Goal: Task Accomplishment & Management: Manage account settings

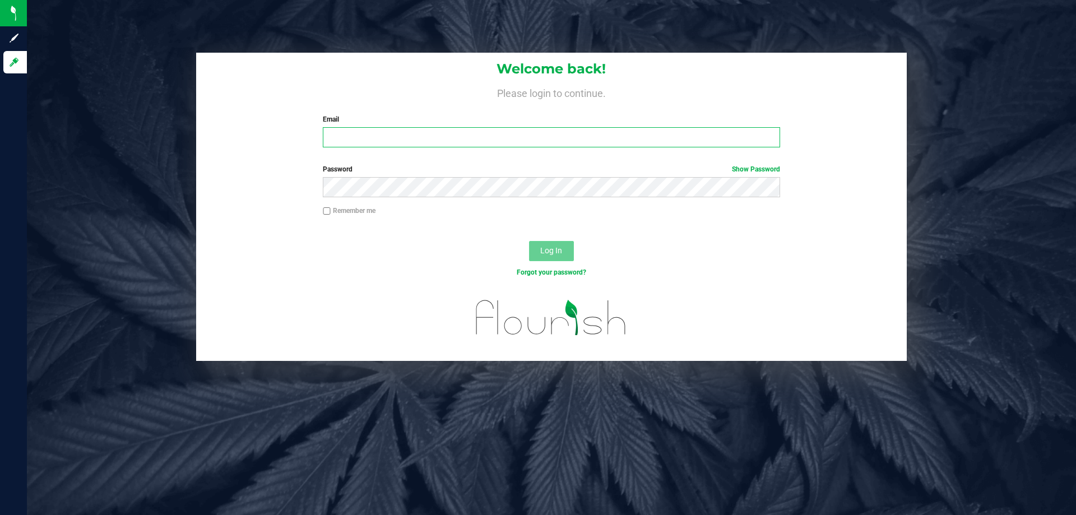
type input "[EMAIL_ADDRESS][DOMAIN_NAME]"
click at [552, 259] on button "Log In" at bounding box center [551, 251] width 45 height 20
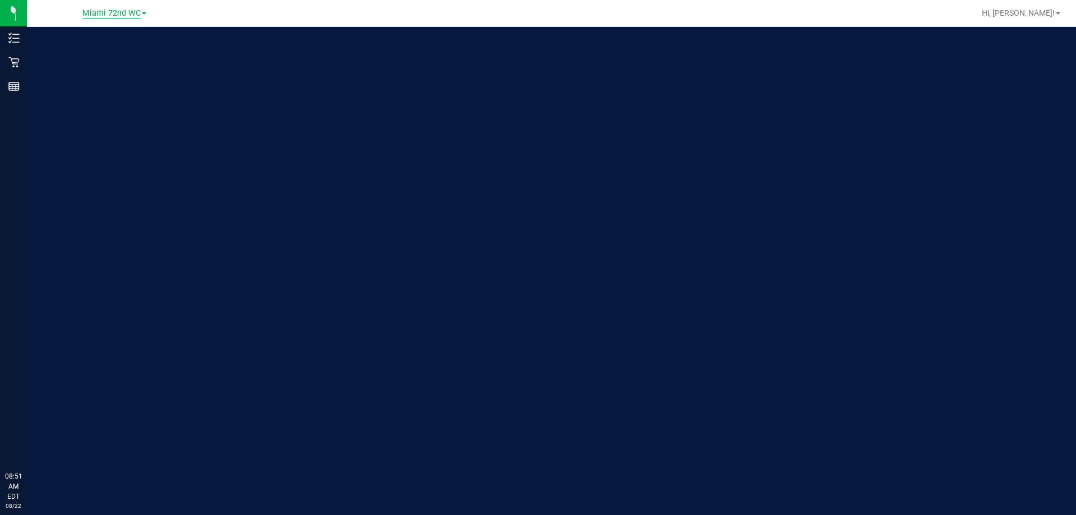
click at [111, 14] on span "Miami 72nd WC" at bounding box center [111, 13] width 58 height 10
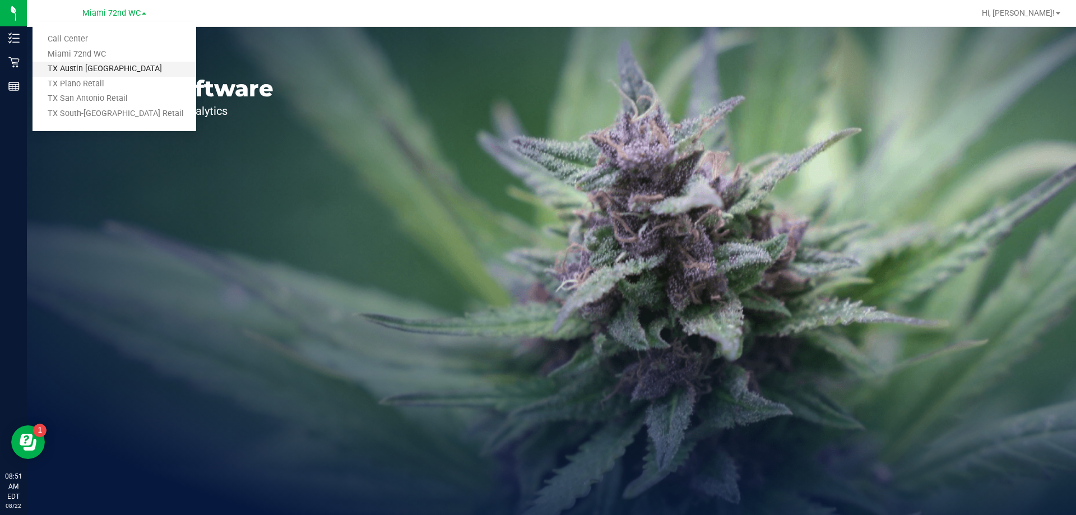
click at [117, 75] on link "TX Austin [GEOGRAPHIC_DATA]" at bounding box center [114, 69] width 164 height 15
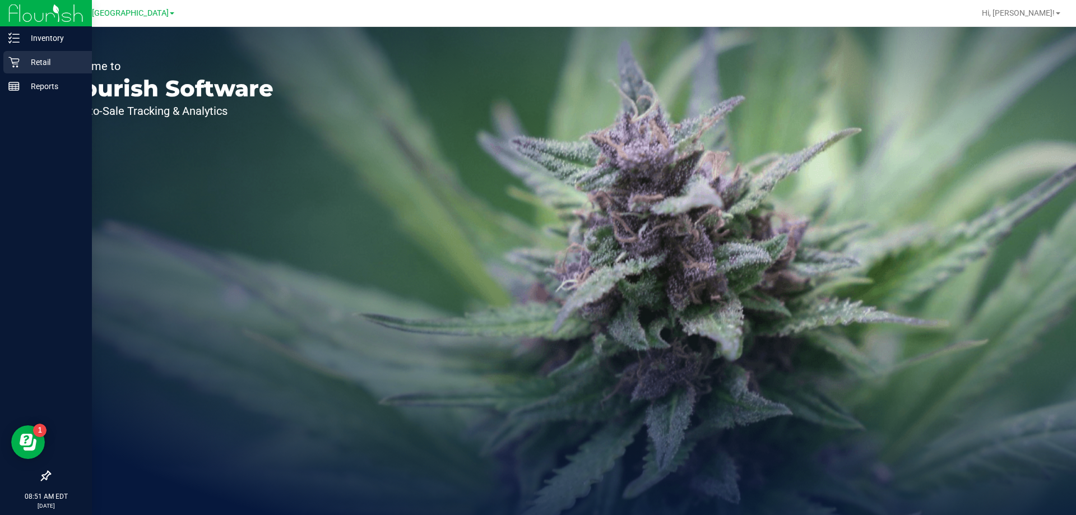
click at [17, 65] on icon at bounding box center [13, 62] width 11 height 11
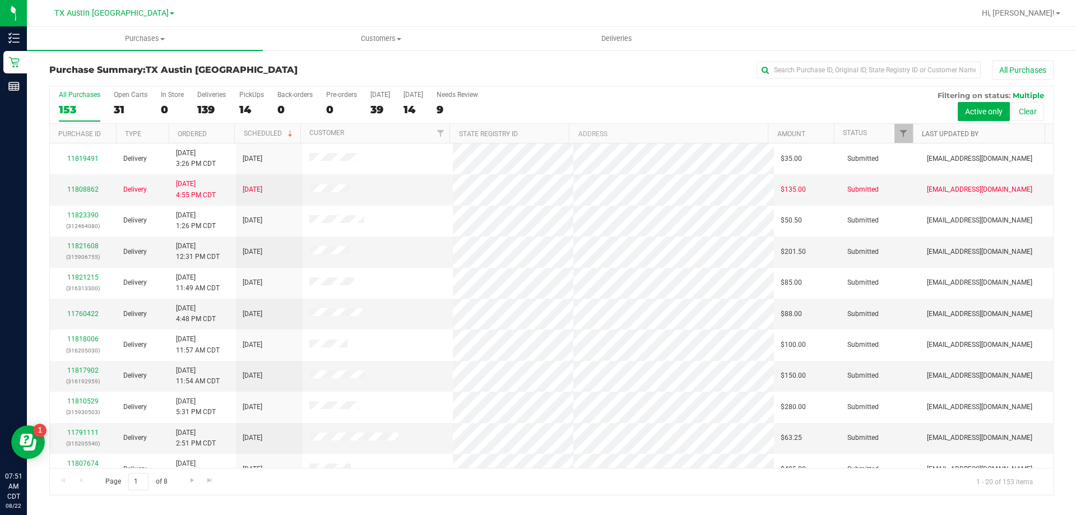
click at [961, 135] on link "Last Updated By" at bounding box center [950, 134] width 57 height 8
click at [902, 133] on span "Filter" at bounding box center [903, 133] width 9 height 9
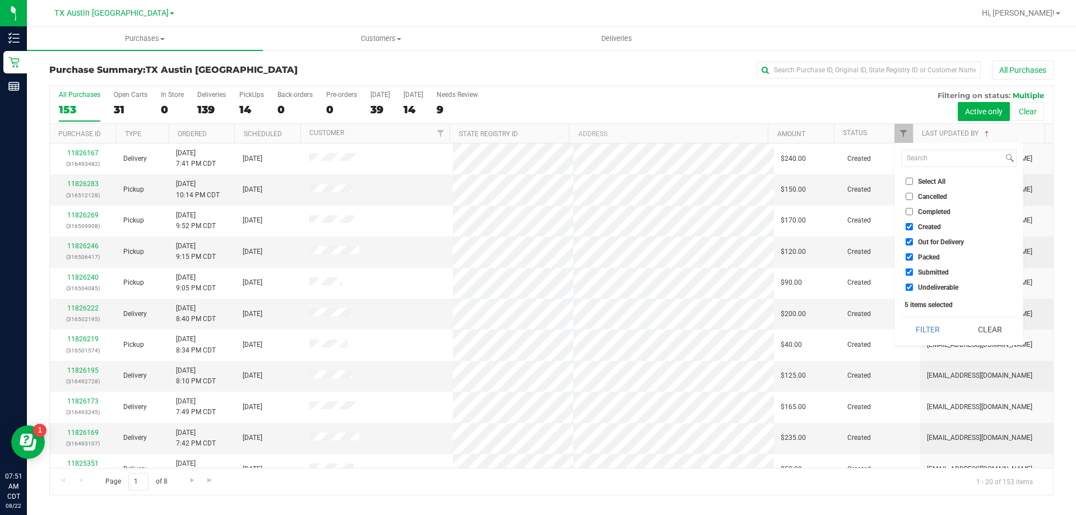
click at [908, 290] on input "Undeliverable" at bounding box center [908, 286] width 7 height 7
checkbox input "false"
click at [908, 274] on input "Submitted" at bounding box center [908, 271] width 7 height 7
checkbox input "false"
click at [909, 255] on input "Packed" at bounding box center [908, 256] width 7 height 7
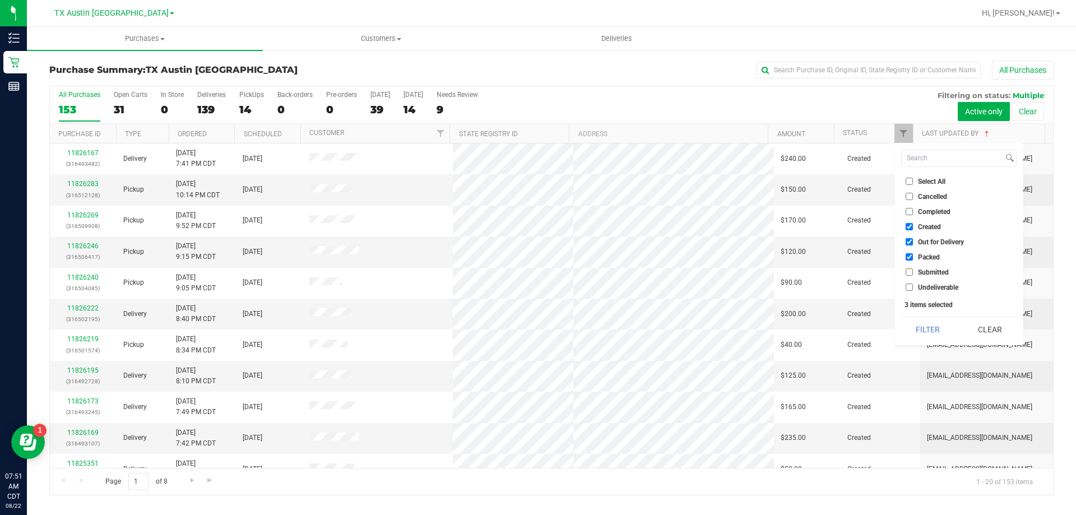
checkbox input "false"
click at [909, 240] on input "Out for Delivery" at bounding box center [908, 241] width 7 height 7
checkbox input "false"
click at [927, 322] on button "Filter" at bounding box center [928, 329] width 54 height 25
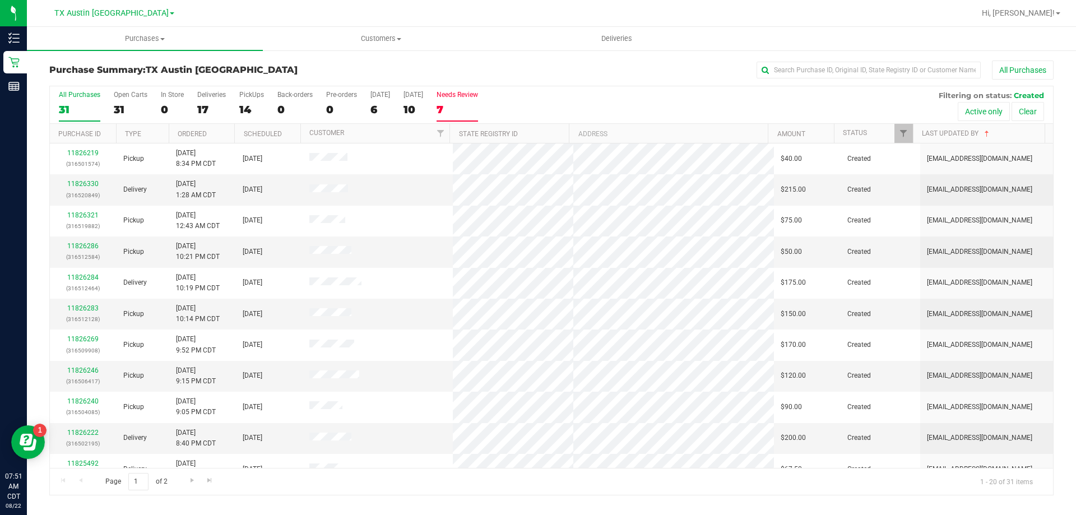
click at [459, 100] on label "Needs Review 7" at bounding box center [456, 106] width 41 height 31
click at [0, 0] on input "Needs Review 7" at bounding box center [0, 0] width 0 height 0
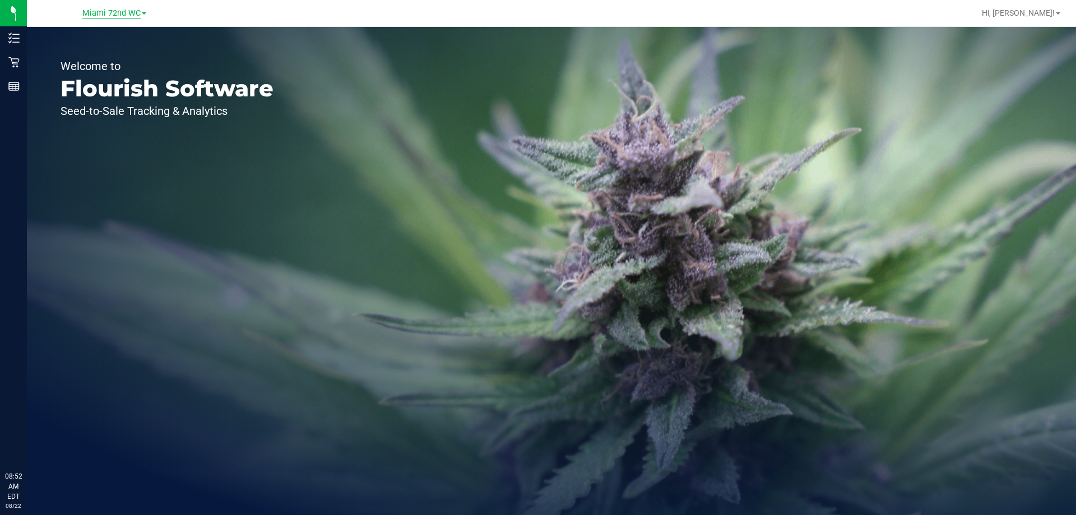
click at [125, 13] on span "Miami 72nd WC" at bounding box center [111, 13] width 58 height 10
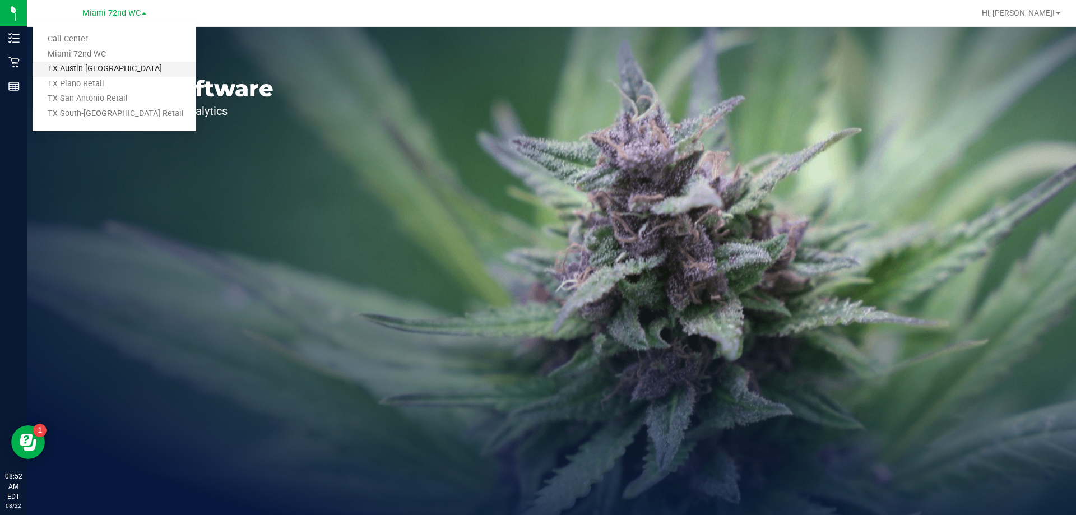
click at [119, 71] on link "TX Austin [GEOGRAPHIC_DATA]" at bounding box center [114, 69] width 164 height 15
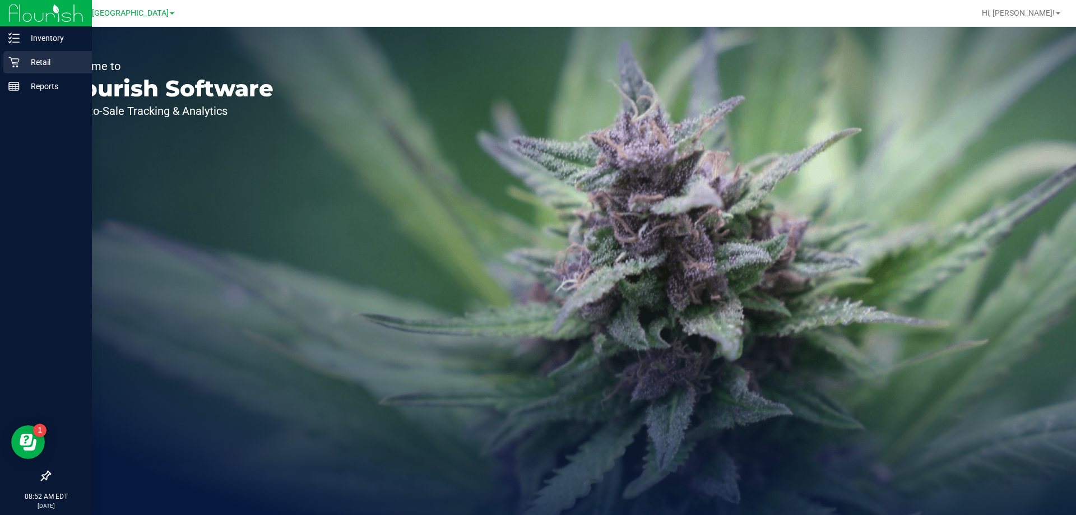
click at [24, 63] on p "Retail" at bounding box center [53, 61] width 67 height 13
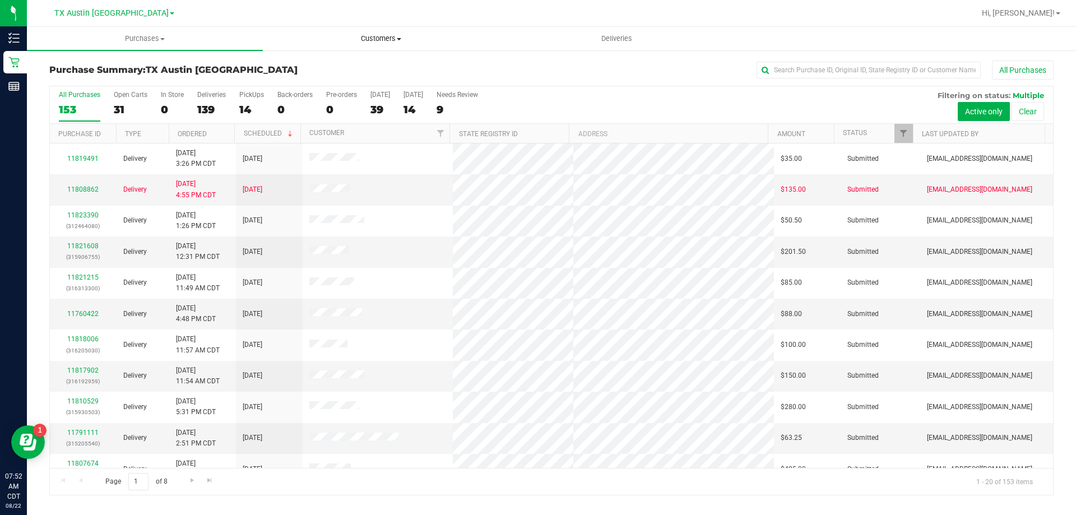
click at [385, 37] on span "Customers" at bounding box center [380, 39] width 235 height 10
click at [379, 62] on li "All customers" at bounding box center [381, 67] width 236 height 13
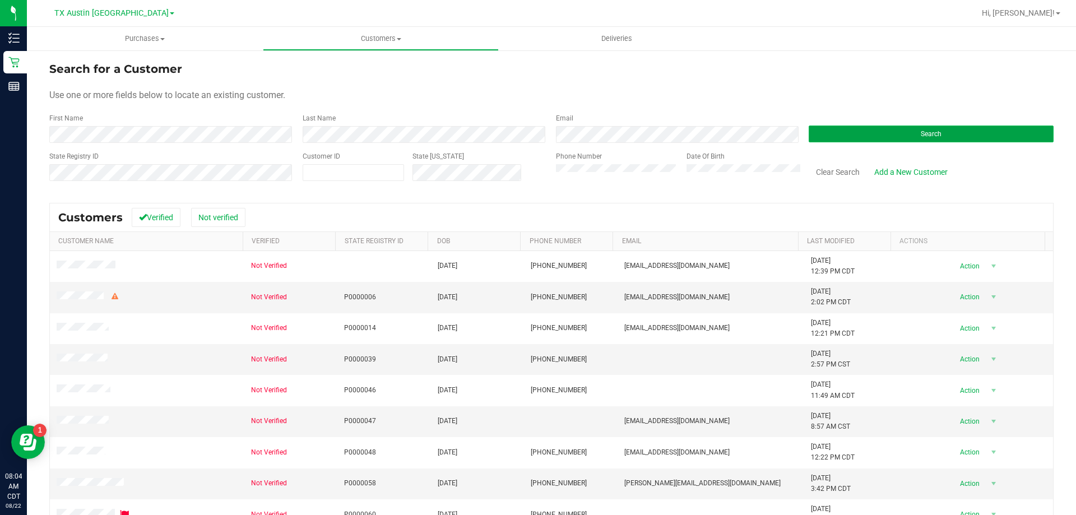
click at [918, 128] on button "Search" at bounding box center [930, 133] width 245 height 17
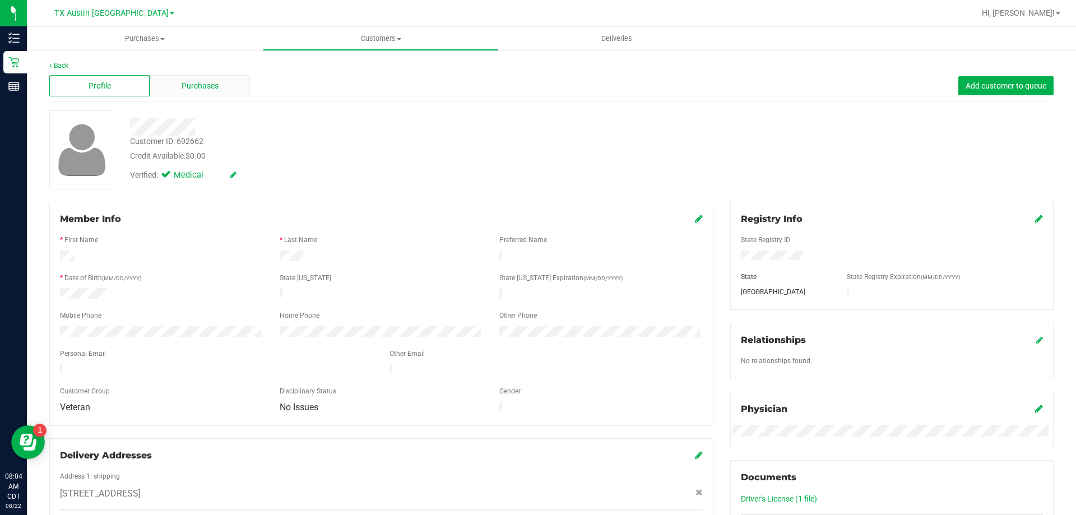
click at [222, 83] on div "Purchases" at bounding box center [200, 85] width 100 height 21
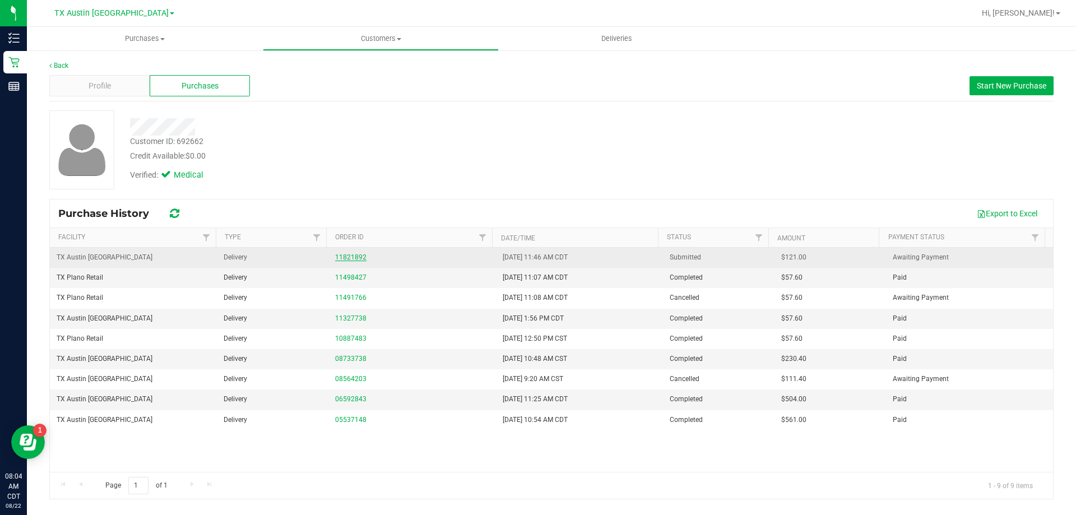
click at [346, 257] on link "11821892" at bounding box center [350, 257] width 31 height 8
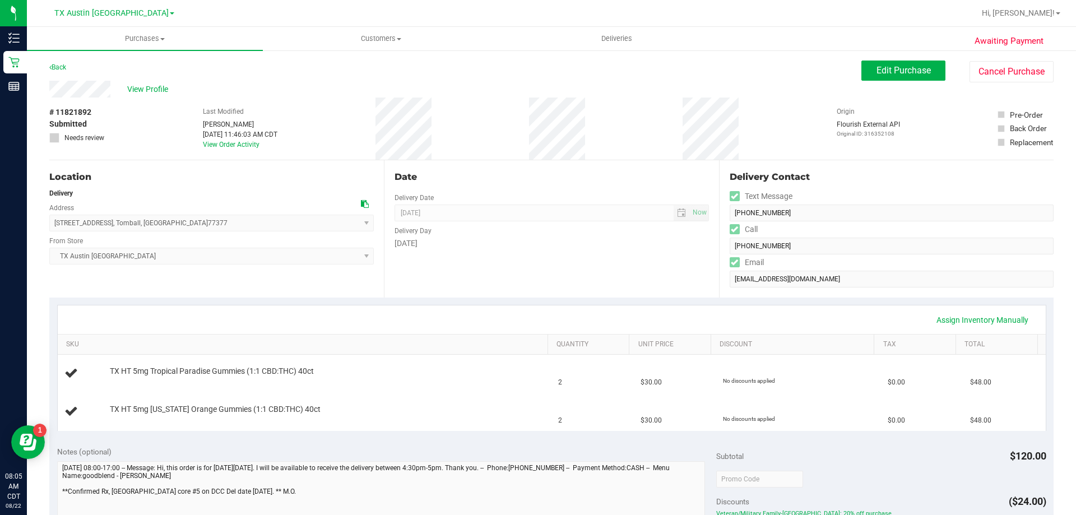
click at [363, 203] on icon at bounding box center [365, 204] width 8 height 8
click at [381, 37] on span "Customers" at bounding box center [380, 39] width 235 height 10
click at [383, 80] on li "Add a new customer" at bounding box center [381, 81] width 236 height 13
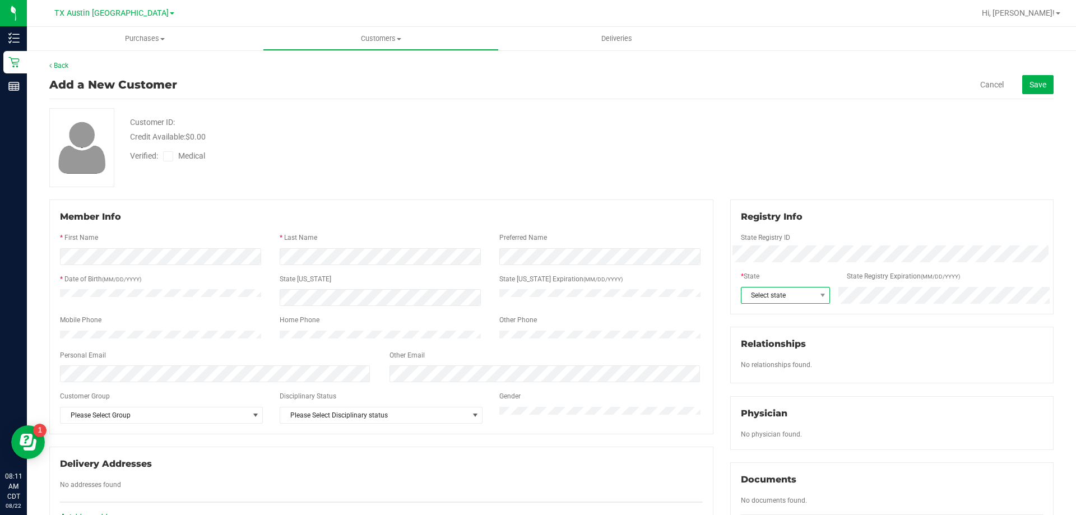
click at [781, 298] on span "Select state" at bounding box center [778, 295] width 75 height 16
click at [774, 332] on li "TX" at bounding box center [779, 331] width 87 height 19
click at [165, 156] on icon at bounding box center [168, 156] width 7 height 0
click at [0, 0] on input "Medical" at bounding box center [0, 0] width 0 height 0
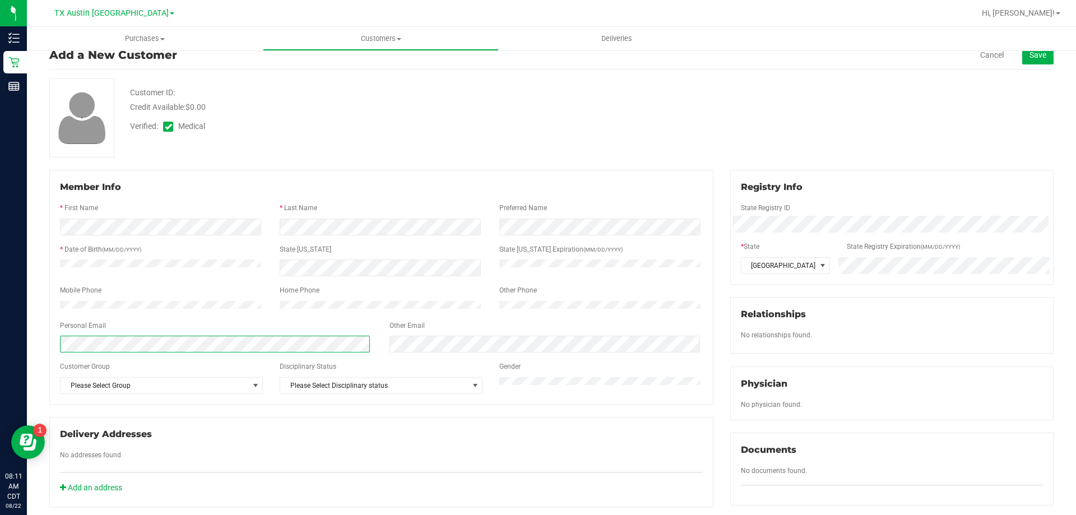
scroll to position [0, 0]
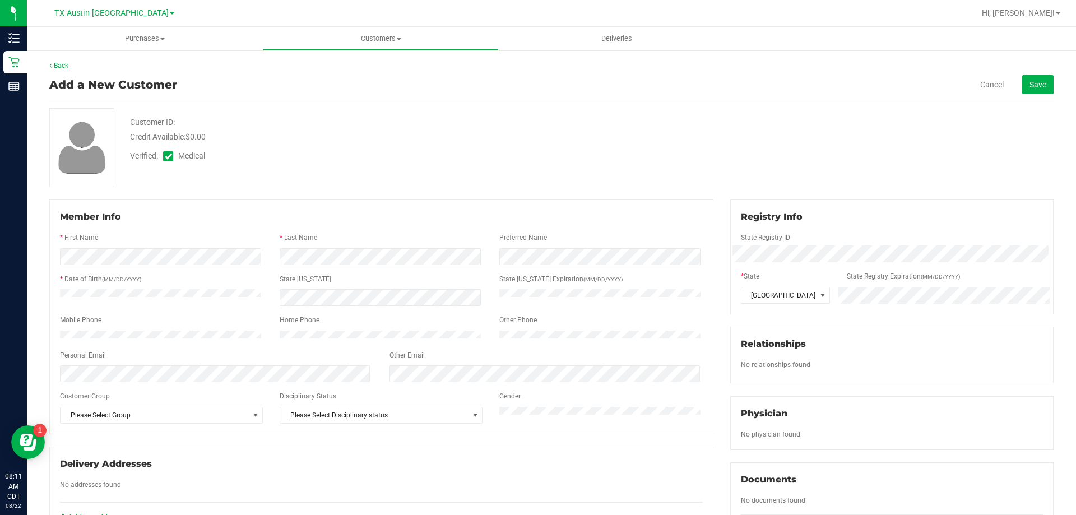
click at [285, 356] on div "Personal Email" at bounding box center [216, 356] width 329 height 13
click at [1040, 78] on button "Save" at bounding box center [1037, 84] width 31 height 19
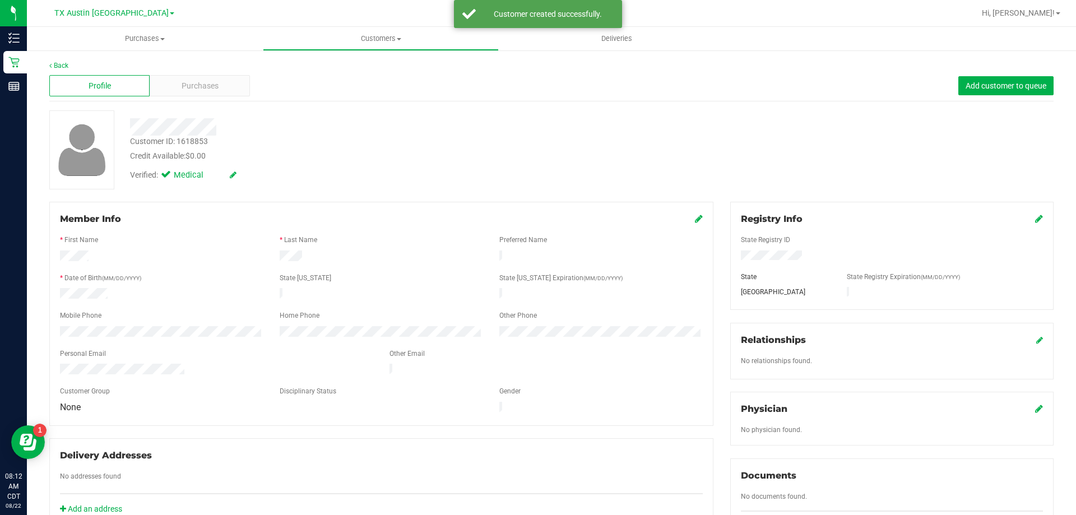
click at [1035, 406] on icon at bounding box center [1039, 408] width 8 height 9
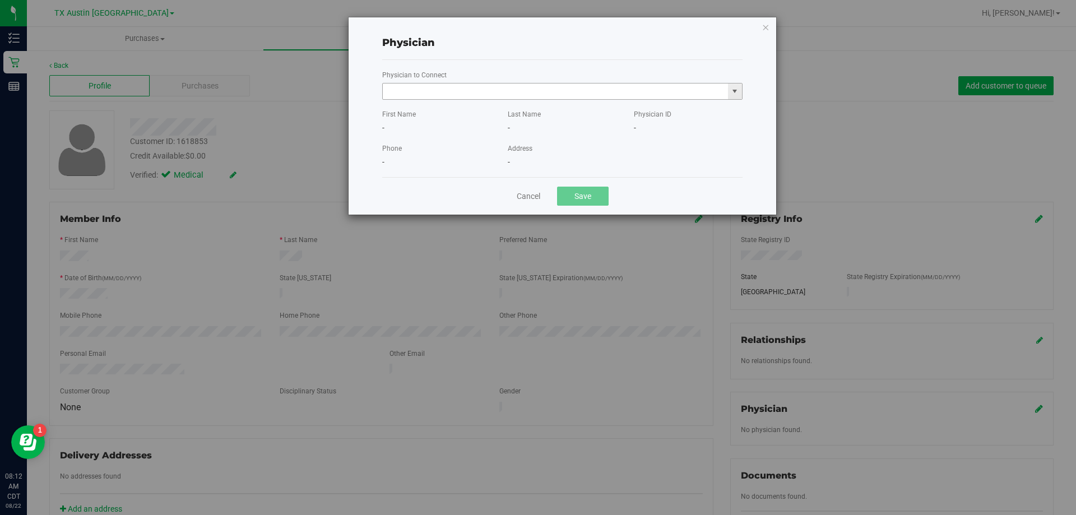
click at [445, 89] on input "text" at bounding box center [555, 91] width 345 height 16
click at [448, 107] on li "JOSE FRANQUIZ" at bounding box center [562, 110] width 359 height 17
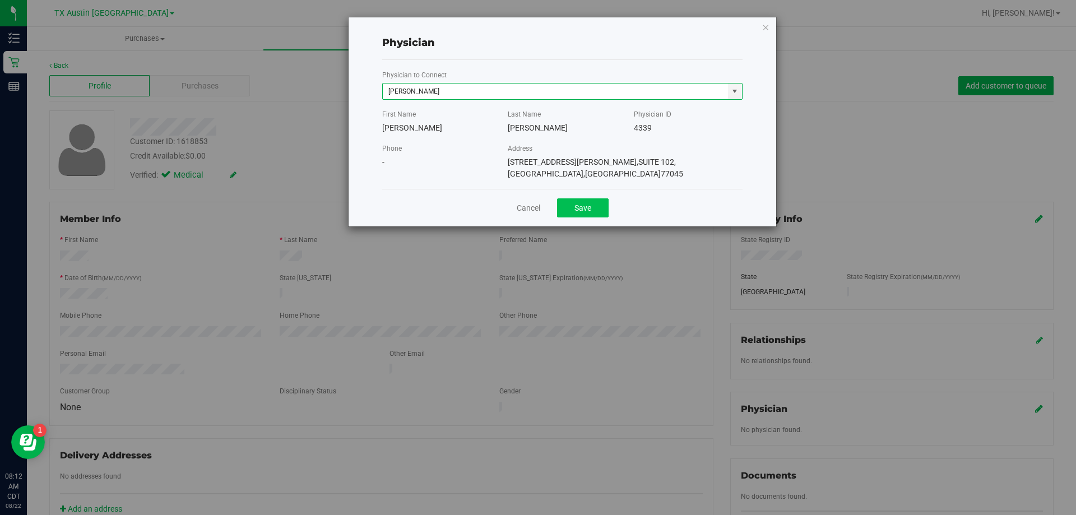
type input "JOSE FRANQUIZ"
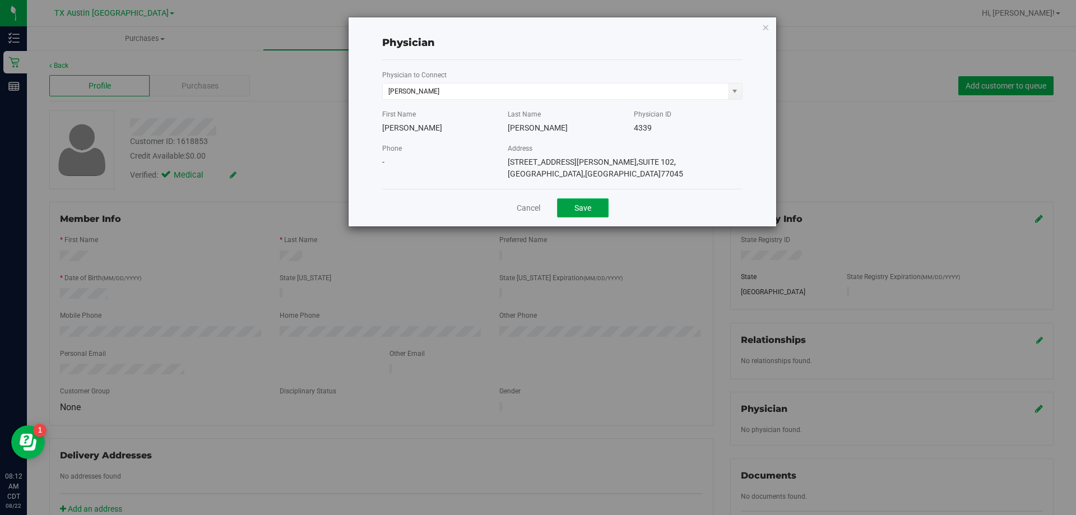
click at [574, 198] on button "Save" at bounding box center [583, 207] width 52 height 19
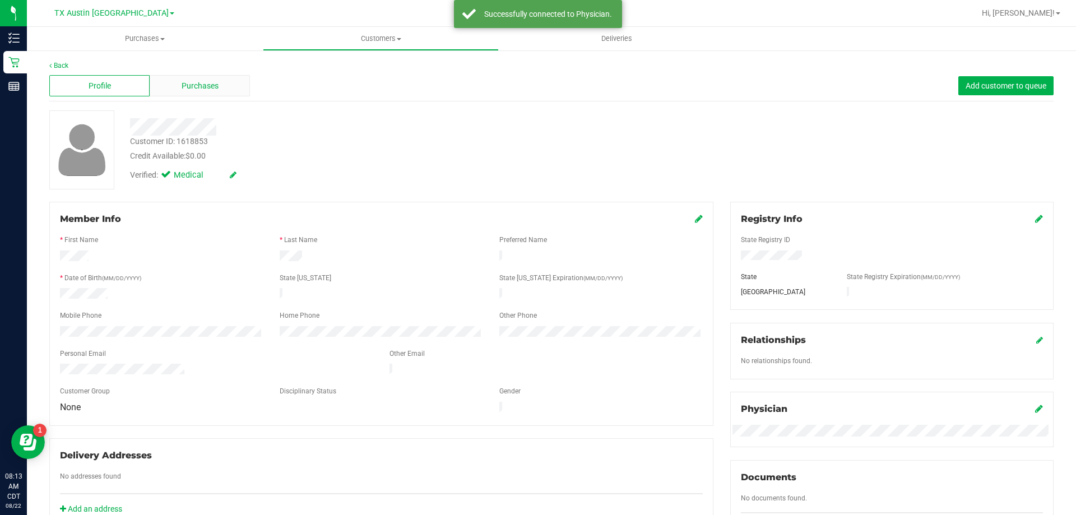
click at [219, 81] on div "Purchases" at bounding box center [200, 85] width 100 height 21
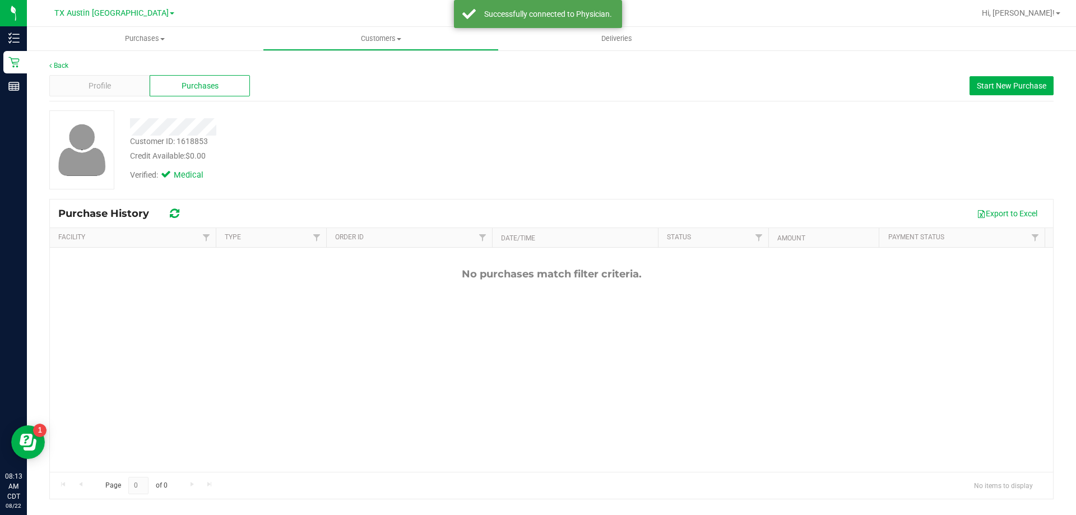
click at [1032, 72] on div "Profile Purchases Start New Purchase" at bounding box center [551, 86] width 1004 height 31
click at [1025, 91] on button "Start New Purchase" at bounding box center [1011, 85] width 84 height 19
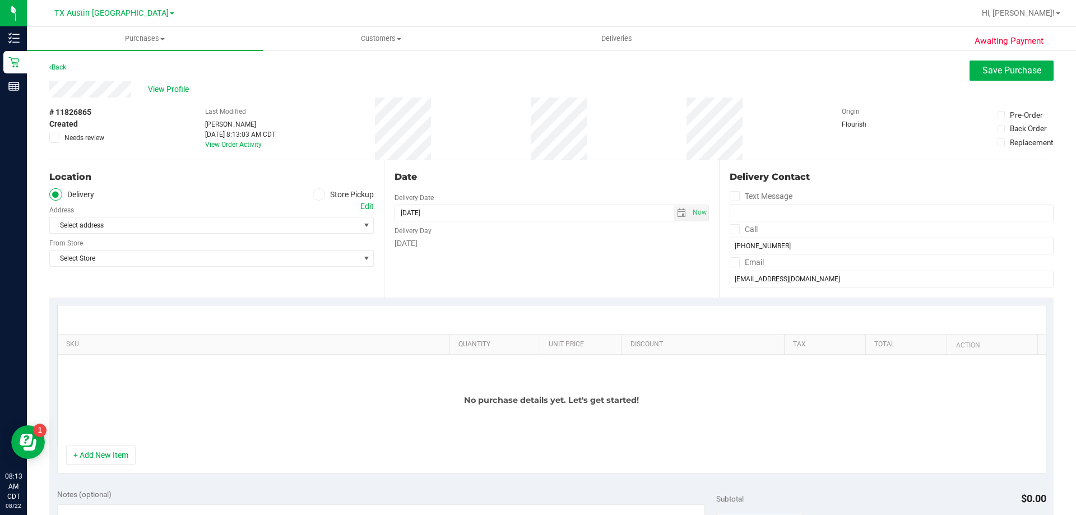
click at [367, 207] on div "Edit" at bounding box center [366, 207] width 13 height 12
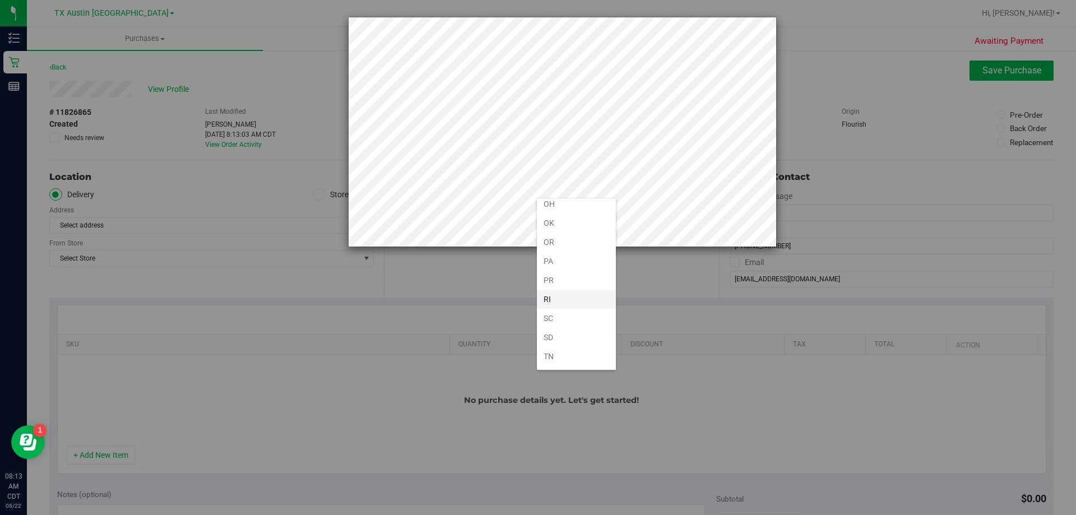
scroll to position [822, 0]
click at [564, 223] on li "TX" at bounding box center [576, 225] width 79 height 19
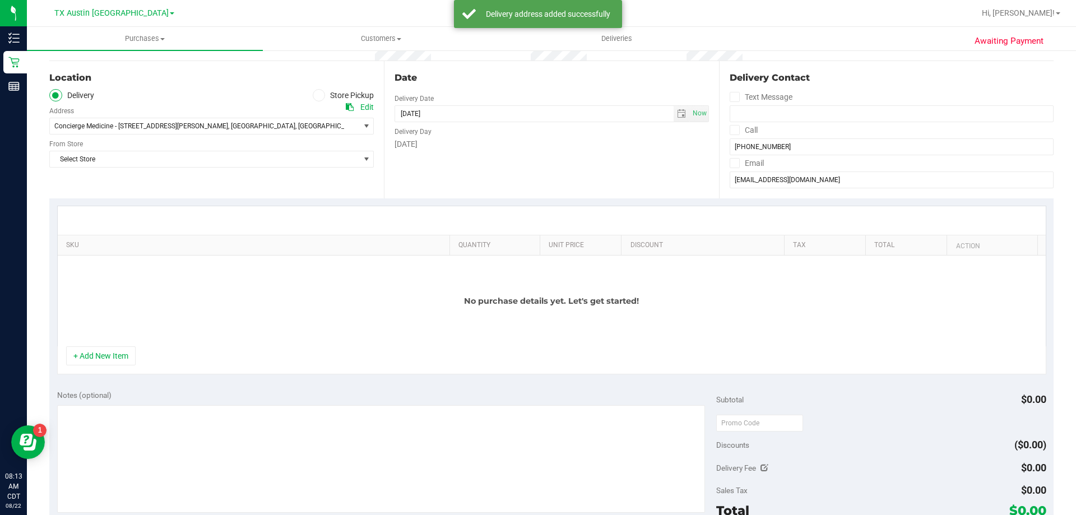
scroll to position [224, 0]
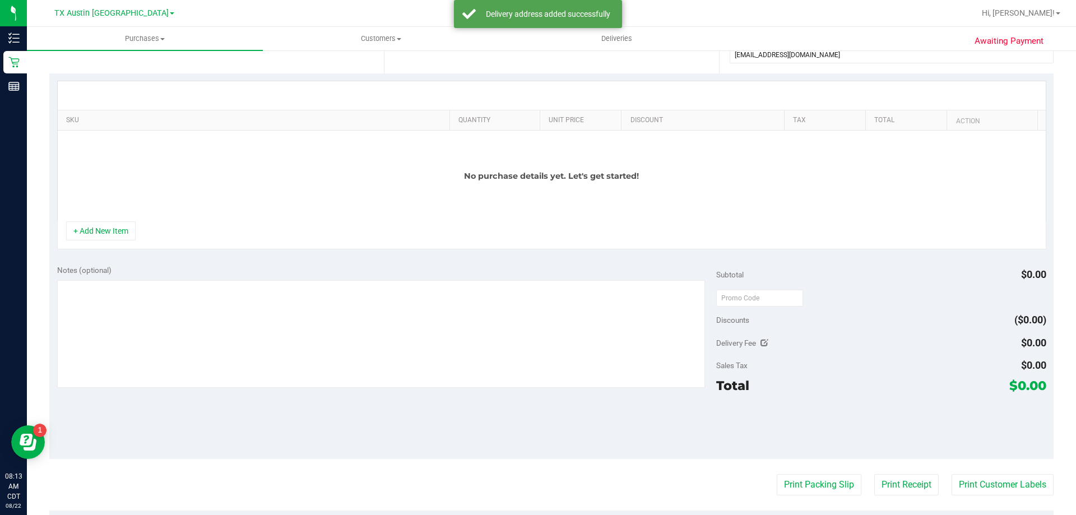
click at [109, 241] on div "+ Add New Item" at bounding box center [551, 235] width 989 height 28
click at [110, 227] on button "+ Add New Item" at bounding box center [100, 230] width 69 height 19
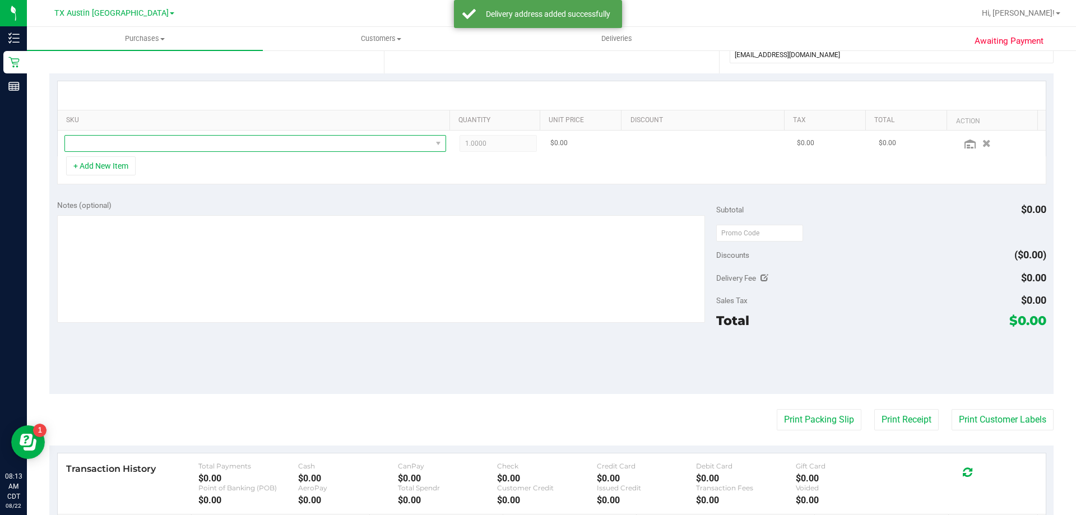
click at [165, 138] on span "NO DATA FOUND" at bounding box center [248, 144] width 366 height 16
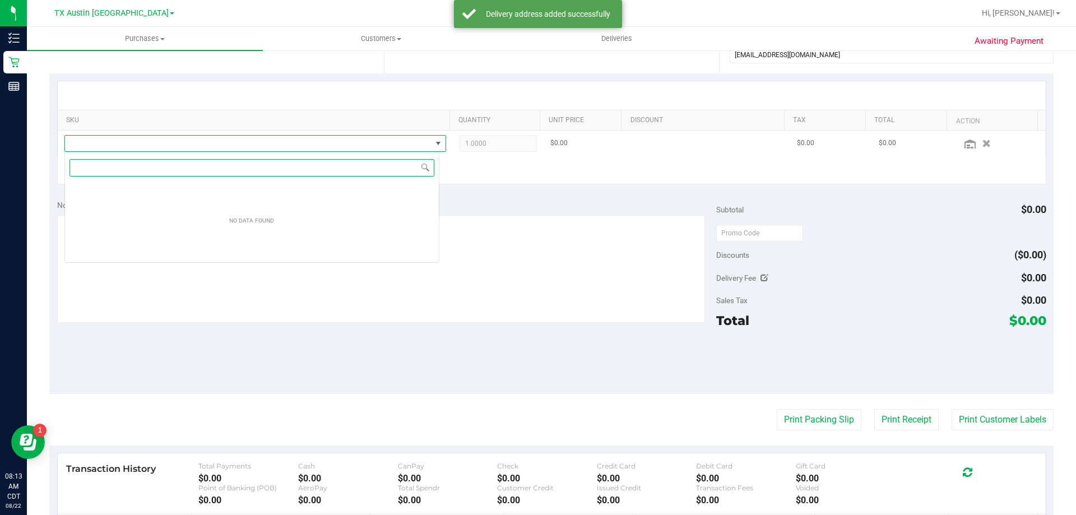
scroll to position [17, 375]
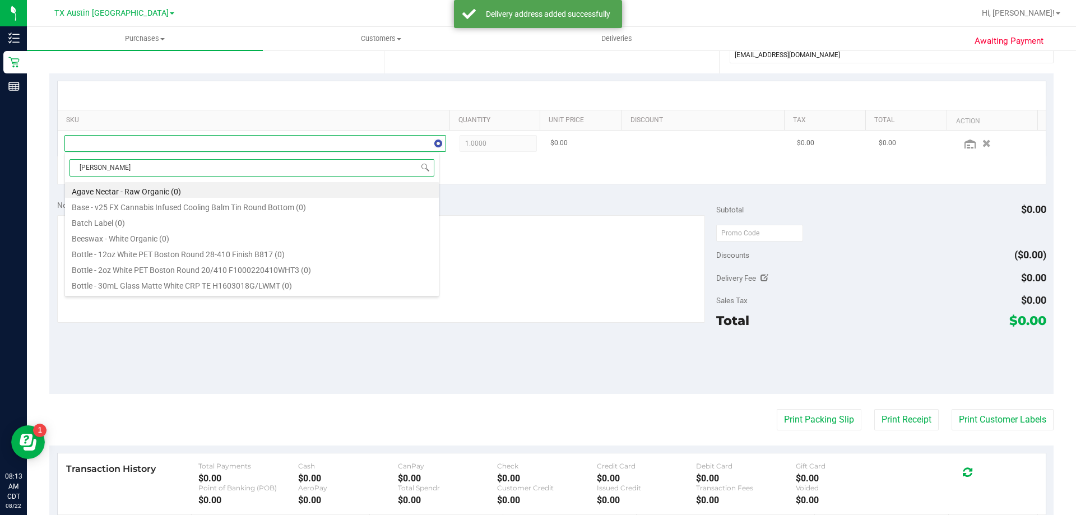
type input "tranq"
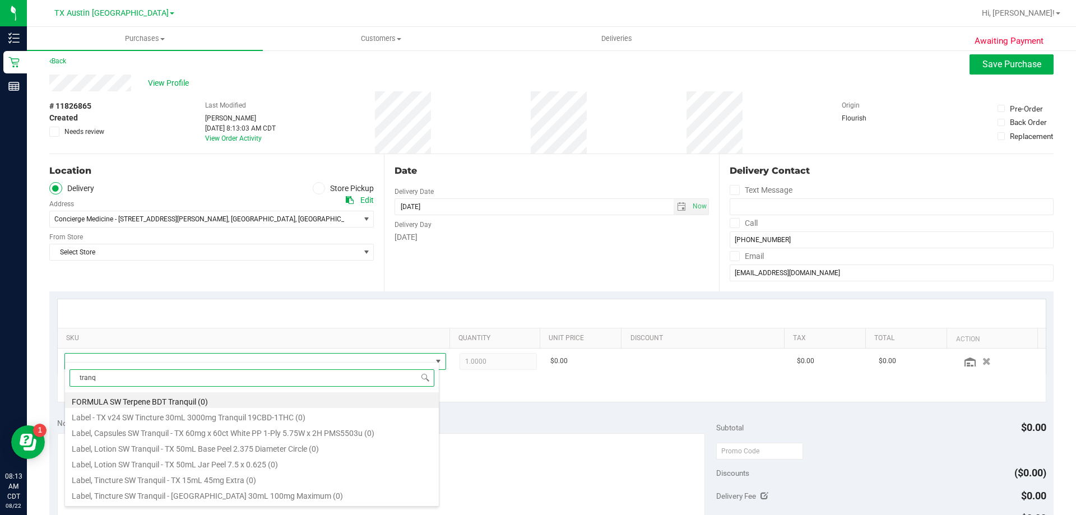
scroll to position [17, 371]
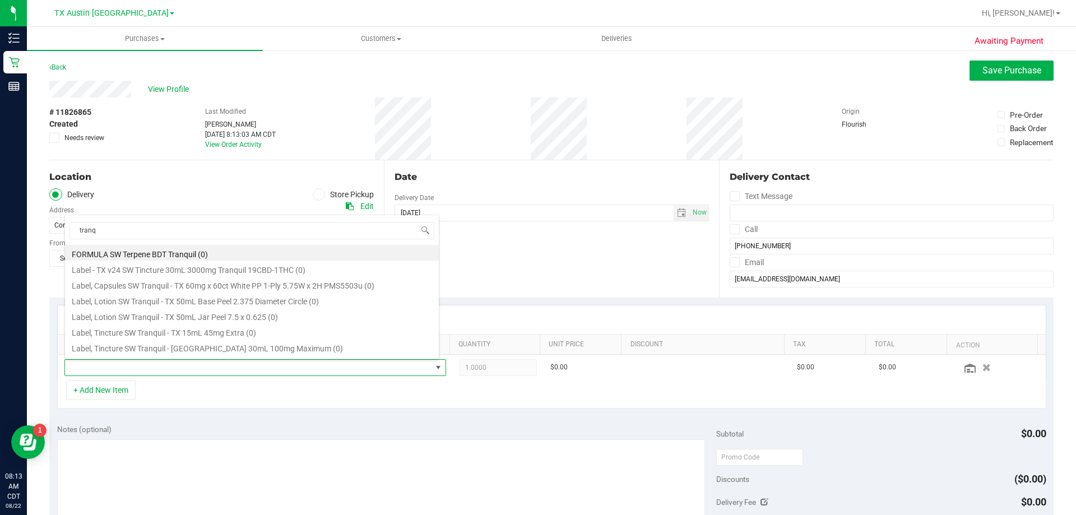
click at [529, 283] on div "Date Delivery Date 08/22/2025 Now 08/22/2025 08:13 AM Now Delivery Day Friday" at bounding box center [551, 228] width 334 height 137
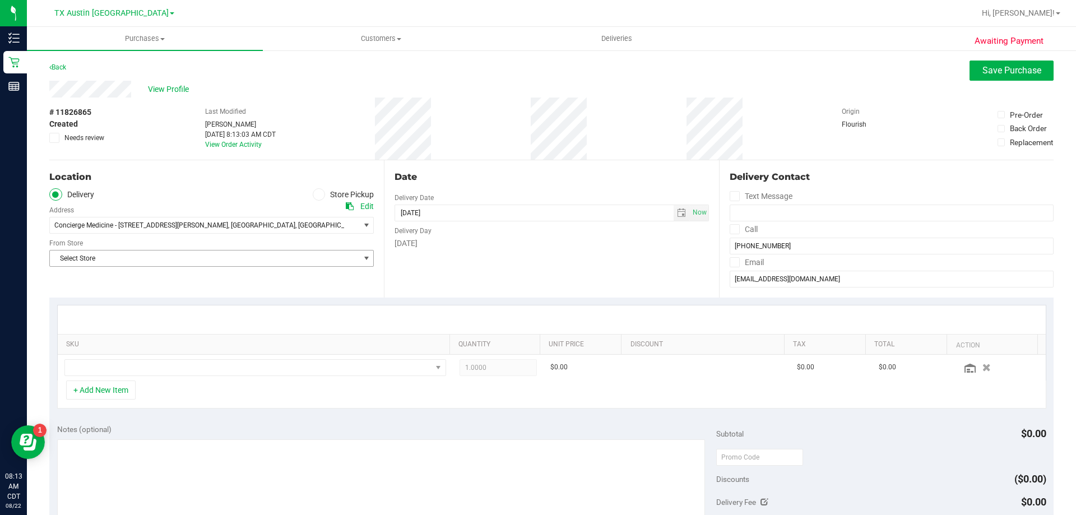
click at [228, 261] on span "Select Store" at bounding box center [204, 258] width 309 height 16
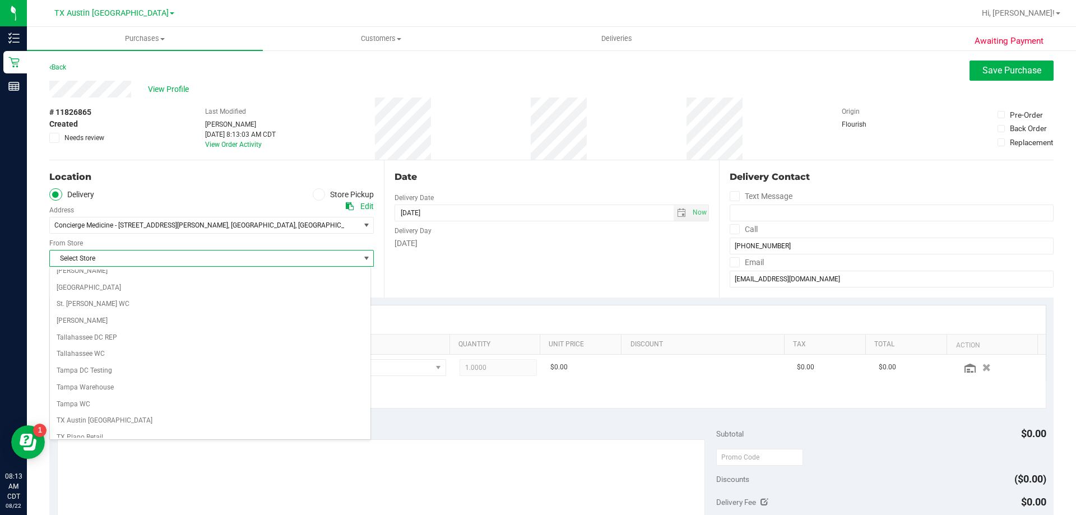
scroll to position [814, 0]
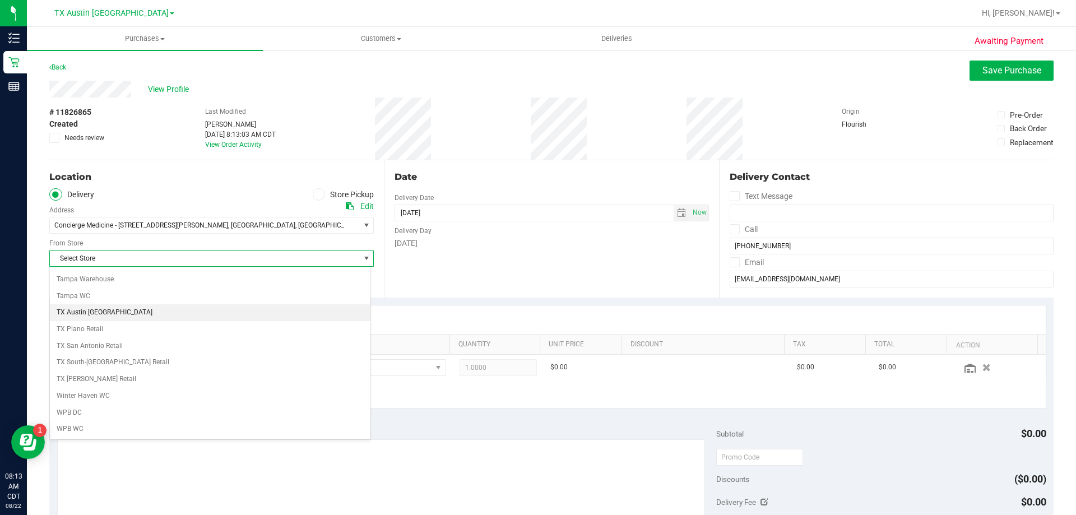
click at [109, 317] on li "TX Austin [GEOGRAPHIC_DATA]" at bounding box center [210, 312] width 320 height 17
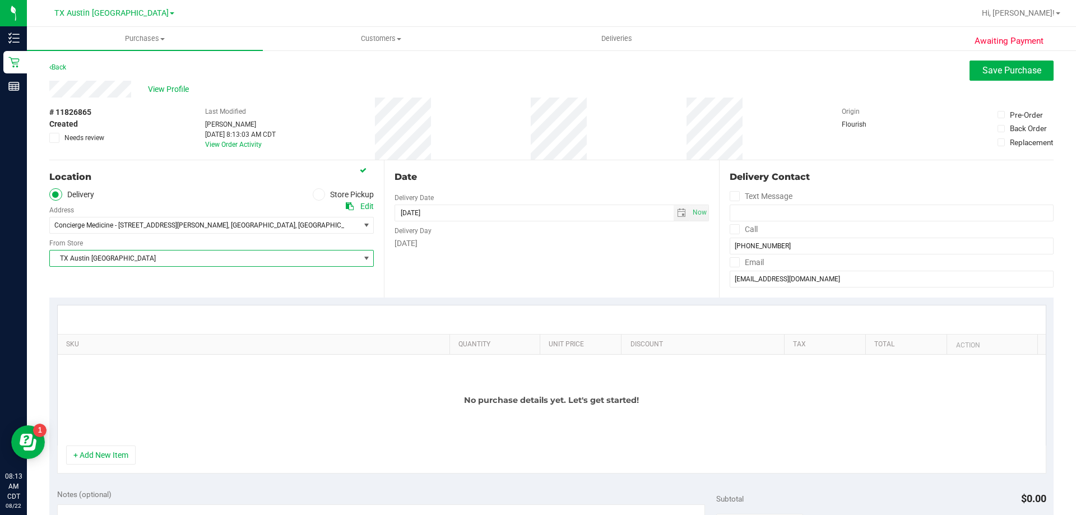
scroll to position [168, 0]
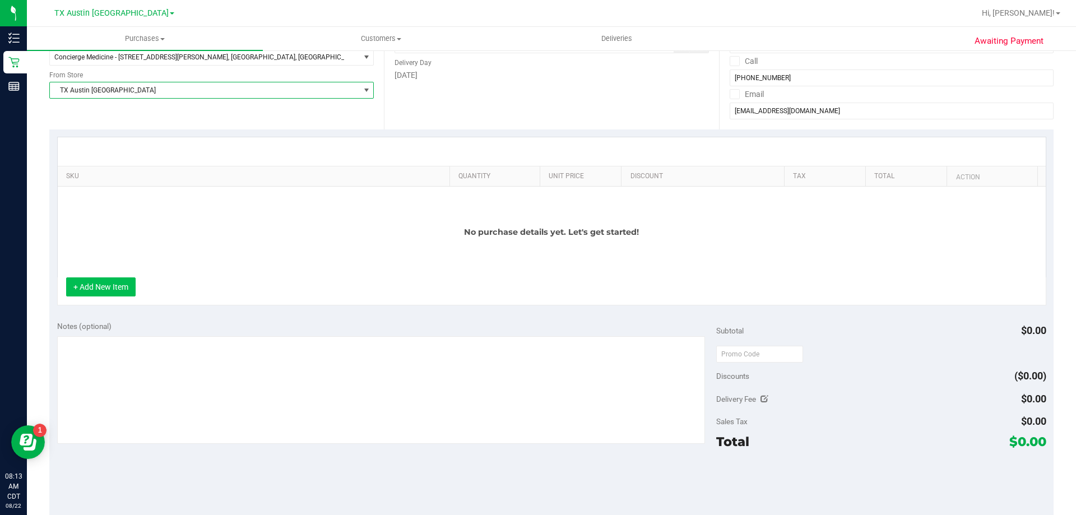
click at [78, 281] on button "+ Add New Item" at bounding box center [100, 286] width 69 height 19
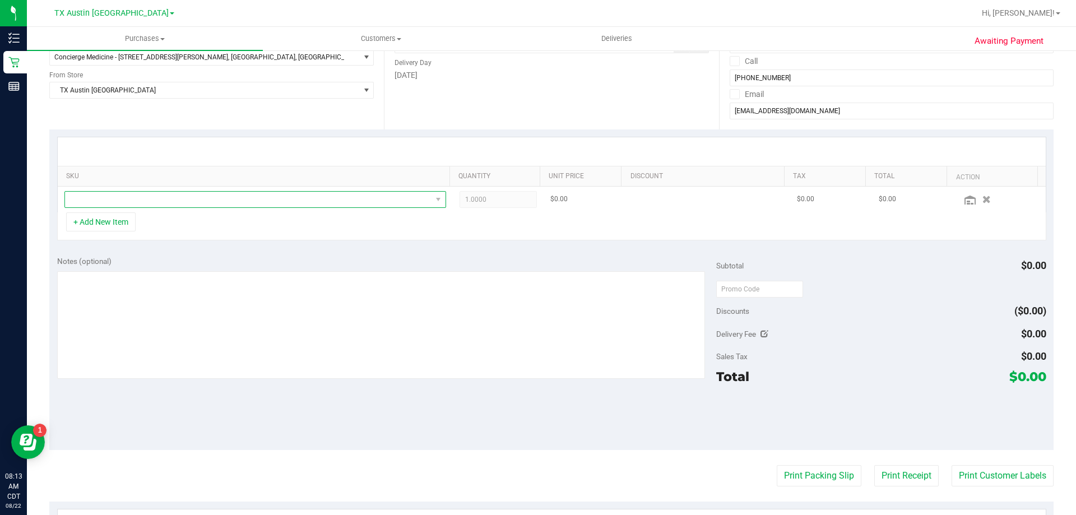
click at [155, 202] on span "NO DATA FOUND" at bounding box center [248, 200] width 366 height 16
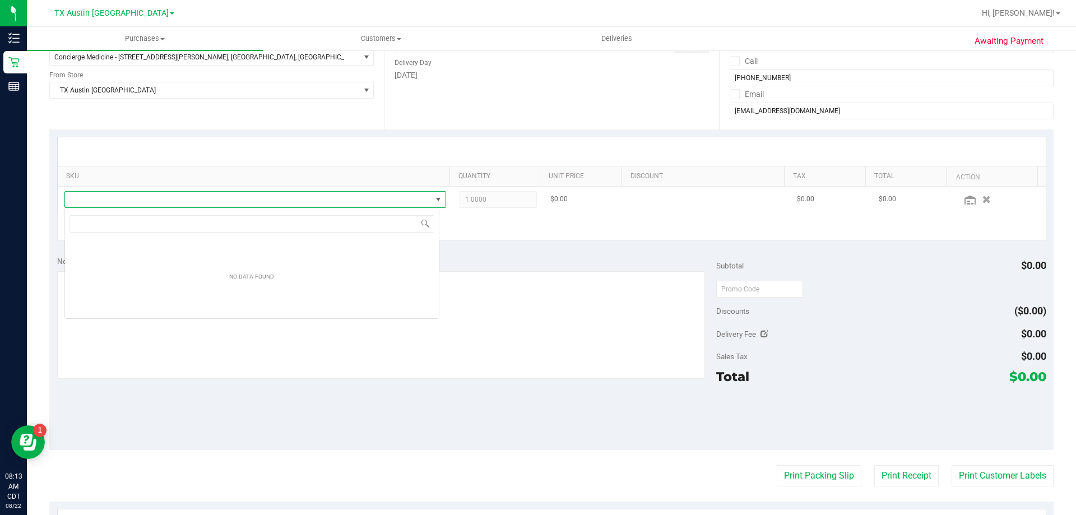
scroll to position [17, 375]
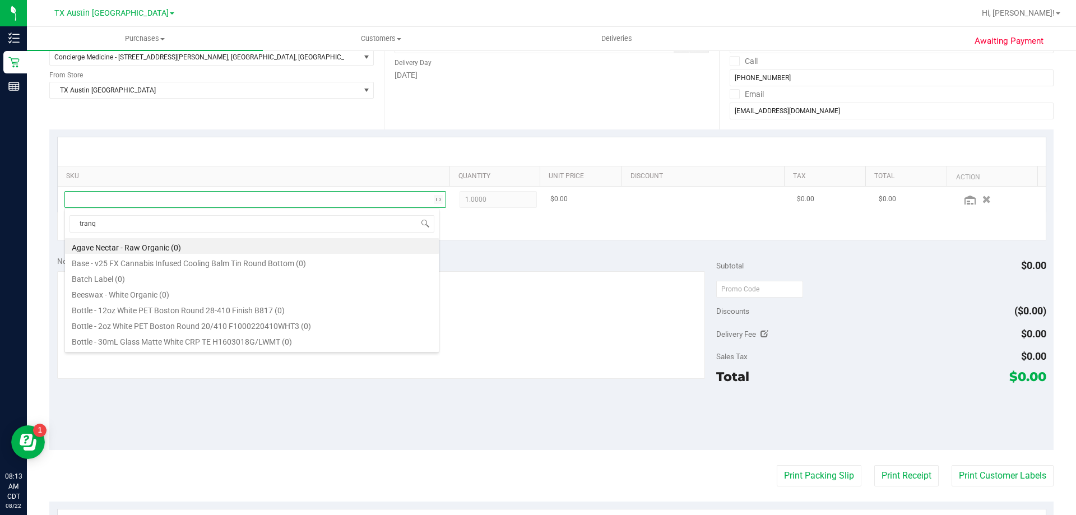
type input "tranqu"
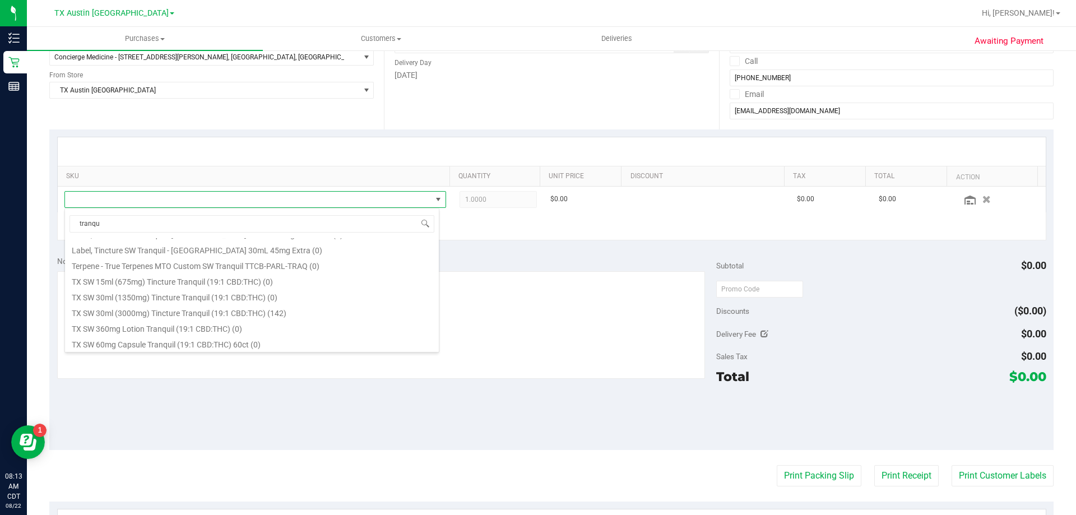
scroll to position [155, 0]
click at [123, 312] on li "TX SW 30ml (3000mg) Tincture Tranquil (19:1 CBD:THC) (142)" at bounding box center [252, 311] width 374 height 16
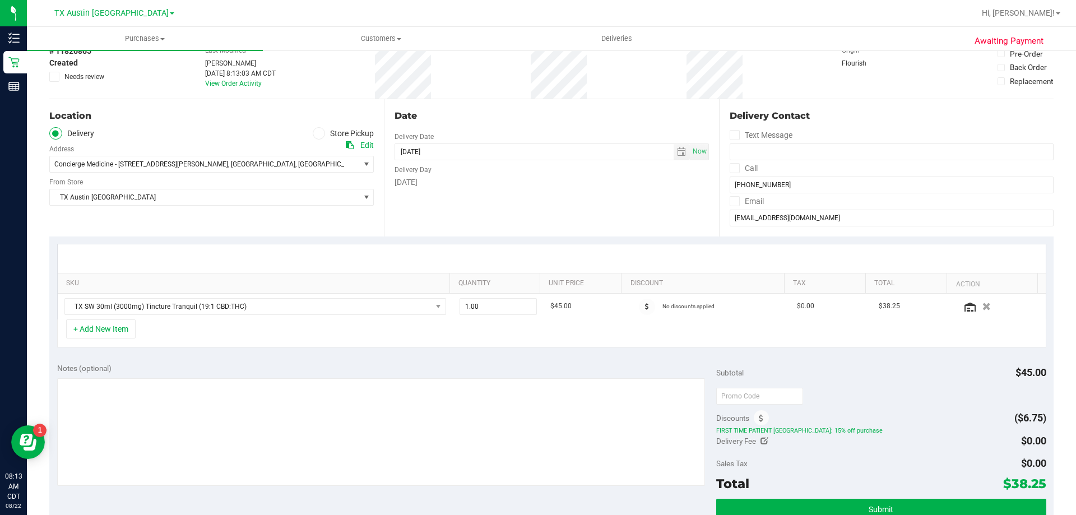
scroll to position [0, 0]
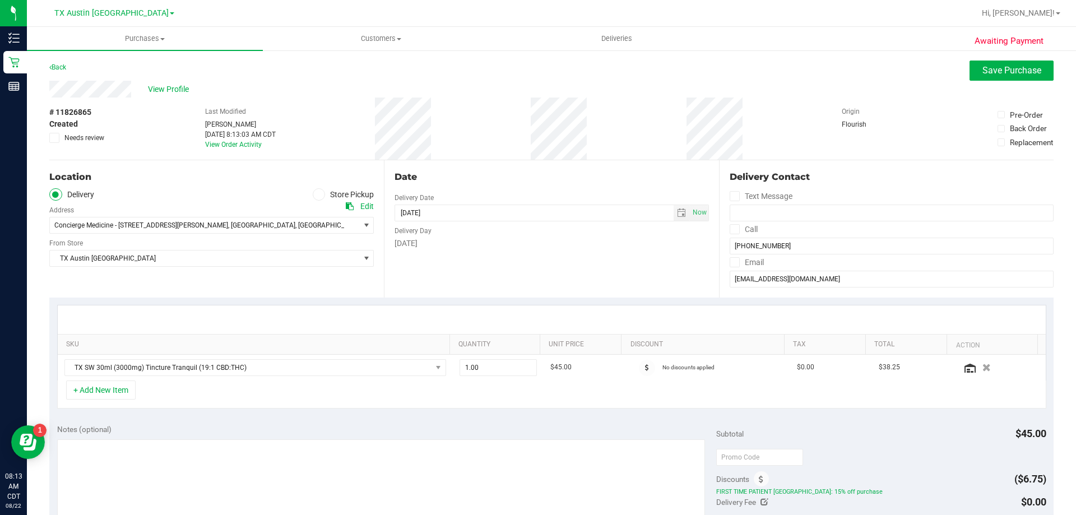
click at [730, 229] on icon at bounding box center [733, 229] width 7 height 0
click at [0, 0] on input "Call" at bounding box center [0, 0] width 0 height 0
click at [729, 255] on label "Email" at bounding box center [746, 262] width 34 height 16
click at [0, 0] on input "Email" at bounding box center [0, 0] width 0 height 0
click at [664, 216] on input "[DATE]" at bounding box center [534, 213] width 278 height 16
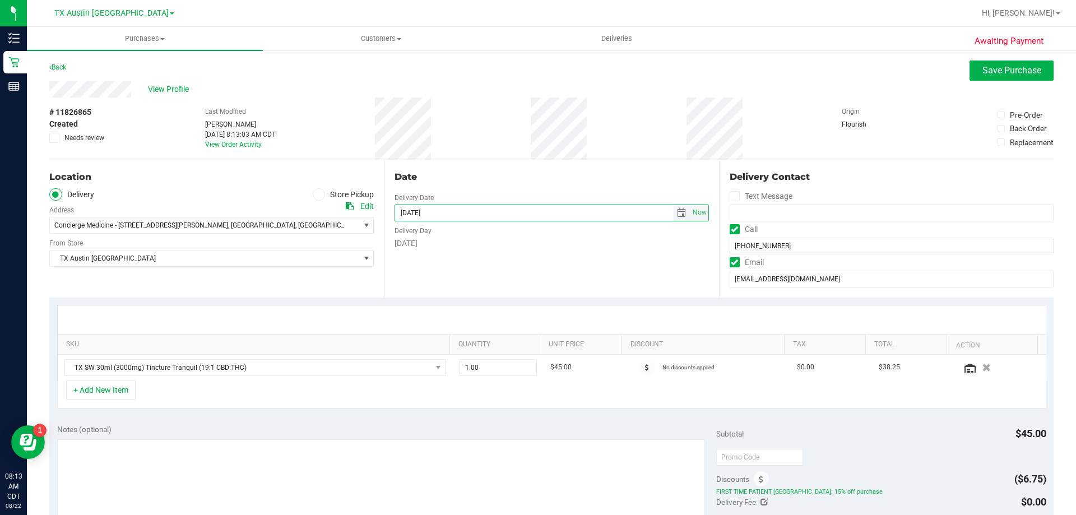
click at [677, 215] on span "select" at bounding box center [681, 212] width 9 height 9
click at [412, 349] on link "25" at bounding box center [418, 343] width 16 height 17
type input "08/25/2025"
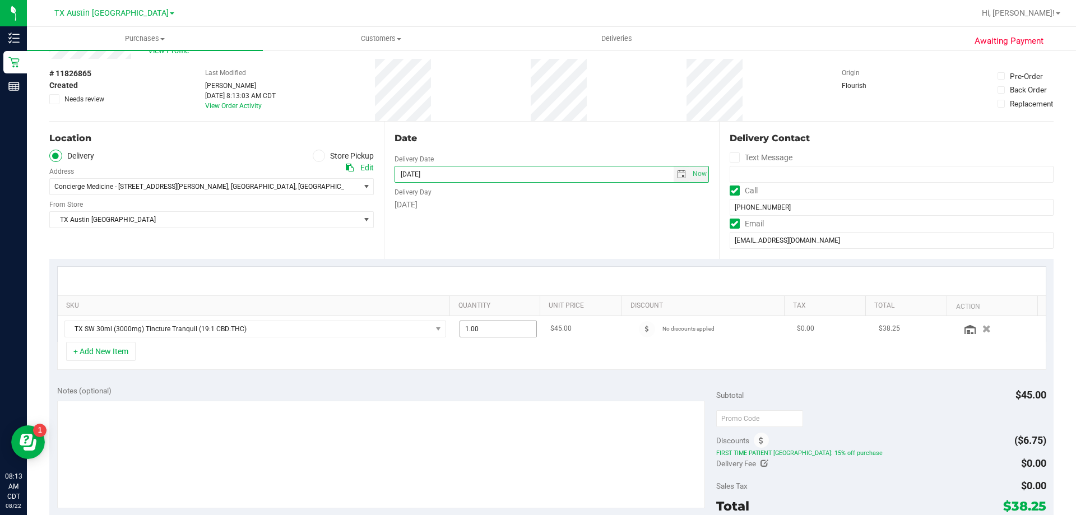
scroll to position [56, 0]
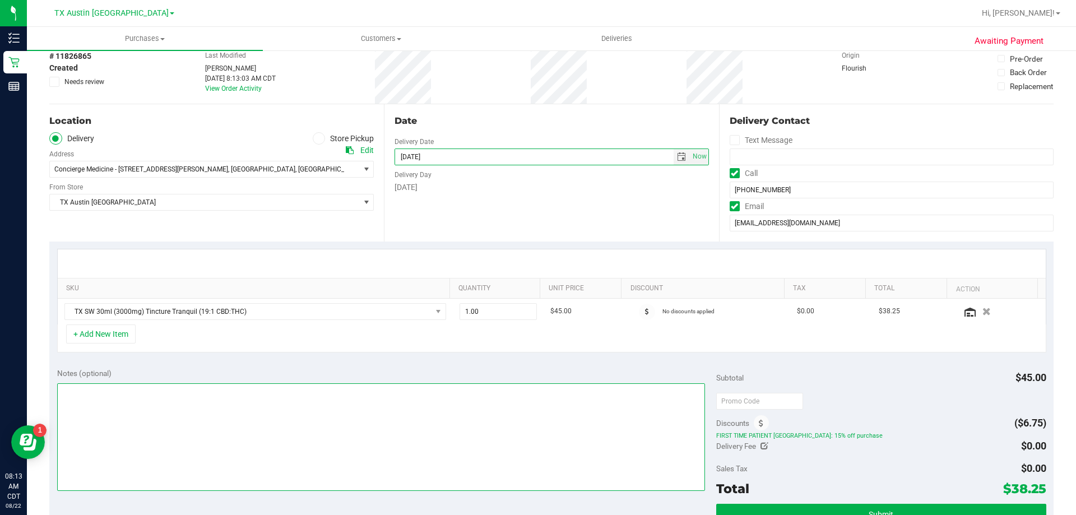
click at [222, 383] on textarea at bounding box center [381, 437] width 648 height 108
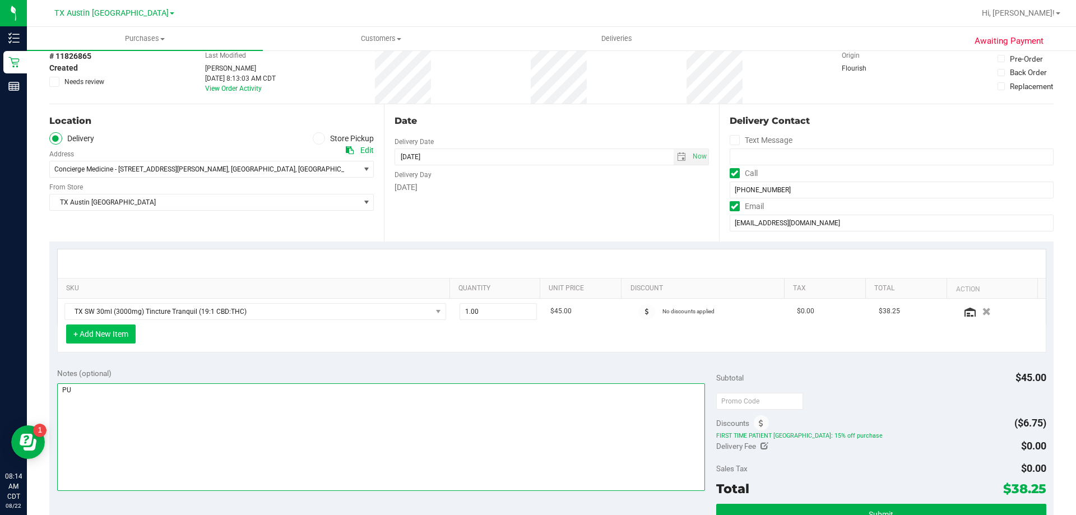
type textarea "PU"
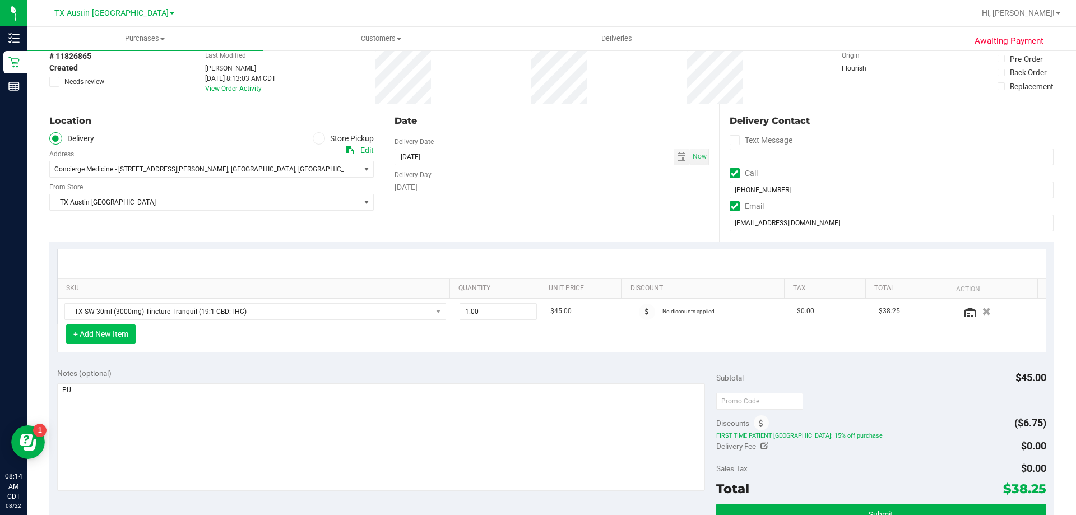
click at [116, 336] on button "+ Add New Item" at bounding box center [100, 333] width 69 height 19
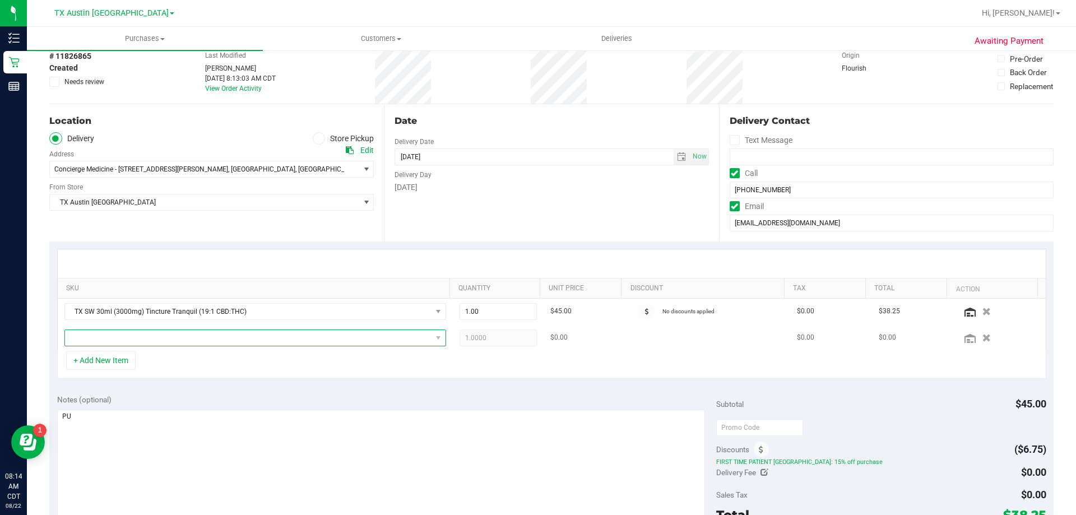
click at [126, 337] on span "NO DATA FOUND" at bounding box center [248, 338] width 366 height 16
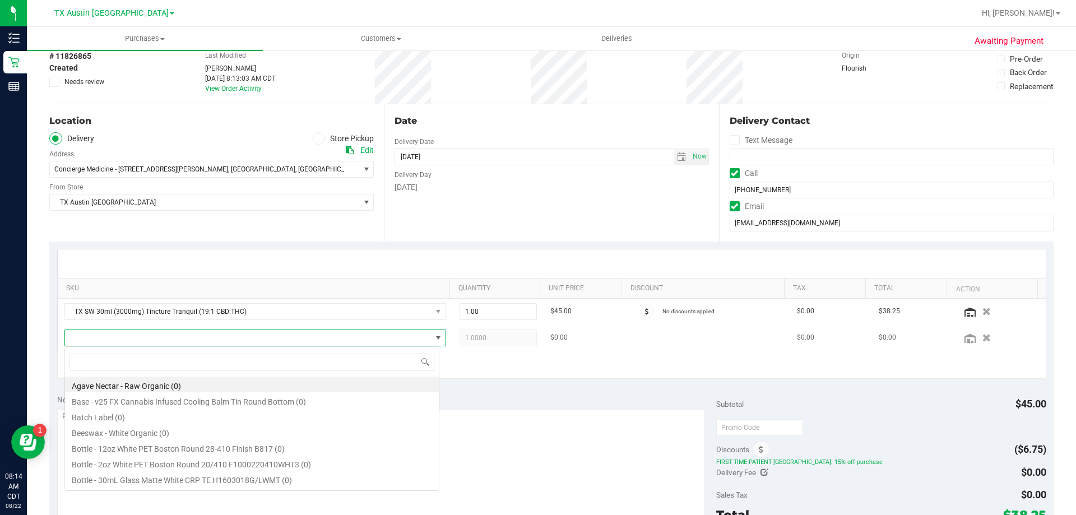
scroll to position [17, 371]
type input "blue rasp"
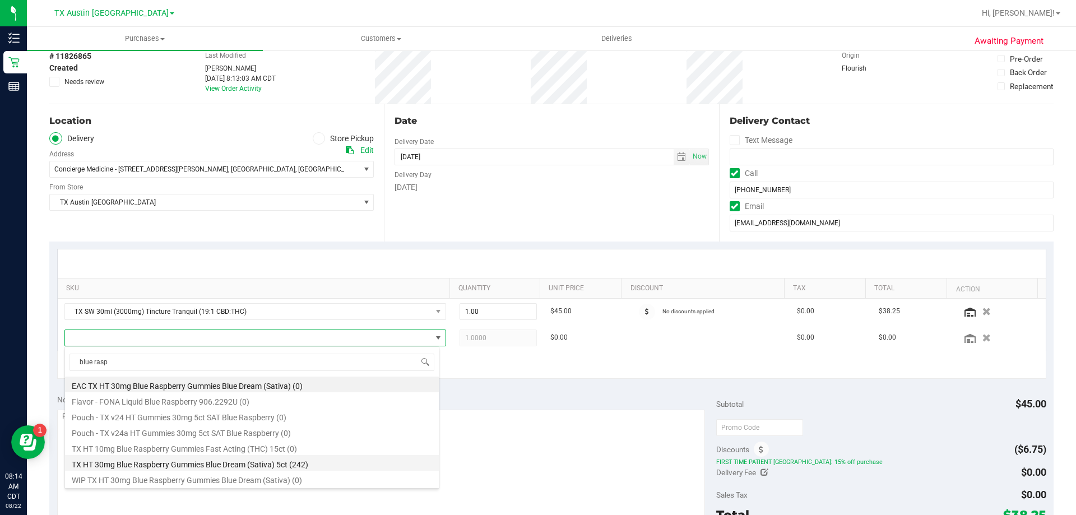
click at [216, 464] on li "TX HT 30mg Blue Raspberry Gummies Blue Dream (Sativa) 5ct (242)" at bounding box center [252, 463] width 374 height 16
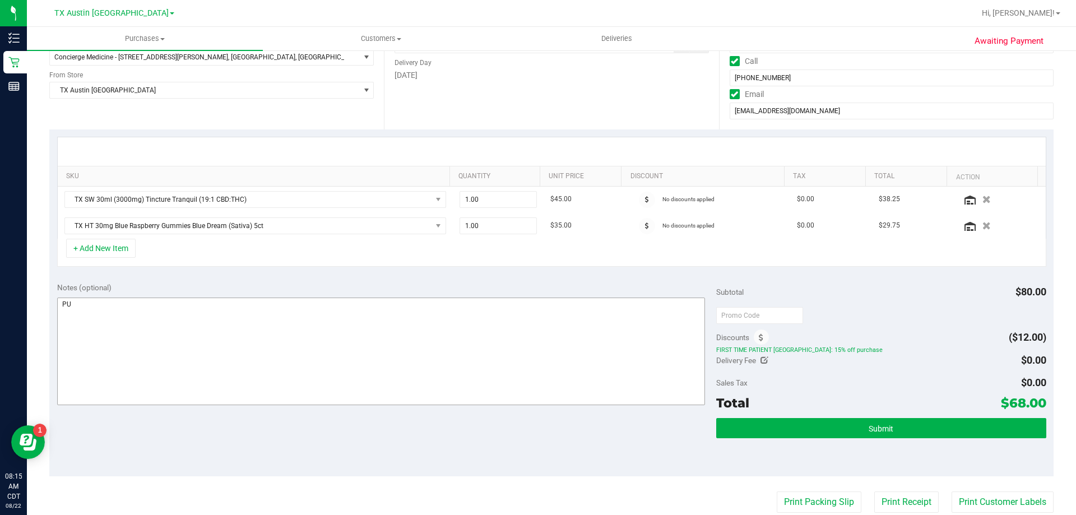
scroll to position [0, 0]
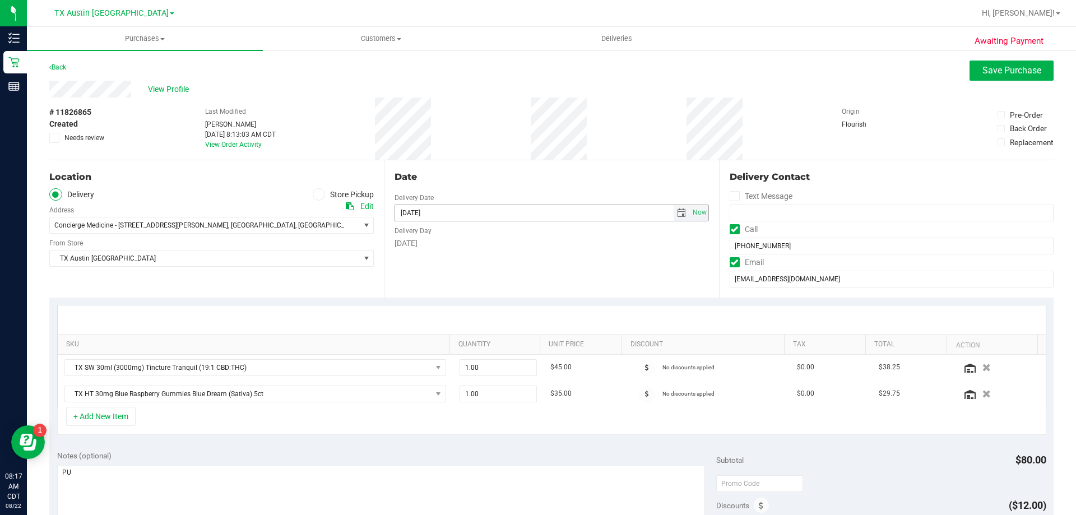
click at [678, 210] on span "select" at bounding box center [681, 212] width 9 height 9
click at [429, 342] on link "26" at bounding box center [435, 343] width 16 height 17
type input "08/26/2025"
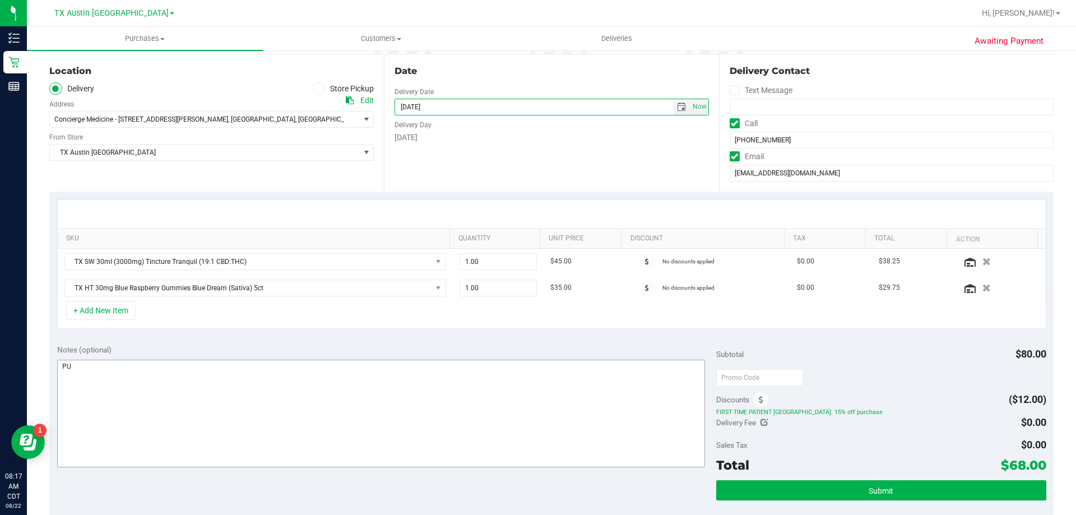
scroll to position [112, 0]
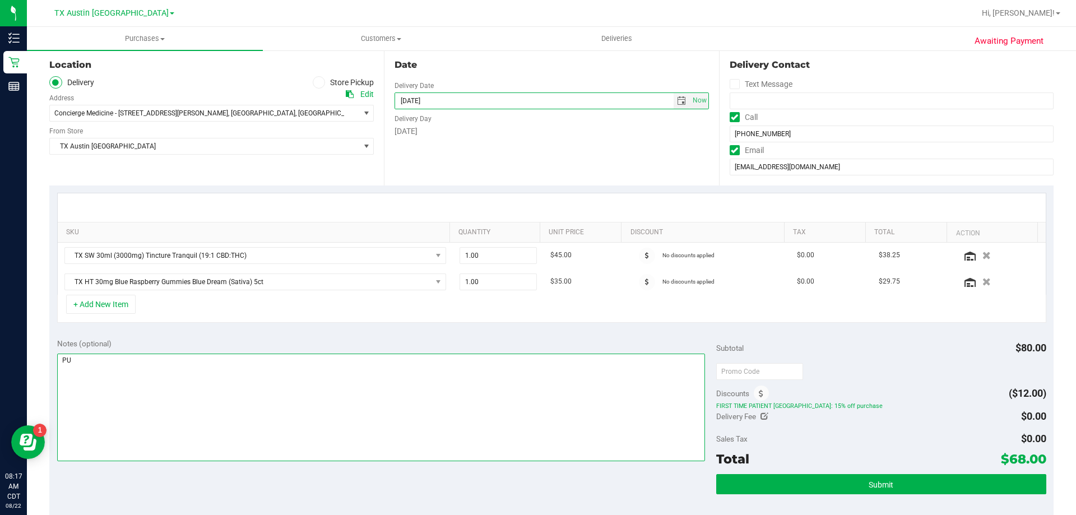
click at [187, 366] on textarea at bounding box center [381, 407] width 648 height 108
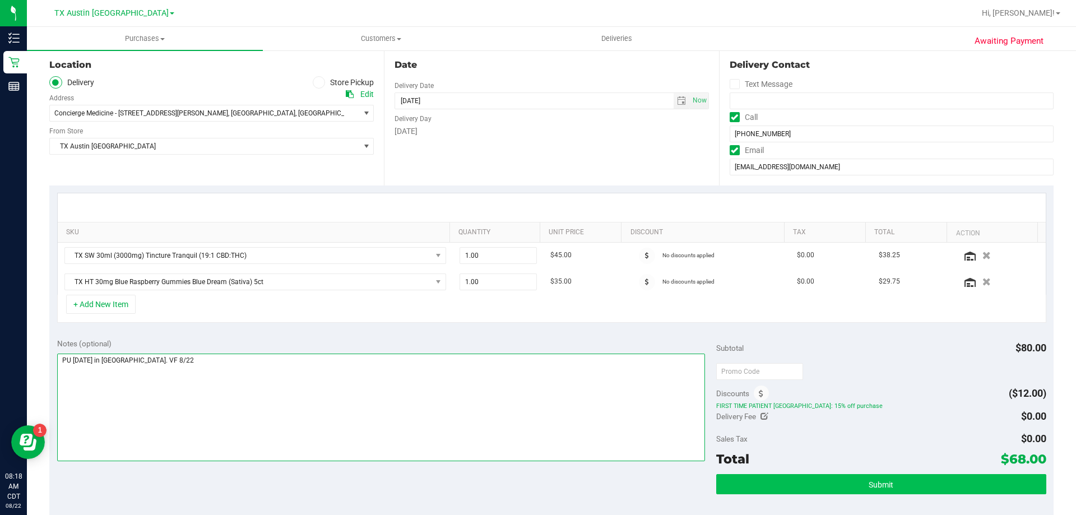
type textarea "PU Tues 8/26 in Houston. VF 8/22"
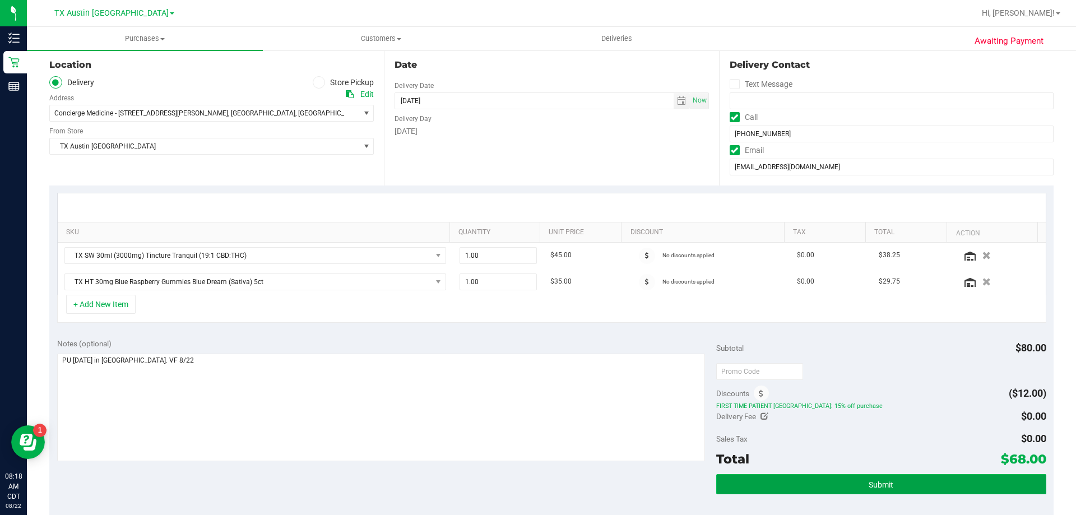
click at [799, 474] on button "Submit" at bounding box center [880, 484] width 329 height 20
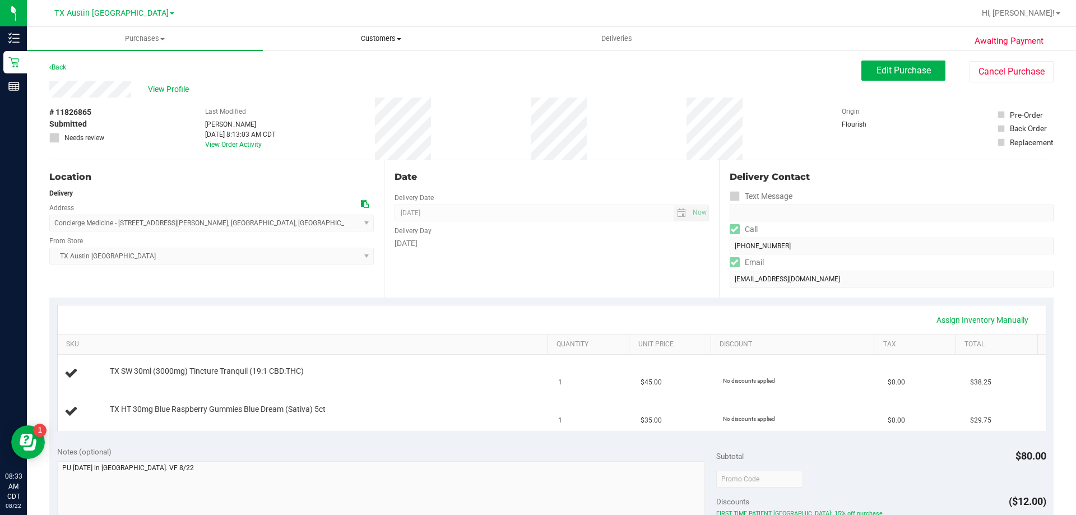
click at [387, 38] on span "Customers" at bounding box center [380, 39] width 235 height 10
click at [387, 65] on li "All customers" at bounding box center [381, 67] width 236 height 13
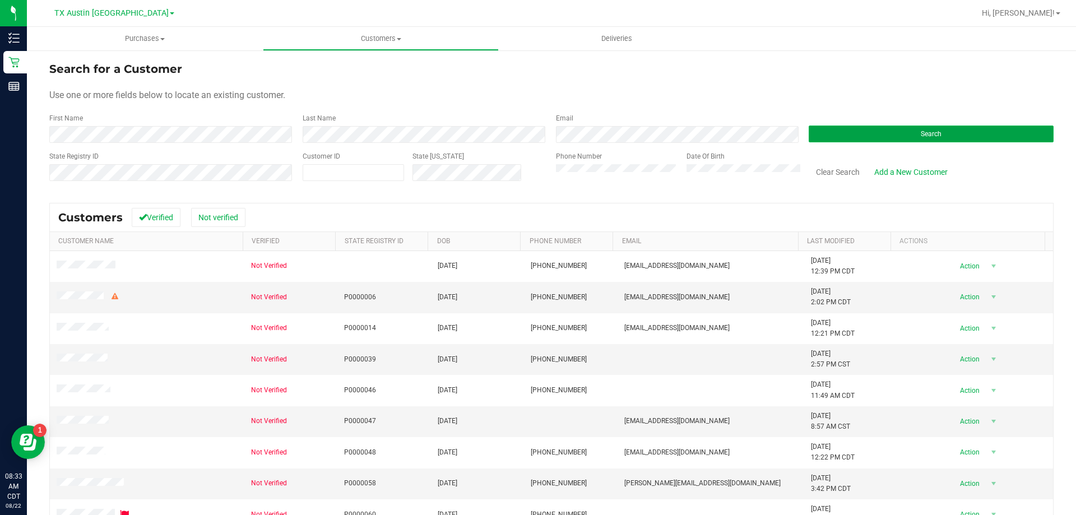
click at [875, 138] on button "Search" at bounding box center [930, 133] width 245 height 17
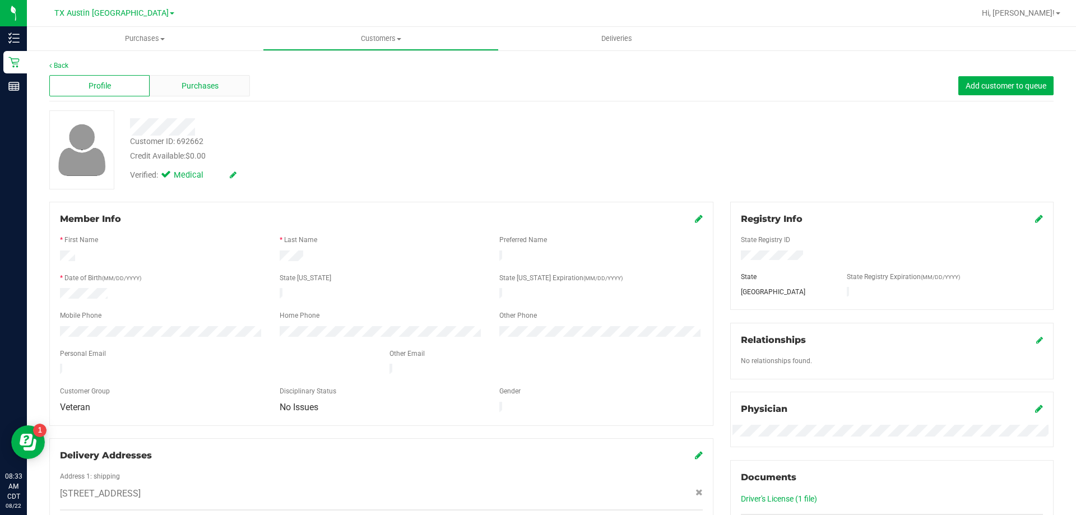
click at [217, 81] on div "Purchases" at bounding box center [200, 85] width 100 height 21
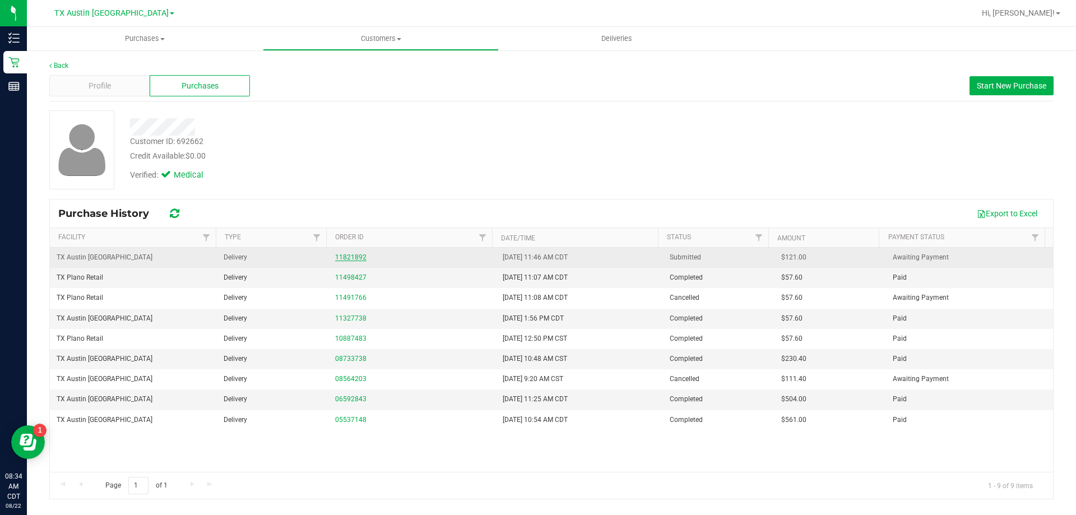
click at [354, 253] on link "11821892" at bounding box center [350, 257] width 31 height 8
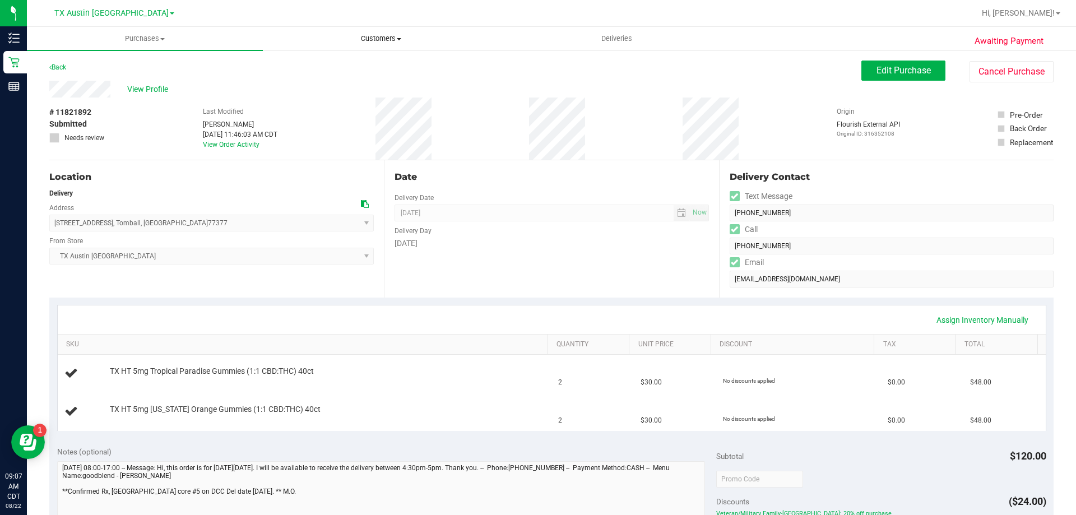
click at [390, 35] on span "Customers" at bounding box center [380, 39] width 235 height 10
click at [384, 67] on li "All customers" at bounding box center [381, 67] width 236 height 13
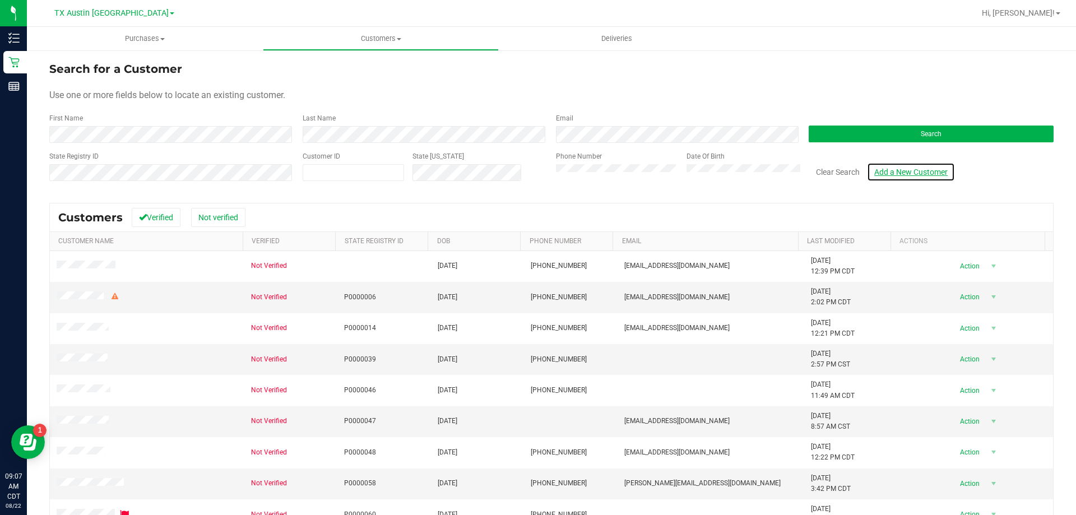
click at [885, 166] on link "Add a New Customer" at bounding box center [911, 171] width 88 height 19
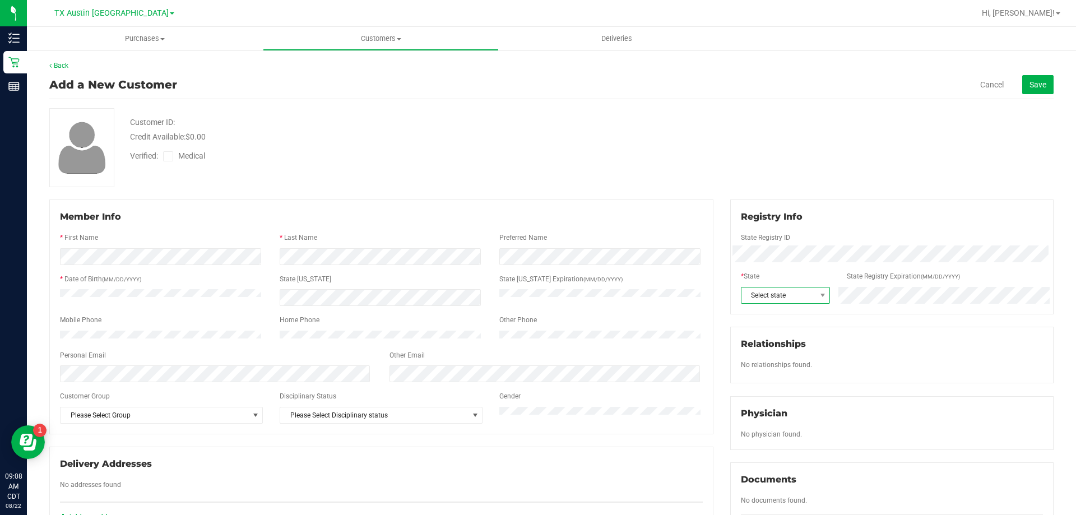
click at [756, 287] on span "Select state" at bounding box center [778, 295] width 75 height 16
click at [758, 333] on li "TX" at bounding box center [779, 331] width 87 height 19
click at [168, 156] on icon at bounding box center [168, 156] width 7 height 0
click at [0, 0] on input "Medical" at bounding box center [0, 0] width 0 height 0
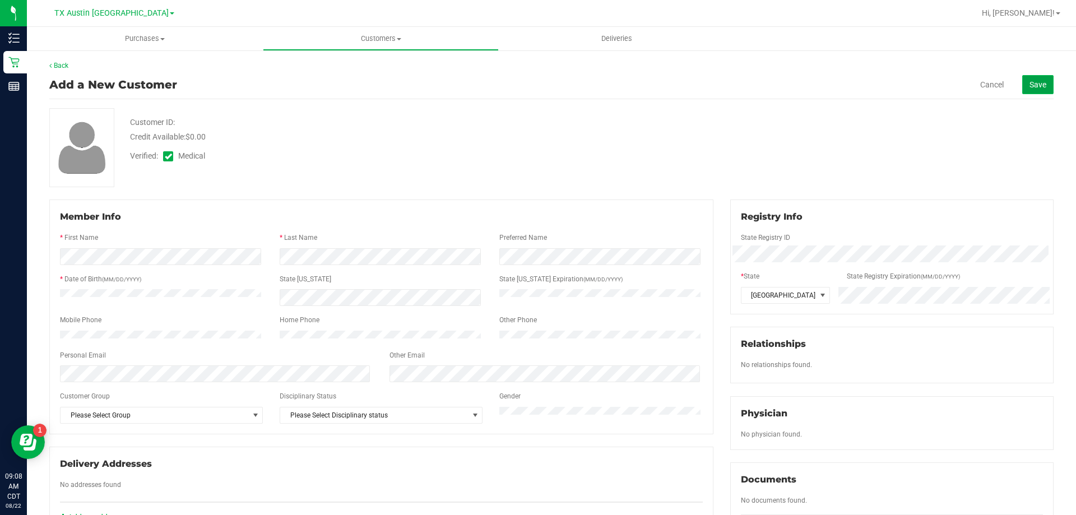
click at [1032, 86] on span "Save" at bounding box center [1037, 84] width 17 height 9
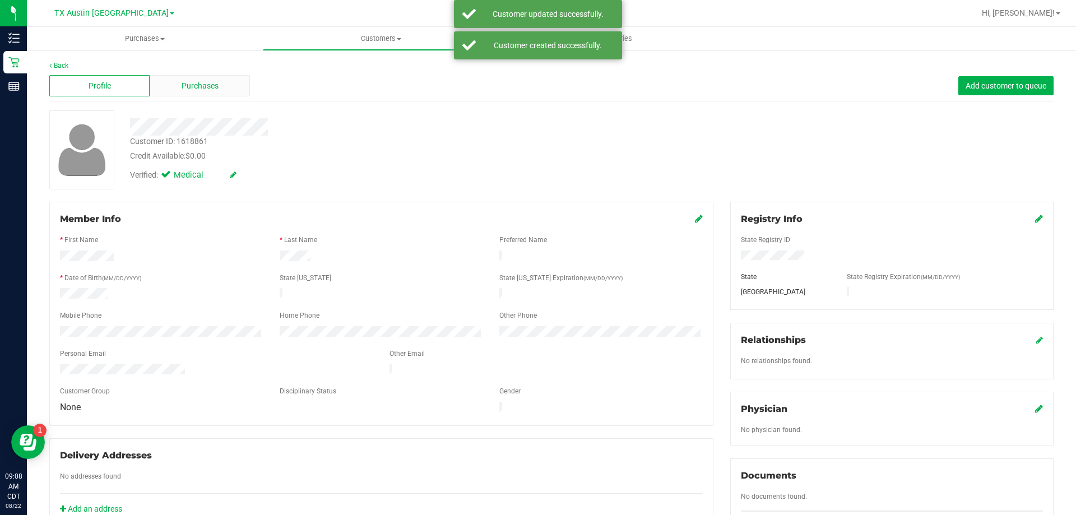
click at [193, 83] on span "Purchases" at bounding box center [200, 86] width 37 height 12
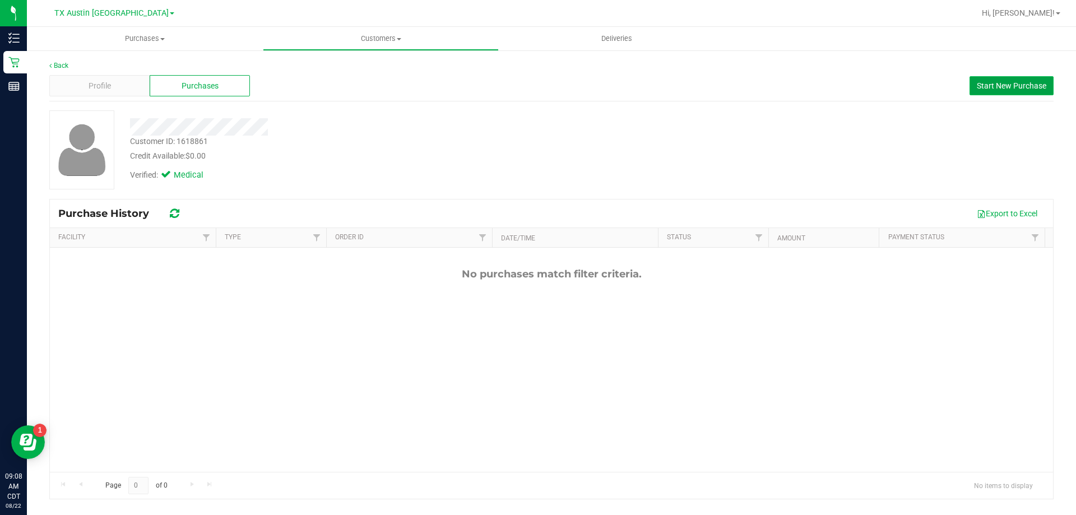
click at [988, 83] on span "Start New Purchase" at bounding box center [1010, 85] width 69 height 9
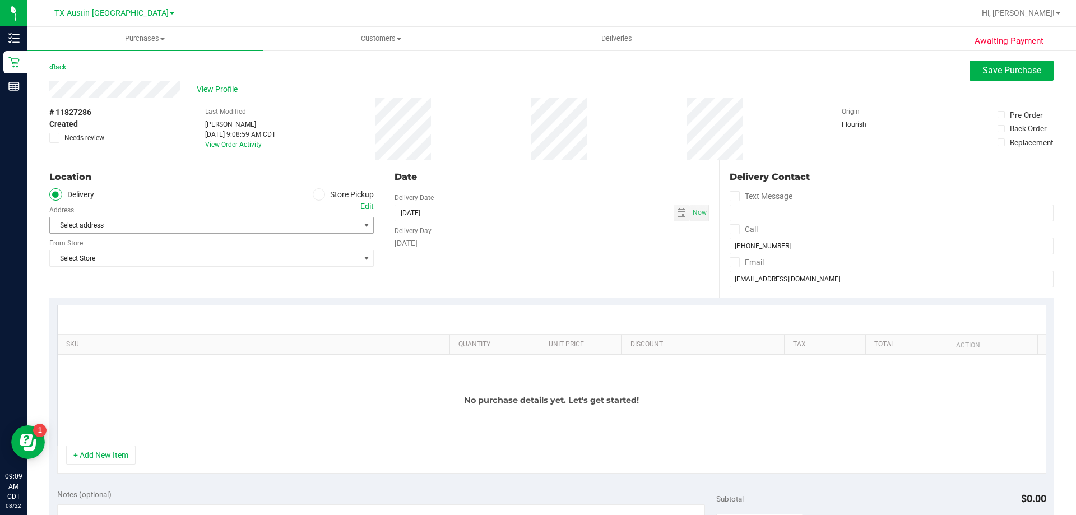
click at [240, 227] on span "Select address" at bounding box center [197, 225] width 294 height 16
click at [362, 211] on div "Edit" at bounding box center [366, 207] width 13 height 12
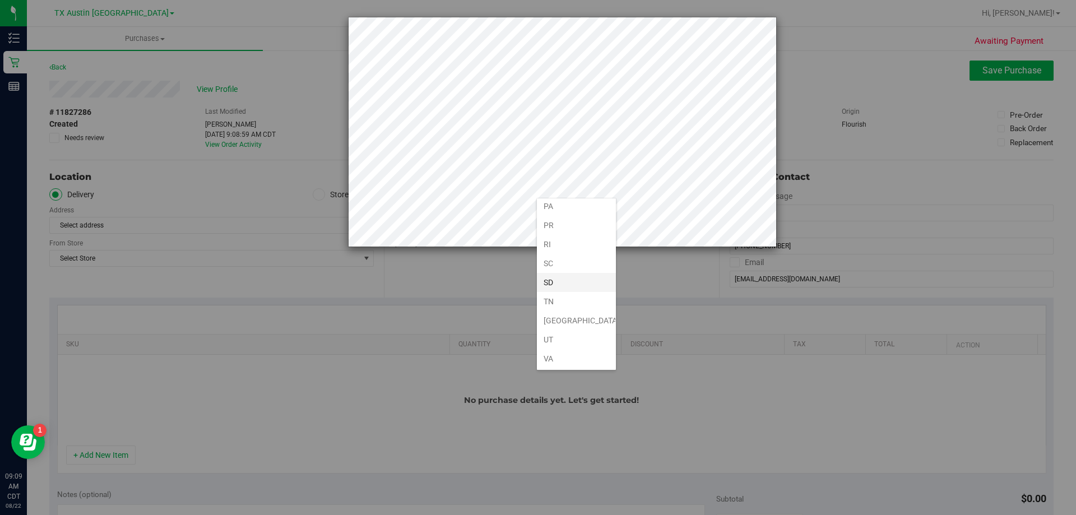
scroll to position [822, 0]
click at [561, 226] on li "TX" at bounding box center [576, 225] width 79 height 19
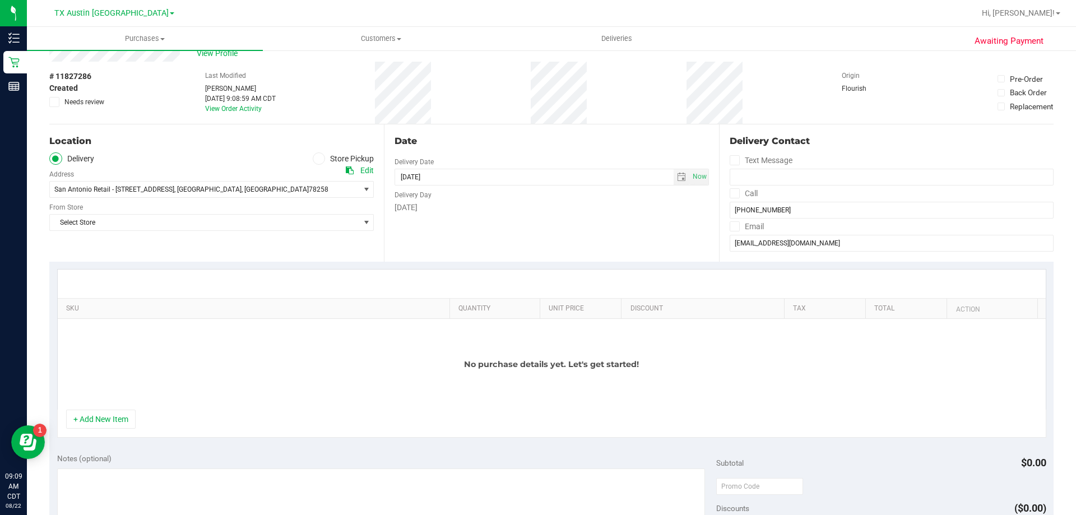
scroll to position [56, 0]
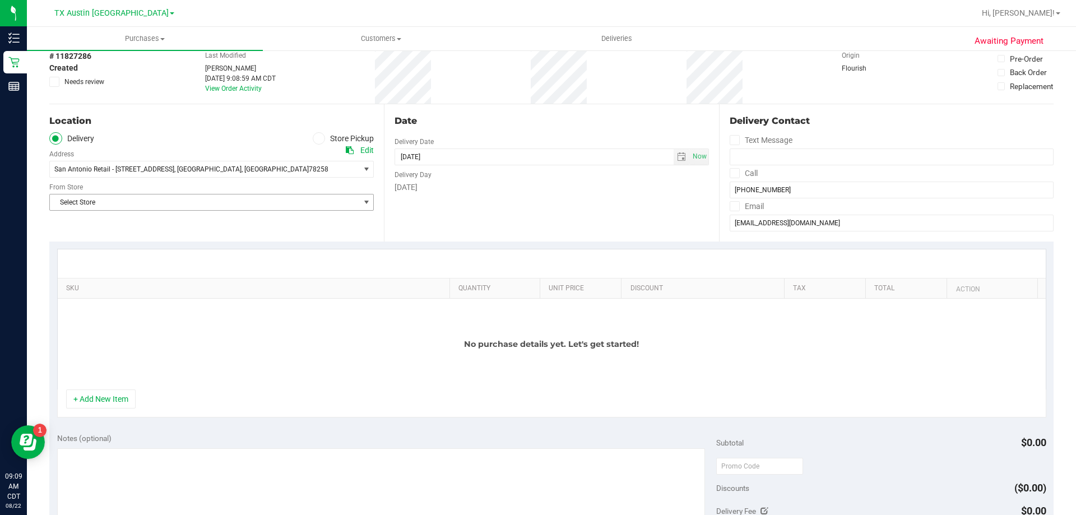
click at [251, 206] on span "Select Store" at bounding box center [204, 202] width 309 height 16
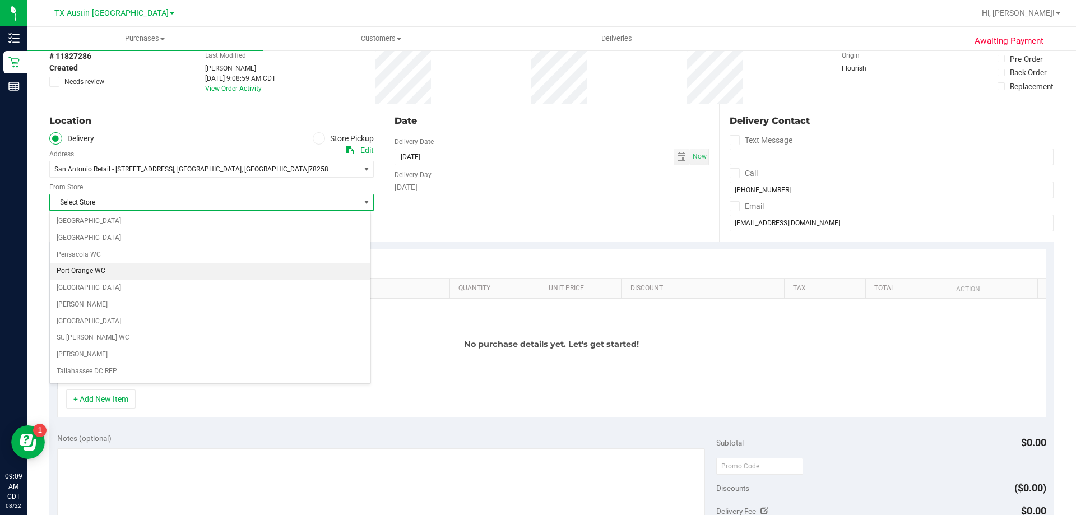
scroll to position [814, 0]
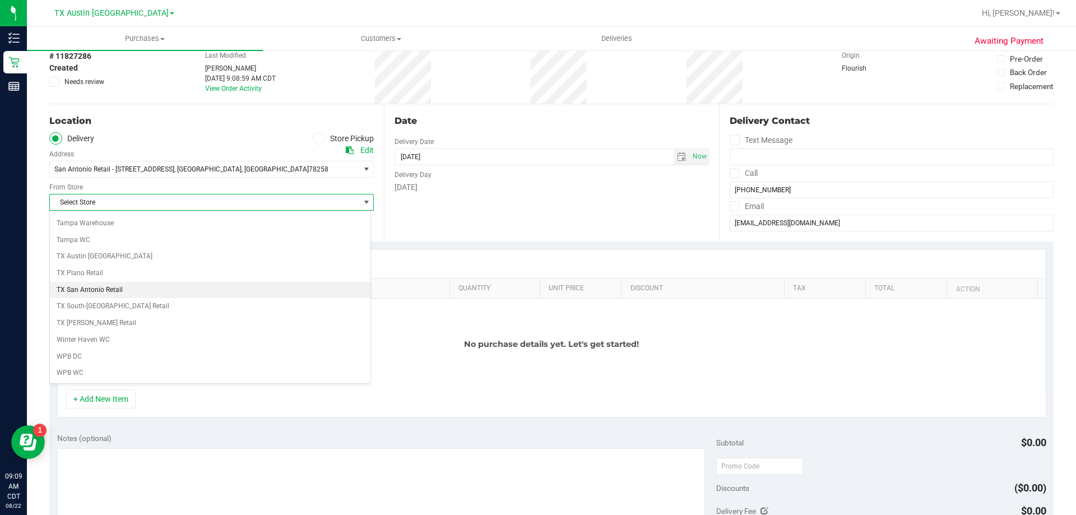
click at [114, 292] on li "TX San Antonio Retail" at bounding box center [210, 290] width 320 height 17
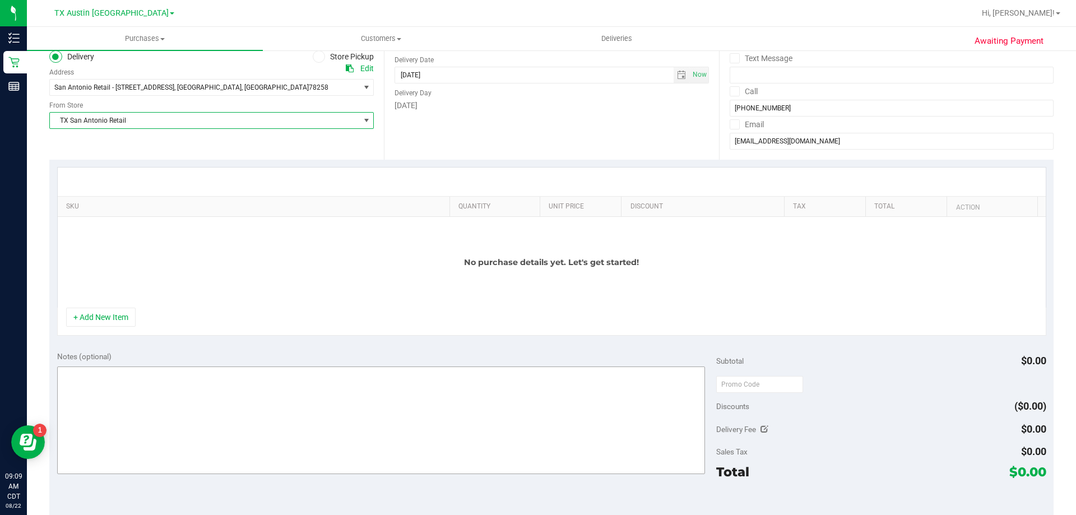
scroll to position [224, 0]
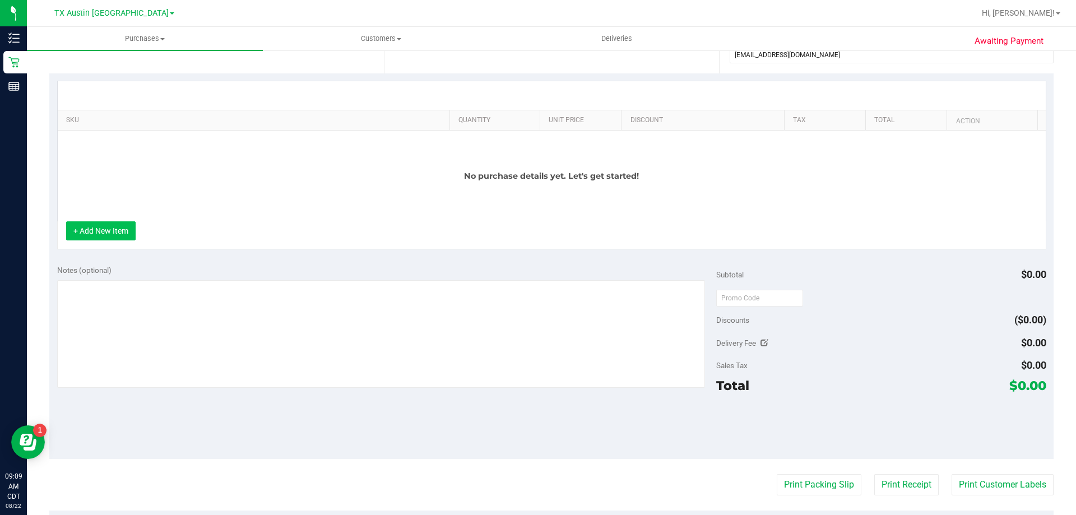
click at [130, 225] on button "+ Add New Item" at bounding box center [100, 230] width 69 height 19
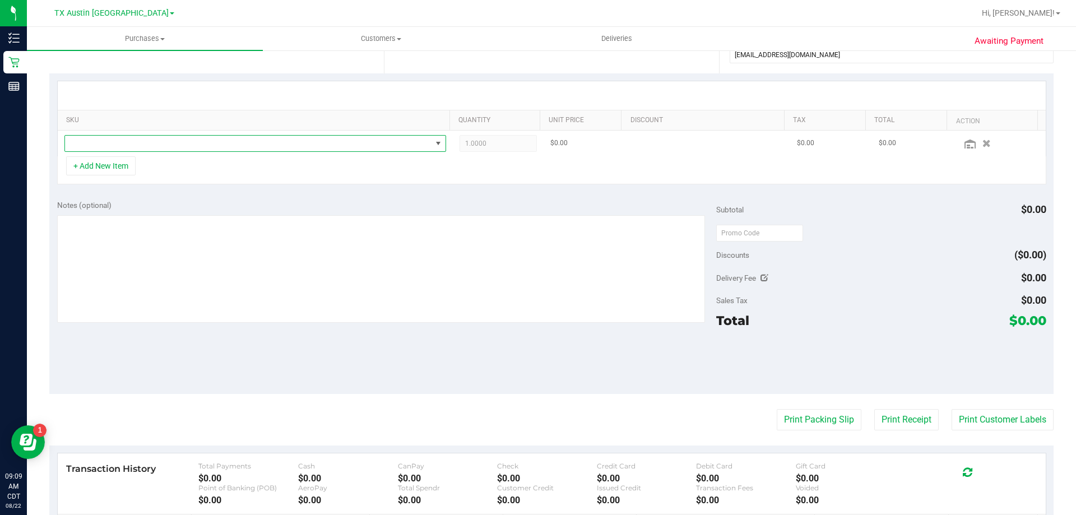
click at [169, 146] on span "NO DATA FOUND" at bounding box center [248, 144] width 366 height 16
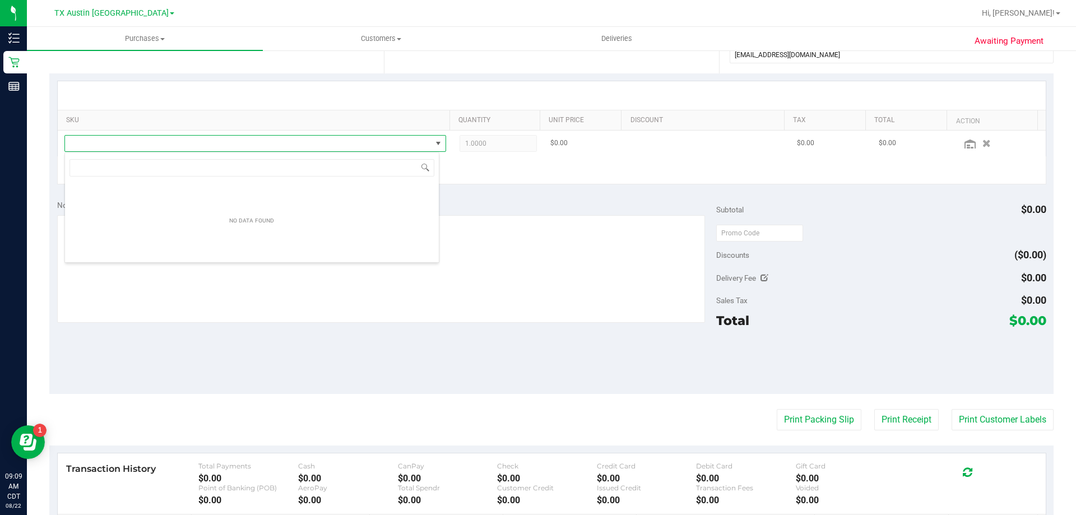
scroll to position [17, 375]
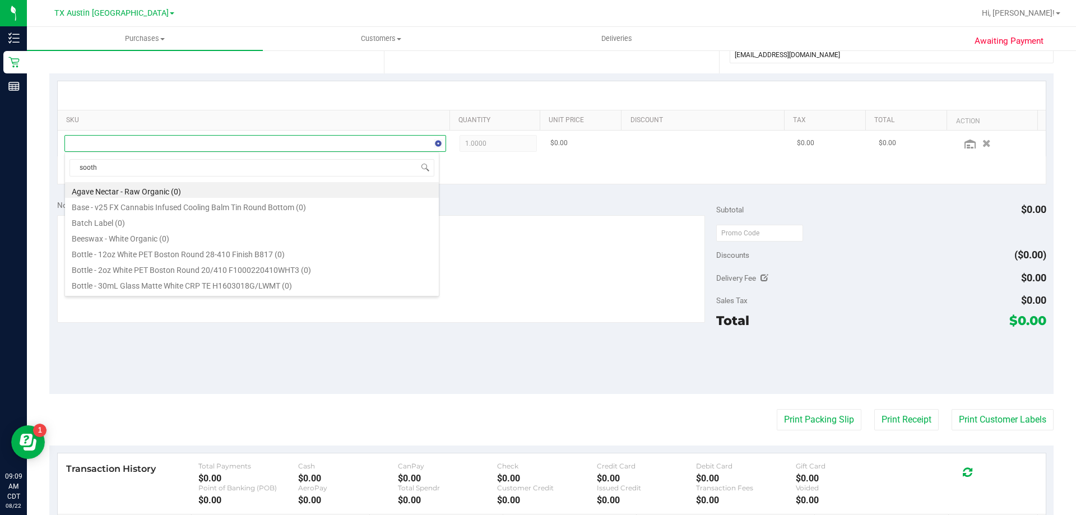
type input "soothe"
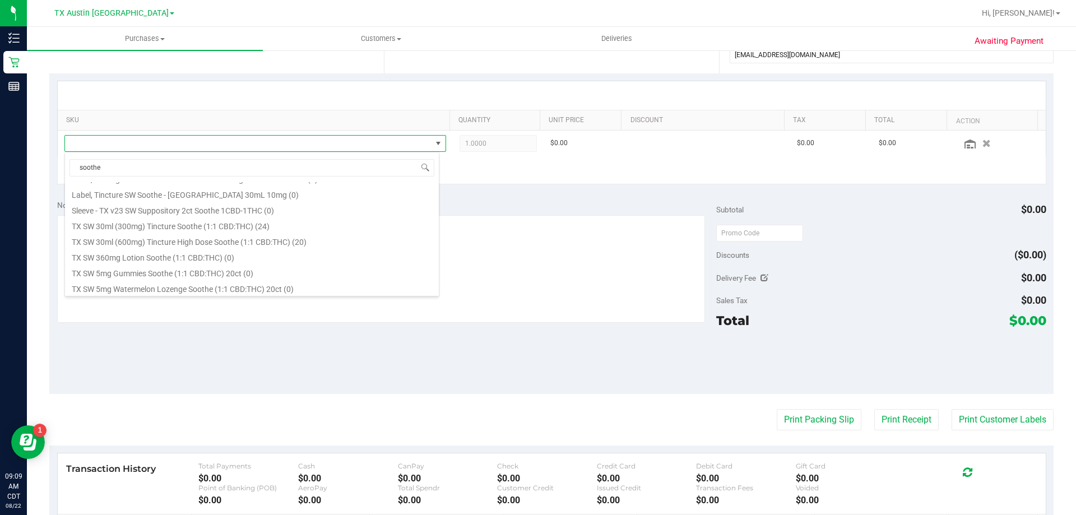
scroll to position [374, 0]
click at [185, 192] on li "TX SW 30ml (300mg) Tincture Soothe (1:1 CBD:THC) (24)" at bounding box center [252, 192] width 374 height 16
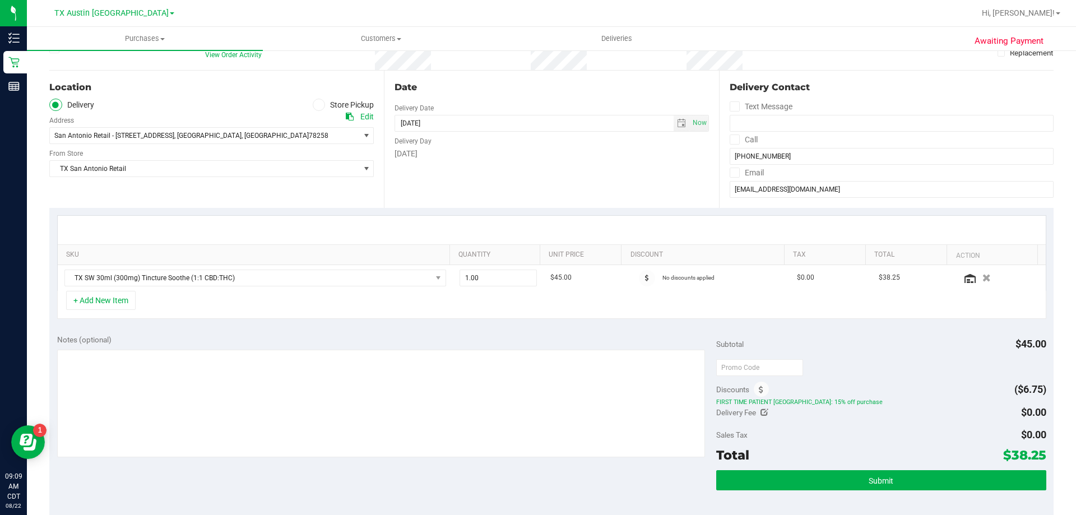
scroll to position [112, 0]
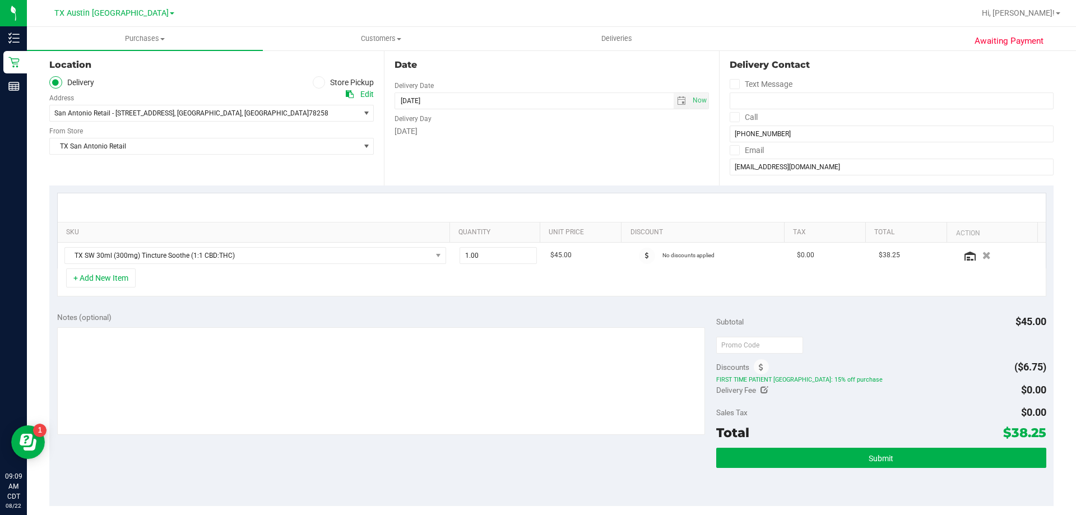
click at [730, 117] on icon at bounding box center [733, 117] width 7 height 0
click at [0, 0] on input "Call" at bounding box center [0, 0] width 0 height 0
click at [730, 150] on icon at bounding box center [733, 150] width 7 height 0
click at [0, 0] on input "Email" at bounding box center [0, 0] width 0 height 0
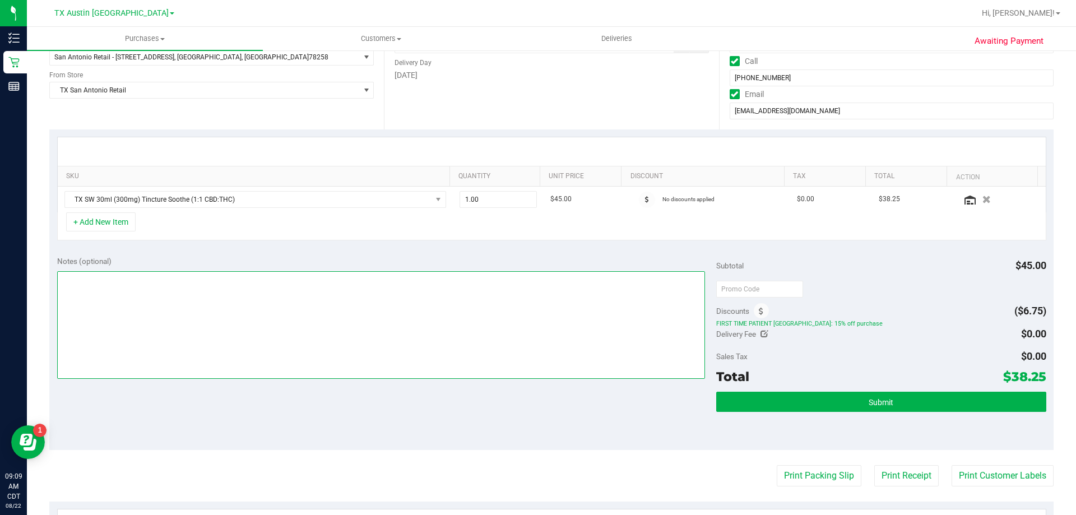
click at [295, 279] on textarea at bounding box center [381, 325] width 648 height 108
type textarea "PU Sat"
click at [110, 220] on button "+ Add New Item" at bounding box center [100, 221] width 69 height 19
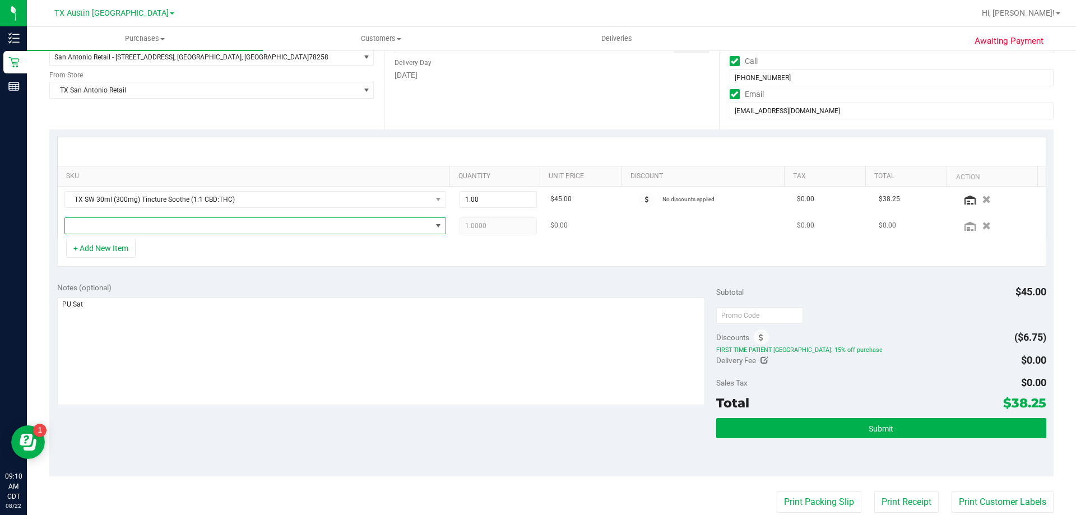
click at [123, 224] on span "NO DATA FOUND" at bounding box center [248, 226] width 366 height 16
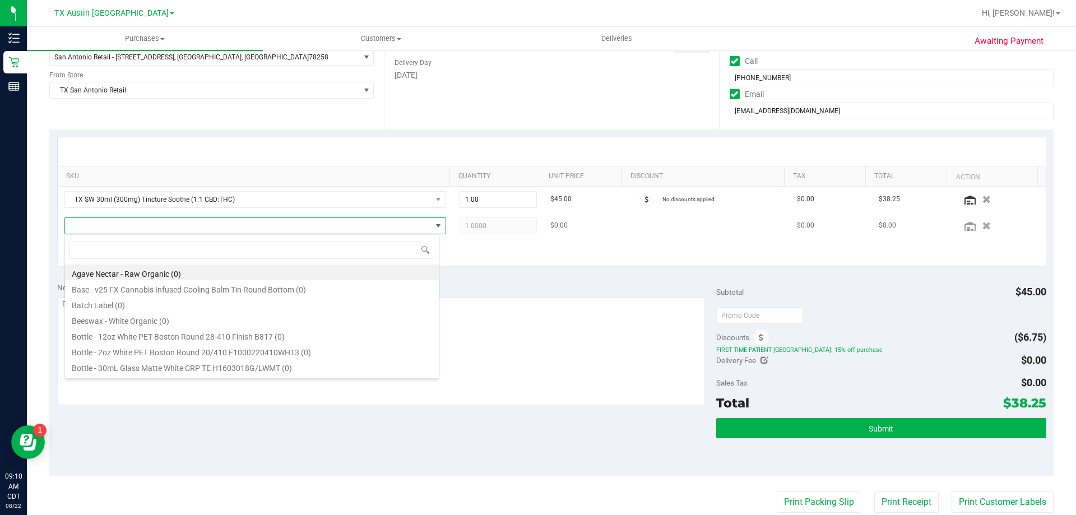
scroll to position [17, 375]
type input "balm"
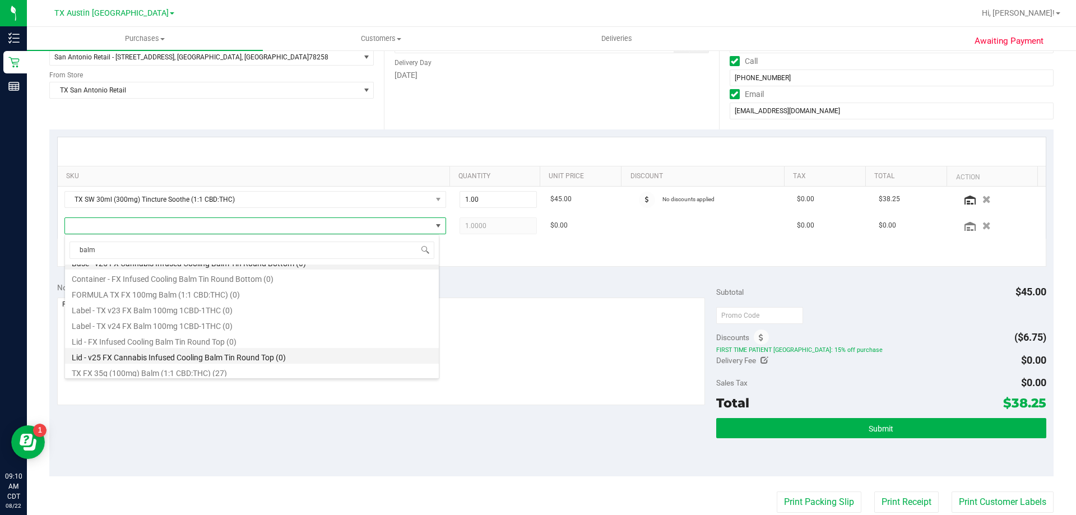
scroll to position [13, 0]
click at [176, 366] on li "TX FX 35g (100mg) Balm (1:1 CBD:THC) (27)" at bounding box center [252, 369] width 374 height 16
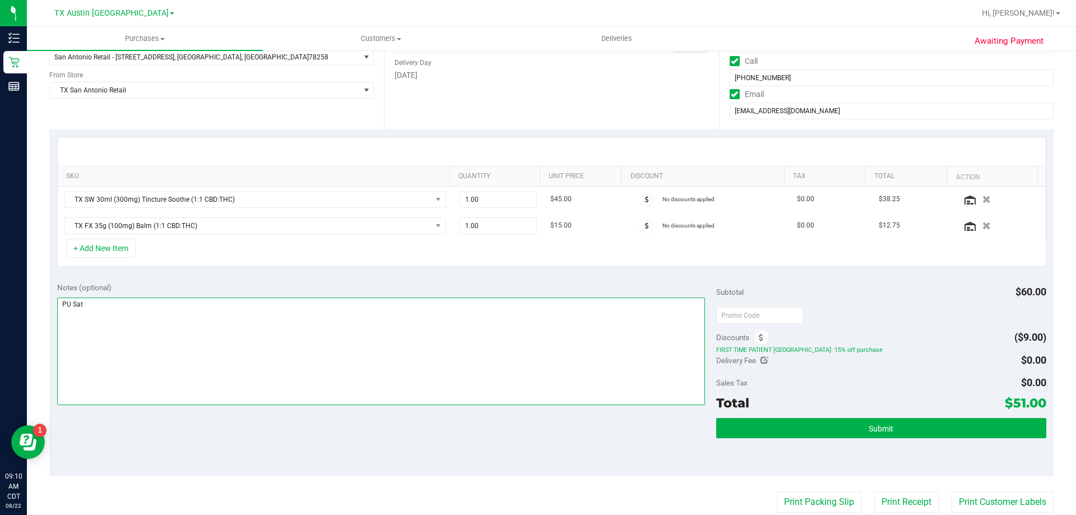
click at [106, 305] on textarea at bounding box center [381, 351] width 648 height 108
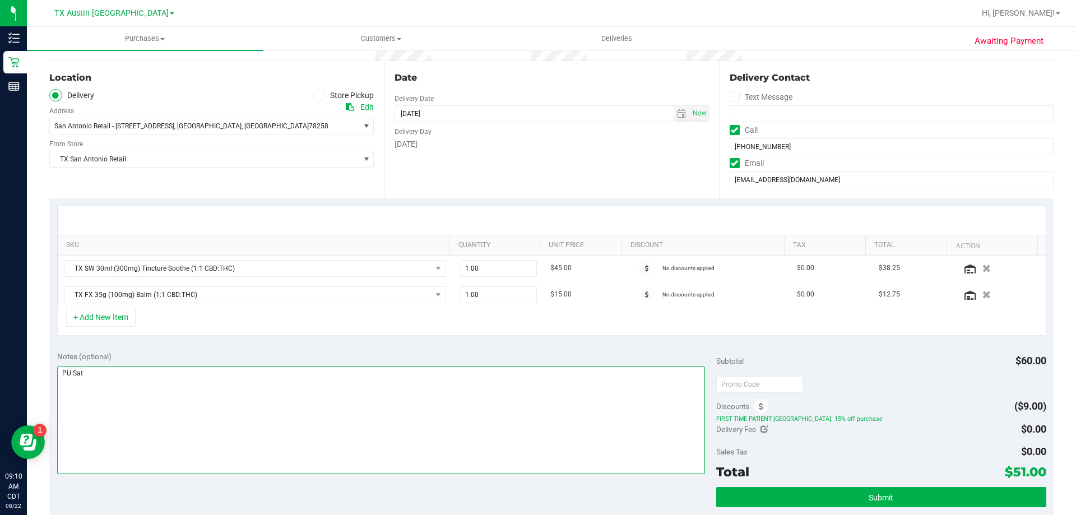
scroll to position [0, 0]
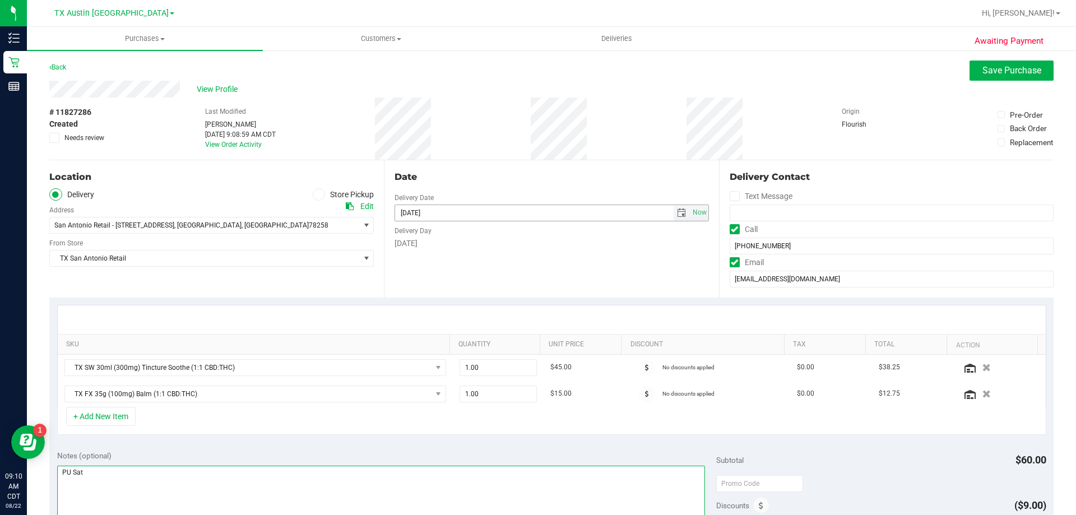
click at [677, 211] on span "select" at bounding box center [681, 212] width 9 height 9
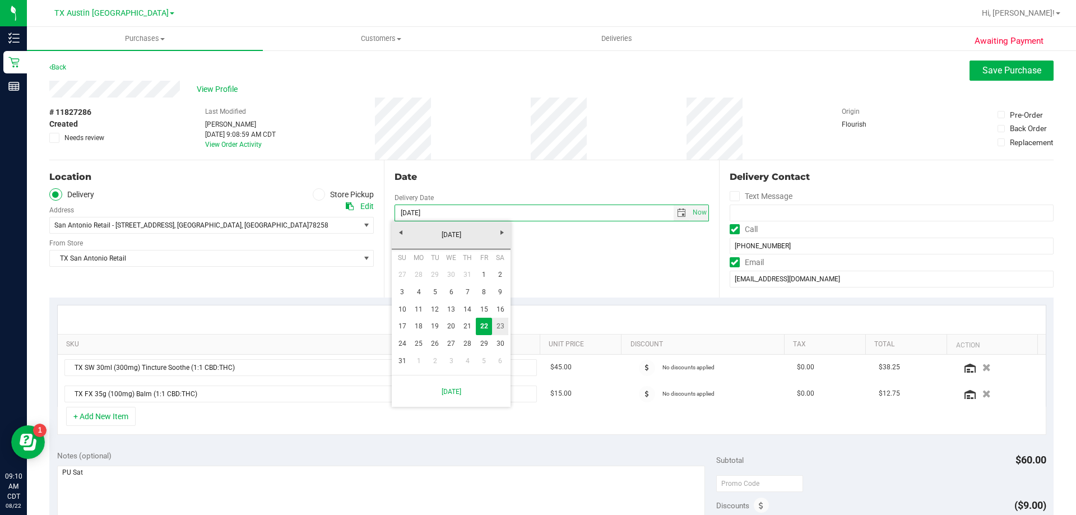
click at [499, 324] on link "23" at bounding box center [500, 326] width 16 height 17
type input "08/23/2025"
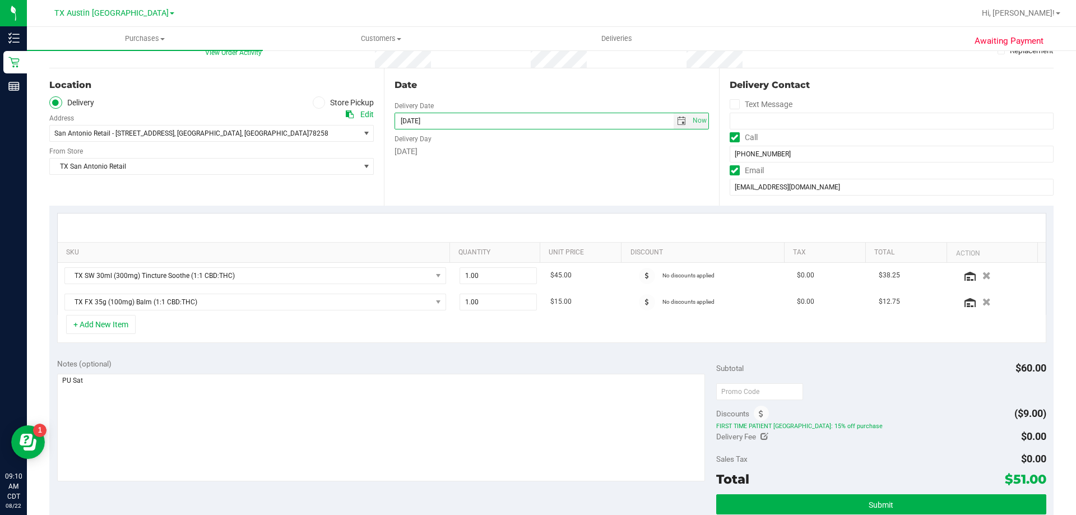
scroll to position [112, 0]
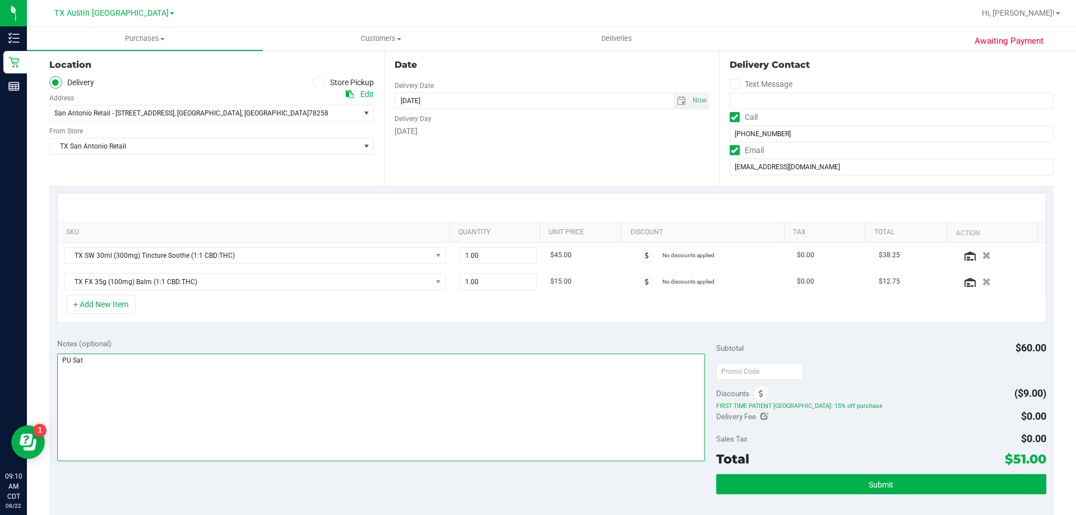
click at [248, 358] on textarea at bounding box center [381, 407] width 648 height 108
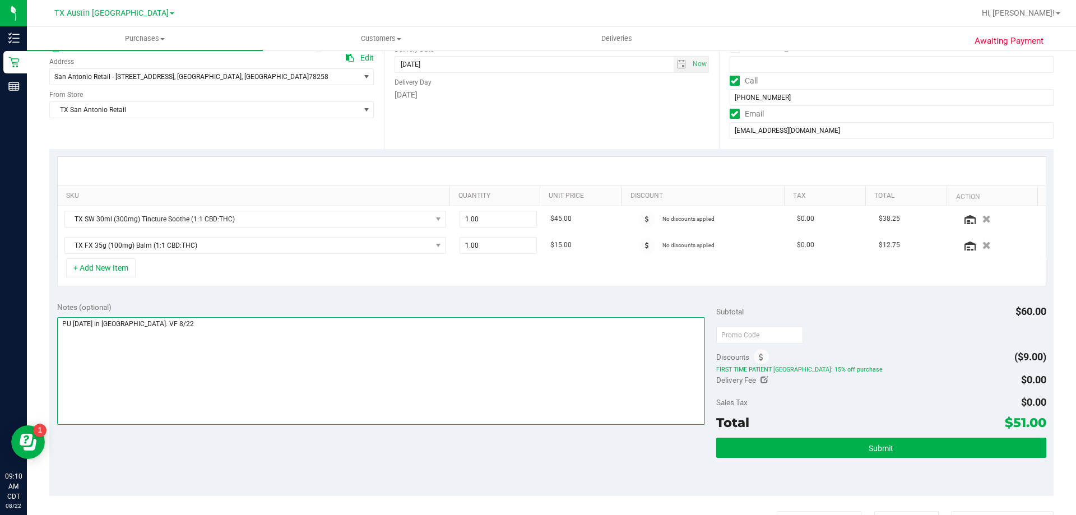
scroll to position [168, 0]
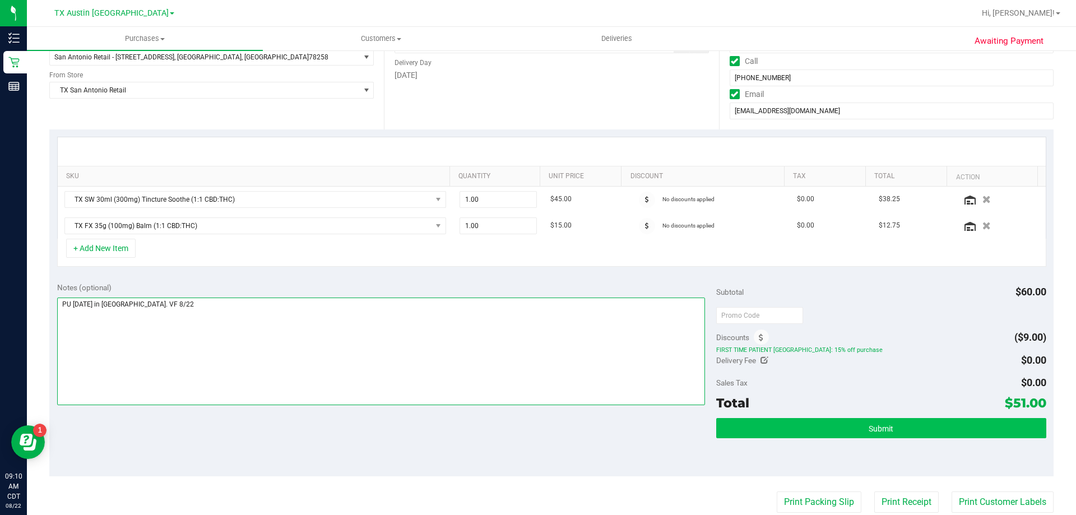
type textarea "PU Sat 8/23 in San Antonio. VF 8/22"
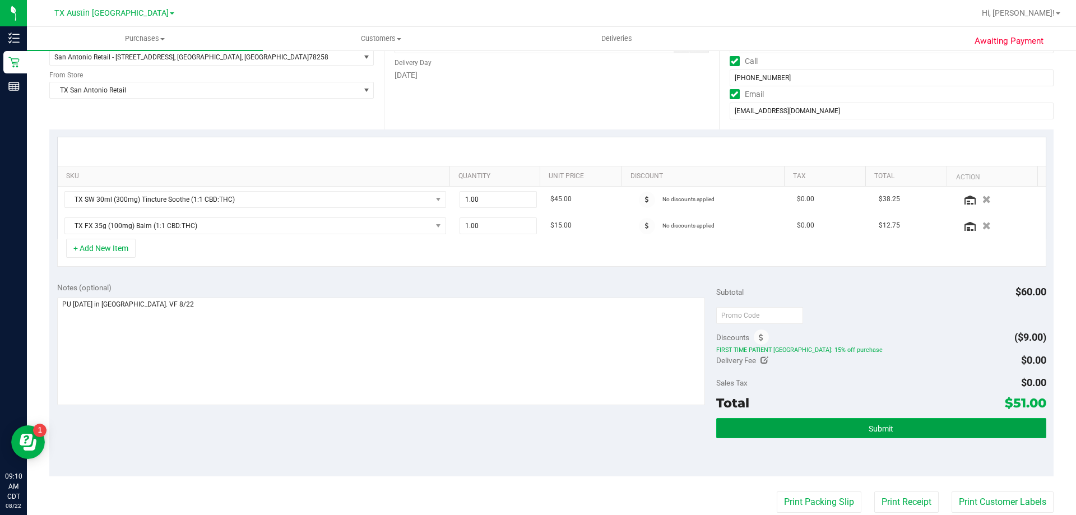
click at [898, 428] on button "Submit" at bounding box center [880, 428] width 329 height 20
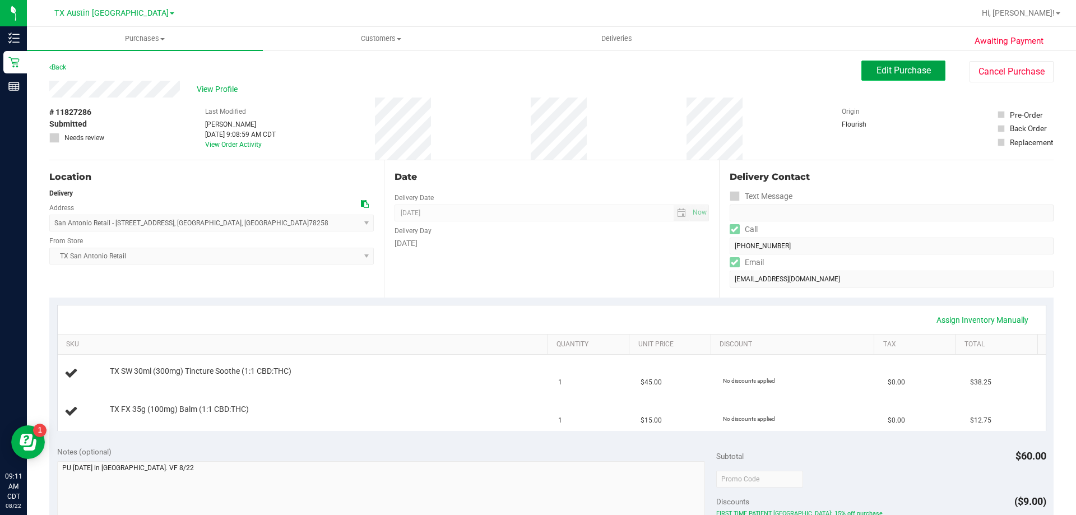
click at [876, 72] on span "Edit Purchase" at bounding box center [903, 70] width 54 height 11
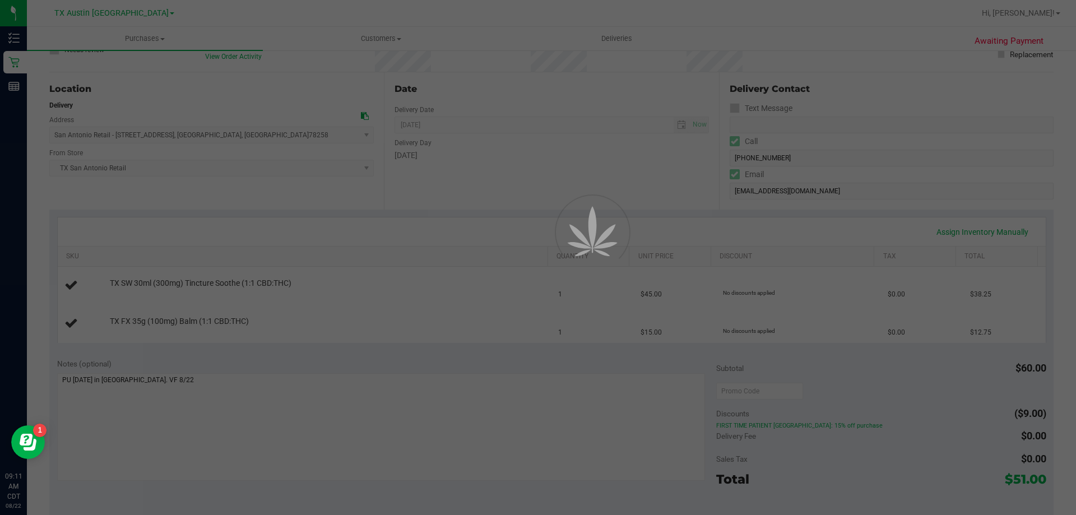
scroll to position [112, 0]
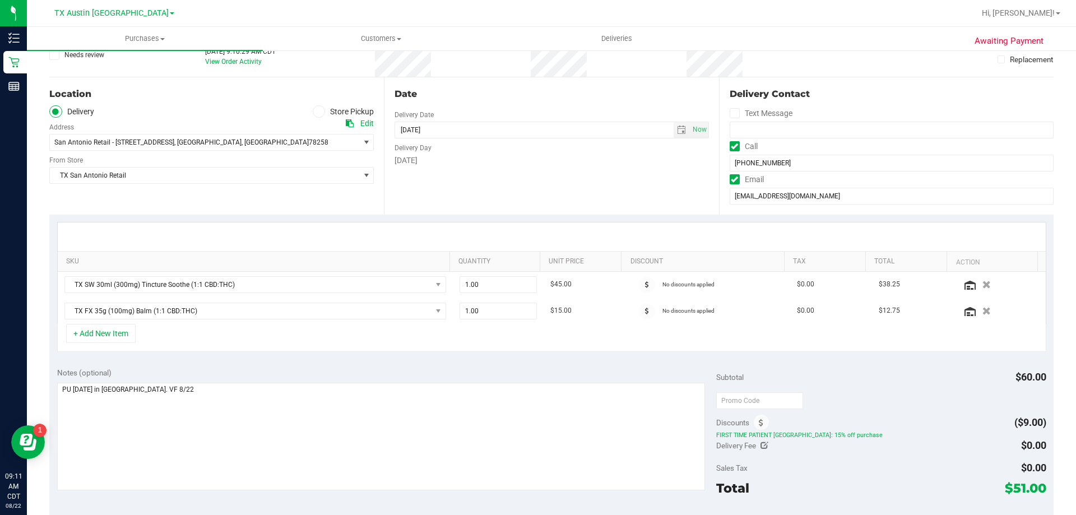
scroll to position [224, 0]
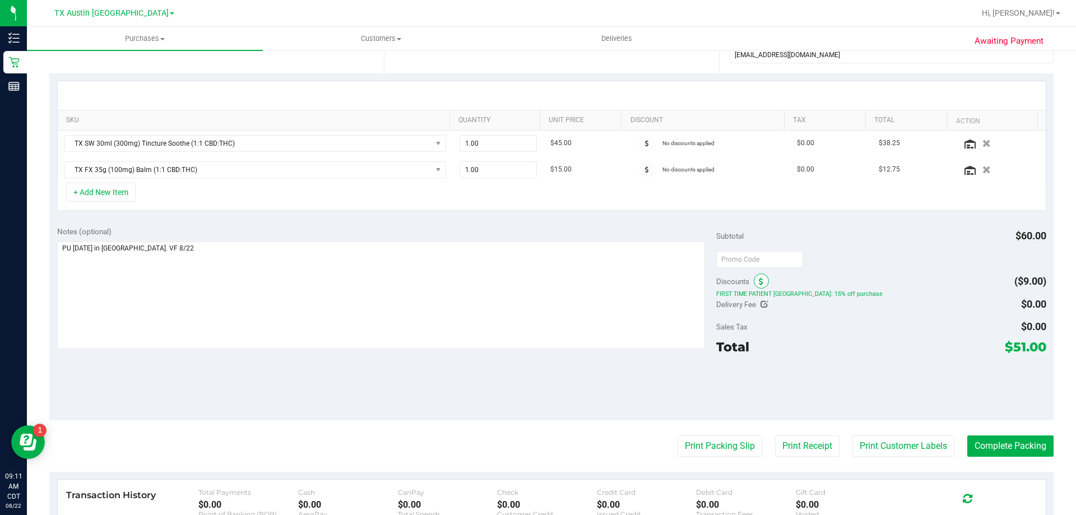
click at [759, 280] on icon at bounding box center [761, 282] width 4 height 8
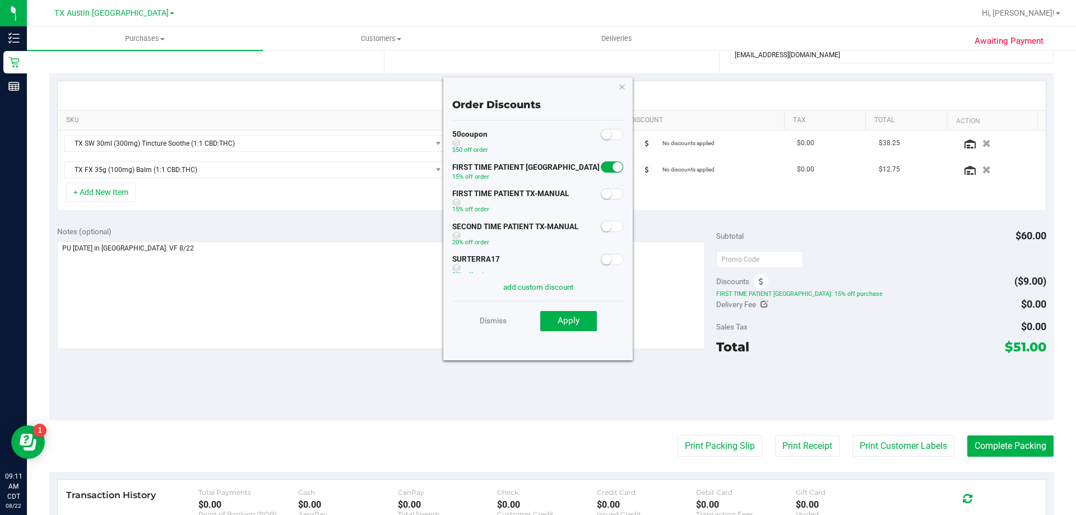
scroll to position [0, 0]
click at [622, 89] on icon "button" at bounding box center [622, 86] width 8 height 13
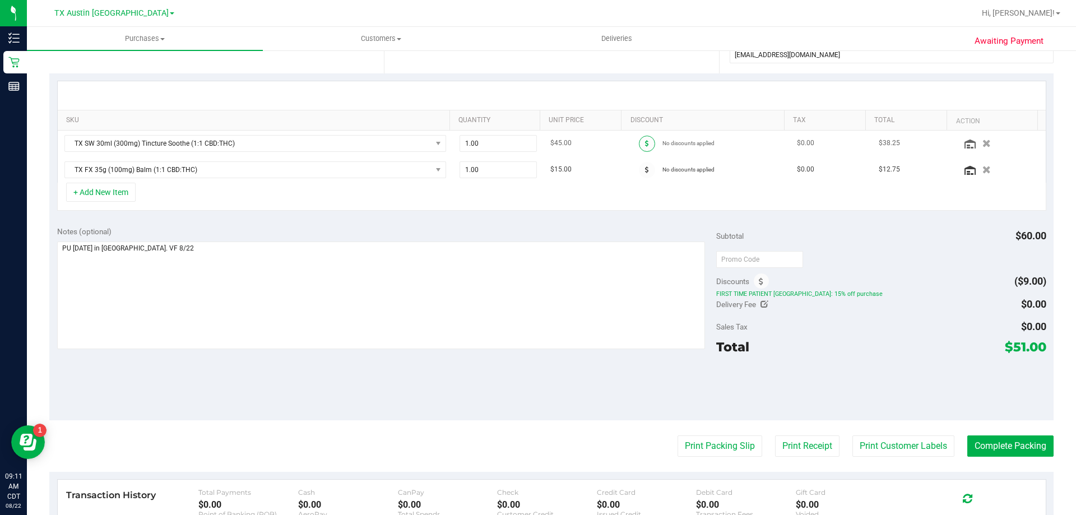
click at [641, 139] on span at bounding box center [647, 144] width 16 height 16
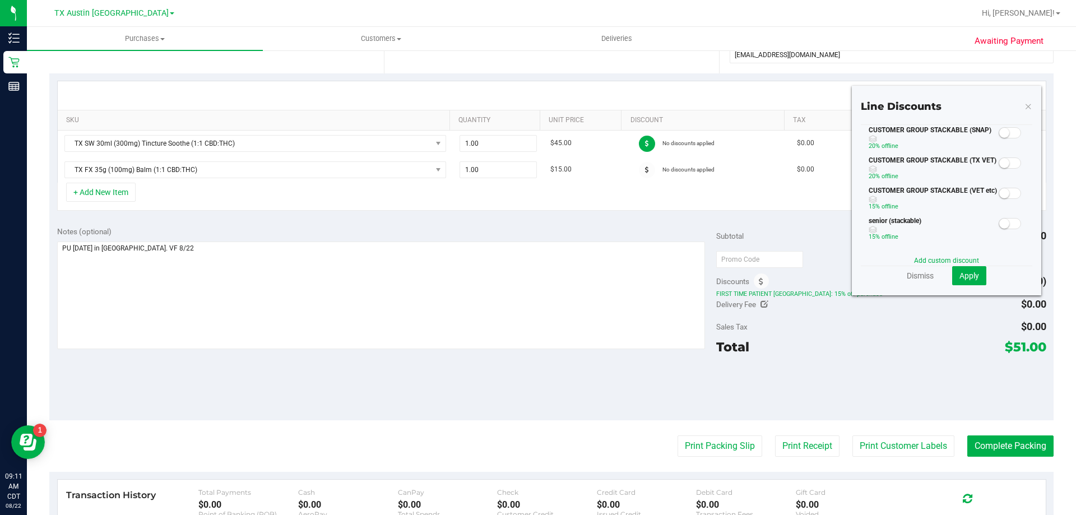
click at [999, 132] on small at bounding box center [1004, 133] width 10 height 10
click at [959, 274] on span "Apply" at bounding box center [969, 275] width 20 height 9
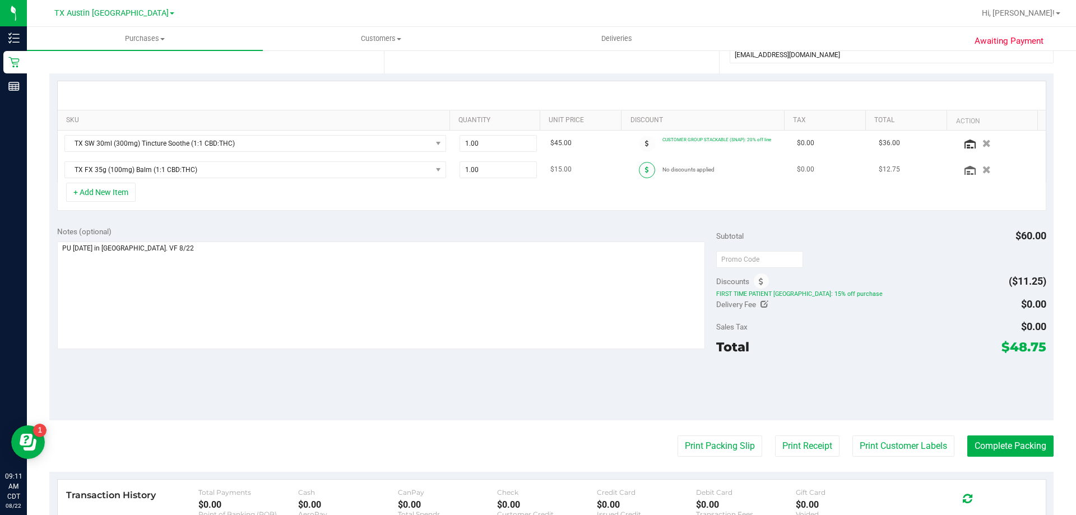
click at [645, 171] on icon at bounding box center [647, 169] width 4 height 7
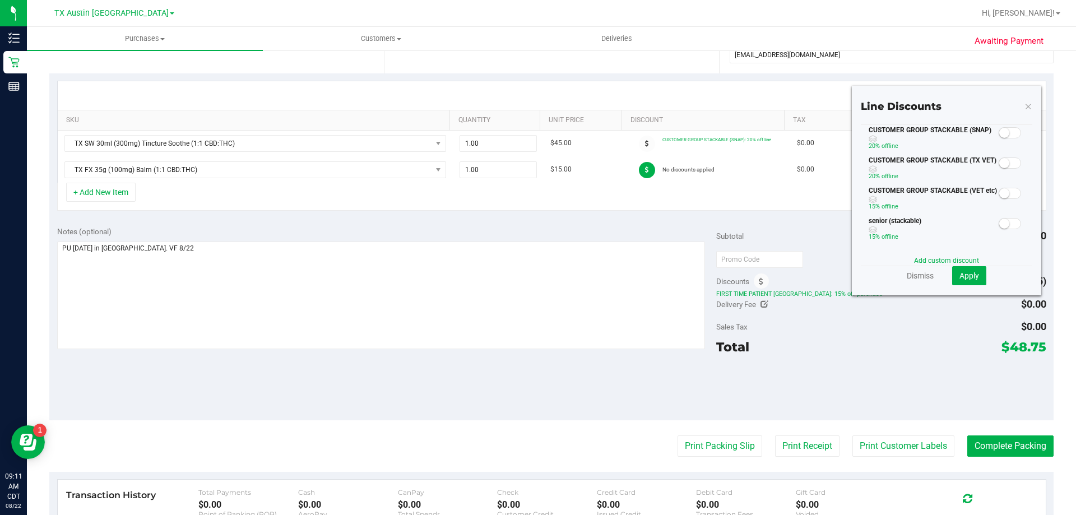
click at [999, 134] on small at bounding box center [1004, 133] width 10 height 10
click at [967, 277] on span "Apply" at bounding box center [969, 275] width 20 height 9
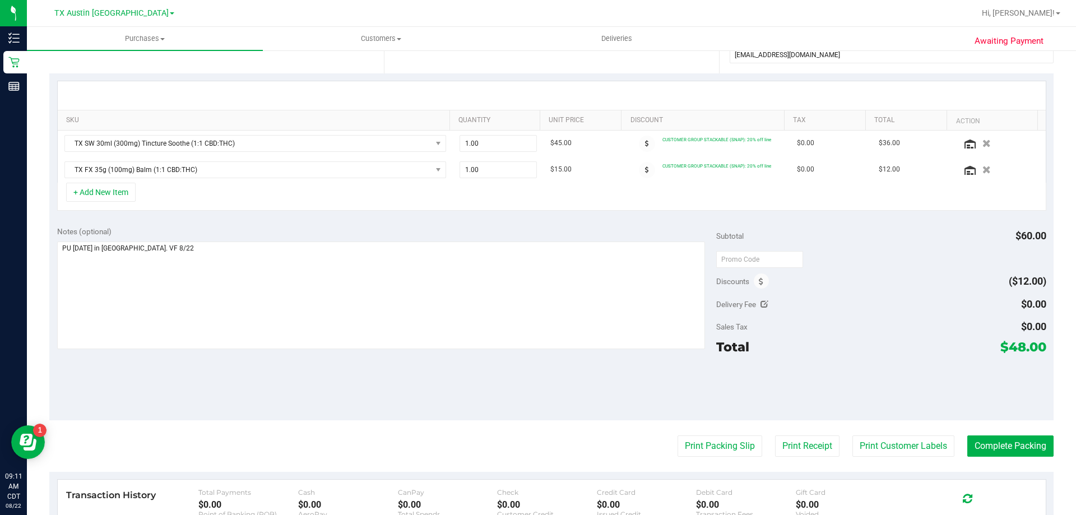
click at [747, 289] on div "Discounts" at bounding box center [742, 281] width 53 height 20
click at [759, 284] on icon at bounding box center [761, 282] width 4 height 8
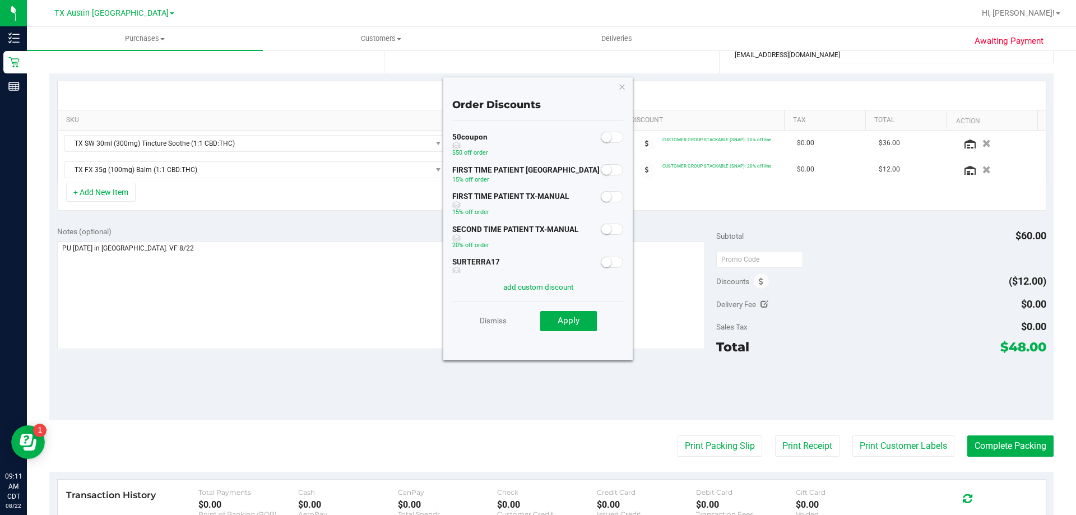
click at [601, 171] on small at bounding box center [606, 170] width 10 height 10
click at [571, 321] on span "Apply" at bounding box center [568, 320] width 22 height 10
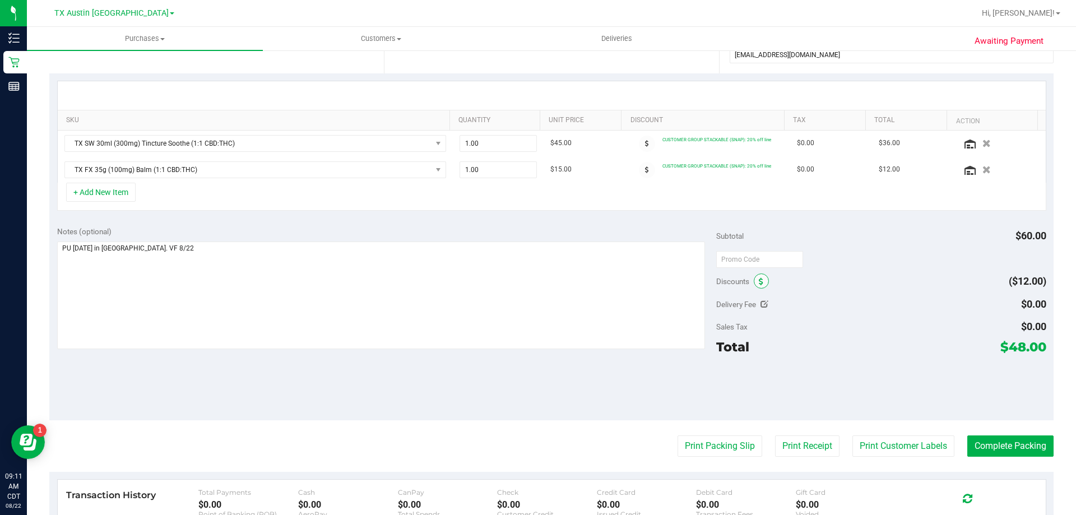
click at [759, 283] on icon at bounding box center [761, 282] width 4 height 8
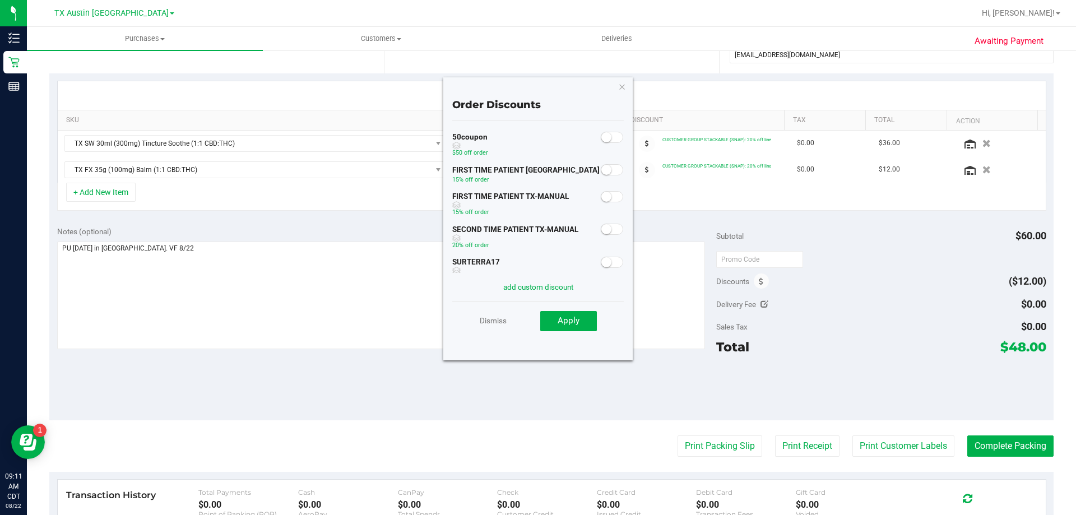
click at [601, 194] on small at bounding box center [606, 197] width 10 height 10
click at [574, 322] on span "Apply" at bounding box center [568, 320] width 22 height 10
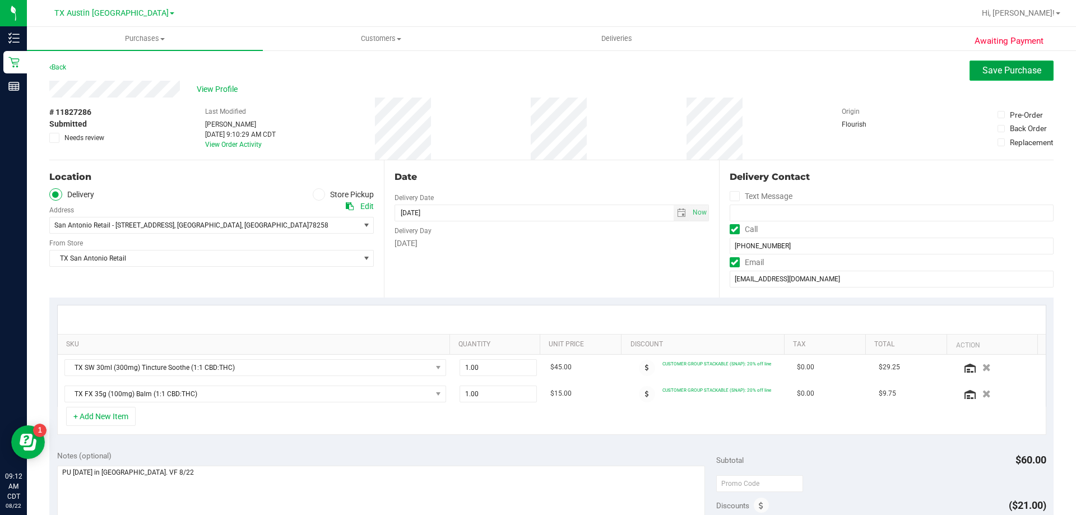
click at [1020, 64] on button "Save Purchase" at bounding box center [1011, 71] width 84 height 20
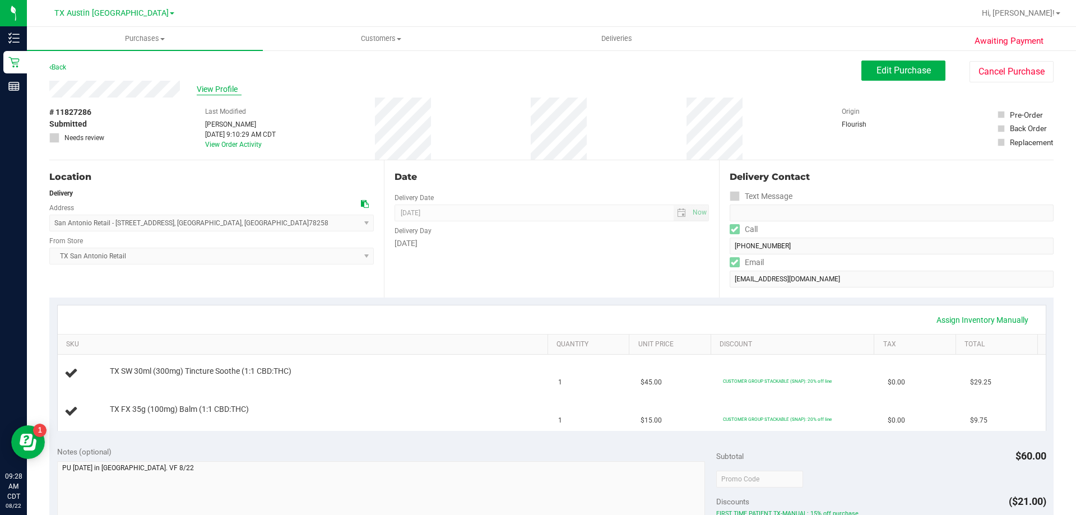
click at [218, 87] on span "View Profile" at bounding box center [219, 89] width 45 height 12
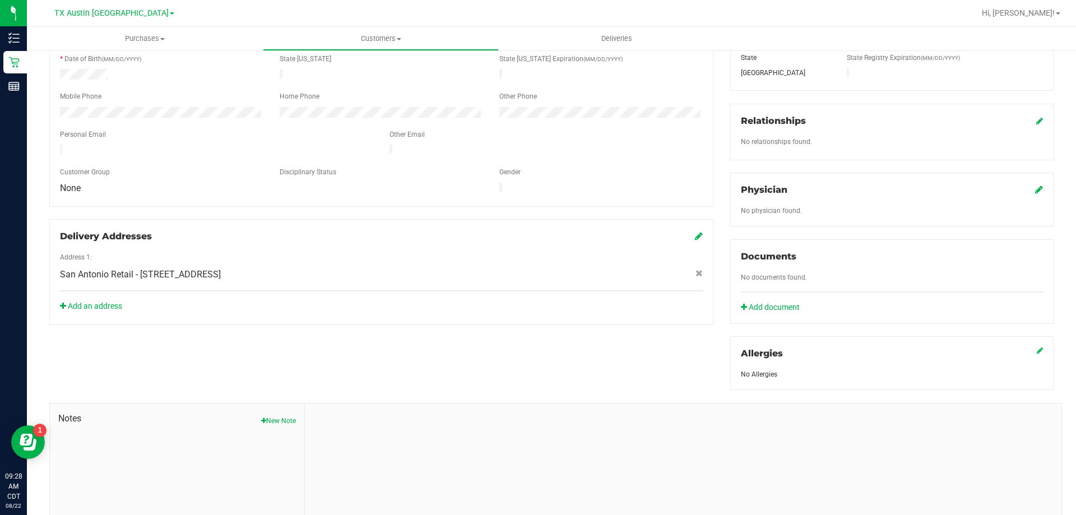
scroll to position [224, 0]
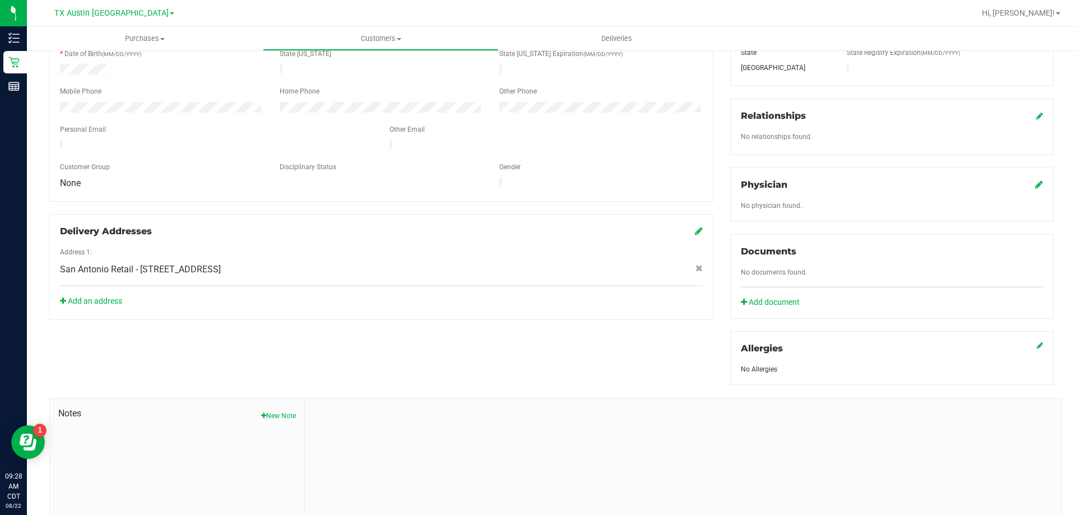
click at [779, 307] on div "Documents No documents found. Add document" at bounding box center [891, 276] width 323 height 85
click at [778, 296] on link "Add document" at bounding box center [773, 302] width 64 height 12
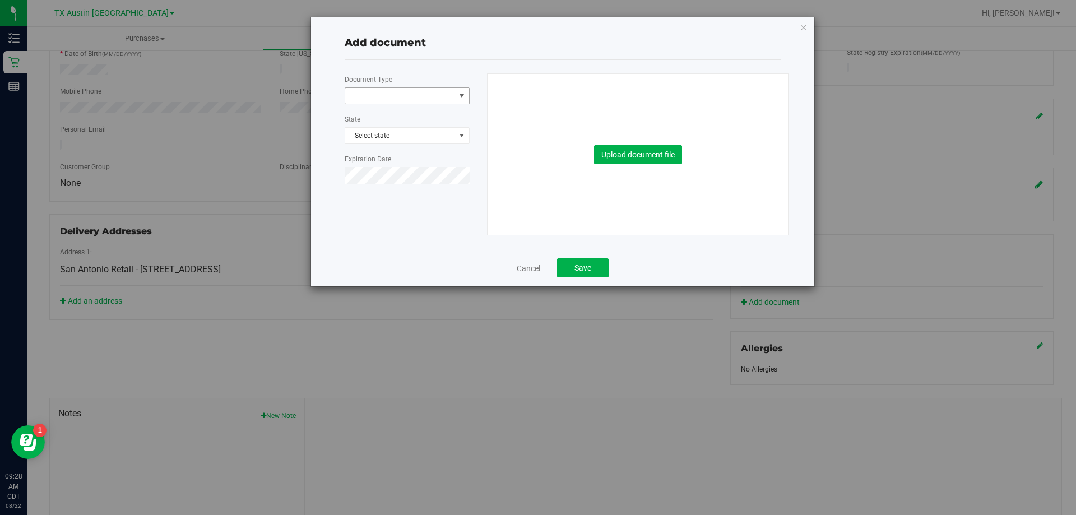
click at [406, 91] on span at bounding box center [400, 96] width 110 height 16
click at [410, 187] on li "SNAP Documentation" at bounding box center [407, 181] width 124 height 17
drag, startPoint x: 593, startPoint y: 163, endPoint x: 602, endPoint y: 161, distance: 9.1
click at [593, 164] on div "Upload document file" at bounding box center [638, 154] width 284 height 161
click at [602, 161] on button "Upload document file" at bounding box center [638, 154] width 88 height 19
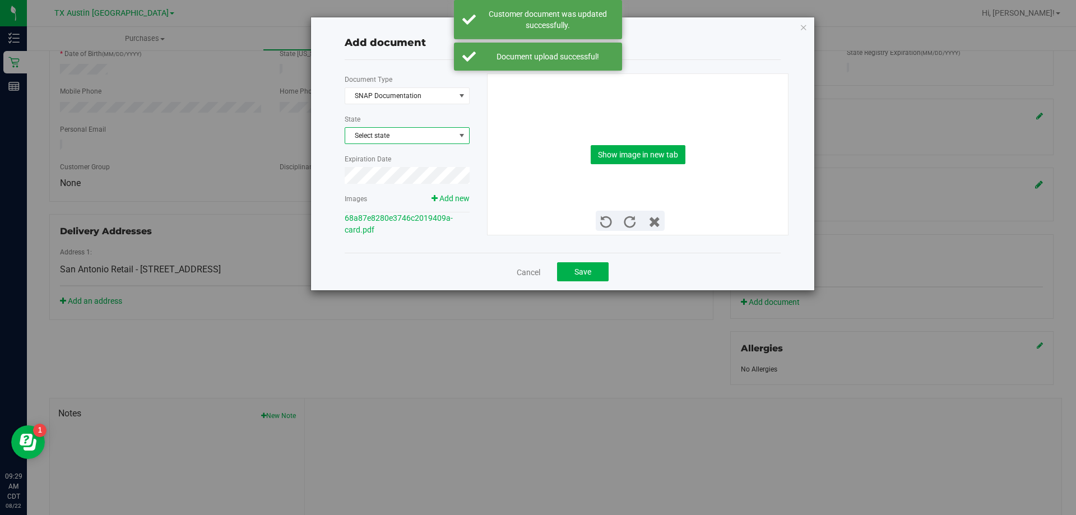
click at [379, 136] on span "Select state" at bounding box center [407, 136] width 124 height 16
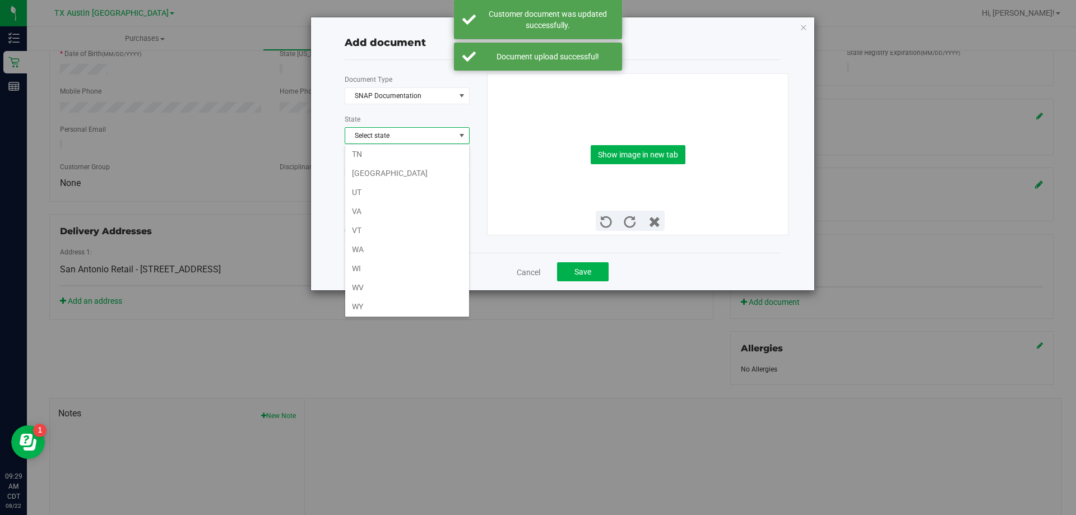
scroll to position [822, 0]
click at [366, 176] on li "TX" at bounding box center [407, 171] width 124 height 19
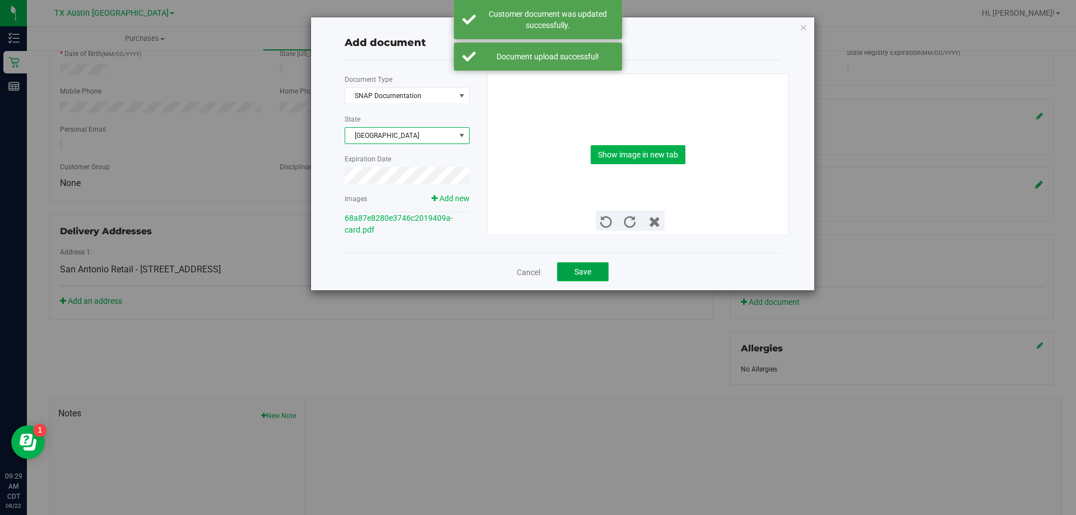
click at [579, 277] on button "Save" at bounding box center [583, 271] width 52 height 19
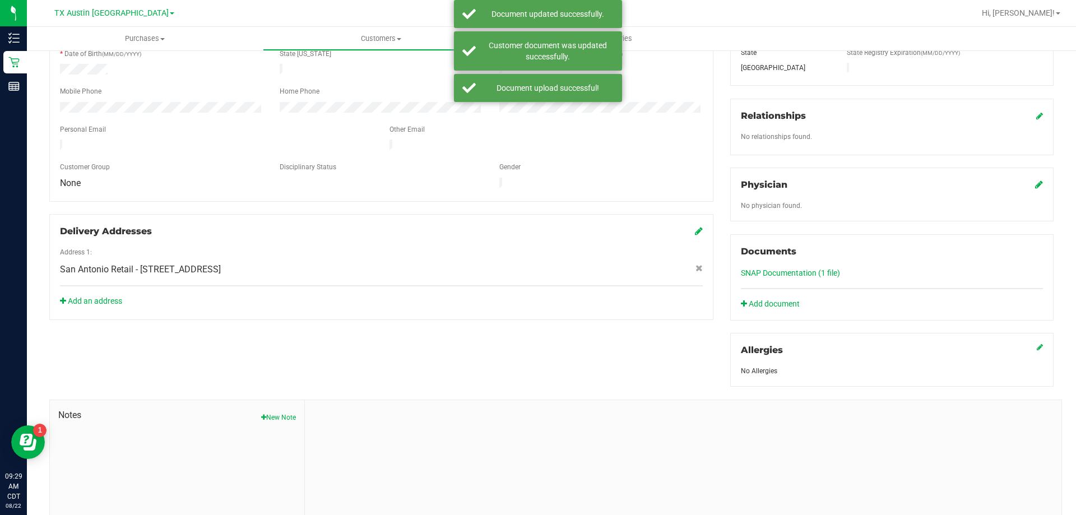
scroll to position [56, 0]
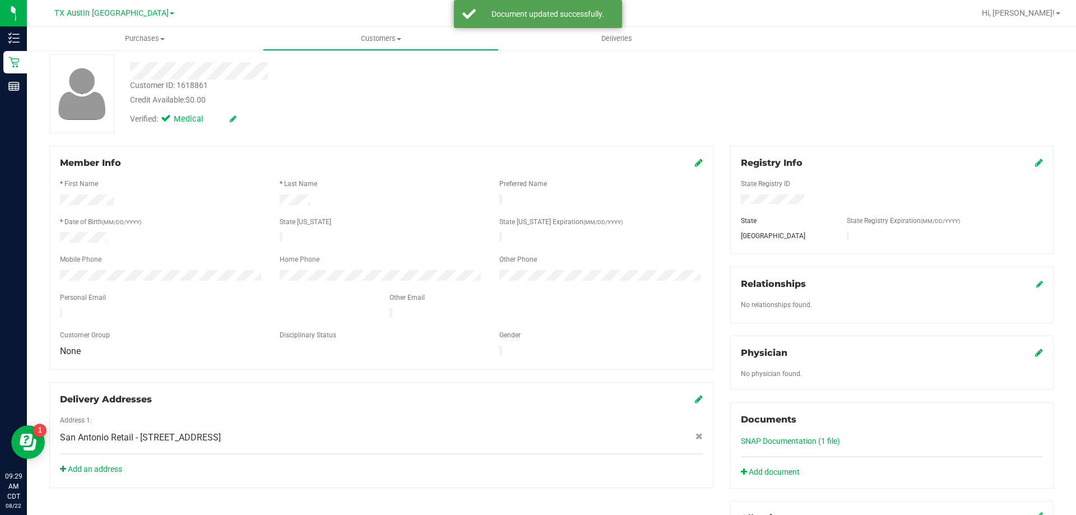
click at [697, 161] on div "Member Info * First Name * Last Name Preferred Name * Date of Birth (MM/DD/YYYY…" at bounding box center [381, 258] width 664 height 224
click at [695, 162] on icon at bounding box center [699, 162] width 8 height 9
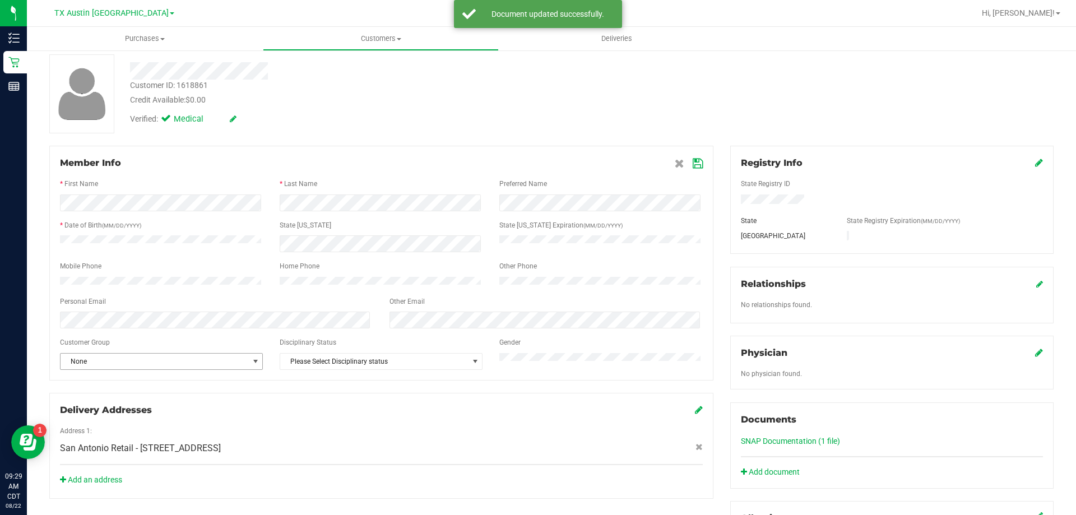
click at [152, 367] on span "None" at bounding box center [155, 361] width 188 height 16
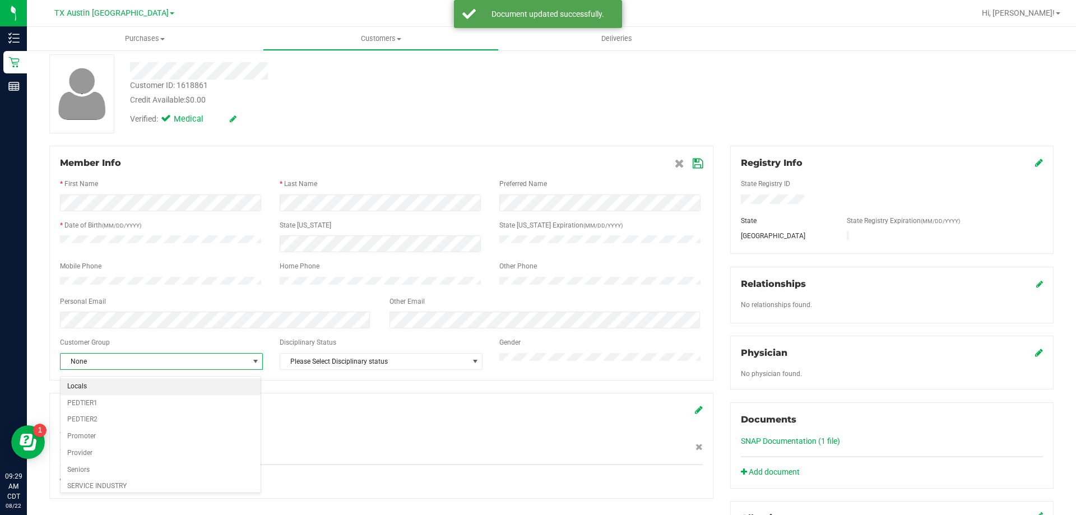
scroll to position [138, 0]
click at [128, 446] on li "SNAP" at bounding box center [161, 448] width 200 height 17
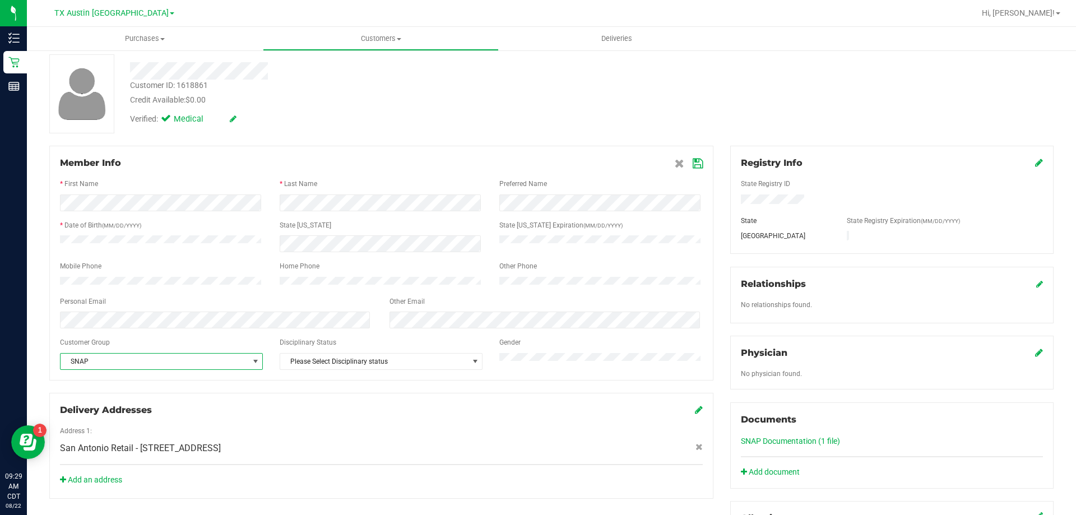
click at [692, 164] on icon at bounding box center [697, 163] width 10 height 9
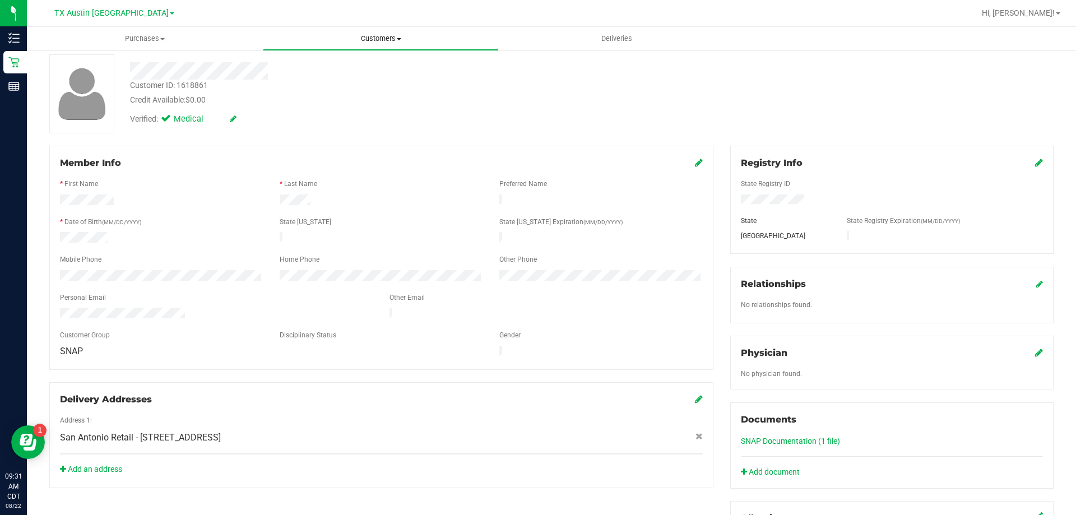
click at [390, 31] on uib-tab-heading "Customers All customers Add a new customer All physicians" at bounding box center [380, 38] width 235 height 22
click at [390, 65] on li "All customers" at bounding box center [381, 67] width 236 height 13
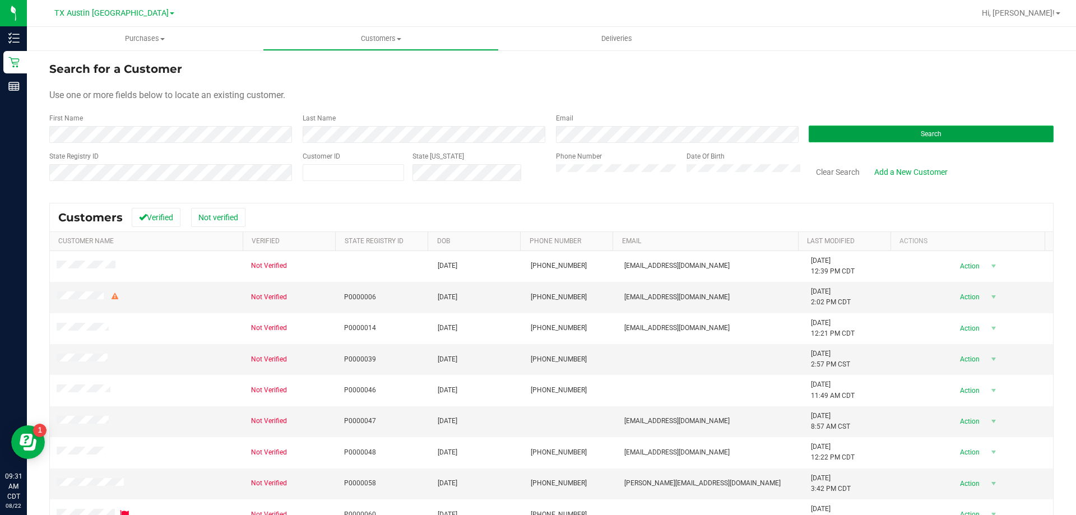
click at [834, 133] on button "Search" at bounding box center [930, 133] width 245 height 17
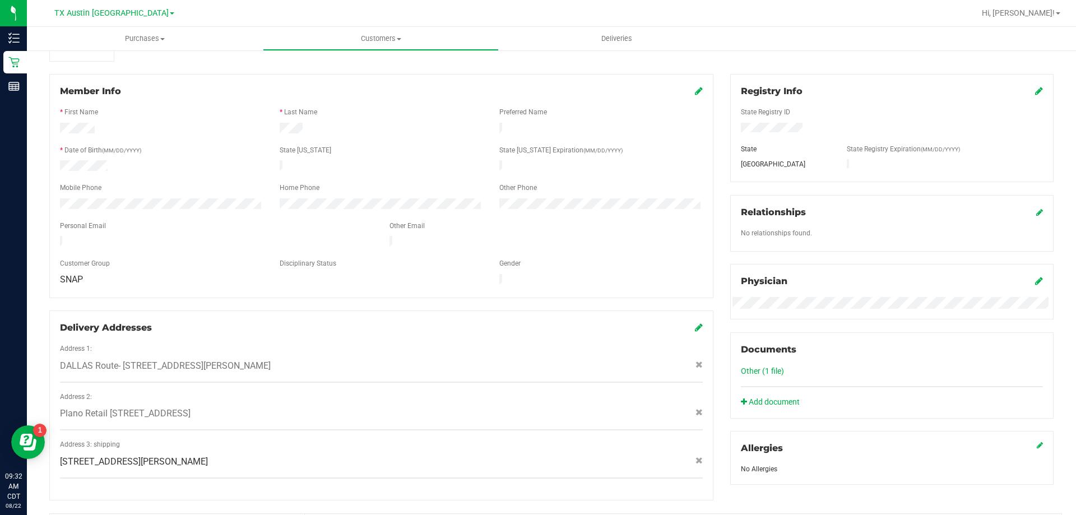
scroll to position [280, 0]
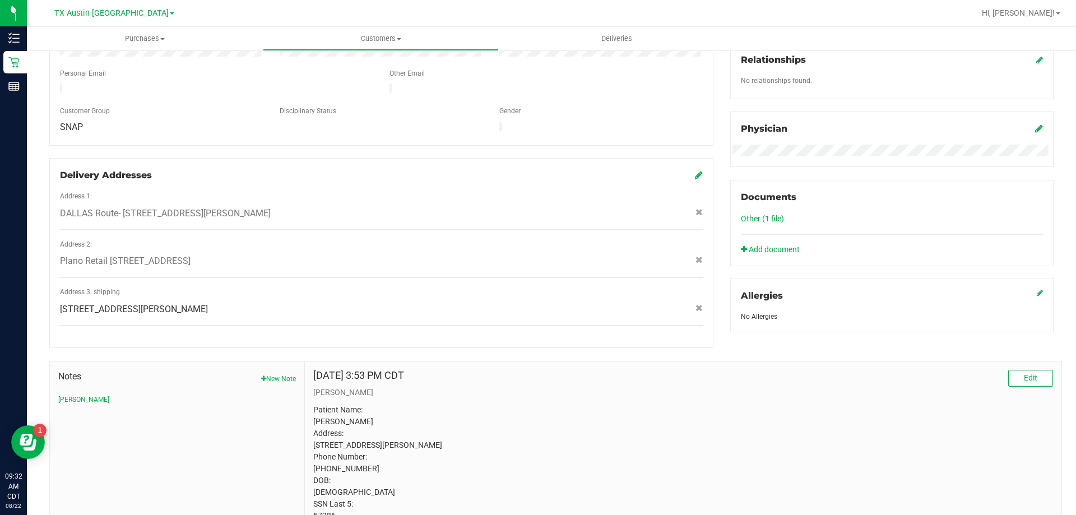
click at [176, 303] on span "9644 Robin Meadow Dr , Dallas , TX 75243" at bounding box center [134, 309] width 148 height 13
copy div "9644 Robin Meadow Dr , Dallas , TX 75243"
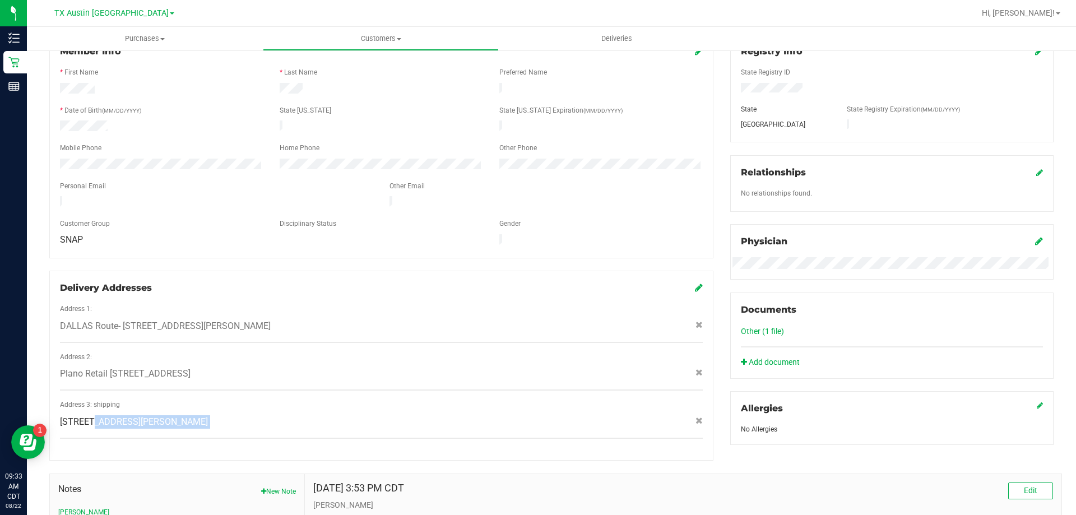
scroll to position [168, 0]
copy div "9644 Robin Meadow Dr , Dallas , TX 75243"
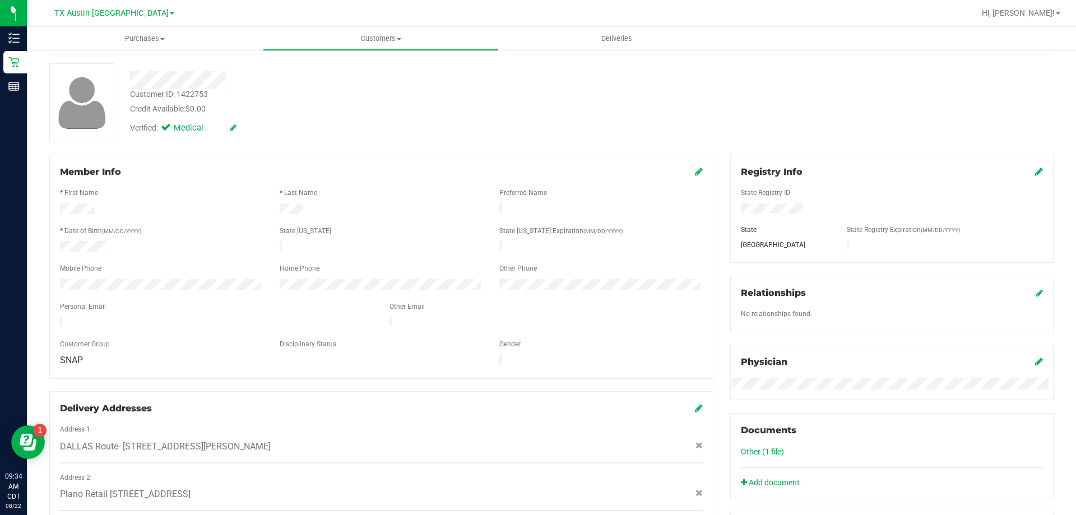
scroll to position [0, 0]
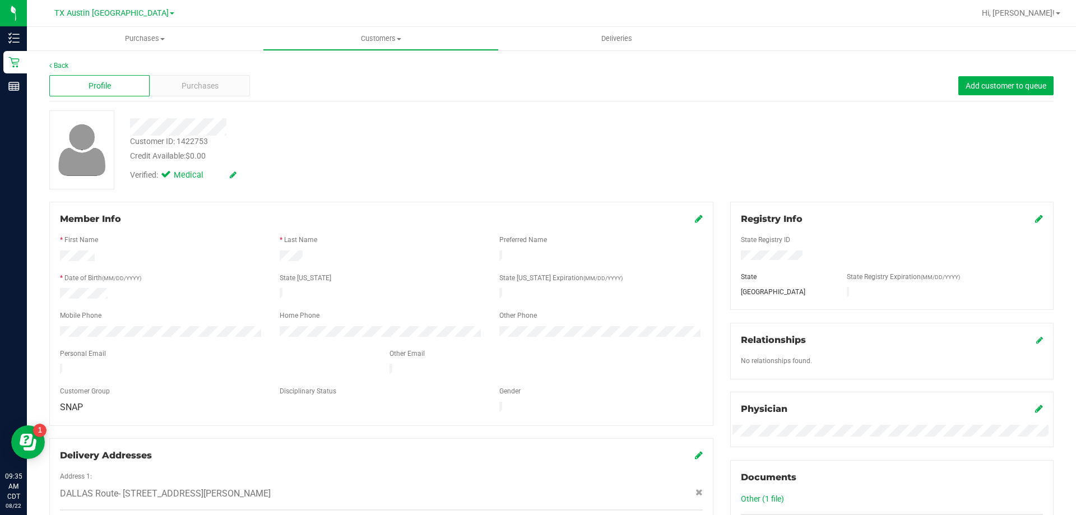
click at [208, 74] on div "Profile Purchases Add customer to queue" at bounding box center [551, 86] width 1004 height 31
click at [210, 84] on span "Purchases" at bounding box center [200, 86] width 37 height 12
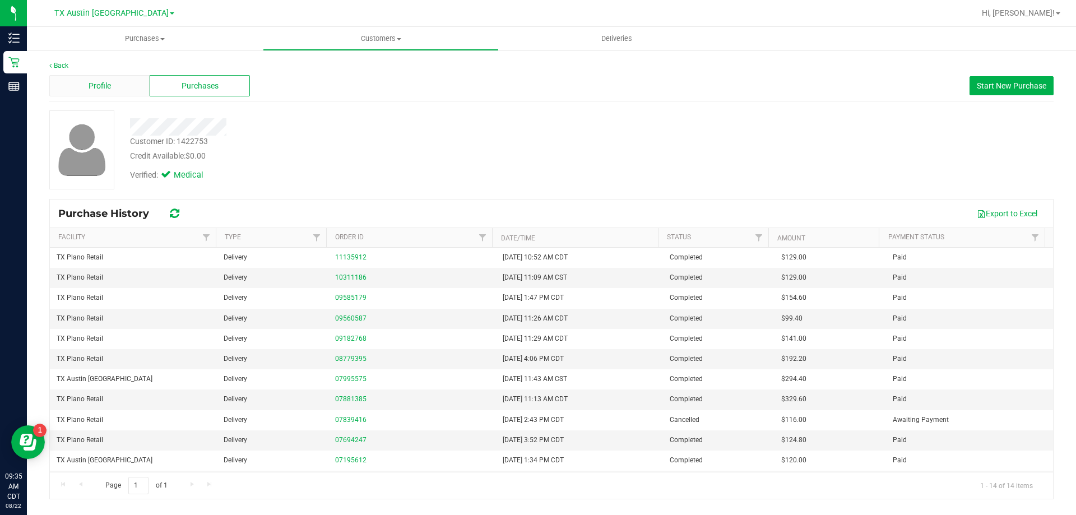
click at [120, 83] on div "Profile" at bounding box center [99, 85] width 100 height 21
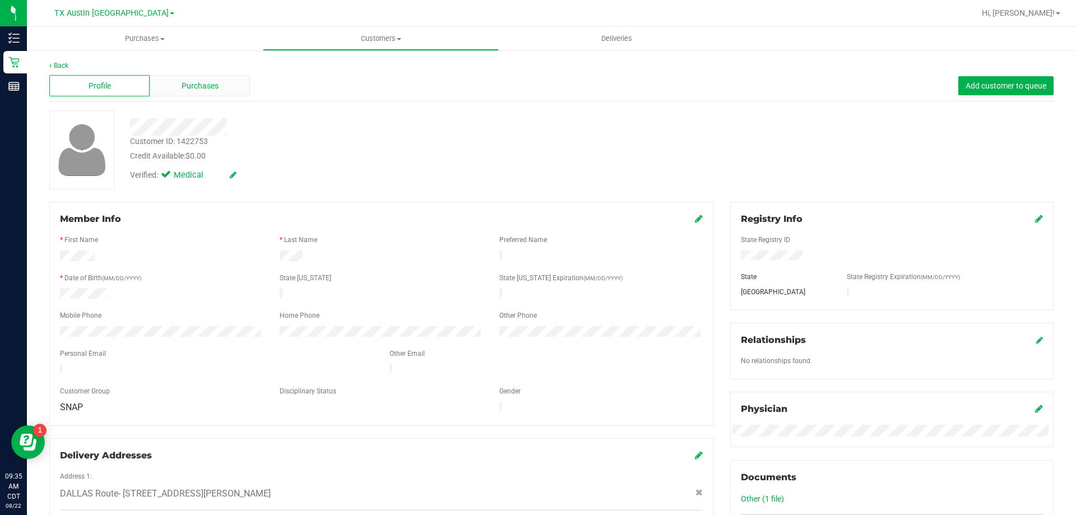
click at [212, 82] on span "Purchases" at bounding box center [200, 86] width 37 height 12
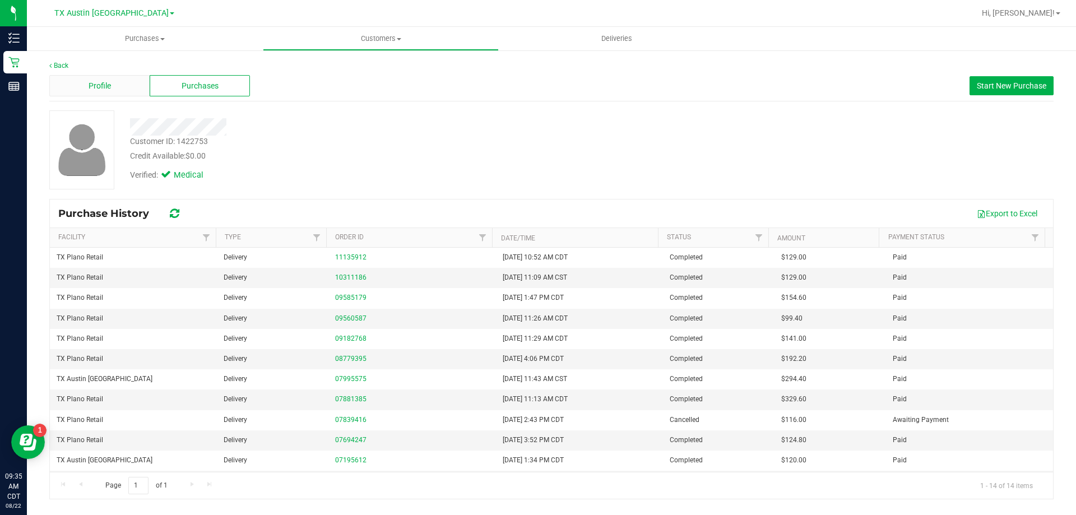
click at [122, 85] on div "Profile" at bounding box center [99, 85] width 100 height 21
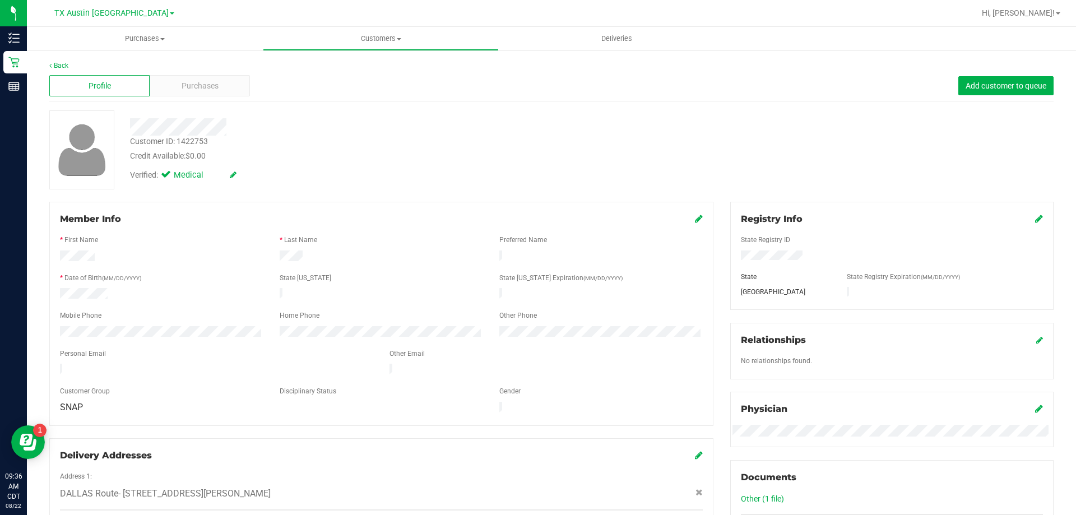
click at [222, 98] on div "Profile Purchases Add customer to queue" at bounding box center [551, 86] width 1004 height 31
click at [222, 88] on div "Purchases" at bounding box center [200, 85] width 100 height 21
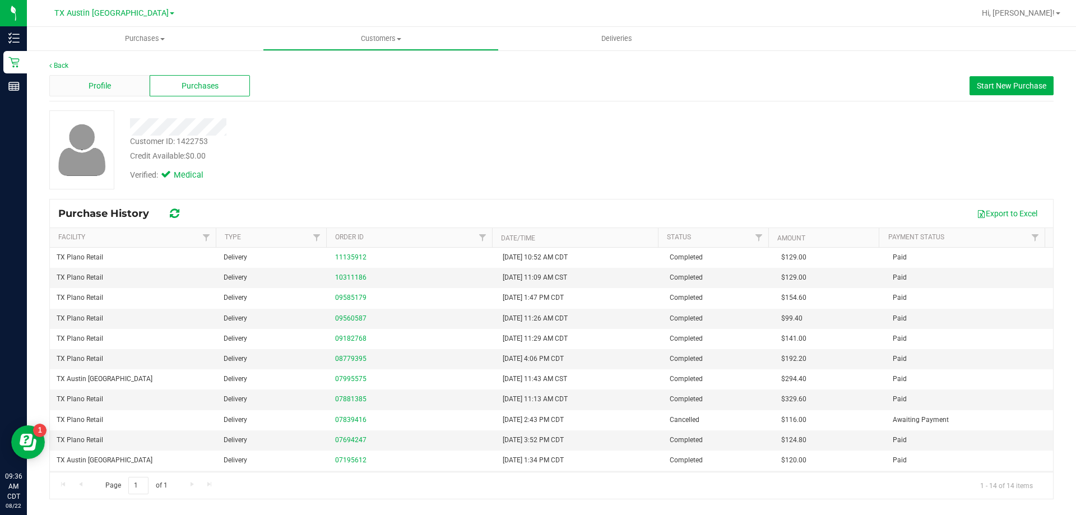
click at [109, 94] on div "Profile" at bounding box center [99, 85] width 100 height 21
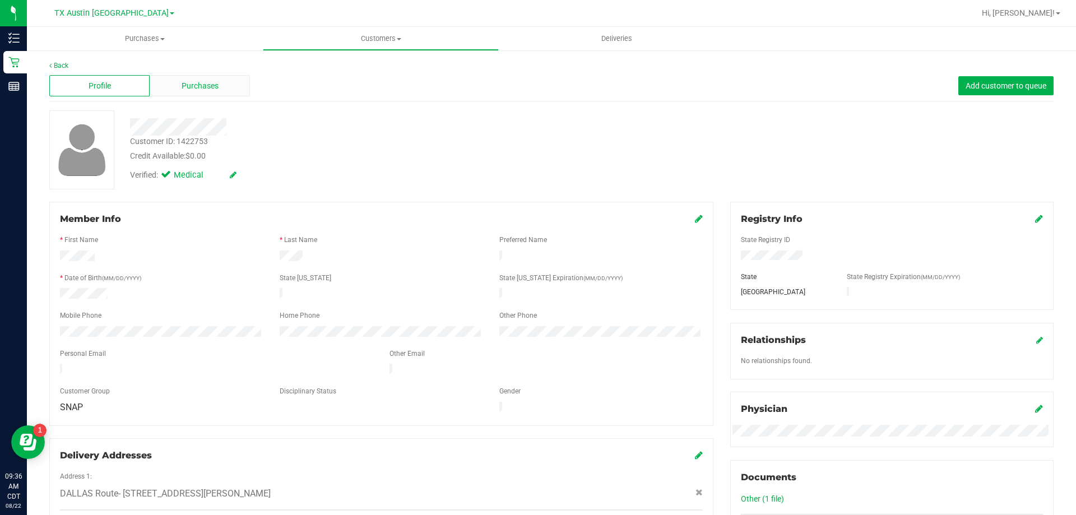
click at [197, 84] on span "Purchases" at bounding box center [200, 86] width 37 height 12
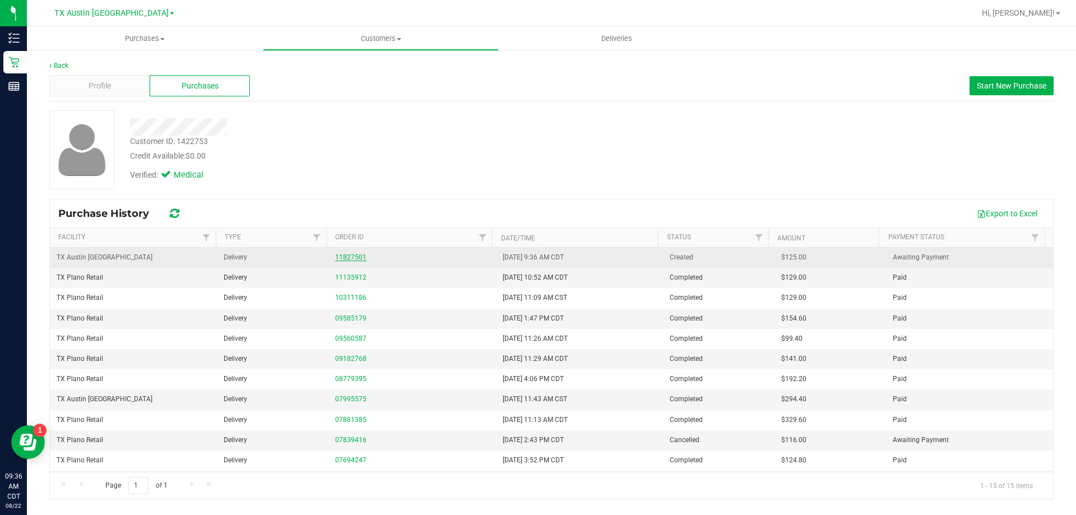
click at [356, 259] on link "11827501" at bounding box center [350, 257] width 31 height 8
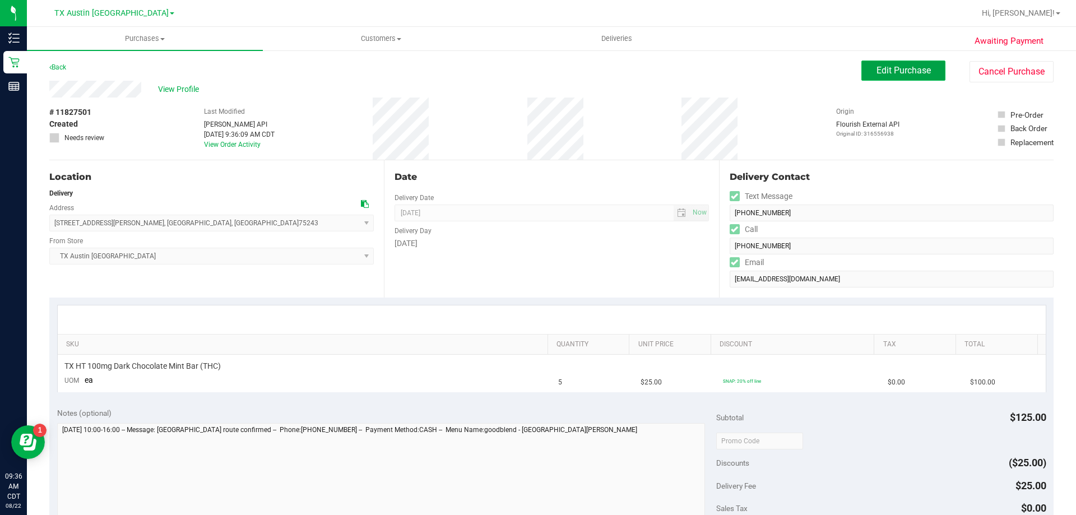
click at [930, 64] on button "Edit Purchase" at bounding box center [903, 71] width 84 height 20
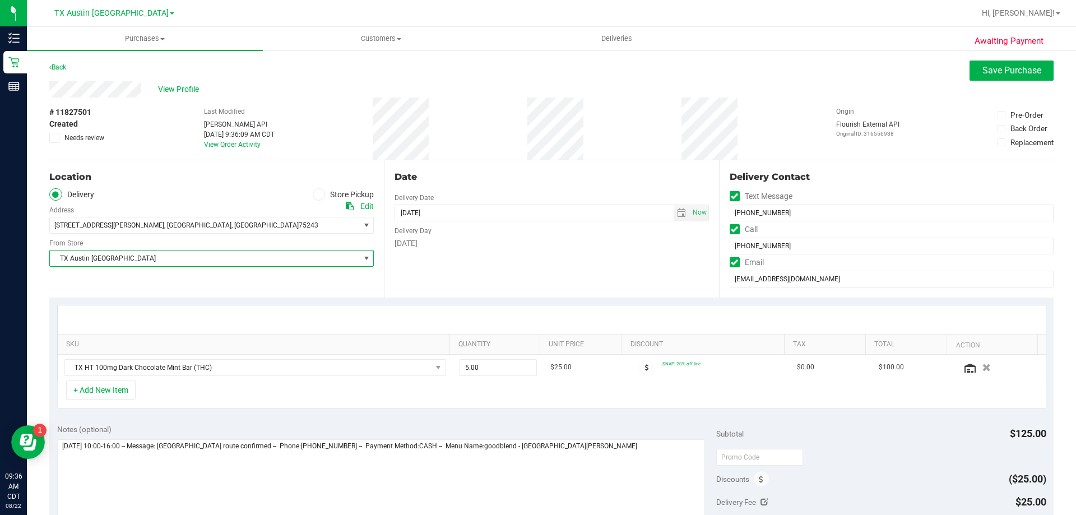
click at [273, 254] on span "TX Austin [GEOGRAPHIC_DATA]" at bounding box center [204, 258] width 309 height 16
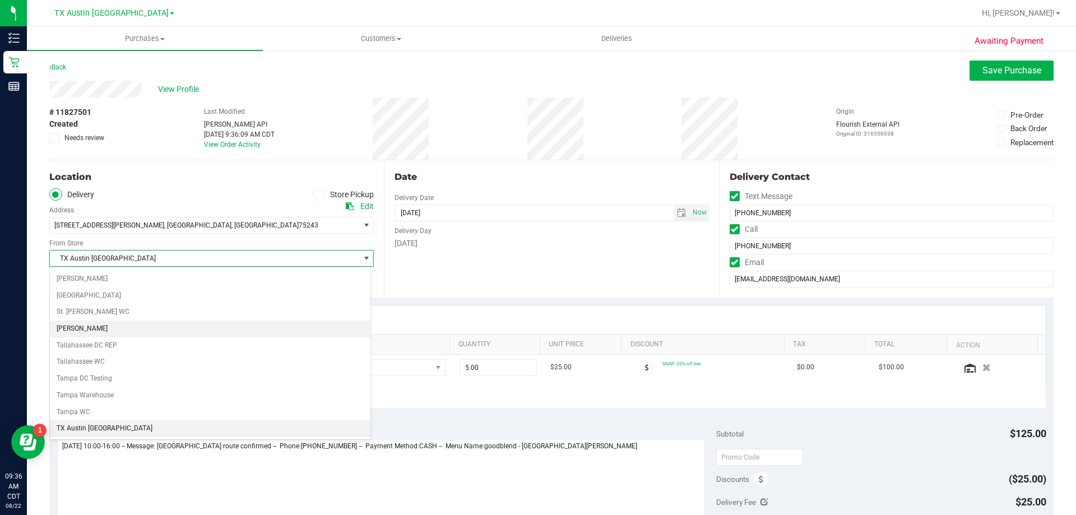
scroll to position [810, 0]
click at [151, 341] on li "TX Plano Retail" at bounding box center [210, 333] width 320 height 17
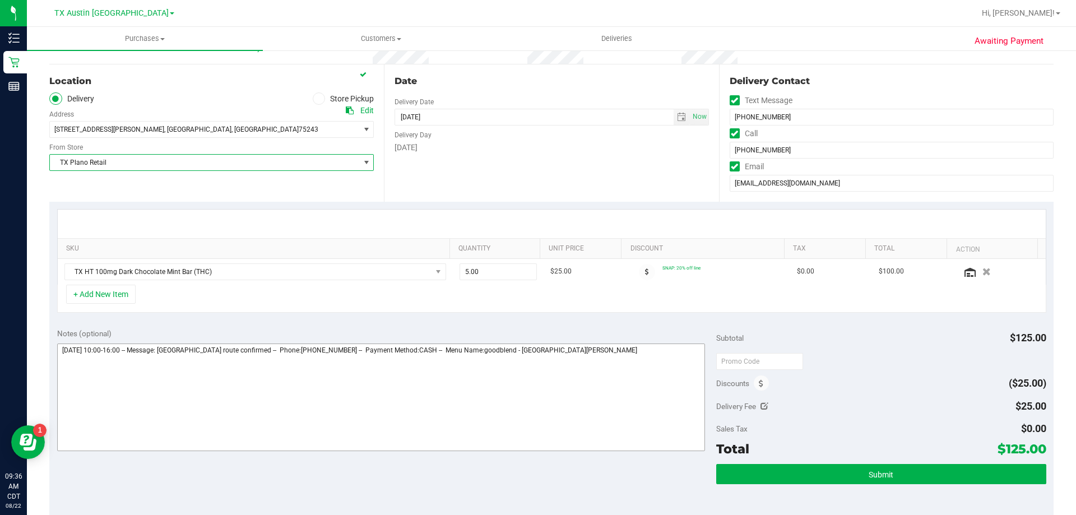
scroll to position [112, 0]
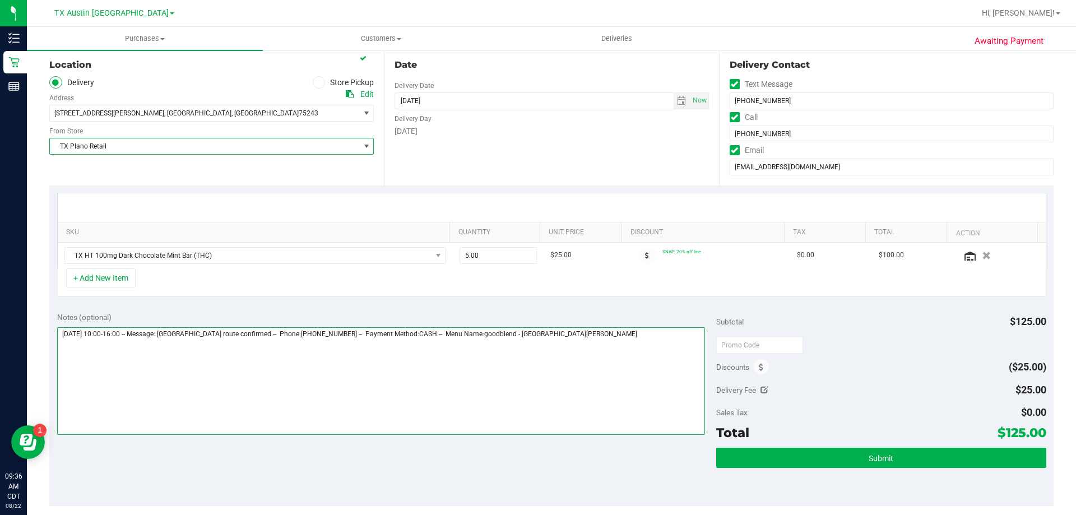
click at [550, 333] on textarea at bounding box center [381, 381] width 648 height 108
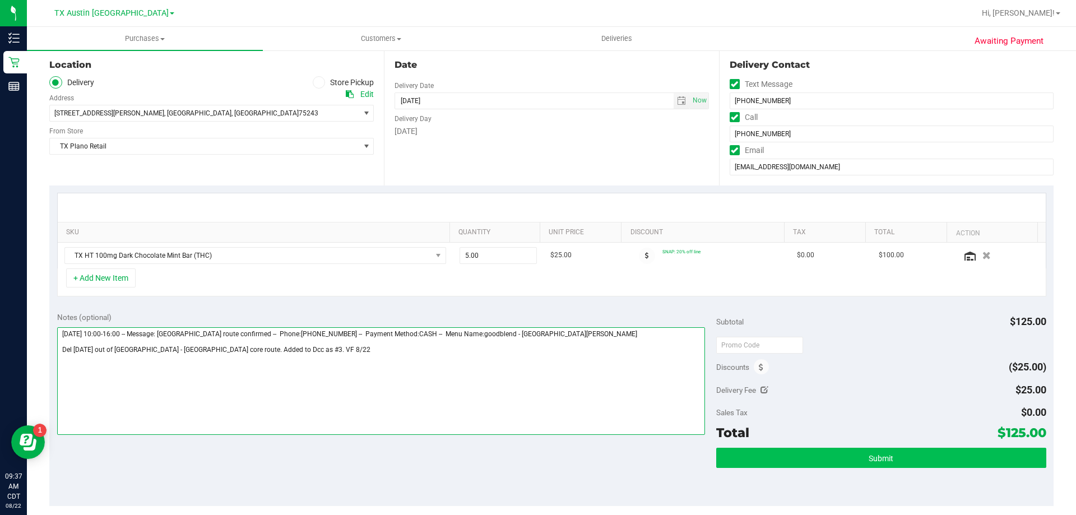
type textarea "Sunday 08/24/2025 10:00-16:00 -- Message: Dallas route confirmed -- Phone:81872…"
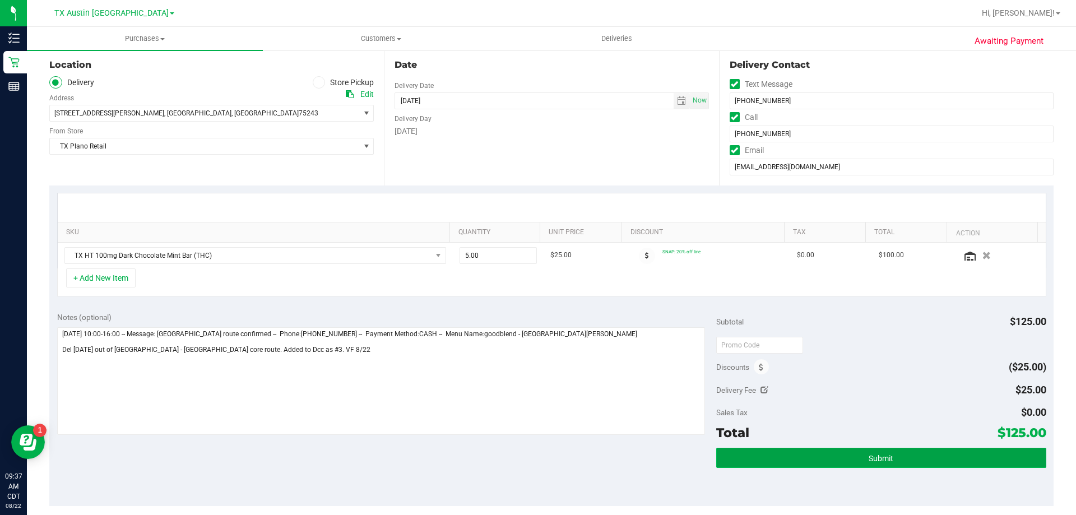
click at [897, 459] on button "Submit" at bounding box center [880, 458] width 329 height 20
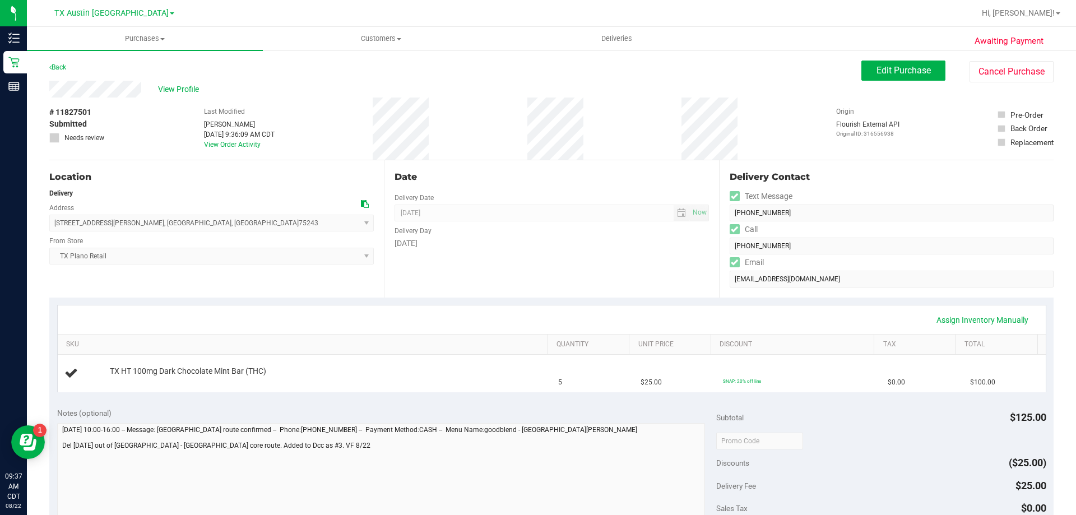
scroll to position [56, 0]
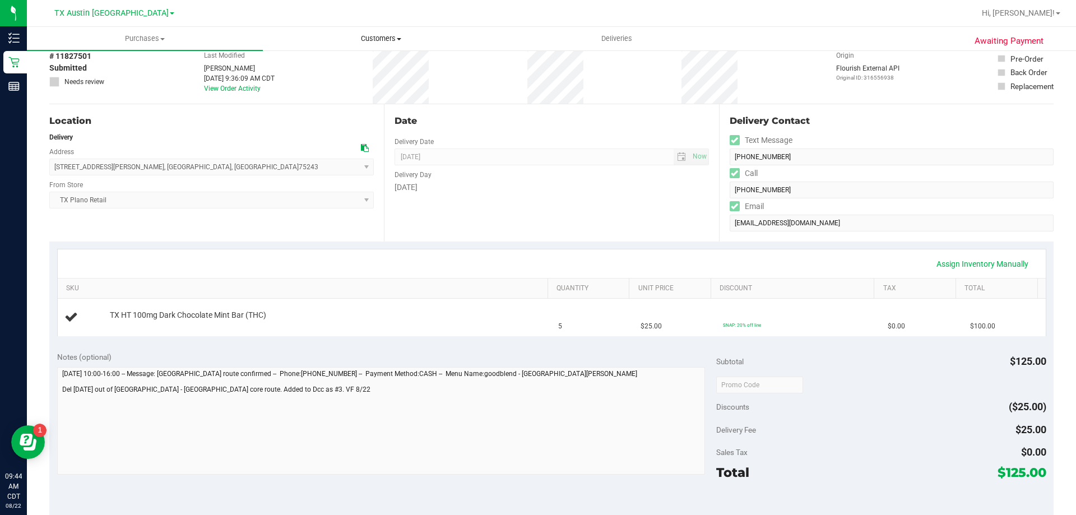
click at [373, 32] on uib-tab-heading "Customers All customers Add a new customer All physicians" at bounding box center [380, 38] width 235 height 22
click at [382, 61] on li "All customers" at bounding box center [381, 67] width 236 height 13
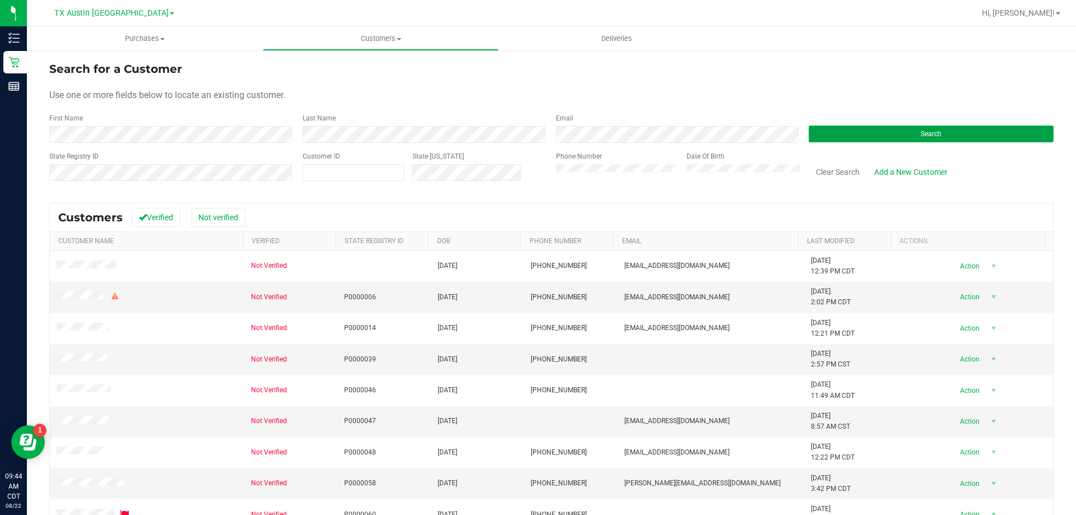
click at [898, 128] on button "Search" at bounding box center [930, 133] width 245 height 17
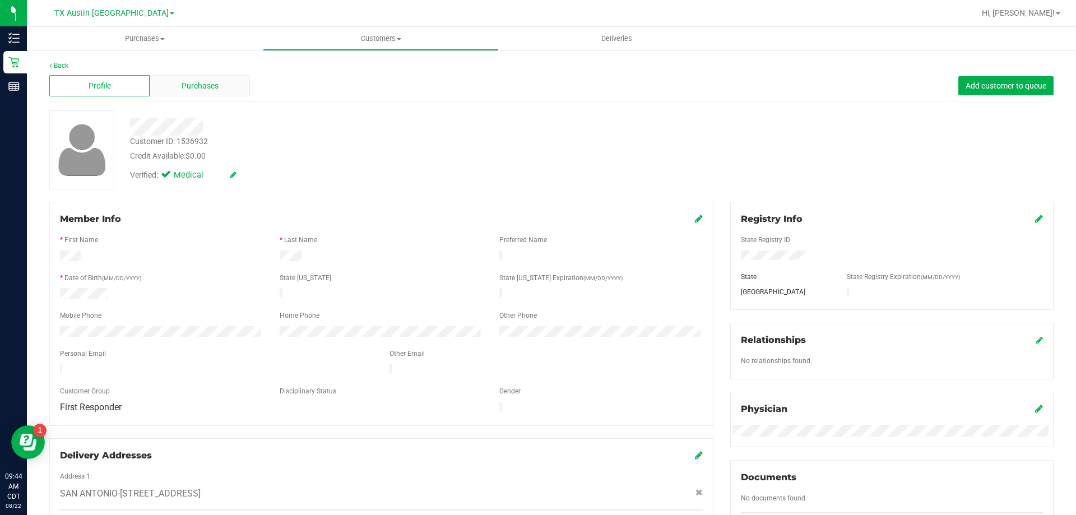
click at [224, 82] on div "Purchases" at bounding box center [200, 85] width 100 height 21
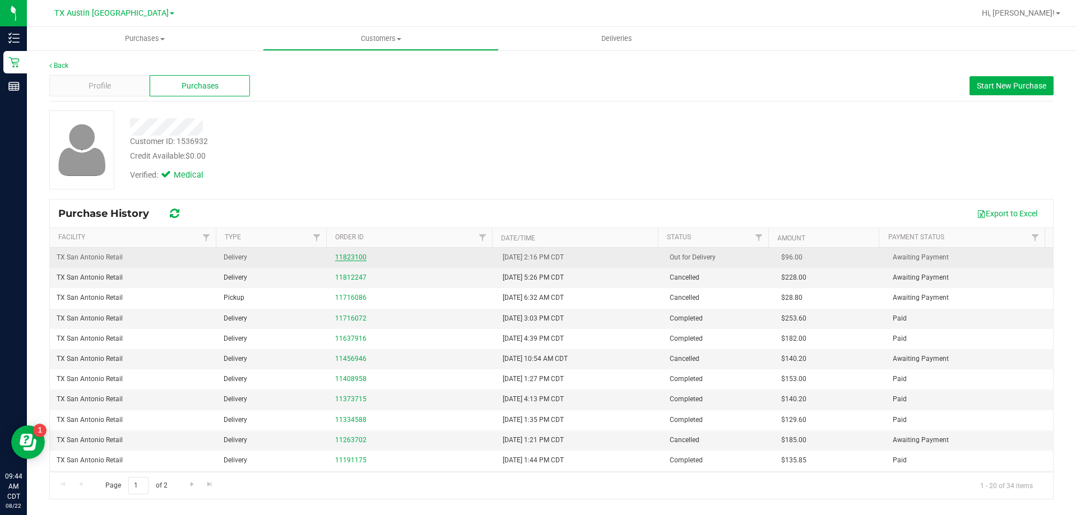
click at [355, 253] on link "11823100" at bounding box center [350, 257] width 31 height 8
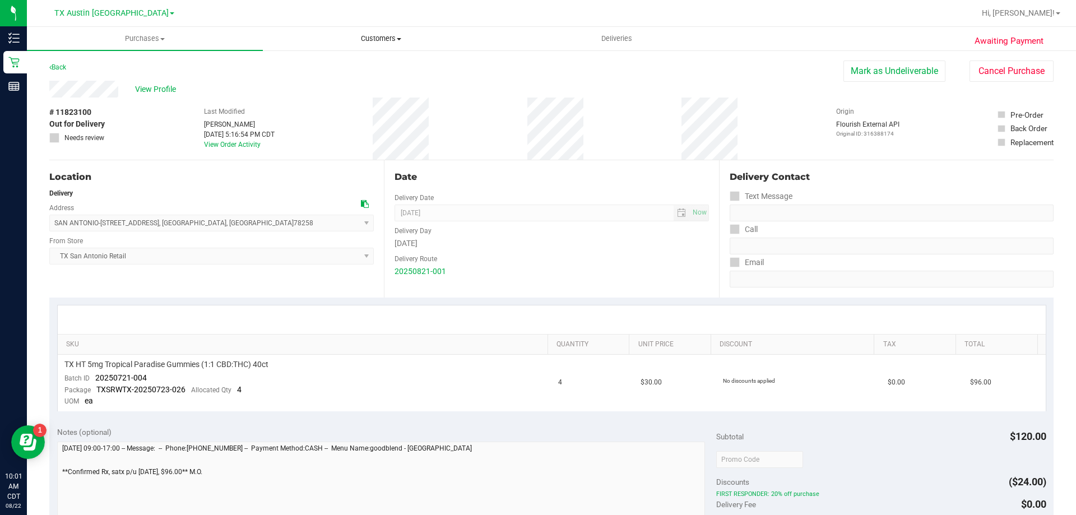
click at [373, 39] on span "Customers" at bounding box center [380, 39] width 235 height 10
click at [374, 59] on ul "All customers Add a new customer All physicians" at bounding box center [381, 81] width 236 height 61
click at [385, 23] on div at bounding box center [588, 13] width 774 height 22
click at [383, 38] on span "Customers" at bounding box center [381, 39] width 236 height 10
click at [366, 66] on li "All customers" at bounding box center [381, 67] width 236 height 13
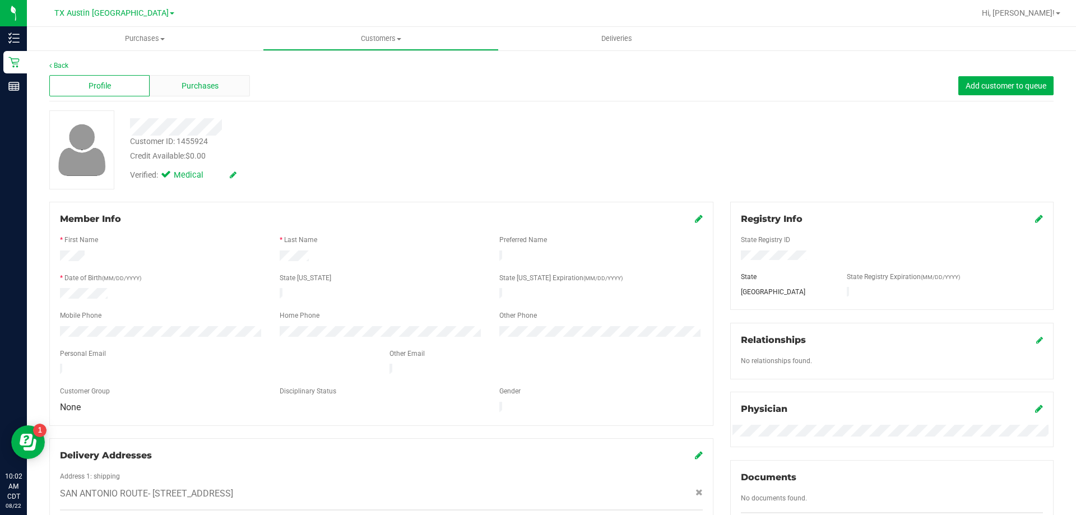
click at [227, 88] on div "Purchases" at bounding box center [200, 85] width 100 height 21
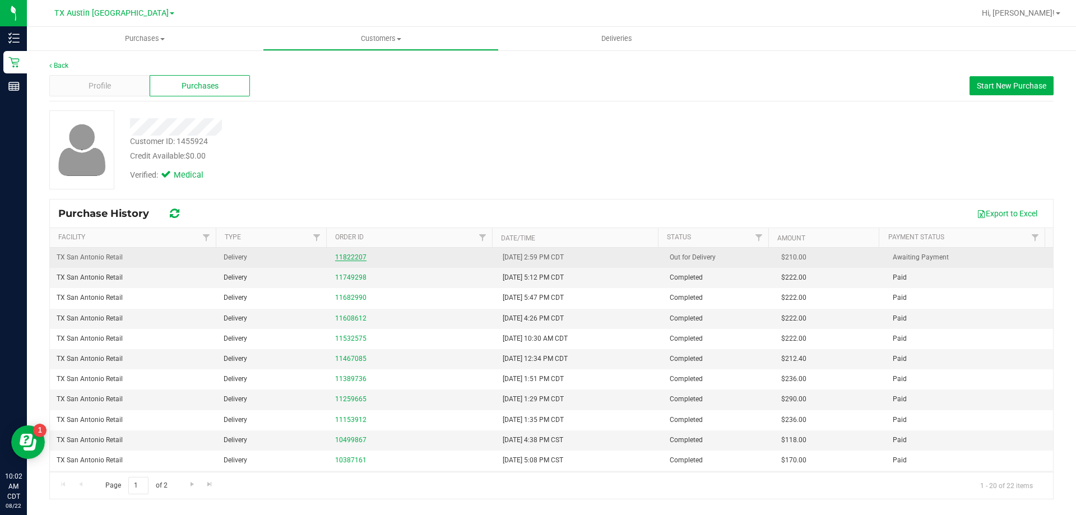
click at [354, 258] on link "11822207" at bounding box center [350, 257] width 31 height 8
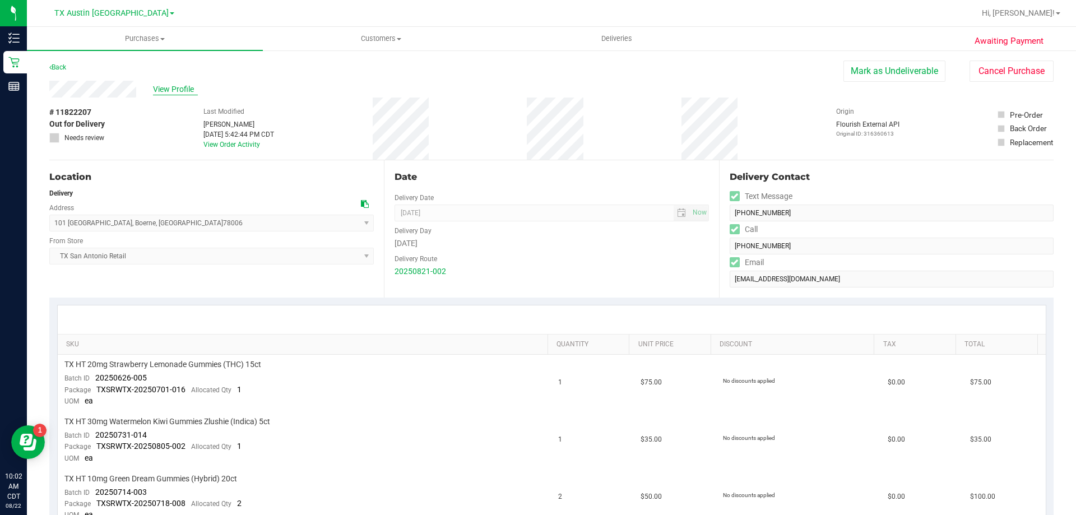
click at [165, 83] on span "View Profile" at bounding box center [175, 89] width 45 height 12
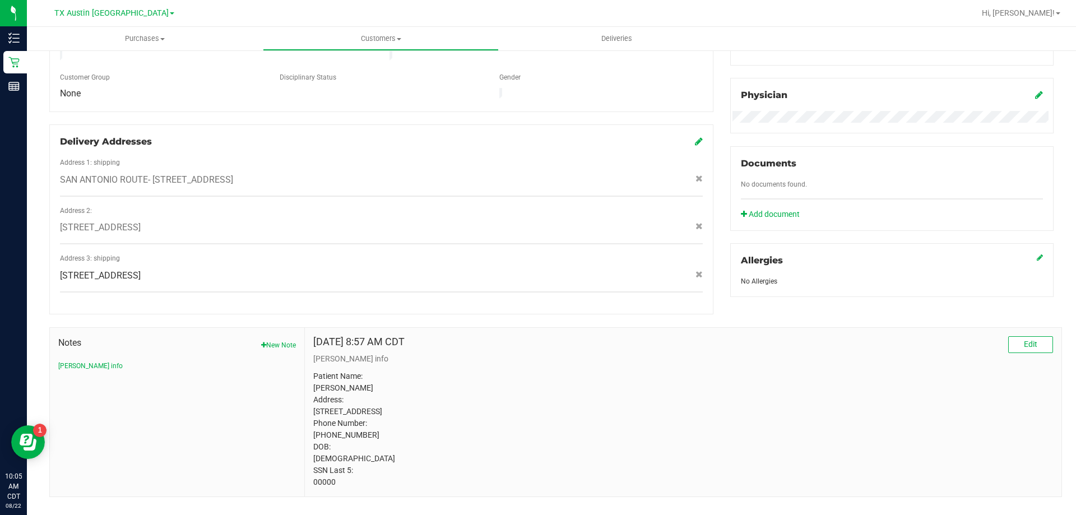
scroll to position [333, 0]
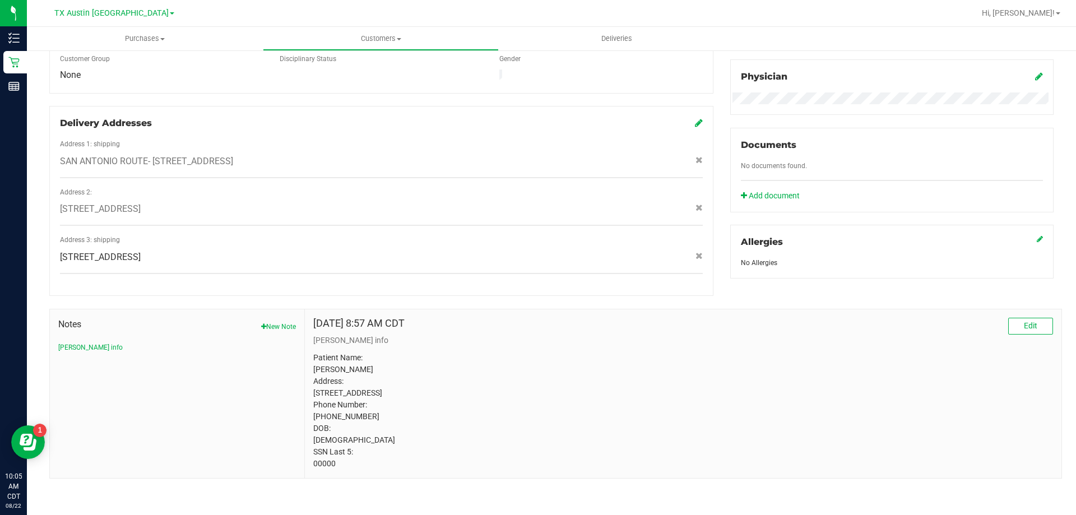
click at [1035, 72] on icon at bounding box center [1039, 76] width 8 height 9
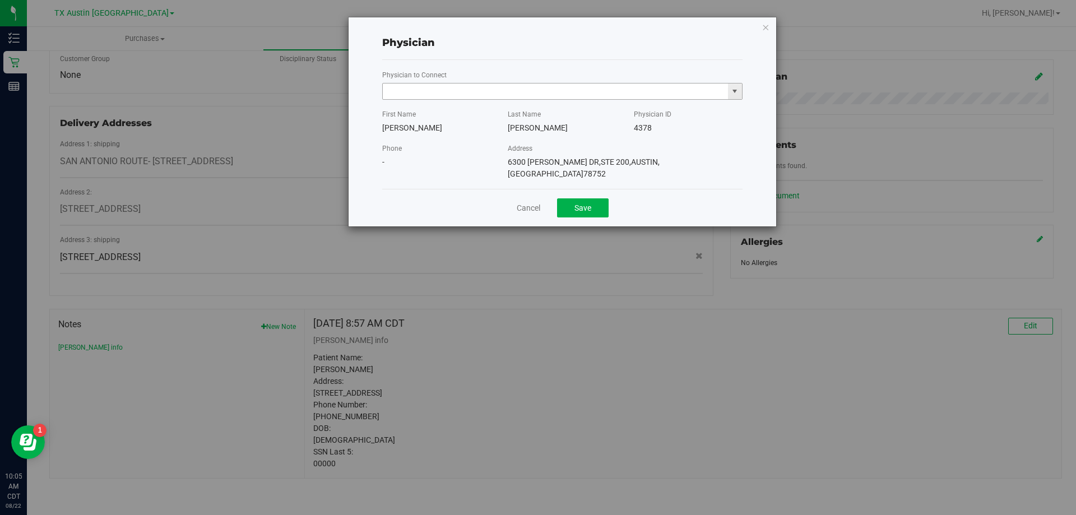
click at [495, 91] on input "text" at bounding box center [555, 91] width 345 height 16
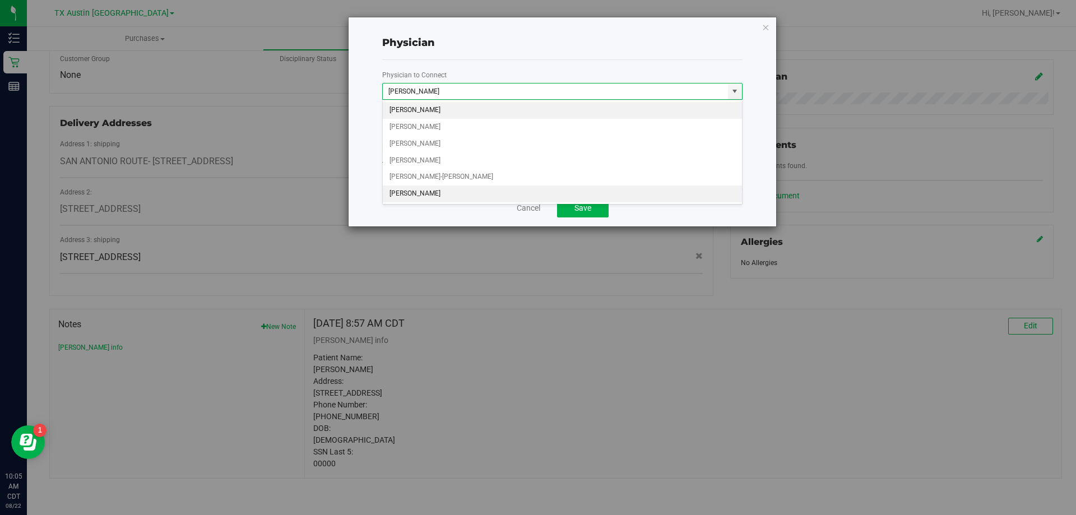
click at [463, 194] on li "An Chen" at bounding box center [562, 193] width 359 height 17
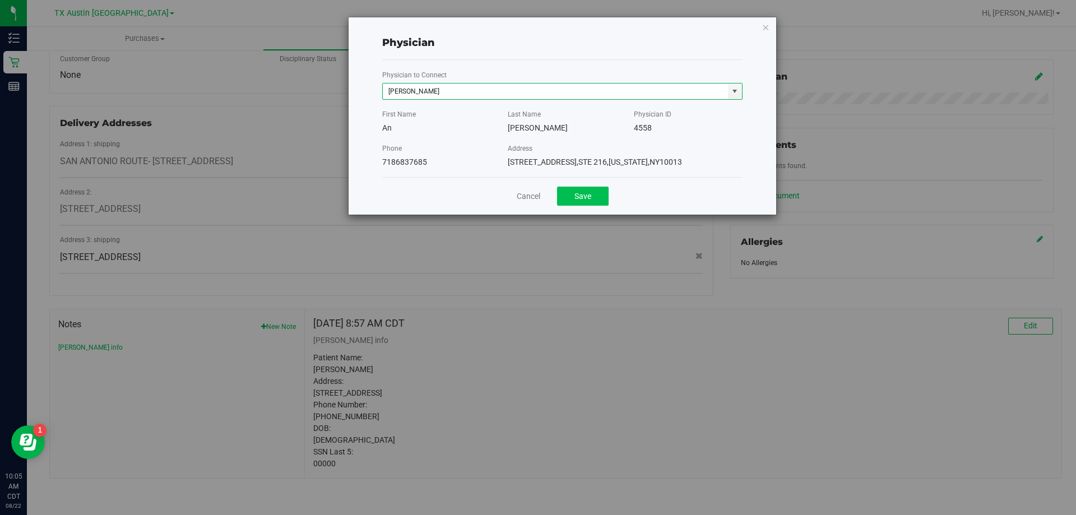
type input "An Chen"
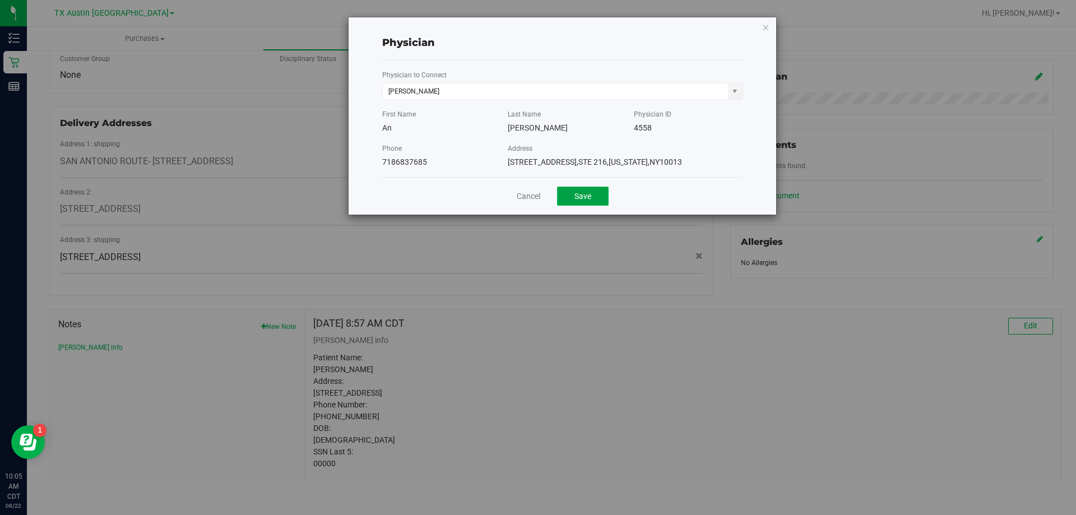
click at [581, 203] on button "Save" at bounding box center [583, 196] width 52 height 19
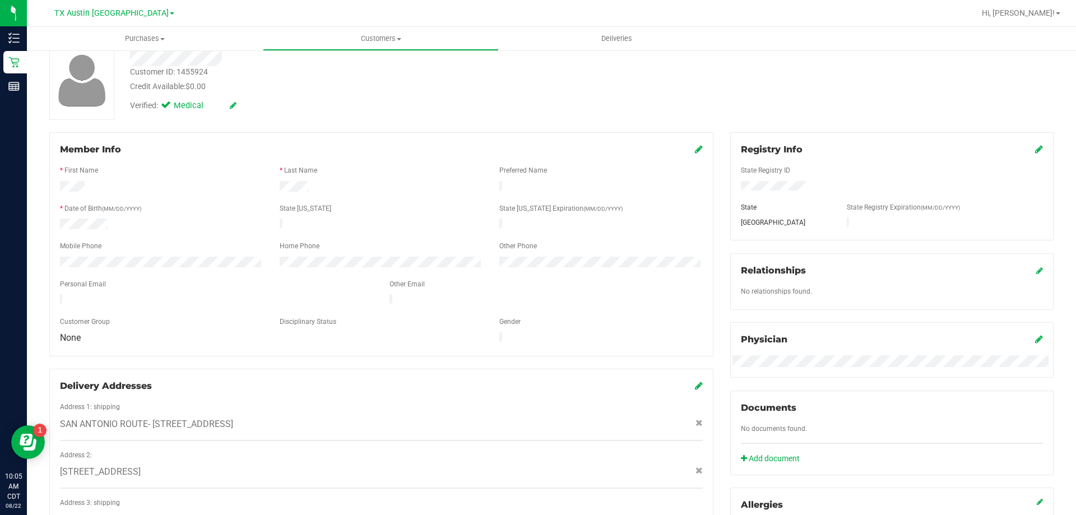
scroll to position [0, 0]
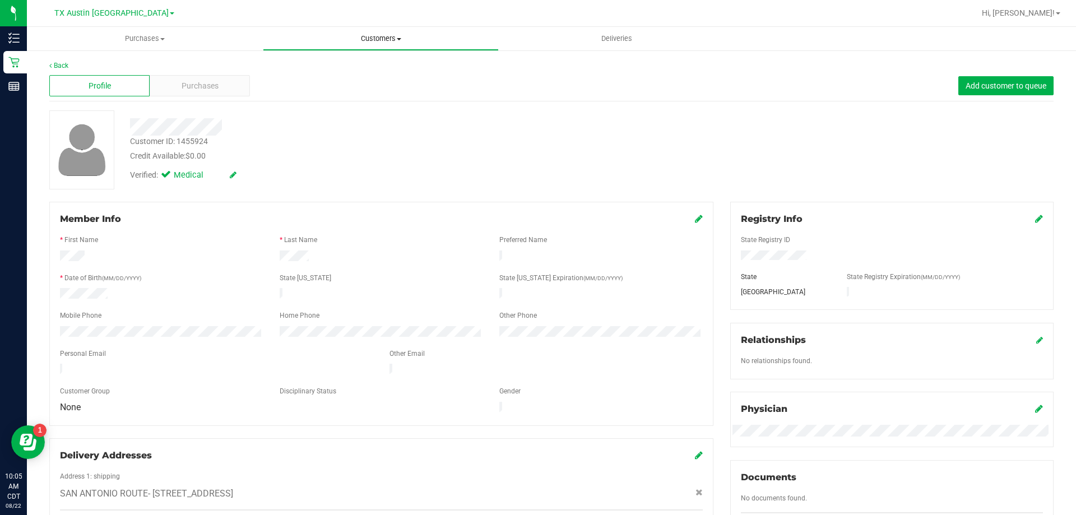
click at [379, 35] on span "Customers" at bounding box center [380, 39] width 235 height 10
click at [375, 67] on li "All customers" at bounding box center [381, 67] width 236 height 13
click at [187, 86] on span "Purchases" at bounding box center [200, 86] width 37 height 12
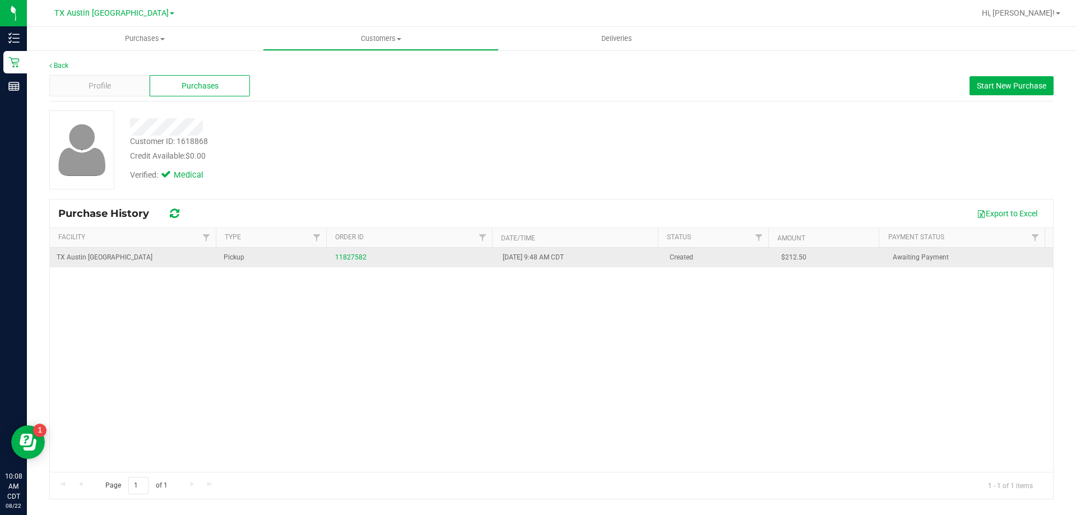
click at [344, 253] on div "11827582" at bounding box center [411, 257] width 153 height 11
click at [344, 257] on link "11827582" at bounding box center [350, 257] width 31 height 8
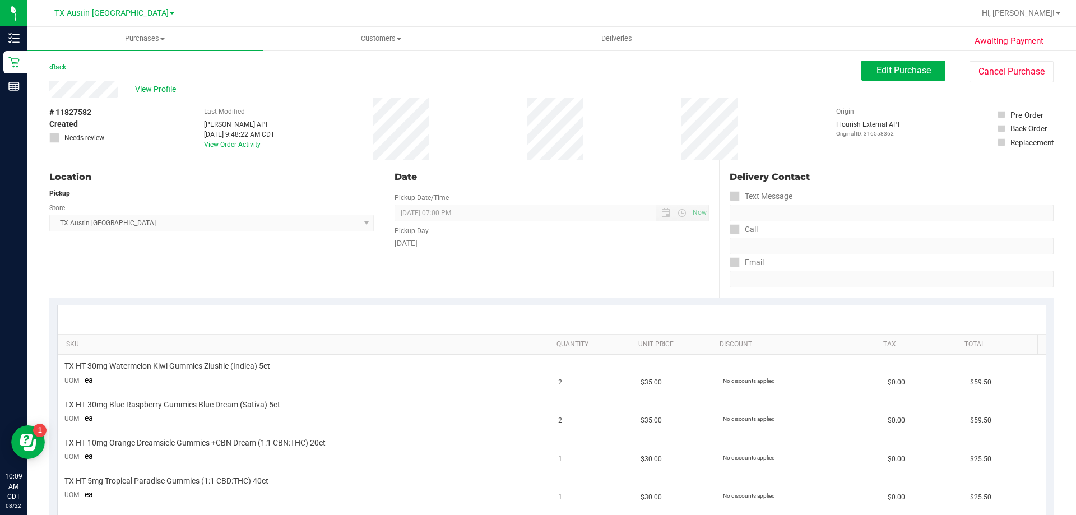
click at [164, 89] on span "View Profile" at bounding box center [157, 89] width 45 height 12
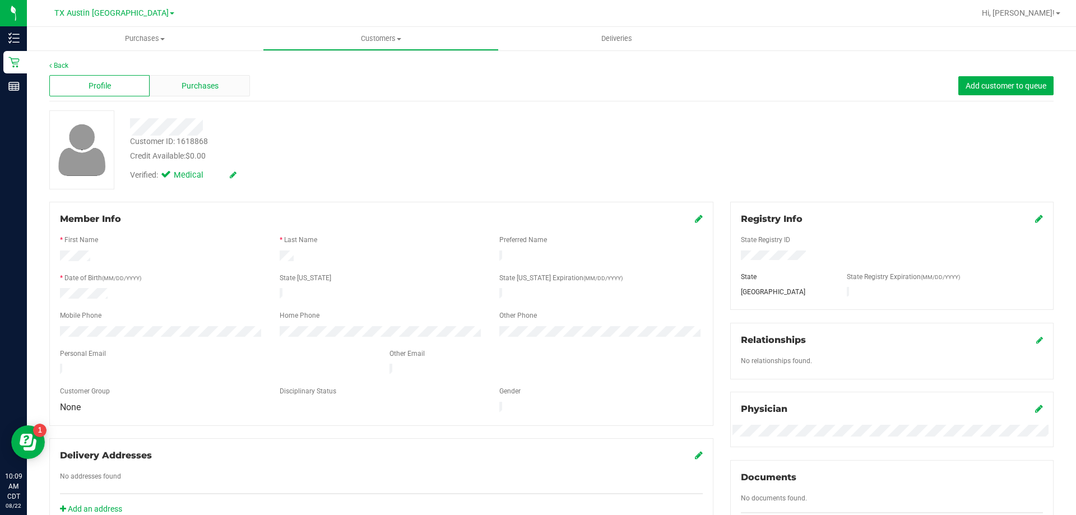
click at [237, 91] on div "Purchases" at bounding box center [200, 85] width 100 height 21
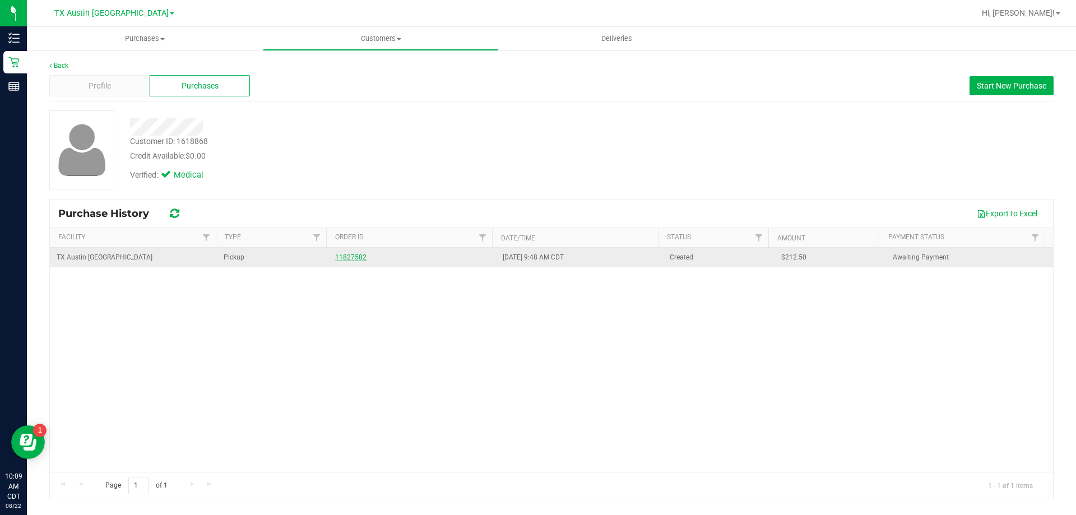
click at [359, 254] on link "11827582" at bounding box center [350, 257] width 31 height 8
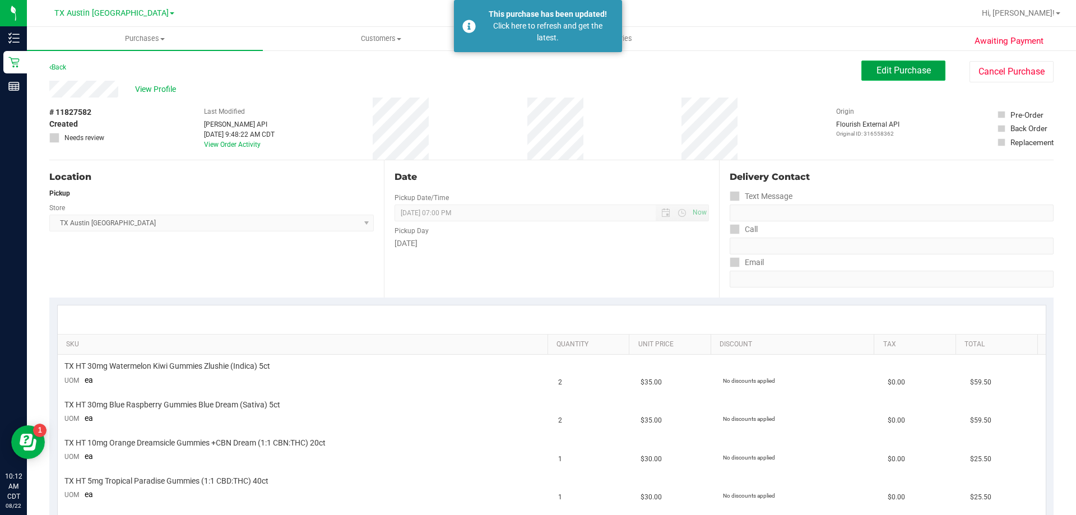
drag, startPoint x: 908, startPoint y: 67, endPoint x: 891, endPoint y: 78, distance: 20.7
click at [908, 67] on span "Edit Purchase" at bounding box center [903, 70] width 54 height 11
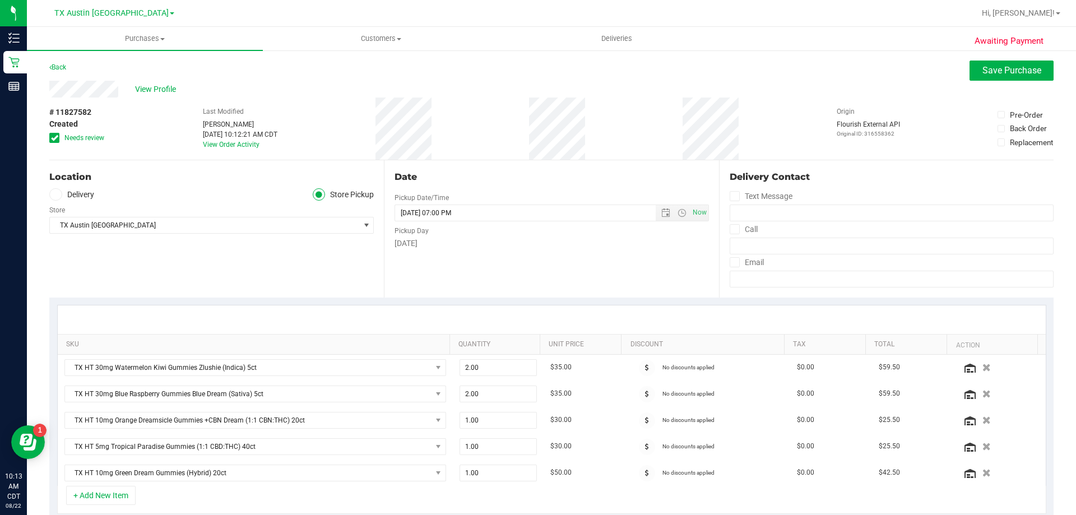
click at [53, 138] on icon at bounding box center [54, 138] width 7 height 0
click at [0, 0] on input "Needs review" at bounding box center [0, 0] width 0 height 0
click at [57, 194] on icon at bounding box center [55, 194] width 7 height 0
click at [0, 0] on input "Delivery" at bounding box center [0, 0] width 0 height 0
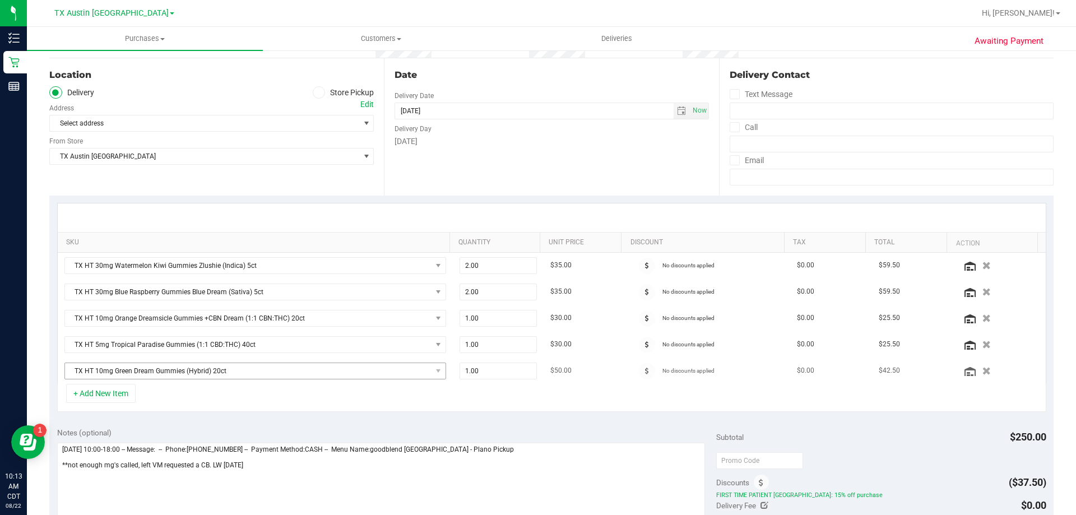
scroll to position [112, 0]
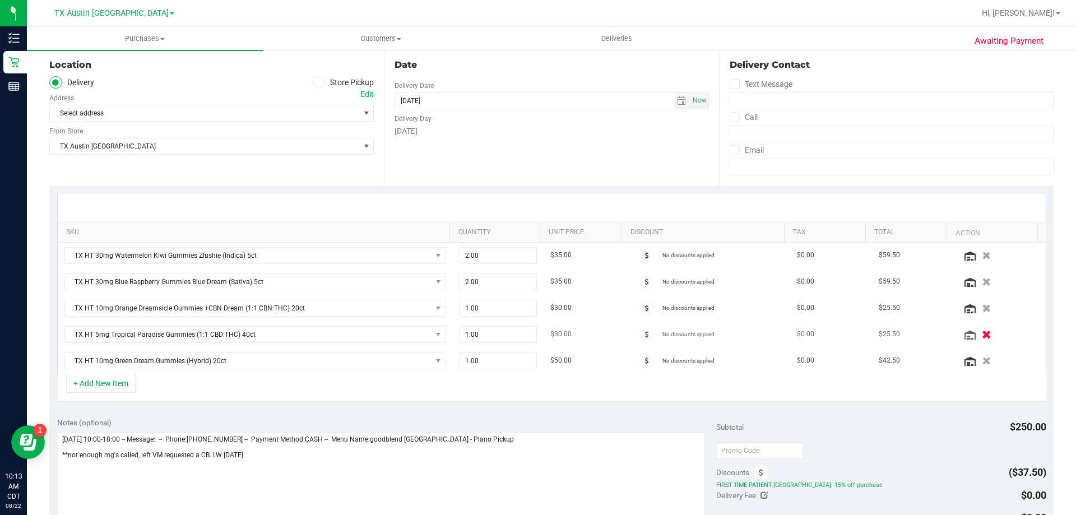
click at [981, 335] on icon "button" at bounding box center [986, 334] width 10 height 8
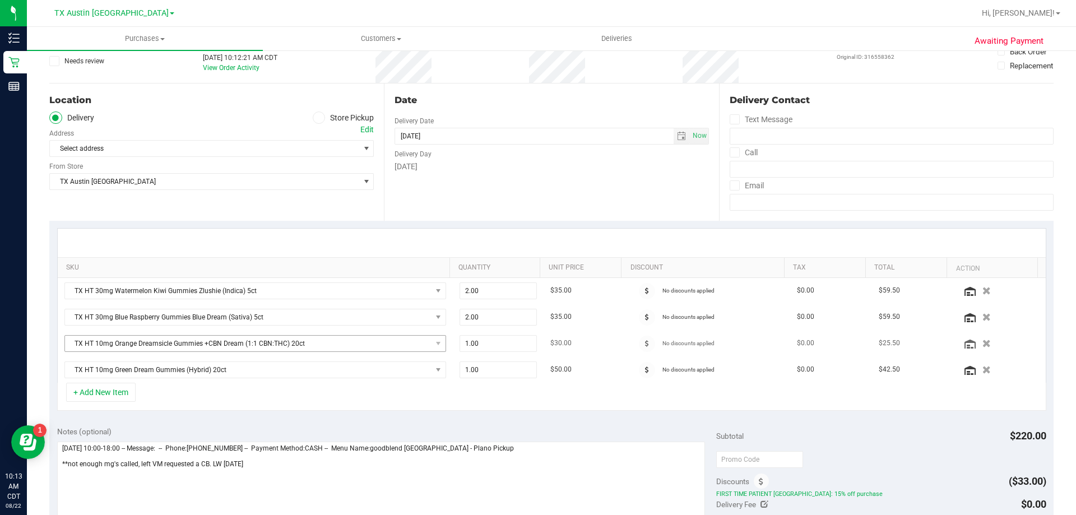
scroll to position [0, 0]
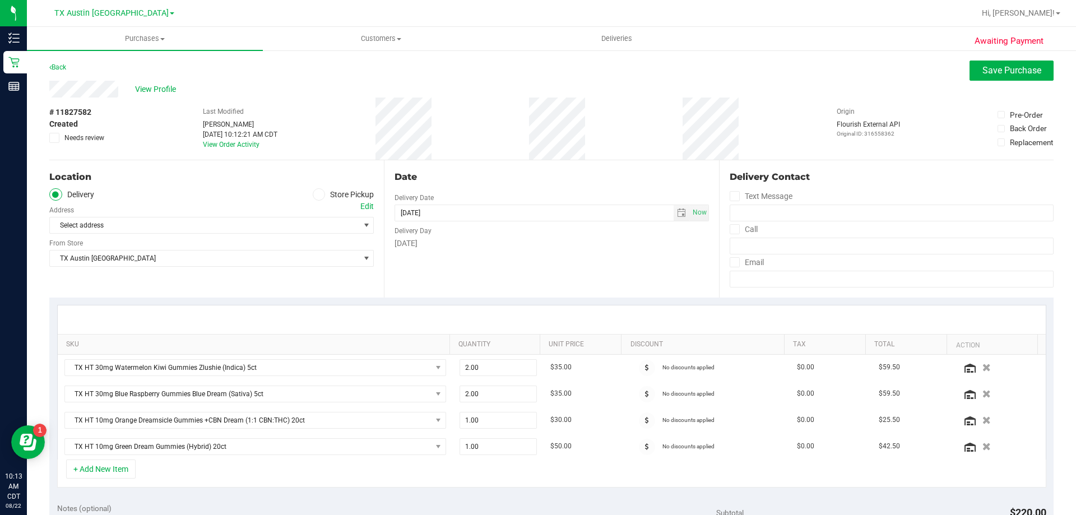
click at [360, 206] on div "Edit" at bounding box center [366, 207] width 13 height 12
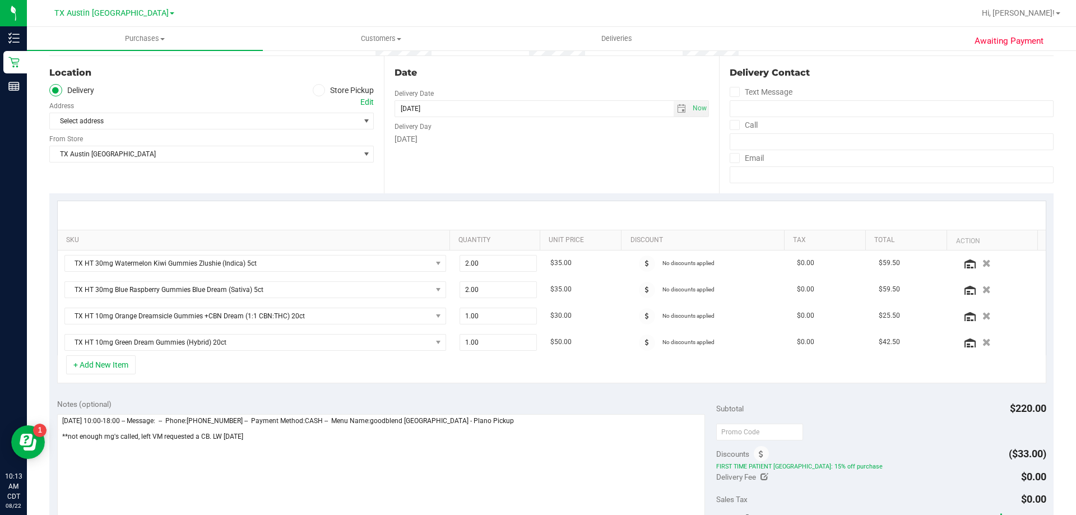
scroll to position [112, 0]
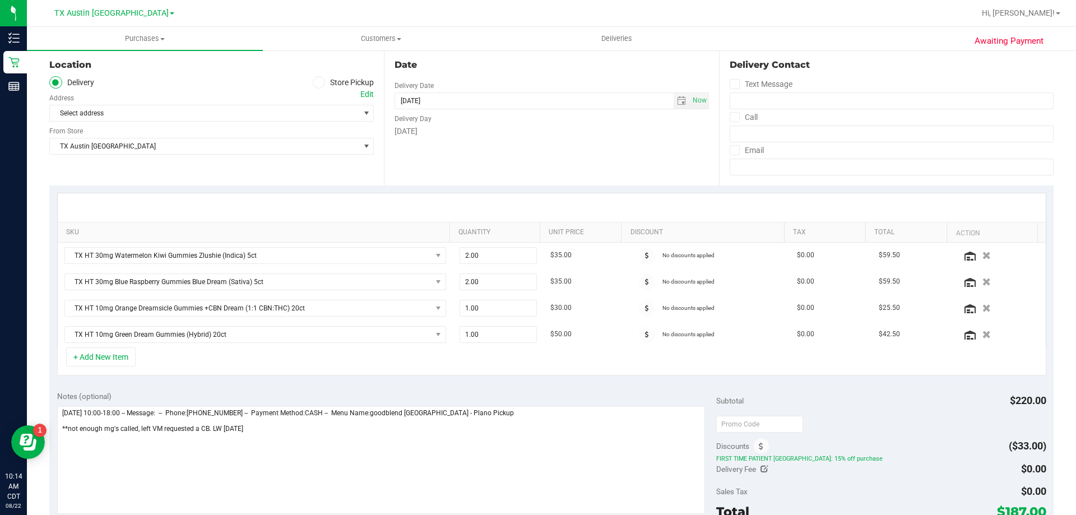
click at [369, 100] on div "Edit" at bounding box center [366, 95] width 13 height 12
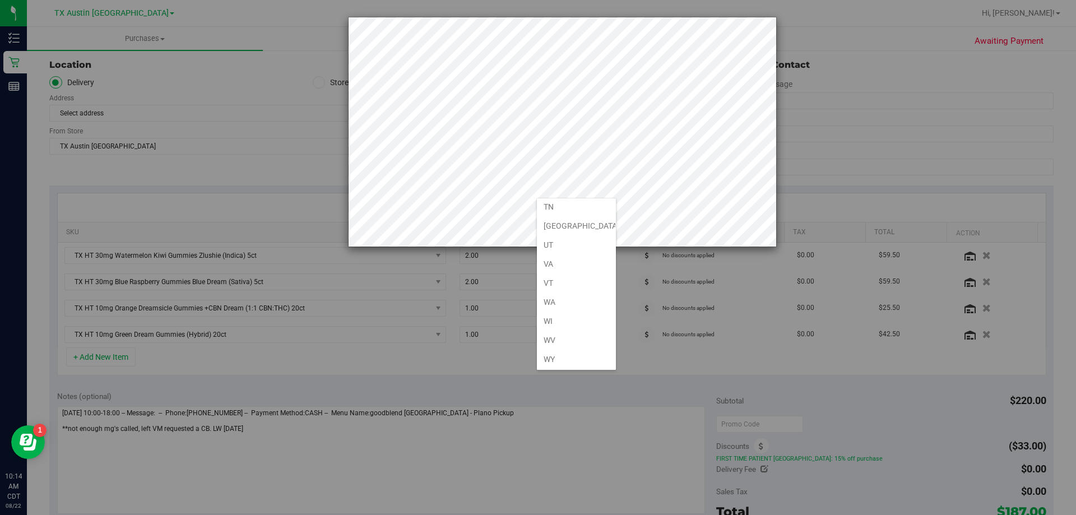
scroll to position [822, 0]
click at [560, 227] on li "TX" at bounding box center [576, 225] width 79 height 19
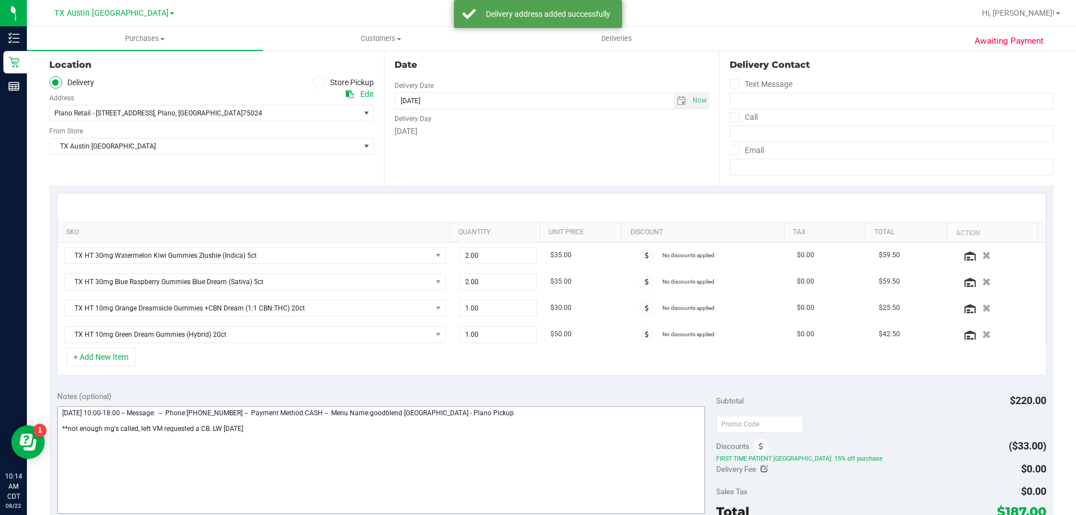
scroll to position [168, 0]
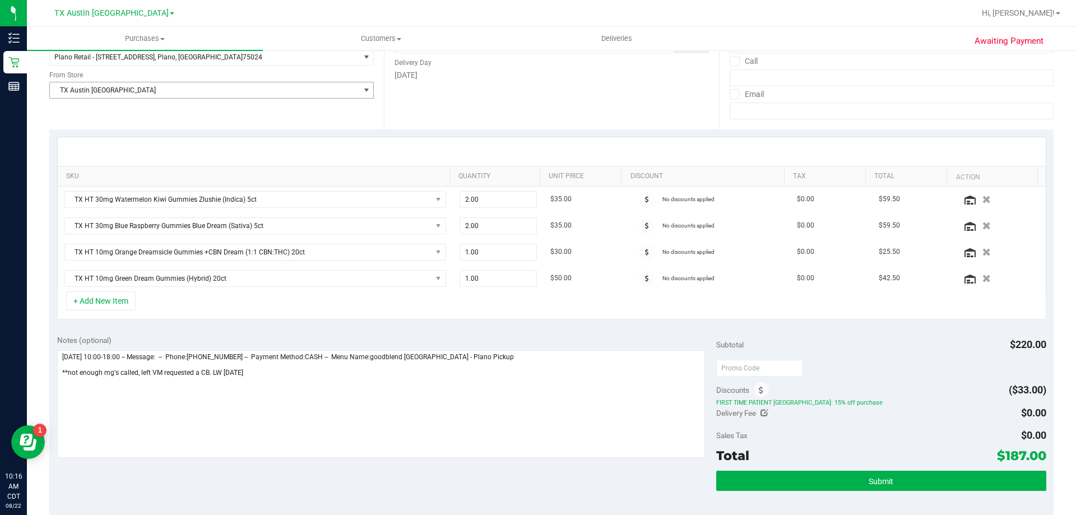
click at [257, 95] on span "TX Austin [GEOGRAPHIC_DATA]" at bounding box center [204, 90] width 309 height 16
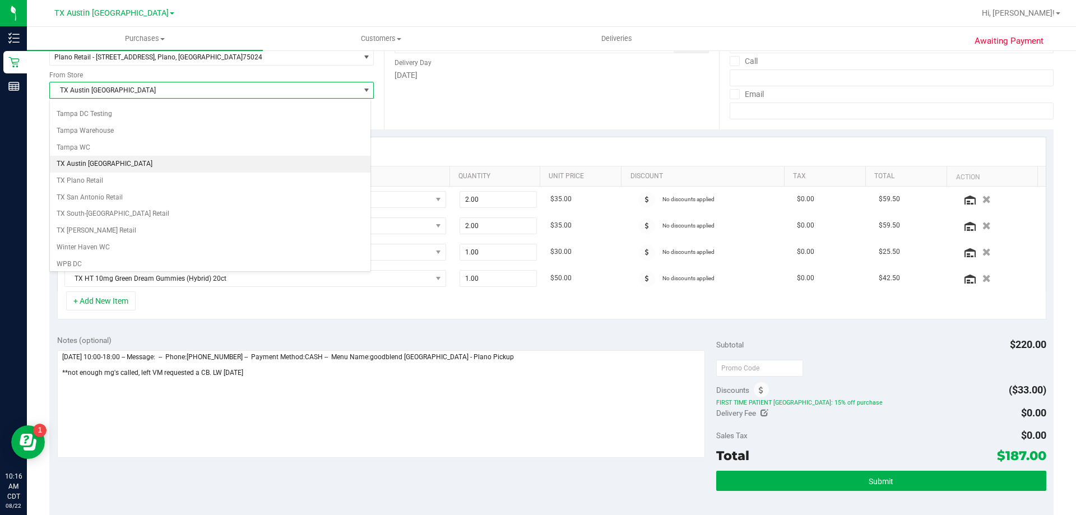
scroll to position [814, 0]
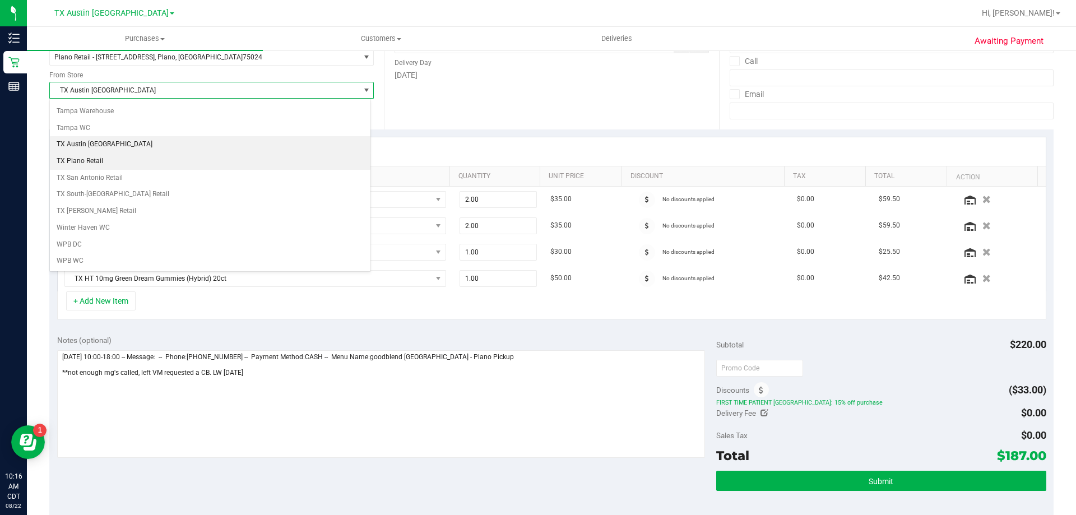
click at [124, 156] on li "TX Plano Retail" at bounding box center [210, 161] width 320 height 17
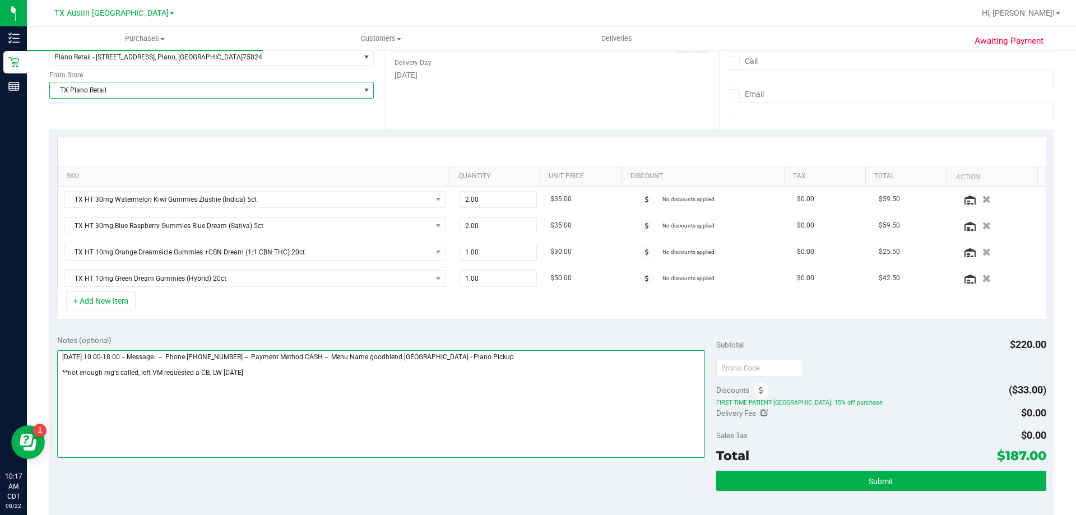
click at [267, 370] on textarea at bounding box center [381, 404] width 648 height 108
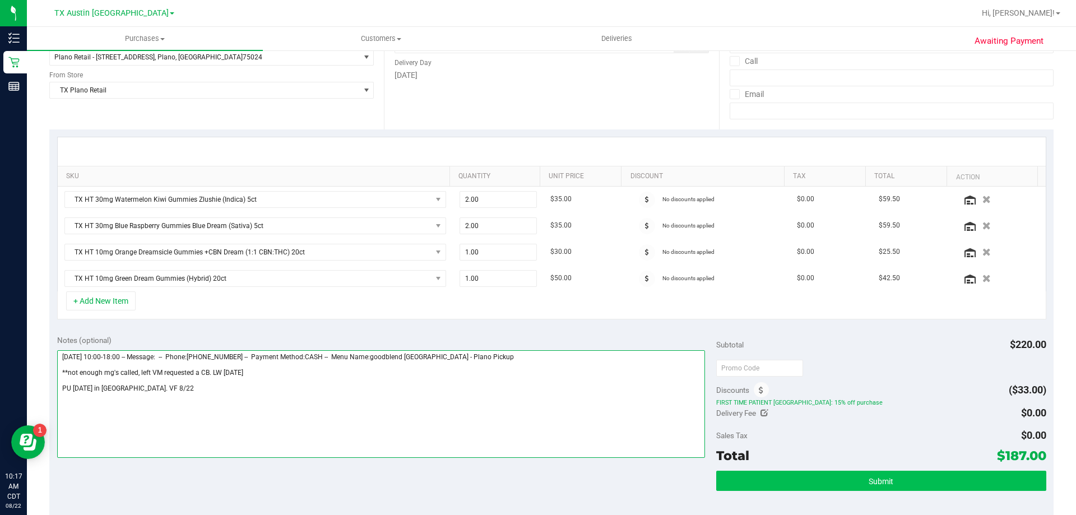
type textarea "Saturday 08/23/2025 10:00-18:00 -- Message: -- Phone:9724396049 -- Payment Meth…"
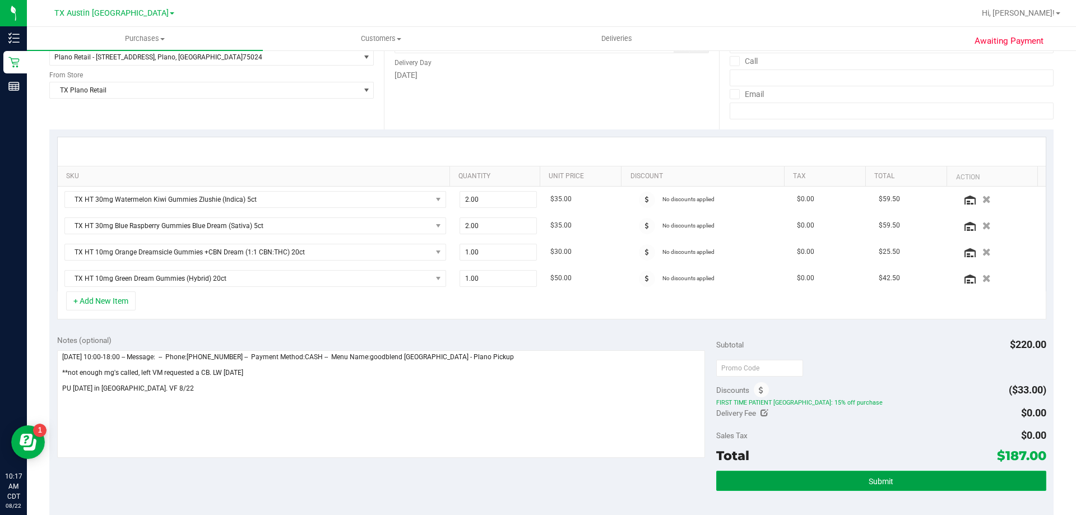
click at [826, 477] on button "Submit" at bounding box center [880, 481] width 329 height 20
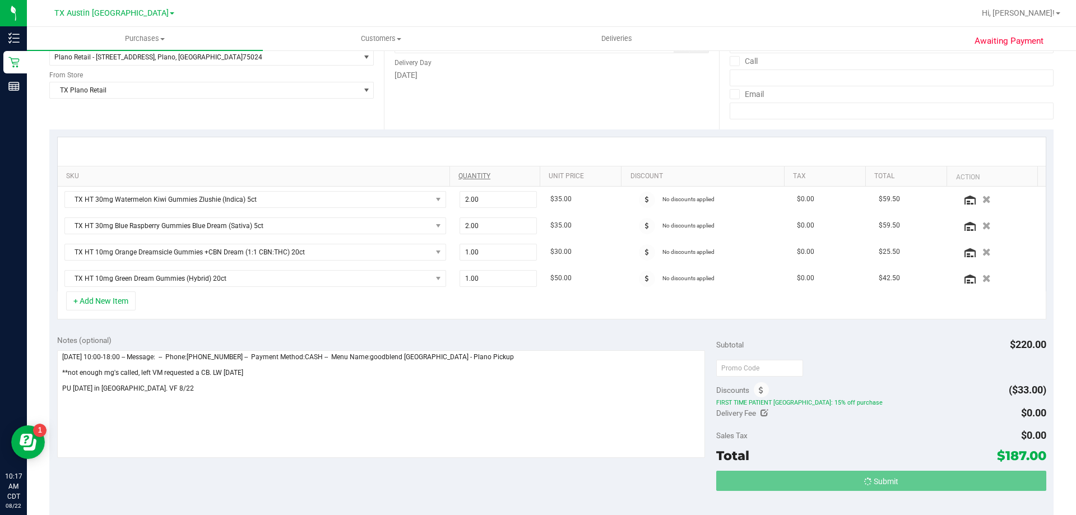
scroll to position [0, 0]
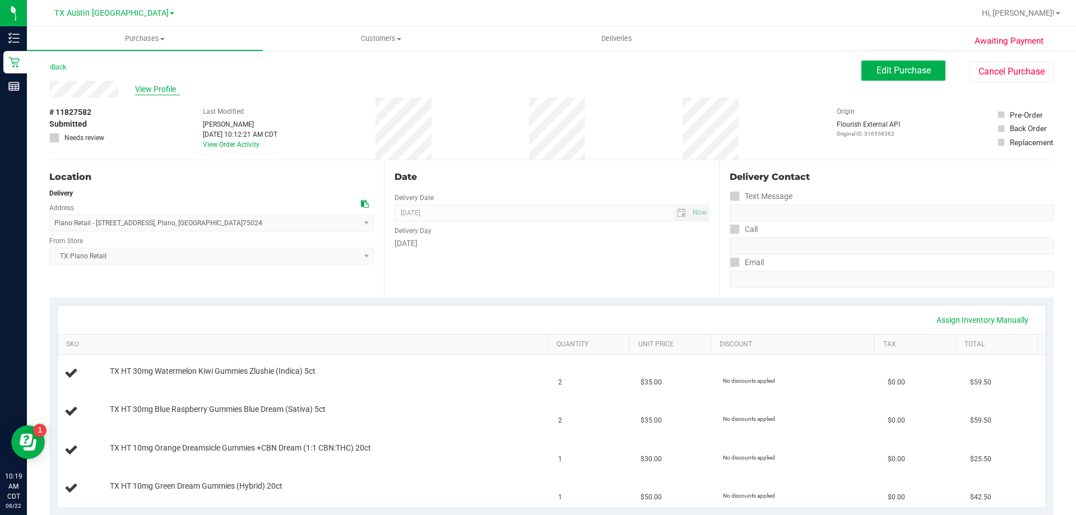
click at [171, 90] on span "View Profile" at bounding box center [157, 89] width 45 height 12
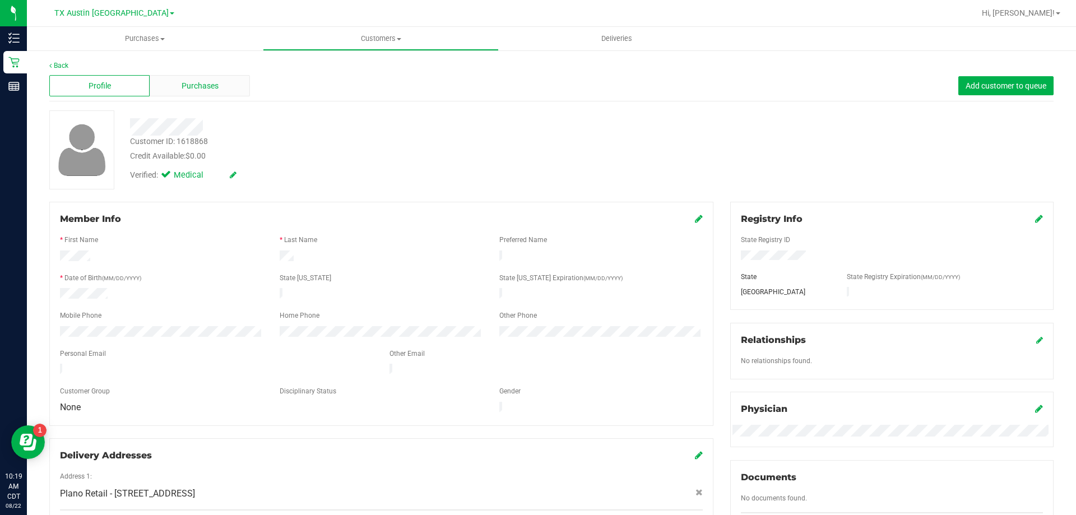
click at [208, 85] on span "Purchases" at bounding box center [200, 86] width 37 height 12
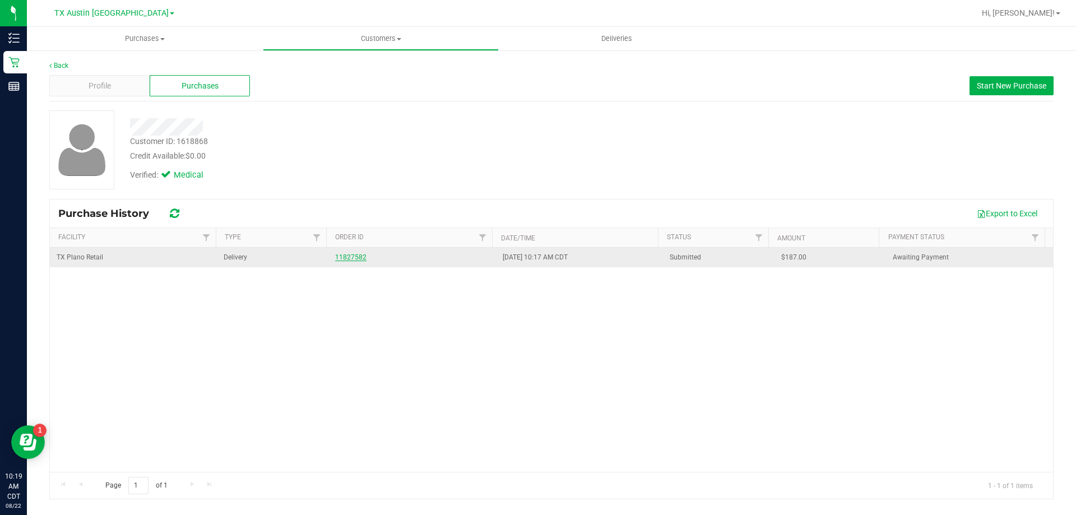
click at [356, 258] on link "11827582" at bounding box center [350, 257] width 31 height 8
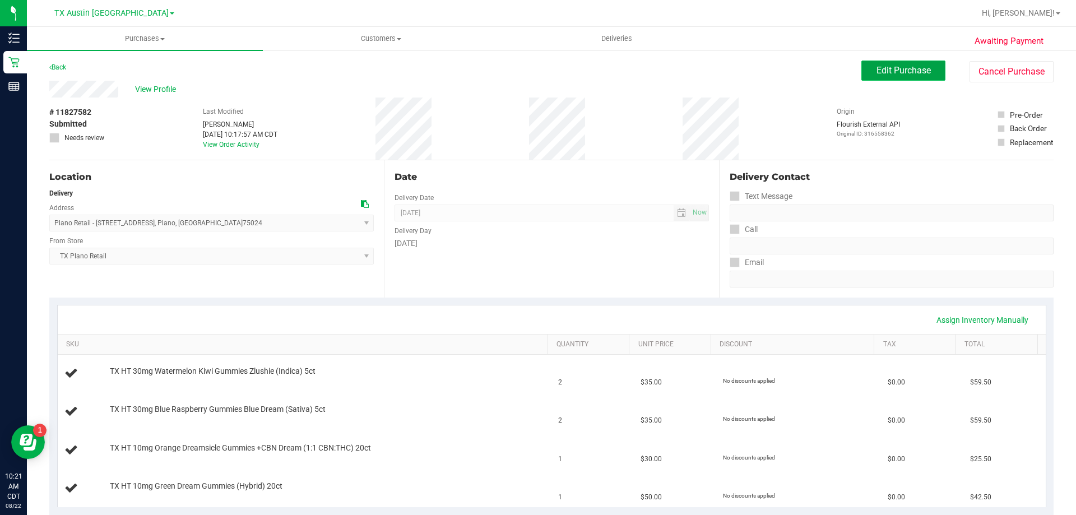
click at [861, 70] on button "Edit Purchase" at bounding box center [903, 71] width 84 height 20
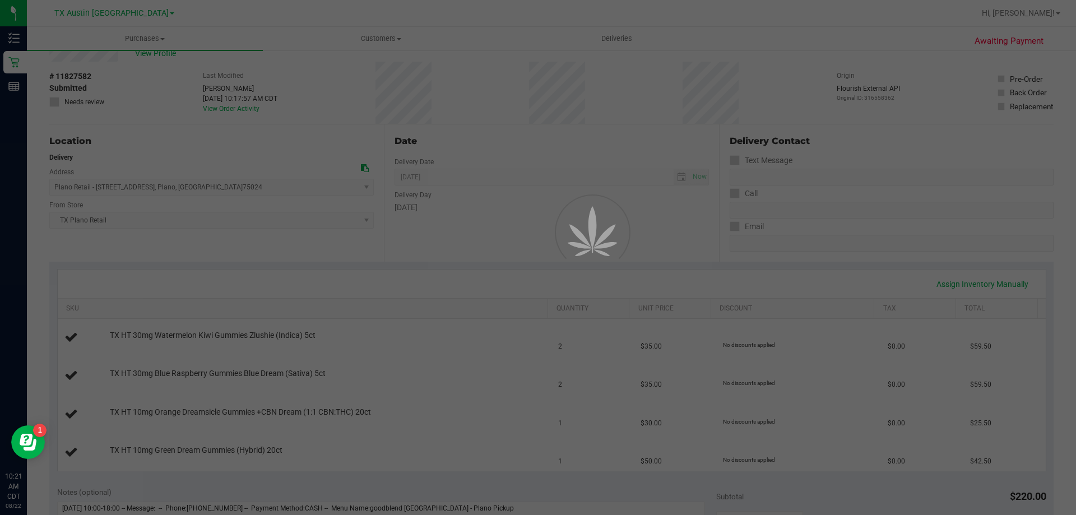
scroll to position [56, 0]
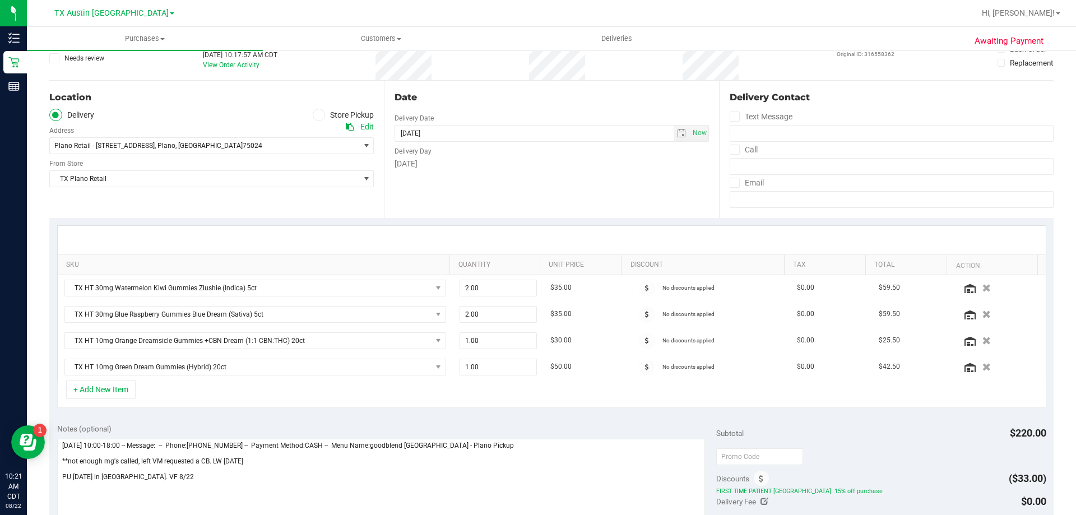
scroll to position [224, 0]
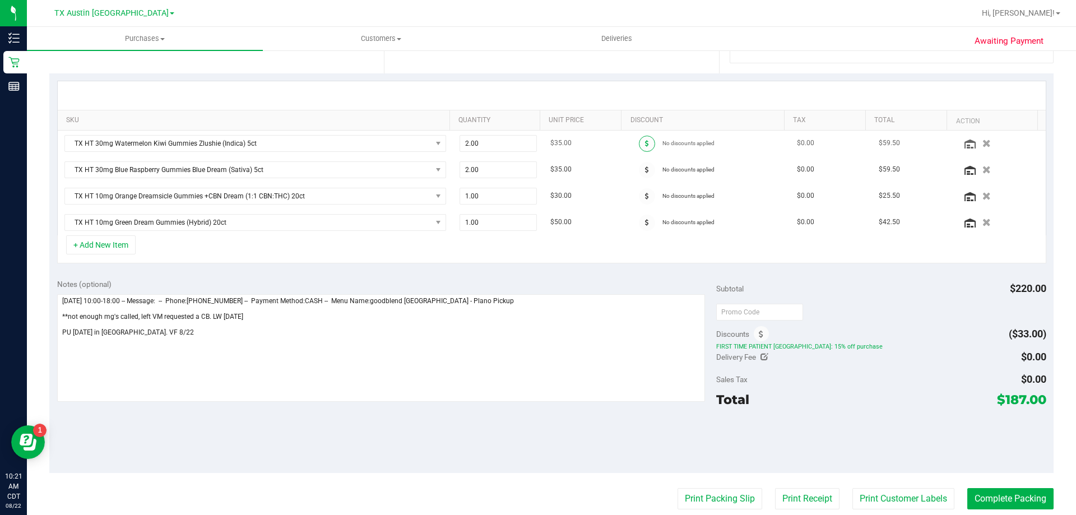
click at [639, 145] on span at bounding box center [647, 144] width 16 height 16
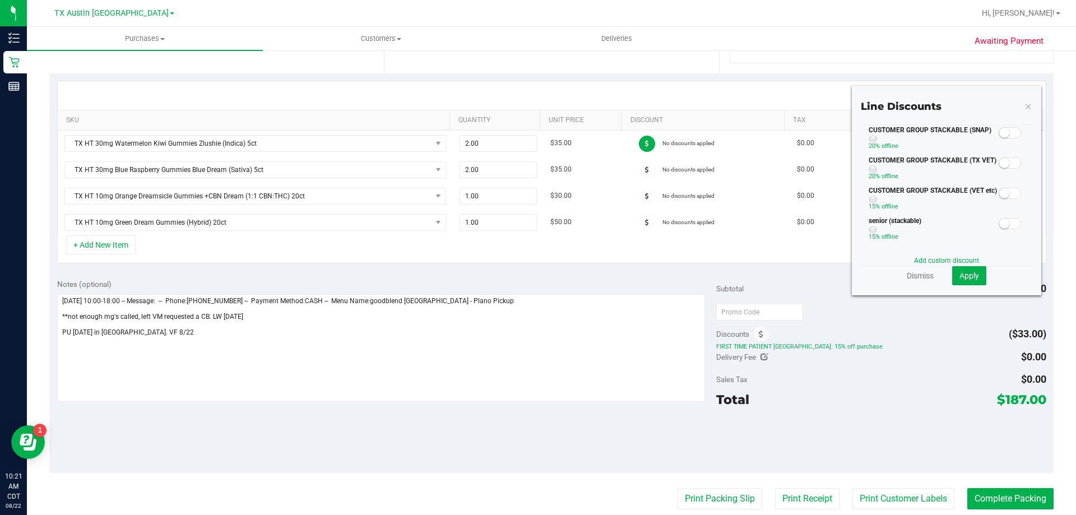
click at [1003, 161] on span at bounding box center [1009, 162] width 22 height 11
click at [973, 281] on button "Apply" at bounding box center [969, 275] width 34 height 19
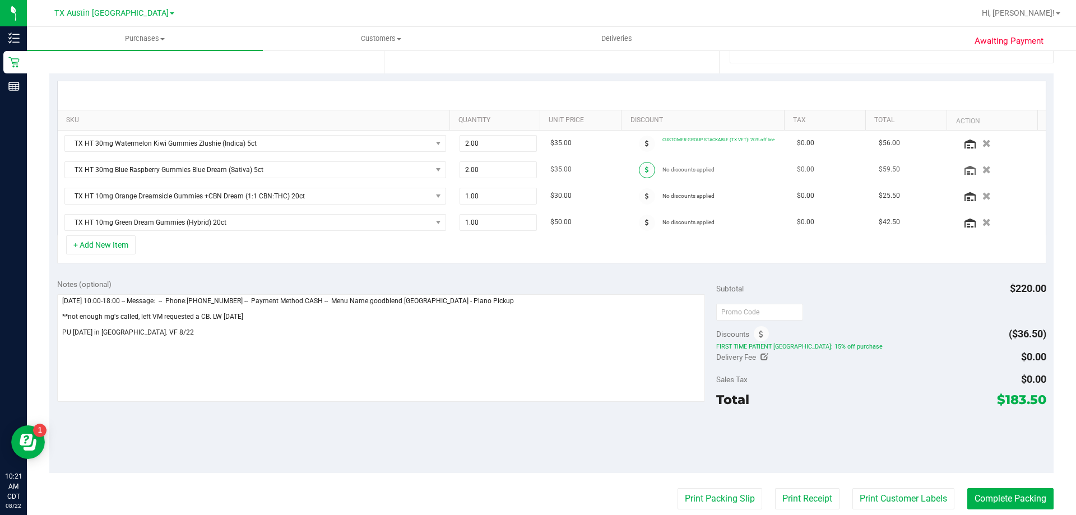
click at [645, 169] on icon at bounding box center [647, 169] width 4 height 7
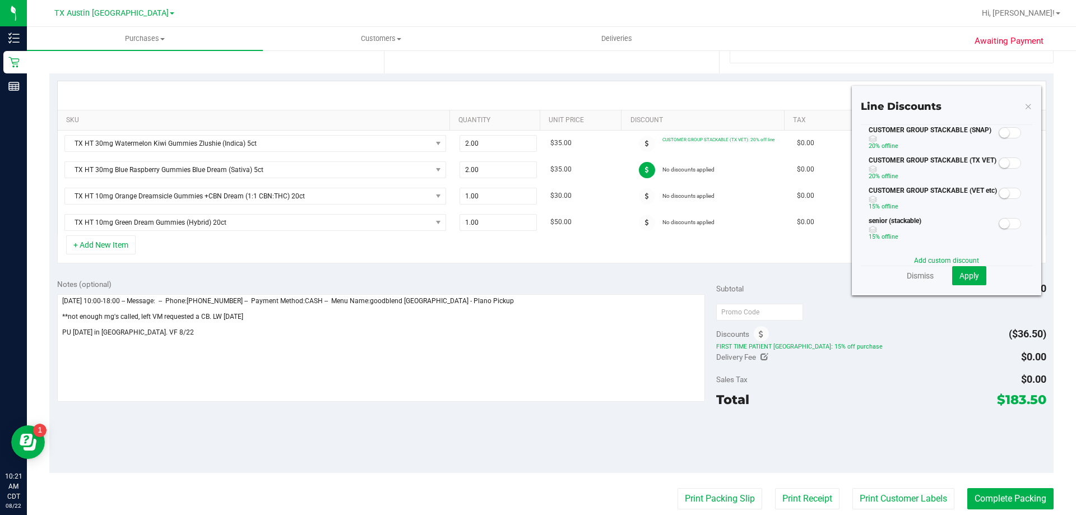
click at [1003, 161] on span at bounding box center [1009, 162] width 22 height 11
click at [967, 276] on span "Apply" at bounding box center [969, 275] width 20 height 9
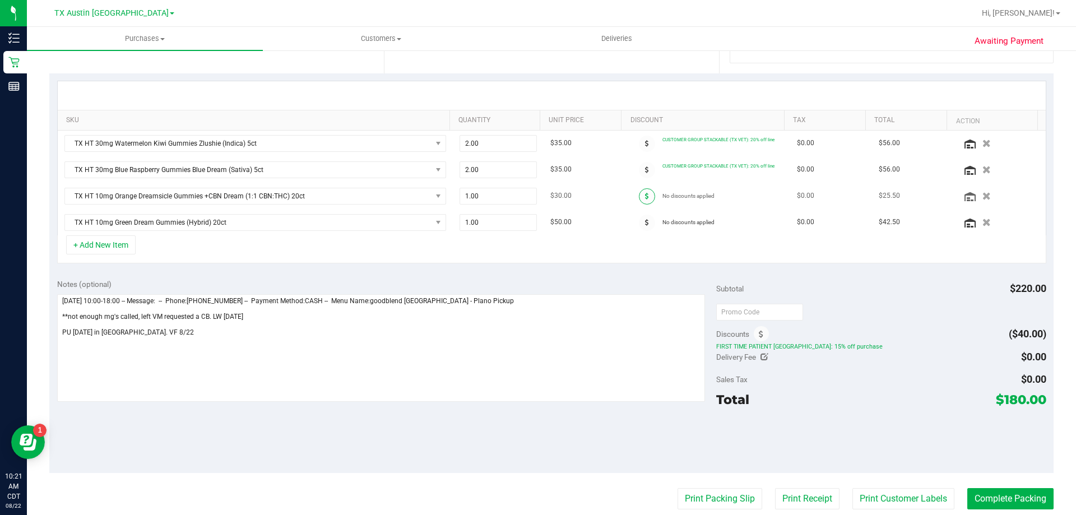
click at [639, 194] on span at bounding box center [647, 196] width 16 height 16
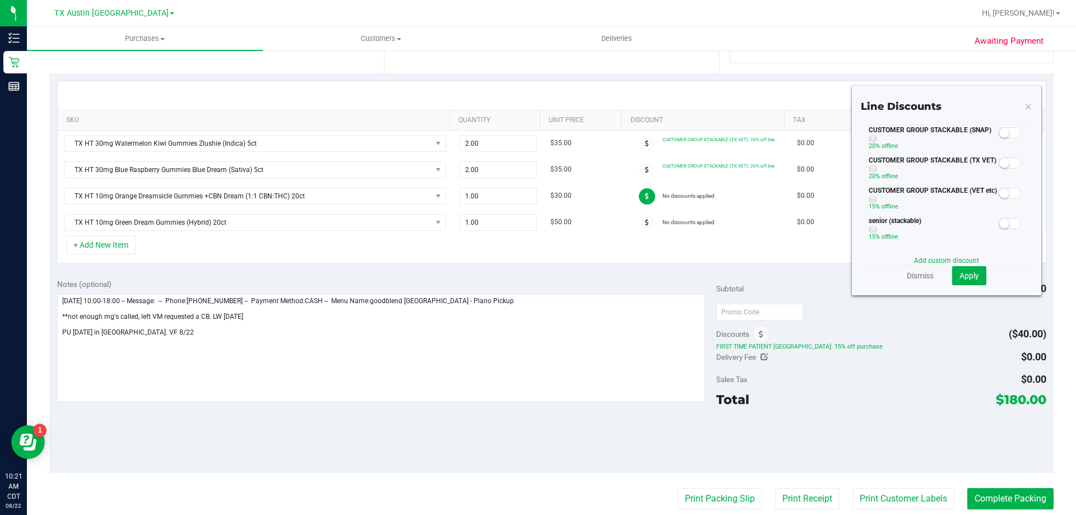
click at [1000, 164] on small at bounding box center [1004, 163] width 10 height 10
click at [968, 271] on span "Apply" at bounding box center [969, 275] width 20 height 9
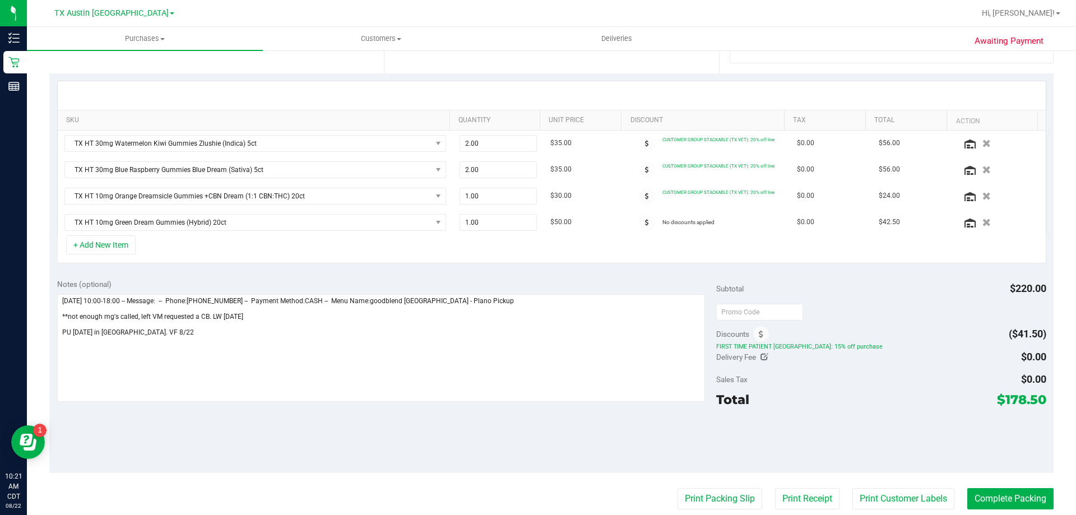
click at [639, 226] on span at bounding box center [647, 223] width 16 height 16
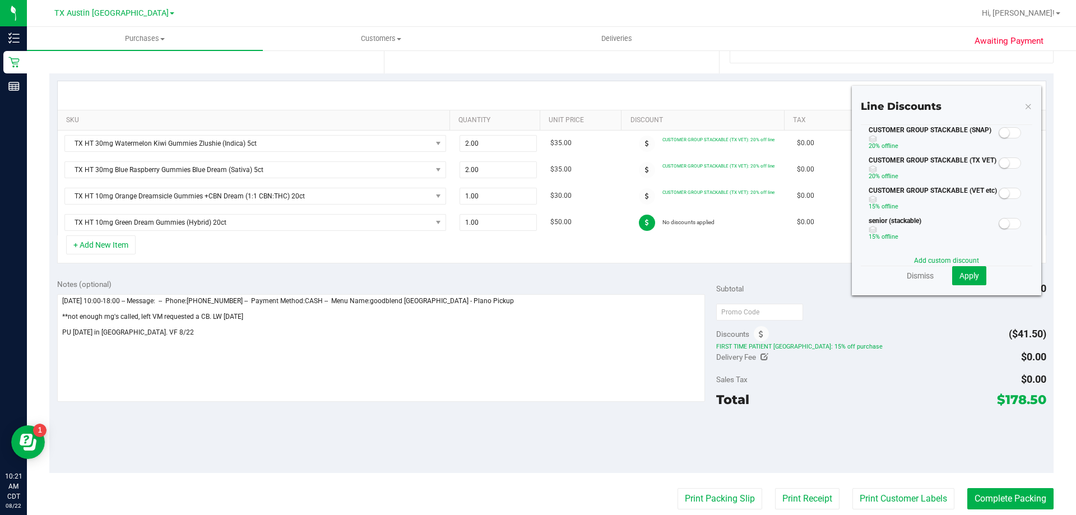
click at [999, 161] on small at bounding box center [1004, 163] width 10 height 10
click at [967, 278] on span "Apply" at bounding box center [969, 275] width 20 height 9
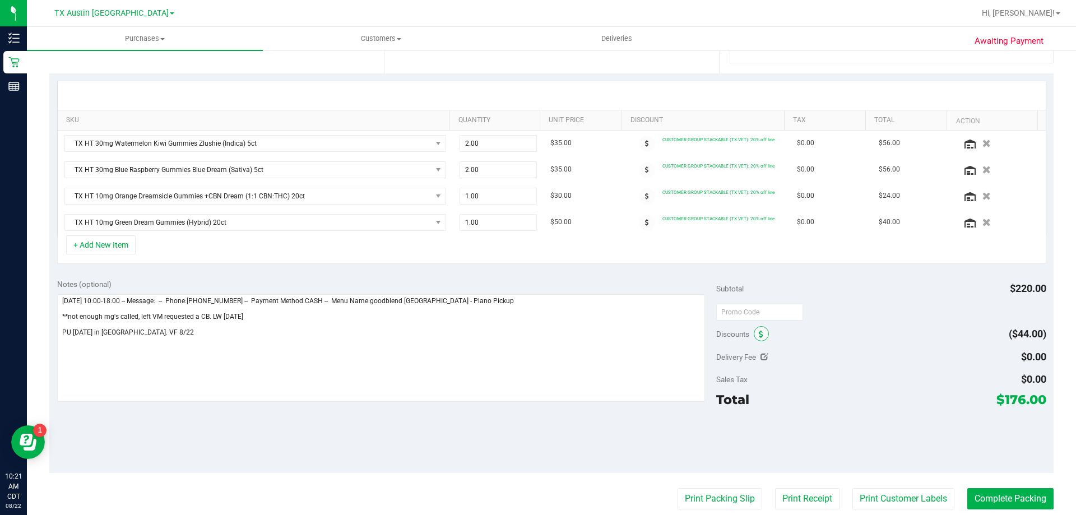
click at [759, 333] on icon at bounding box center [761, 335] width 4 height 8
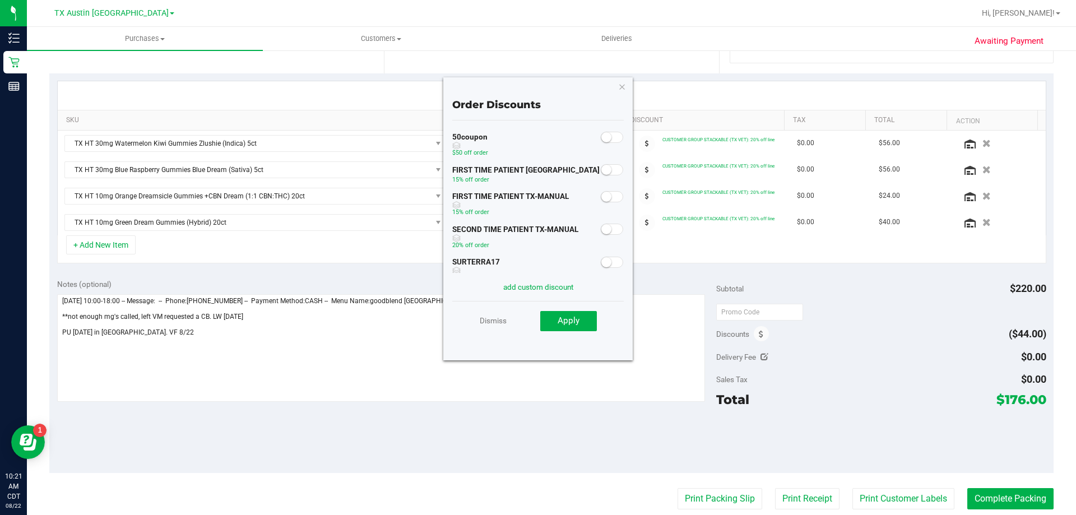
click at [601, 193] on small at bounding box center [606, 197] width 10 height 10
click at [566, 325] on span "Apply" at bounding box center [568, 320] width 22 height 10
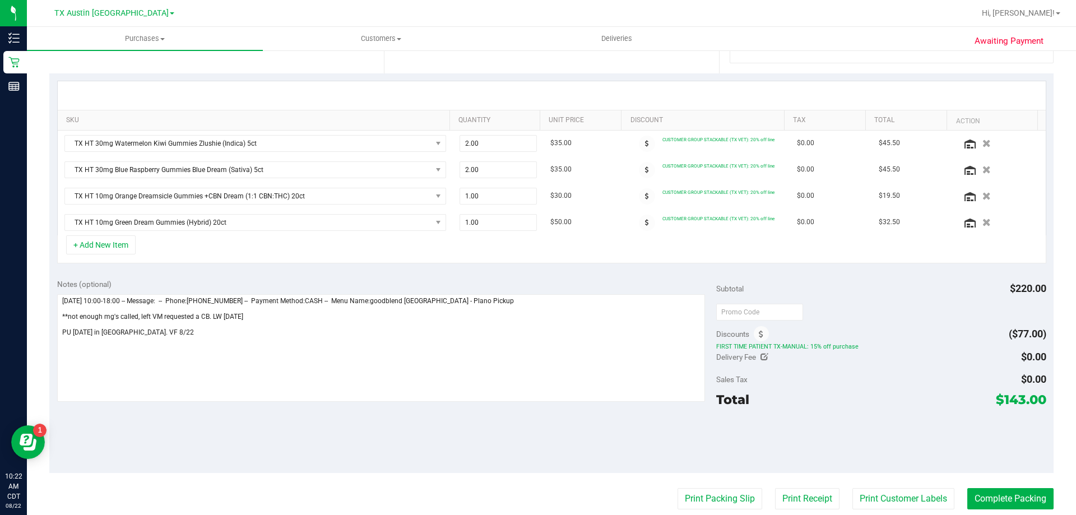
drag, startPoint x: 989, startPoint y: 398, endPoint x: 1034, endPoint y: 398, distance: 44.3
click at [1034, 398] on span "$143.00" at bounding box center [1020, 400] width 50 height 16
click at [864, 408] on div "Total $143.00" at bounding box center [880, 399] width 329 height 20
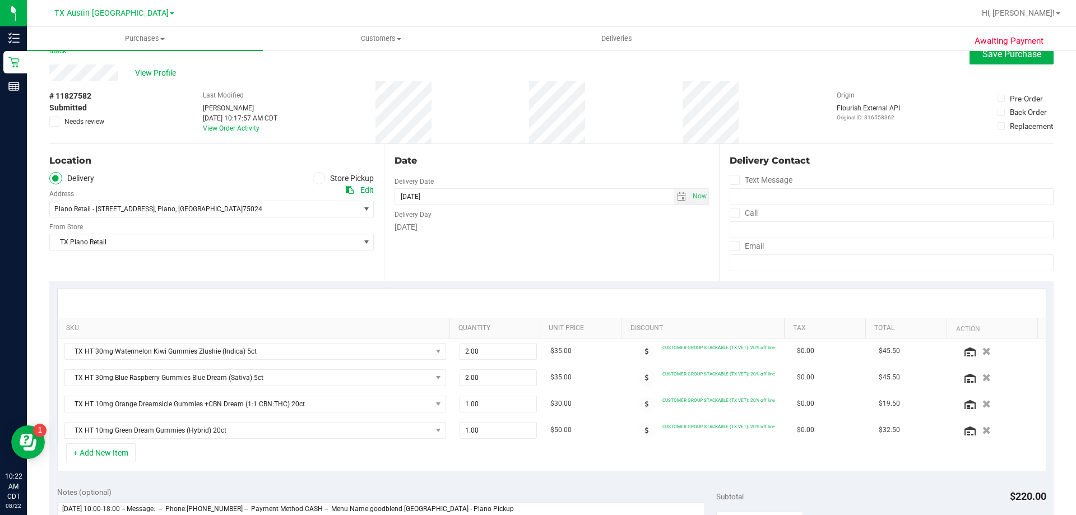
scroll to position [0, 0]
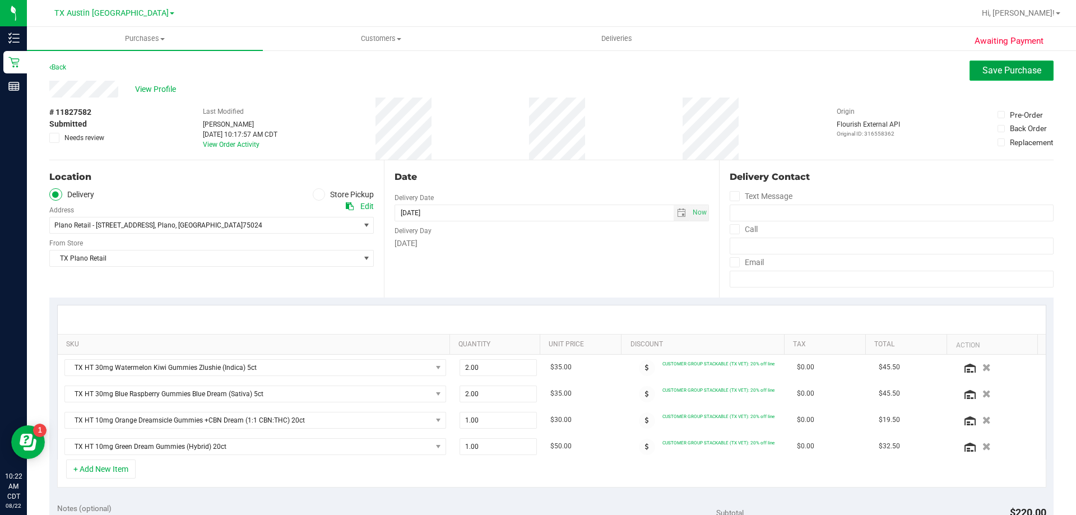
click at [992, 73] on span "Save Purchase" at bounding box center [1011, 70] width 59 height 11
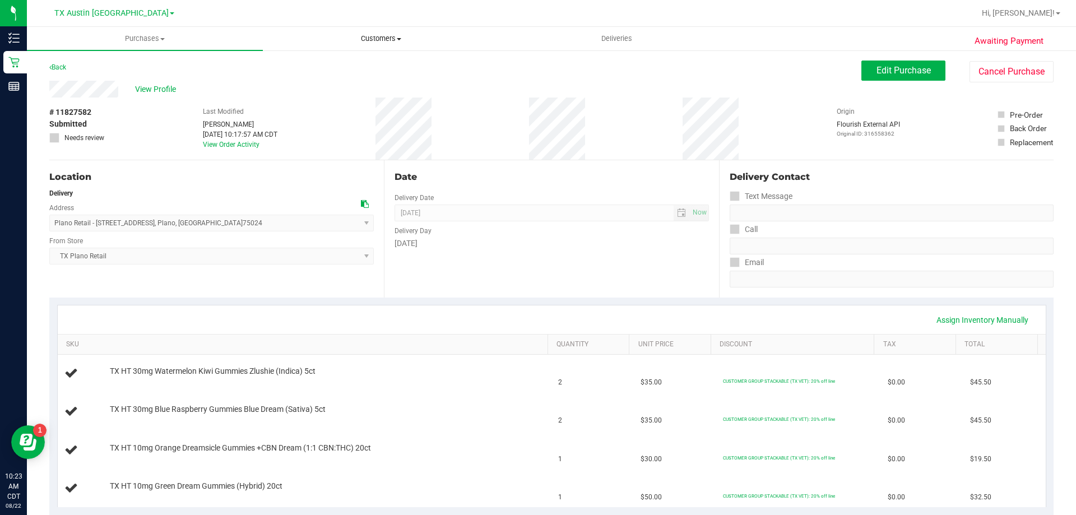
click at [387, 38] on span "Customers" at bounding box center [380, 39] width 235 height 10
click at [387, 70] on li "All customers" at bounding box center [381, 67] width 236 height 13
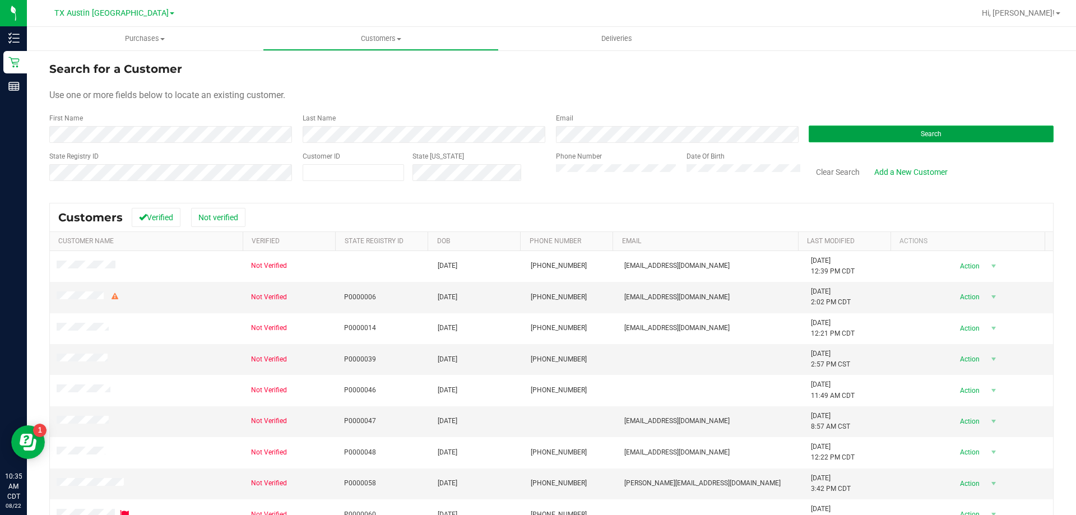
click at [880, 136] on button "Search" at bounding box center [930, 133] width 245 height 17
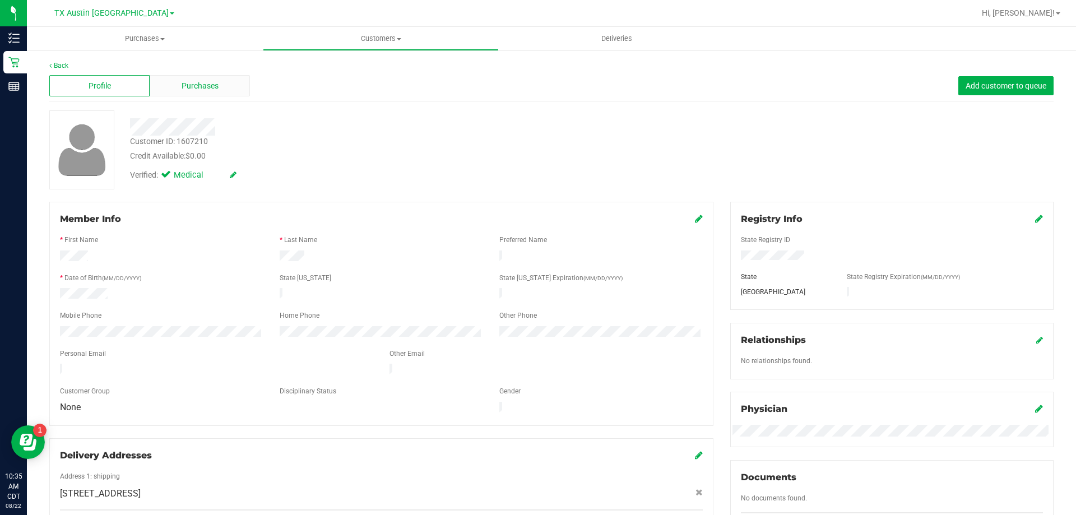
click at [192, 89] on span "Purchases" at bounding box center [200, 86] width 37 height 12
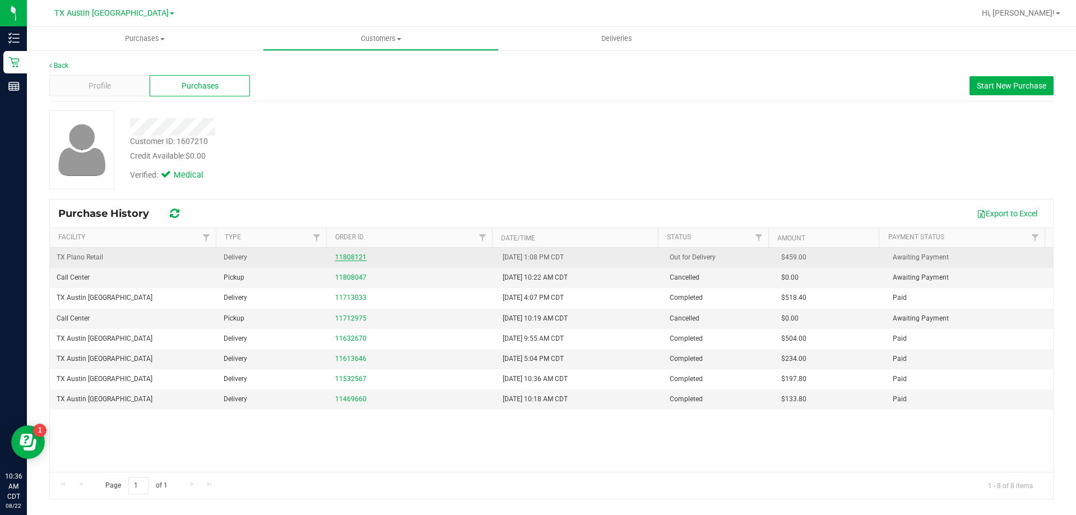
click at [348, 254] on link "11808121" at bounding box center [350, 257] width 31 height 8
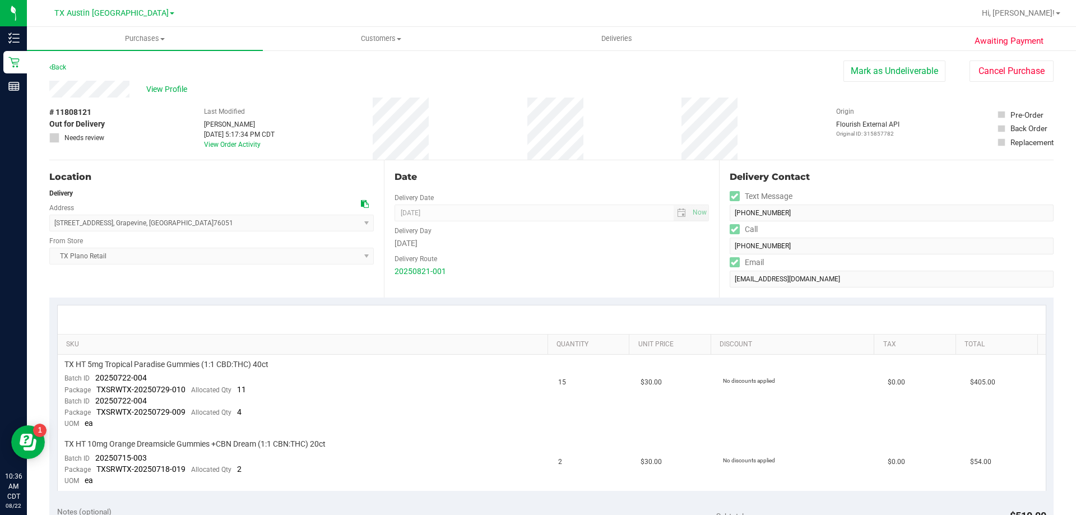
click at [361, 203] on icon at bounding box center [365, 204] width 8 height 8
click at [381, 30] on uib-tab-heading "Customers All customers Add a new customer All physicians" at bounding box center [380, 38] width 235 height 22
click at [375, 68] on li "All customers" at bounding box center [381, 67] width 236 height 13
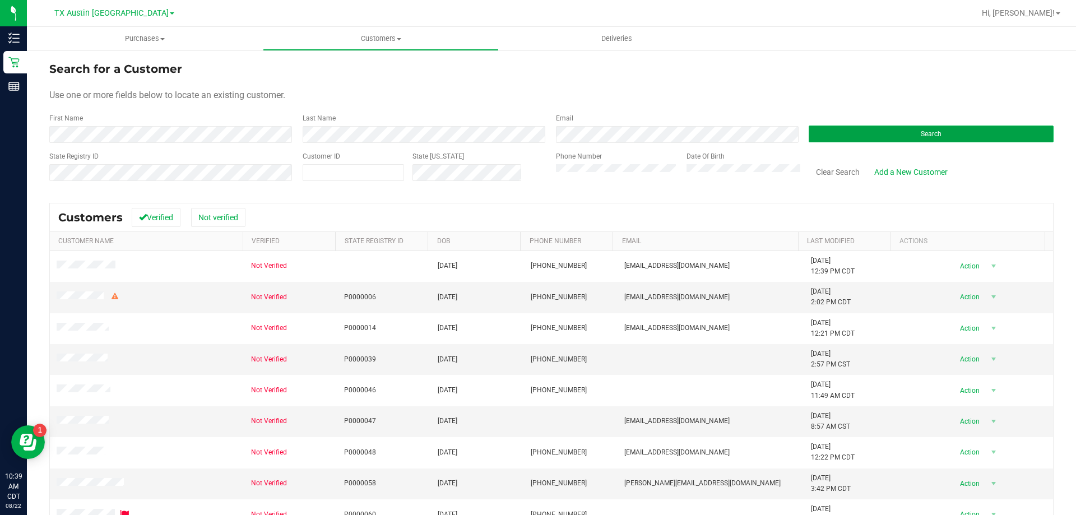
click at [882, 131] on button "Search" at bounding box center [930, 133] width 245 height 17
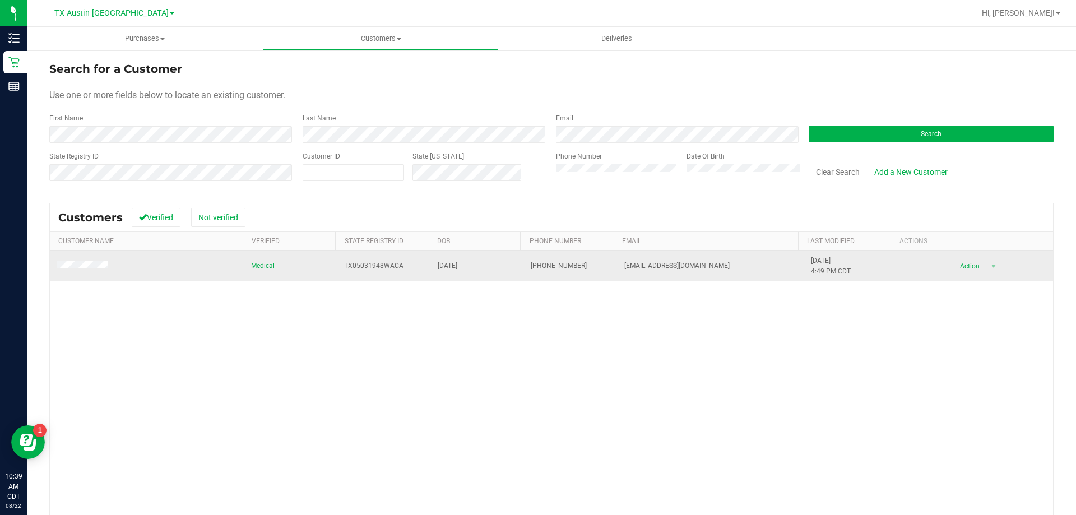
click at [74, 260] on span at bounding box center [84, 265] width 55 height 11
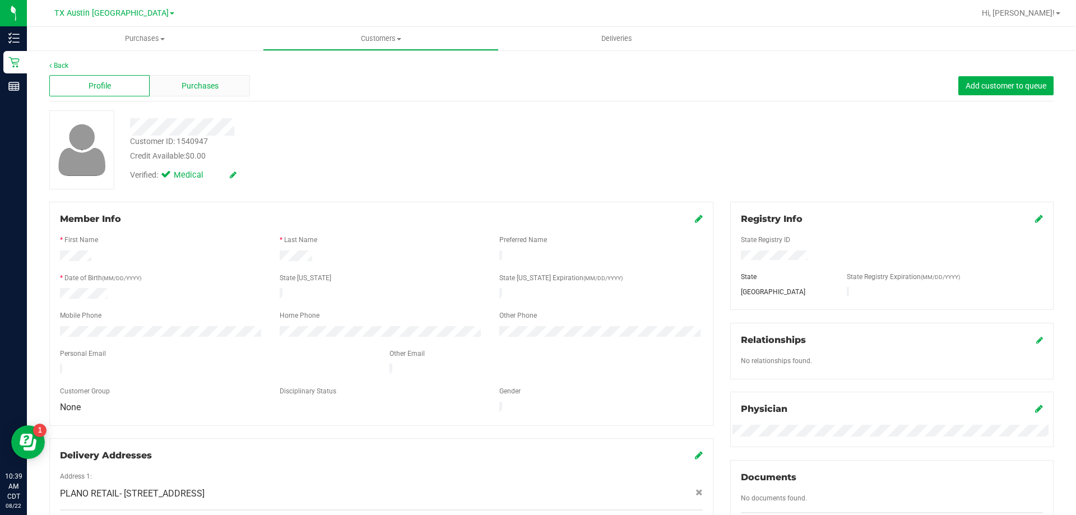
click at [239, 89] on div "Purchases" at bounding box center [200, 85] width 100 height 21
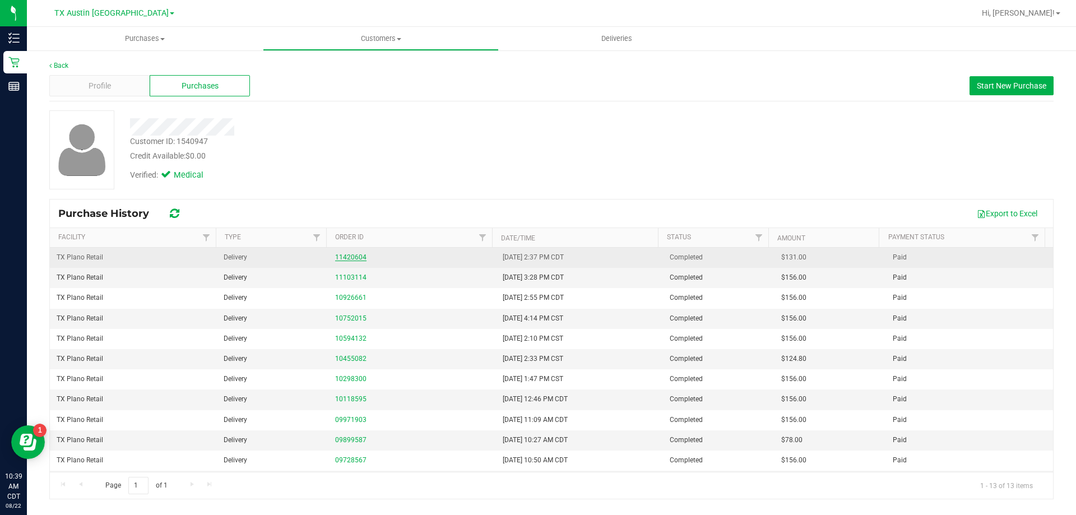
click at [353, 257] on link "11420604" at bounding box center [350, 257] width 31 height 8
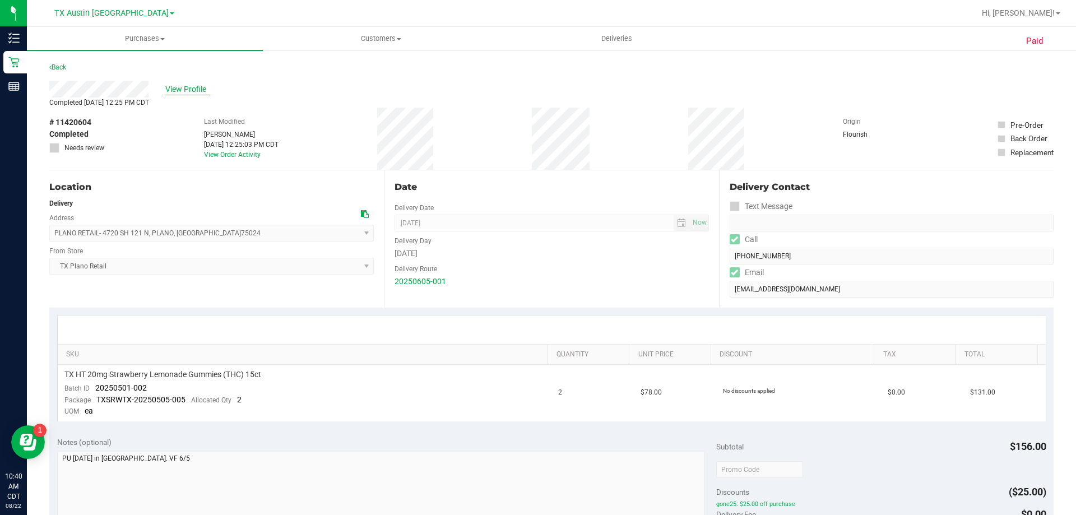
click at [175, 85] on span "View Profile" at bounding box center [187, 89] width 45 height 12
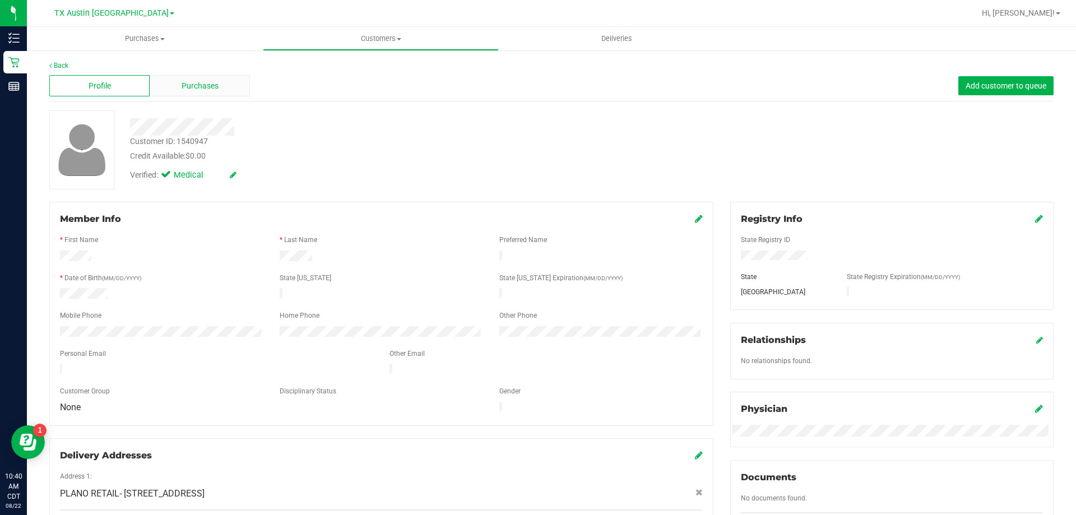
click at [225, 82] on div "Purchases" at bounding box center [200, 85] width 100 height 21
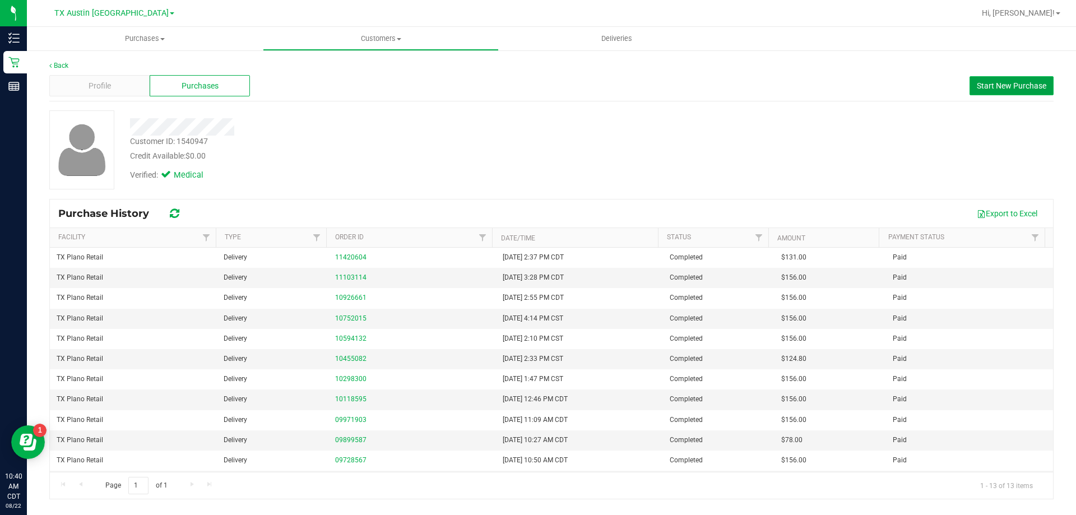
click at [1009, 83] on span "Start New Purchase" at bounding box center [1010, 85] width 69 height 9
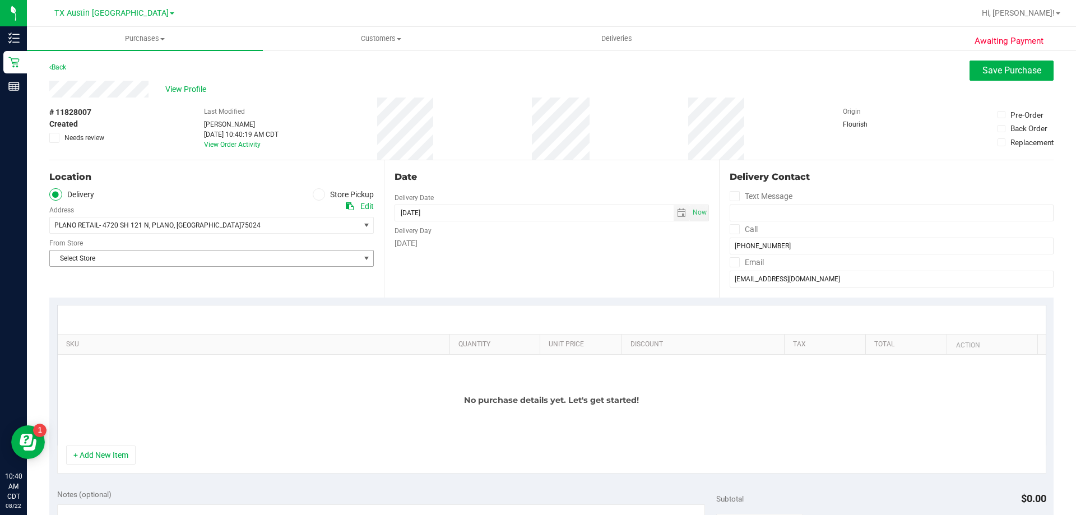
click at [194, 252] on span "Select Store" at bounding box center [204, 258] width 309 height 16
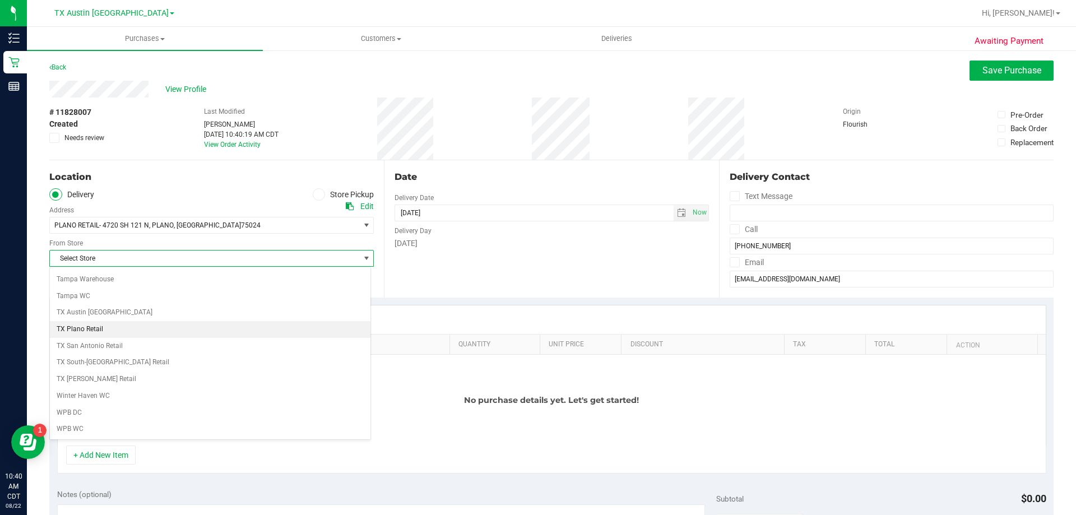
click at [93, 331] on li "TX Plano Retail" at bounding box center [210, 329] width 320 height 17
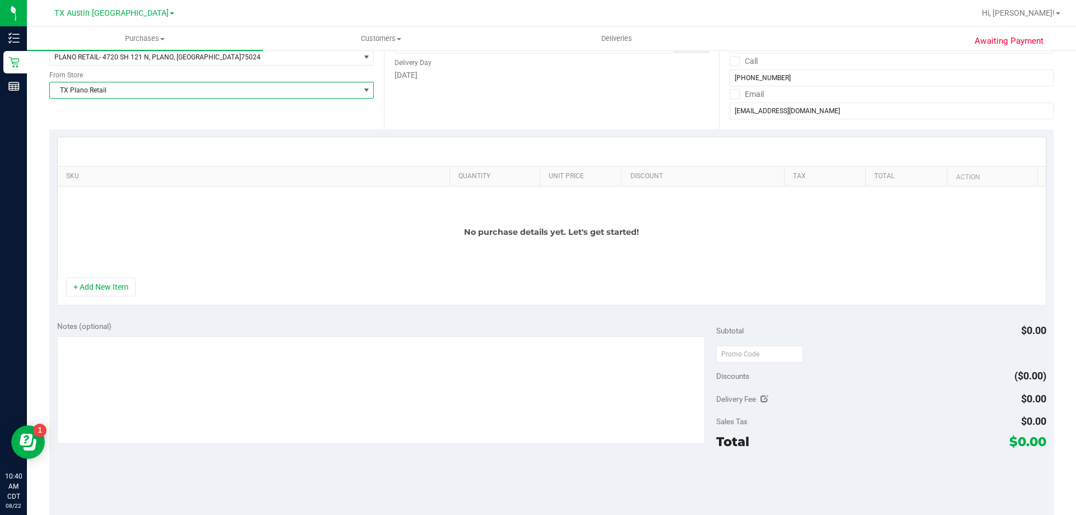
scroll to position [0, 0]
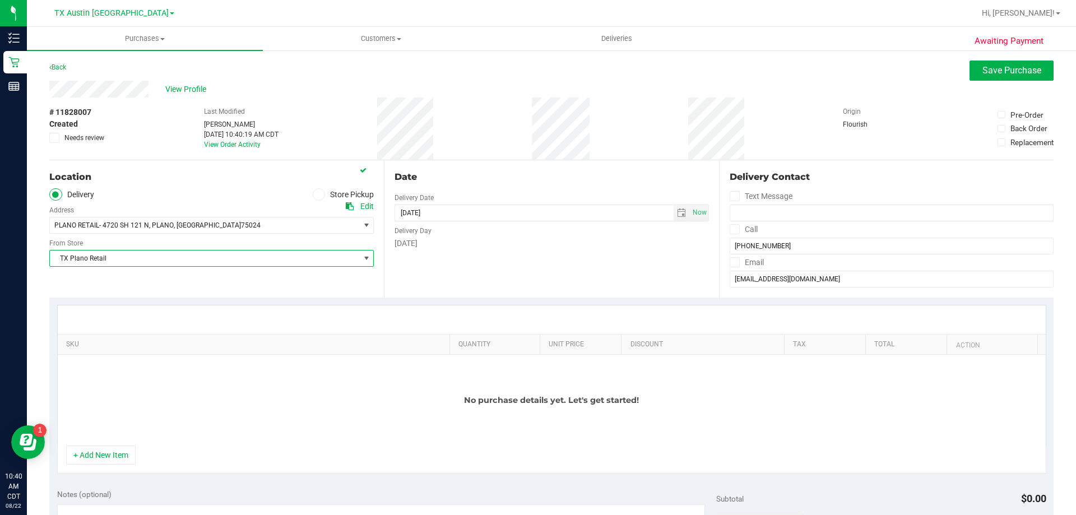
click at [730, 229] on icon at bounding box center [733, 229] width 7 height 0
click at [0, 0] on input "Call" at bounding box center [0, 0] width 0 height 0
click at [730, 262] on icon at bounding box center [733, 262] width 7 height 0
click at [0, 0] on input "Email" at bounding box center [0, 0] width 0 height 0
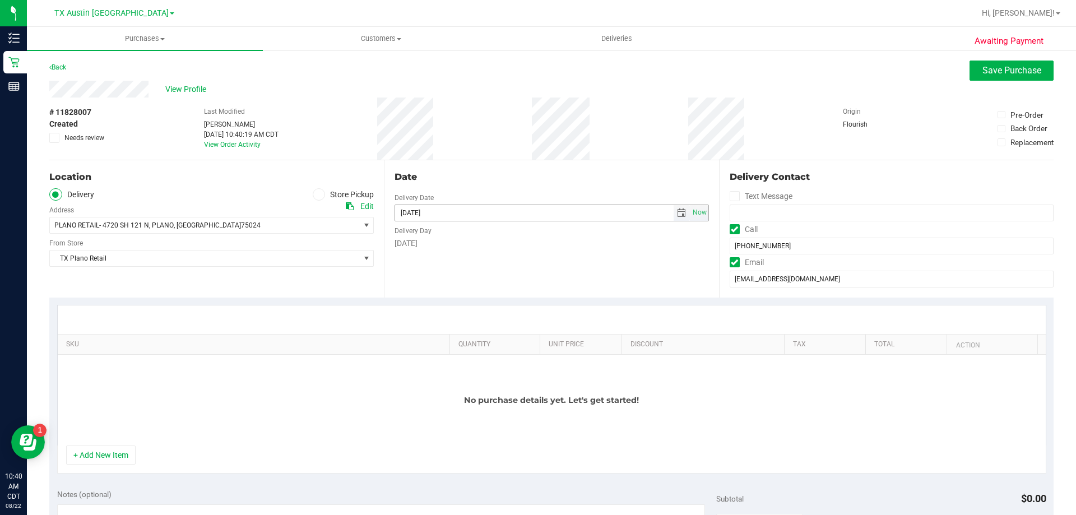
click at [677, 214] on span "select" at bounding box center [681, 212] width 9 height 9
click at [495, 324] on link "23" at bounding box center [500, 326] width 16 height 17
type input "08/23/2025"
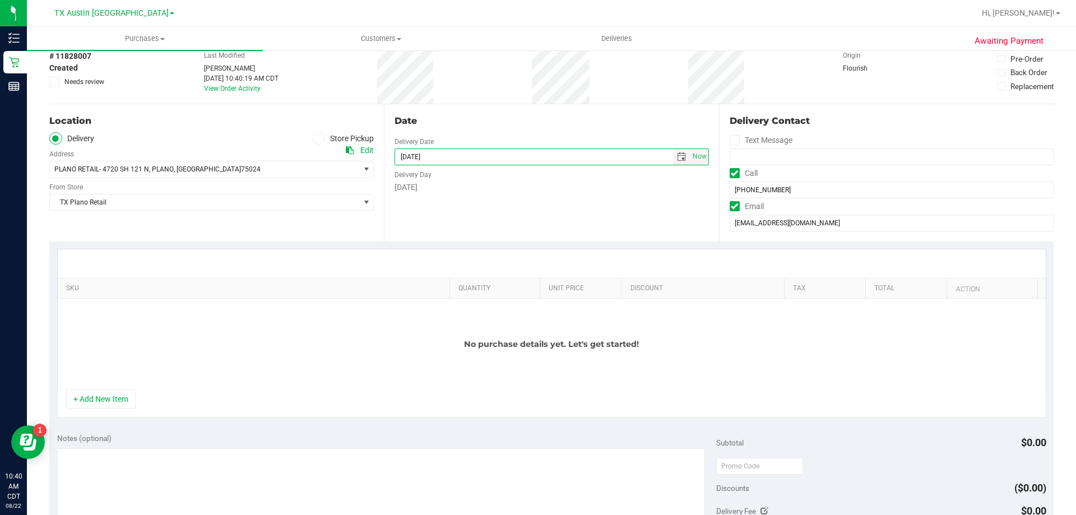
scroll to position [112, 0]
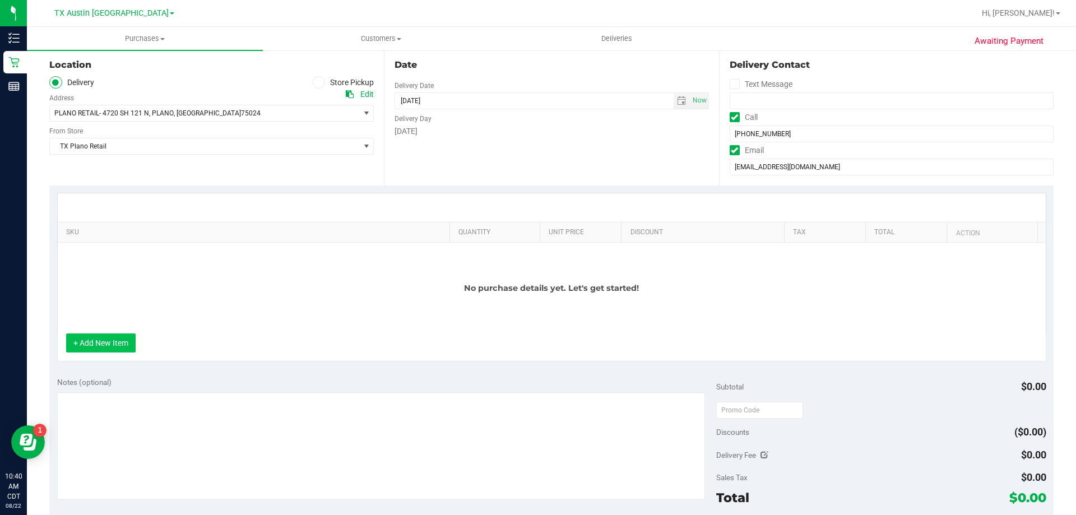
click at [123, 343] on button "+ Add New Item" at bounding box center [100, 342] width 69 height 19
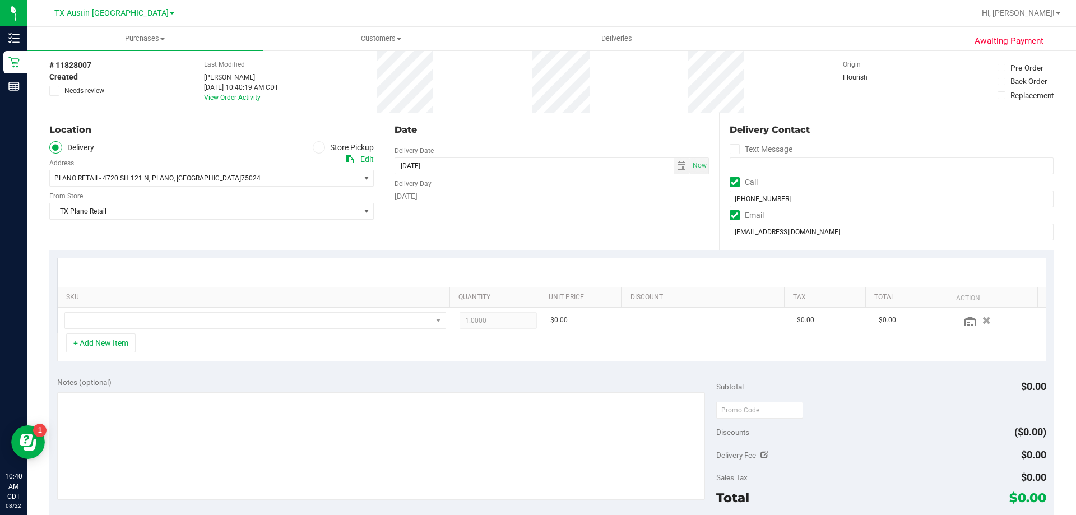
scroll to position [0, 0]
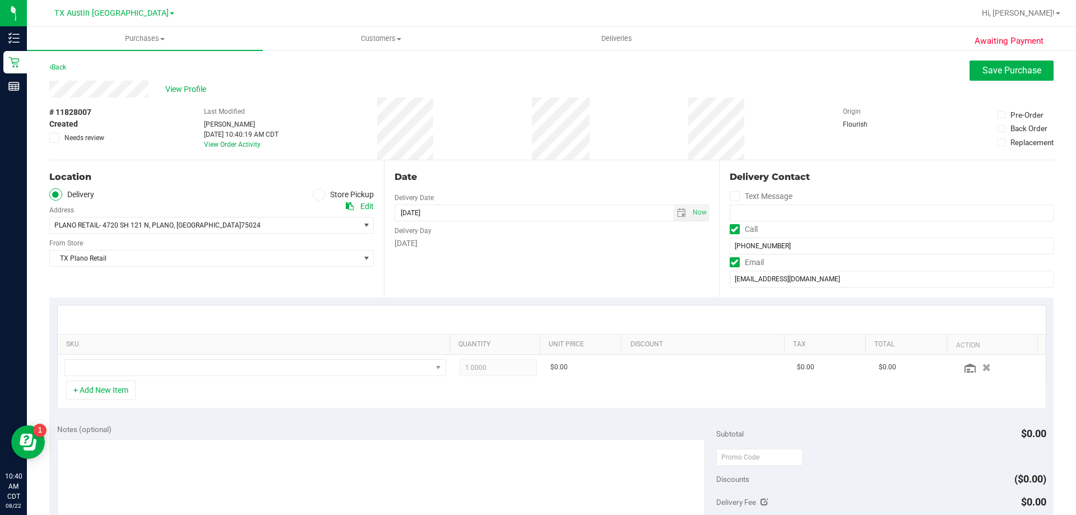
click at [1022, 59] on div "Awaiting Payment Back Save Purchase View Profile # 11828007 Created Needs revie…" at bounding box center [551, 464] width 1049 height 830
click at [1002, 75] on span "Save Purchase" at bounding box center [1011, 70] width 59 height 11
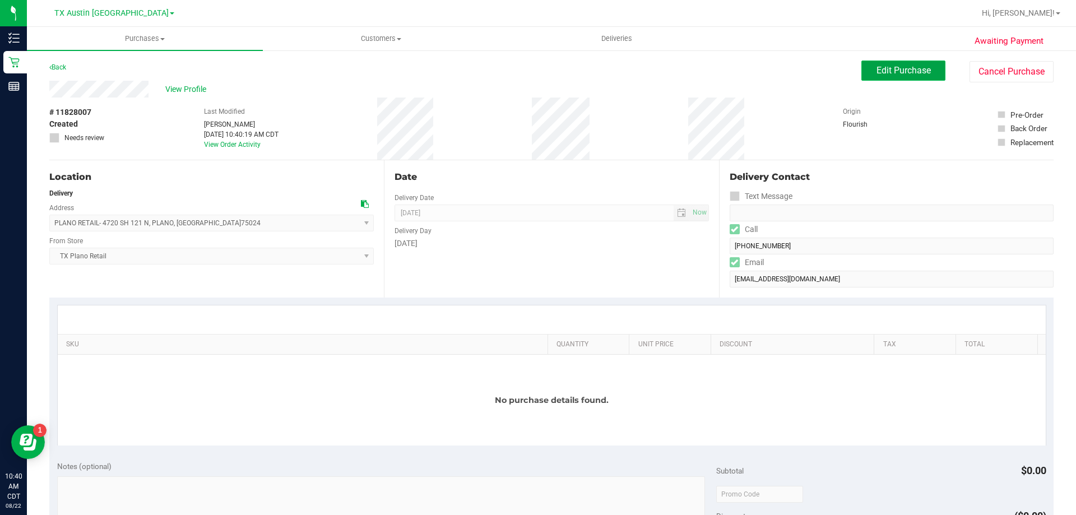
click at [899, 75] on span "Edit Purchase" at bounding box center [903, 70] width 54 height 11
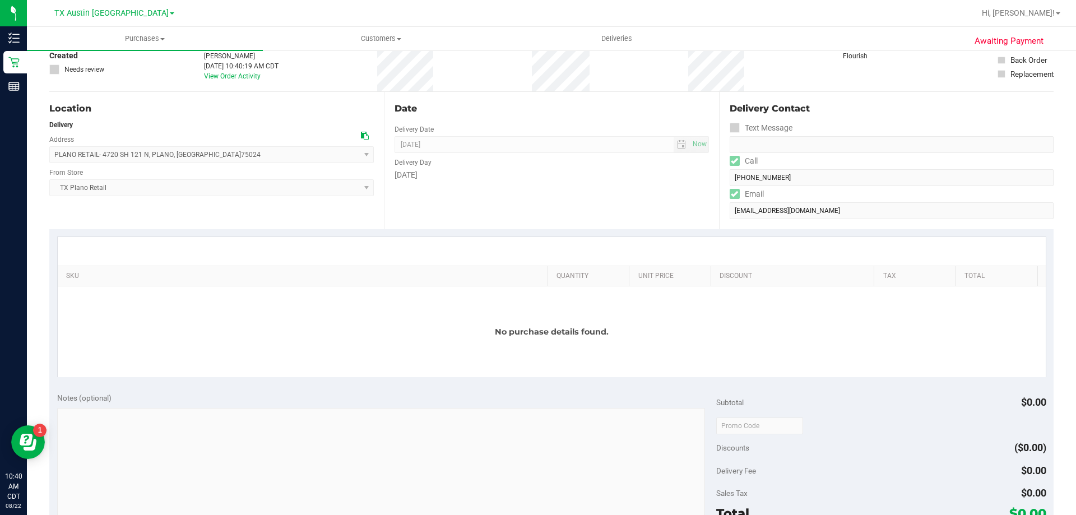
scroll to position [168, 0]
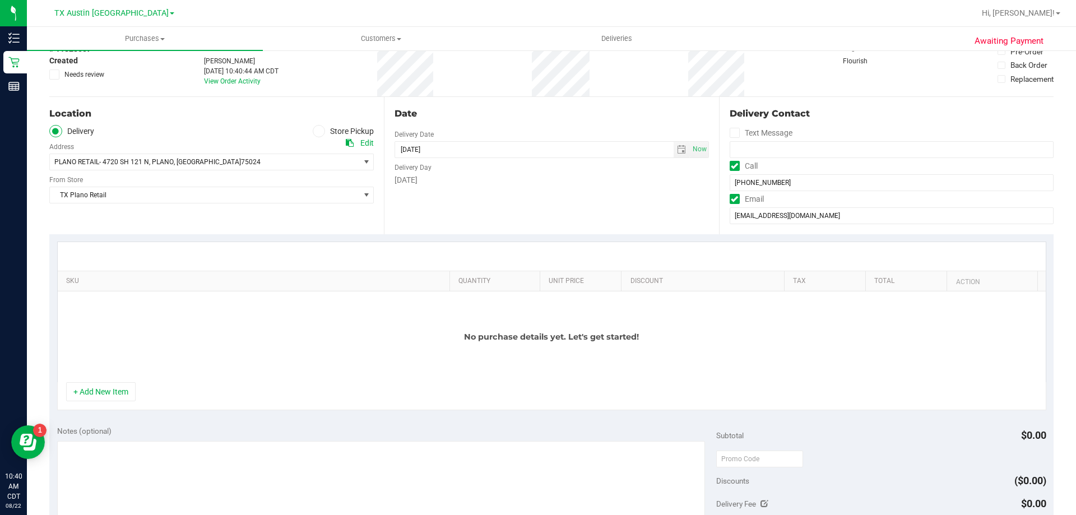
scroll to position [112, 0]
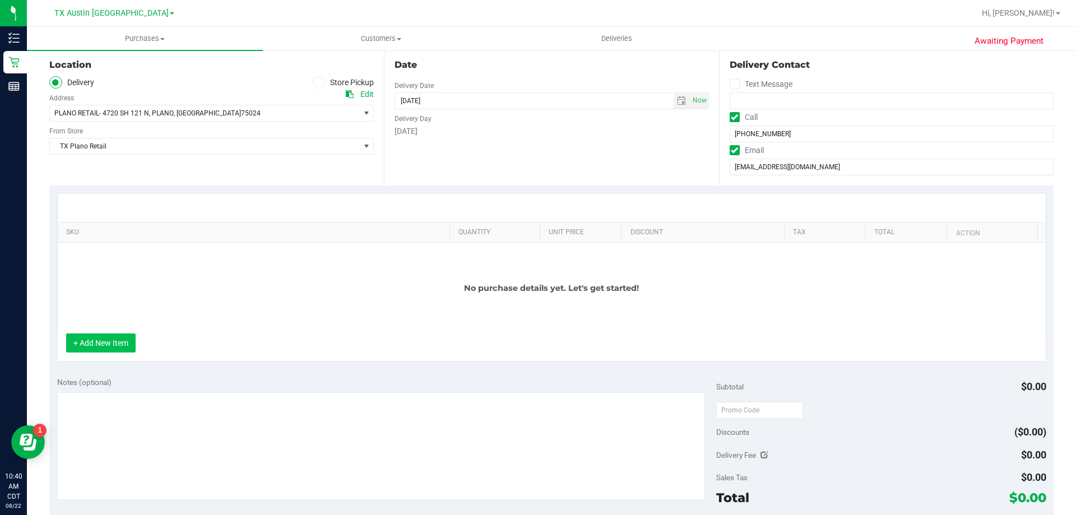
click at [111, 343] on button "+ Add New Item" at bounding box center [100, 342] width 69 height 19
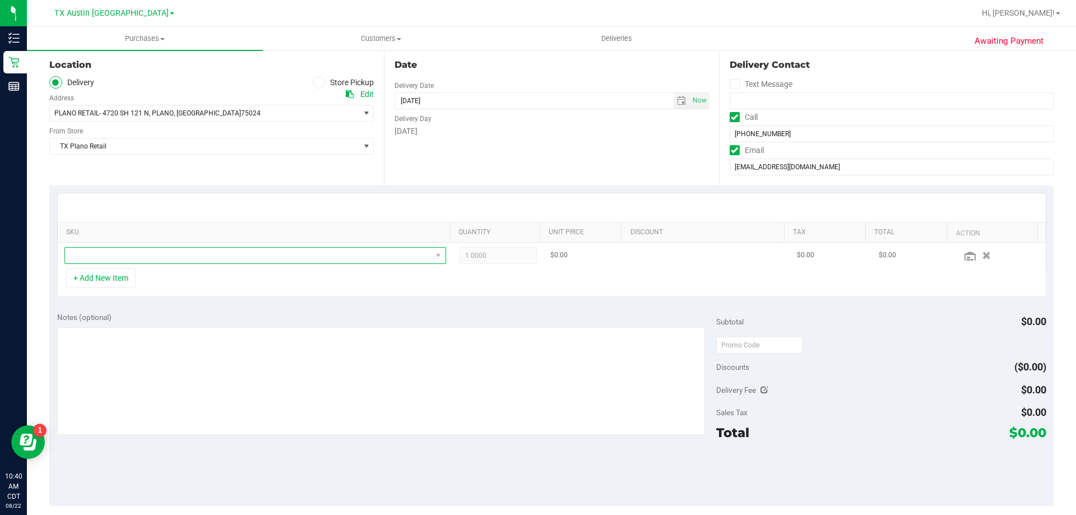
click at [152, 255] on span "NO DATA FOUND" at bounding box center [248, 256] width 366 height 16
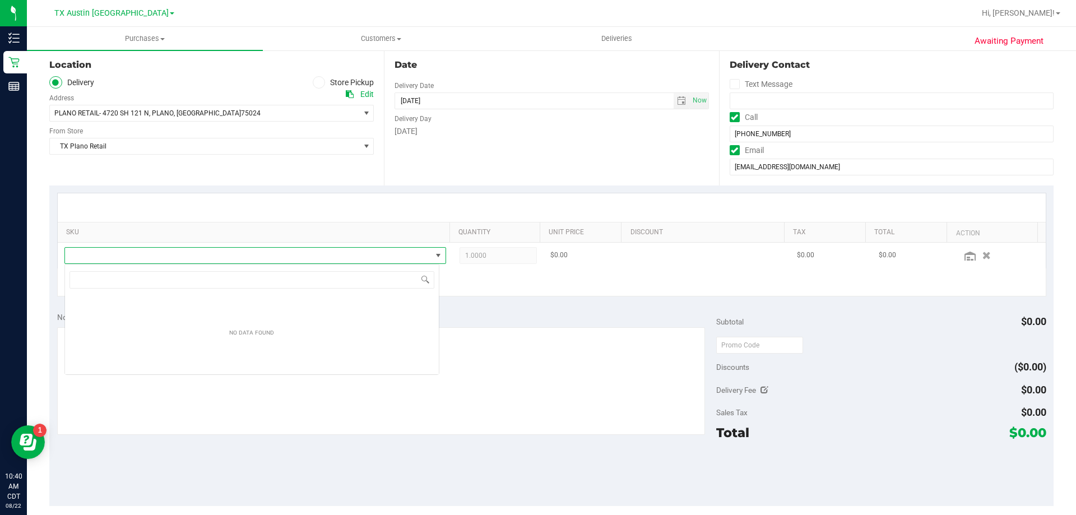
scroll to position [17, 375]
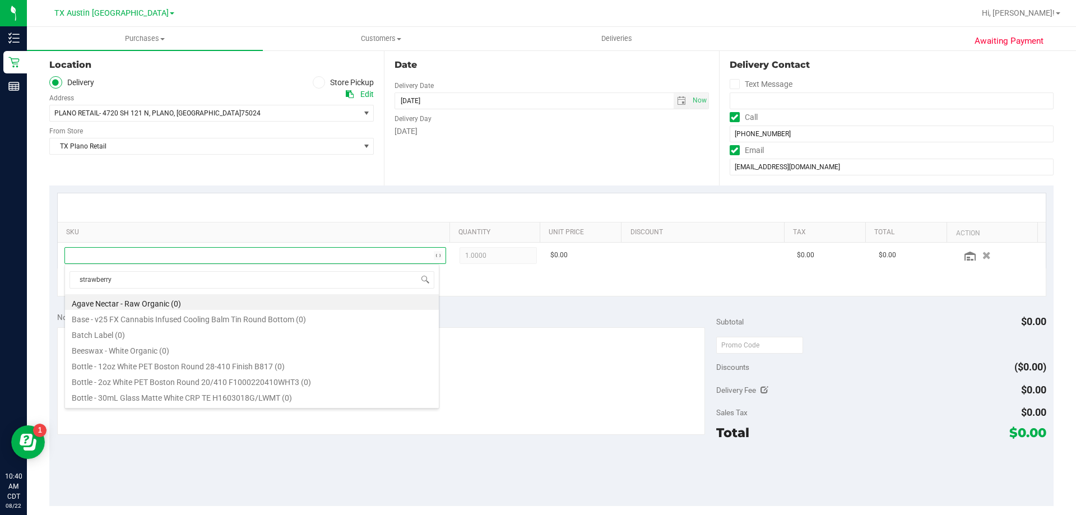
type input "strawberry"
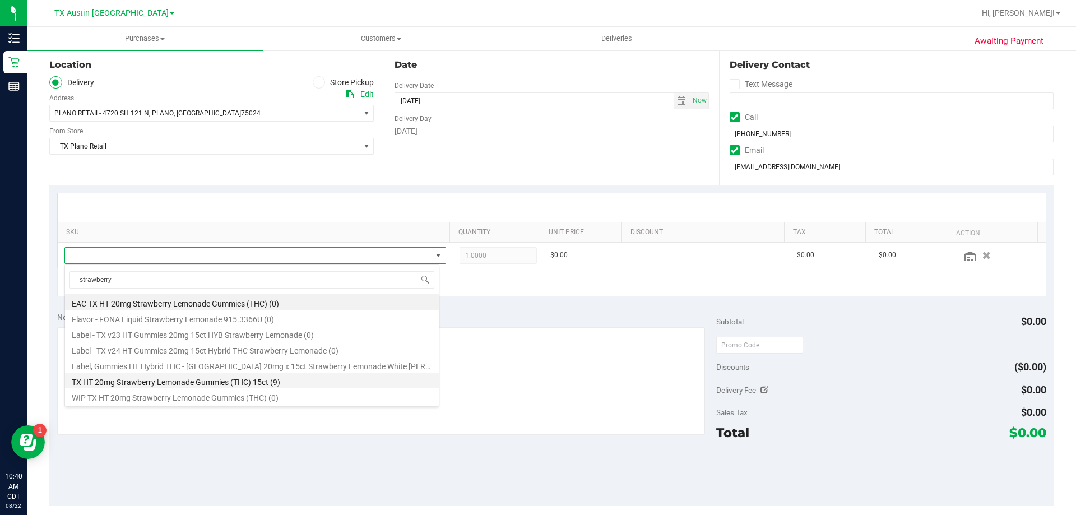
click at [231, 380] on li "TX HT 20mg Strawberry Lemonade Gummies (THC) 15ct (9)" at bounding box center [252, 381] width 374 height 16
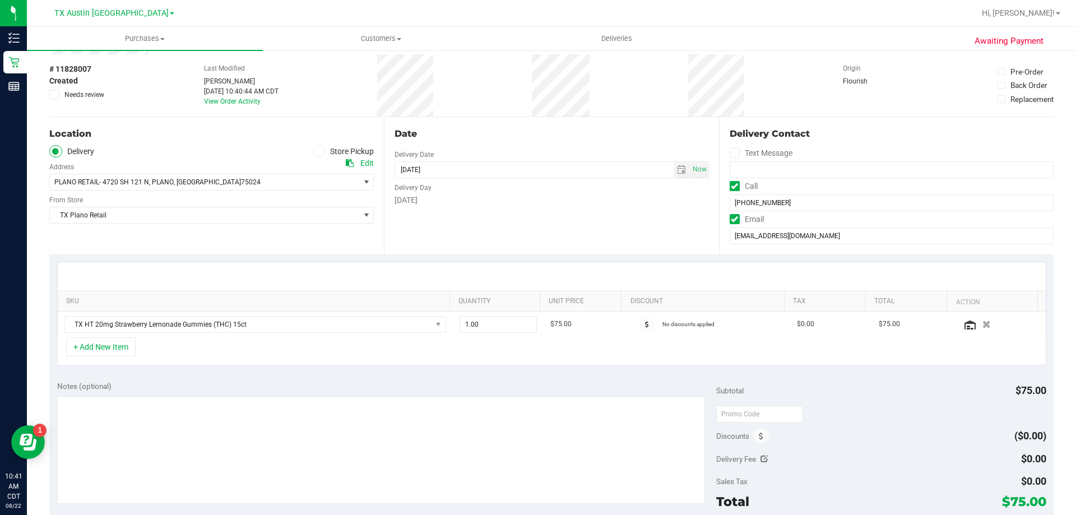
scroll to position [0, 0]
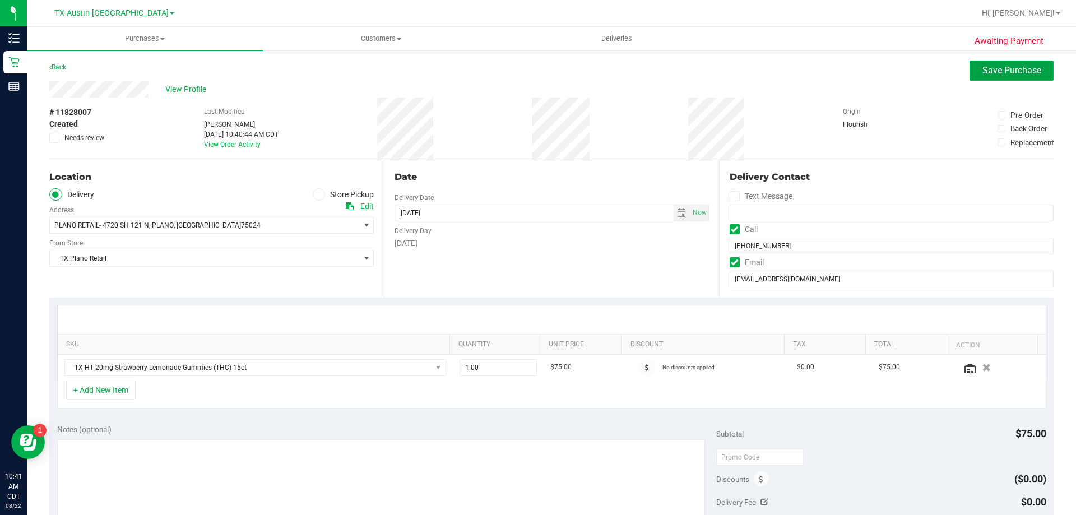
click at [983, 76] on button "Save Purchase" at bounding box center [1011, 71] width 84 height 20
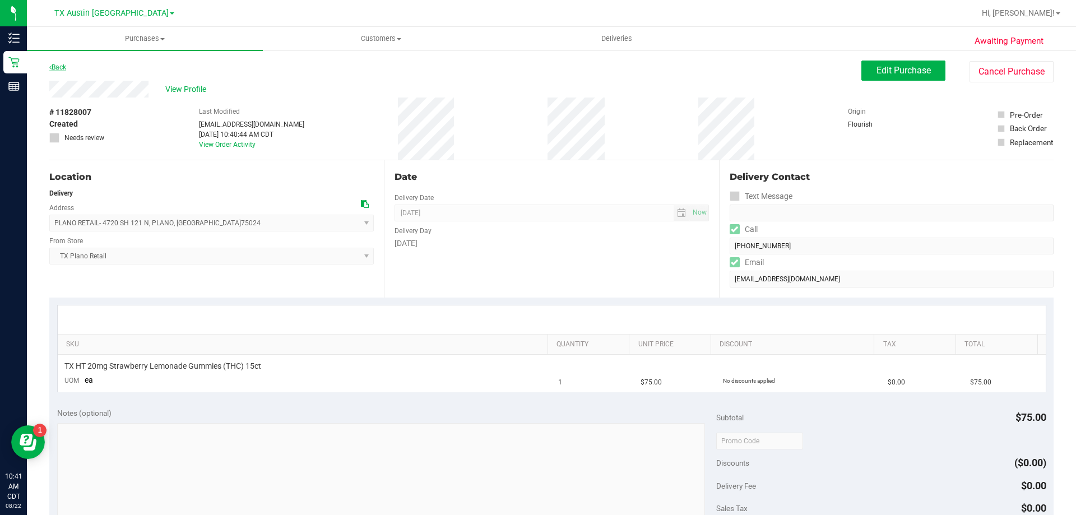
click at [57, 67] on link "Back" at bounding box center [57, 67] width 17 height 8
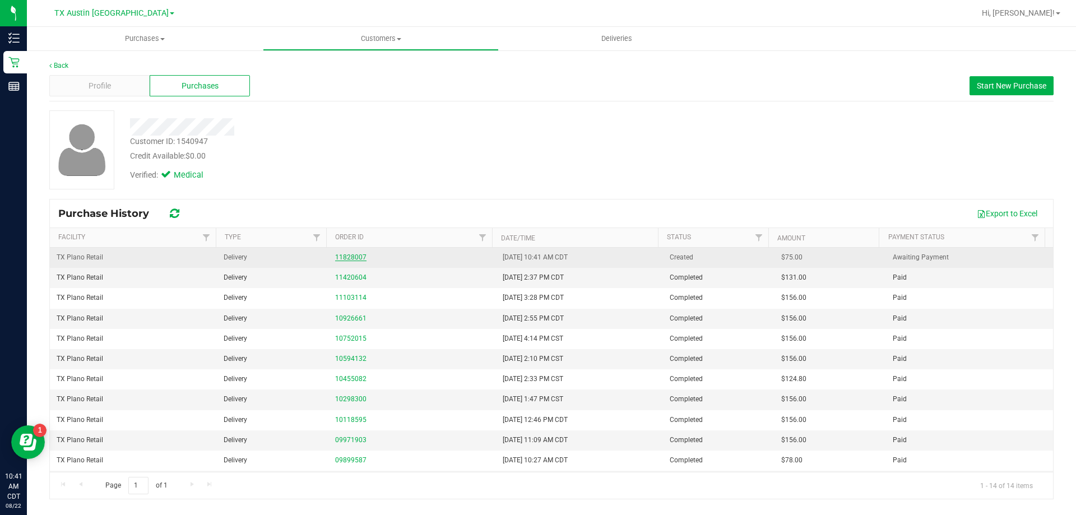
click at [350, 259] on link "11828007" at bounding box center [350, 257] width 31 height 8
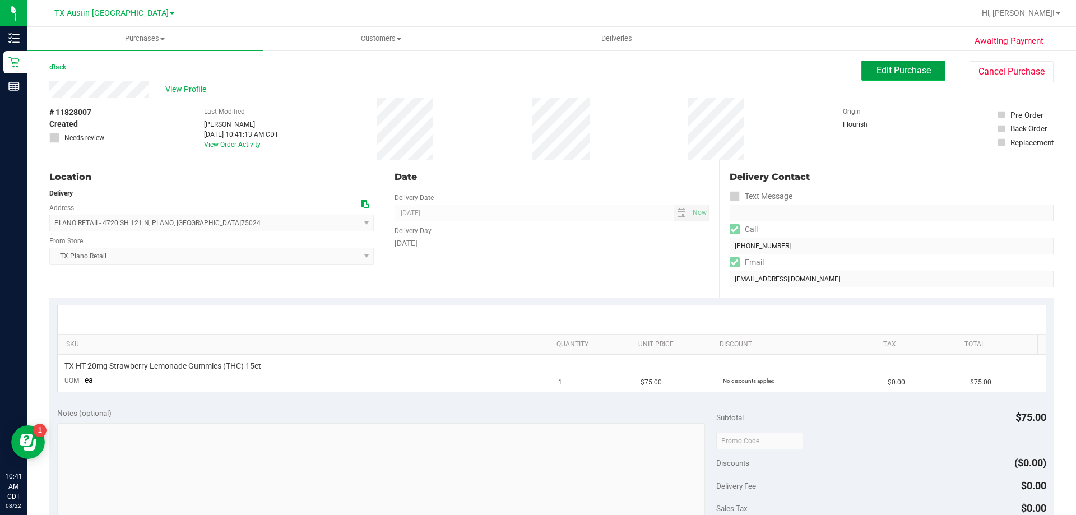
click at [915, 67] on span "Edit Purchase" at bounding box center [903, 70] width 54 height 11
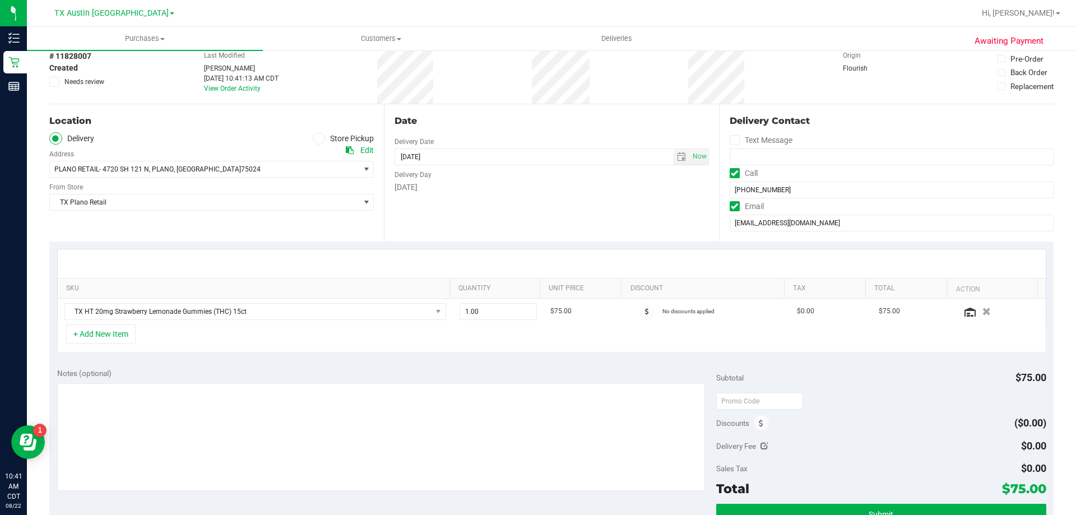
scroll to position [112, 0]
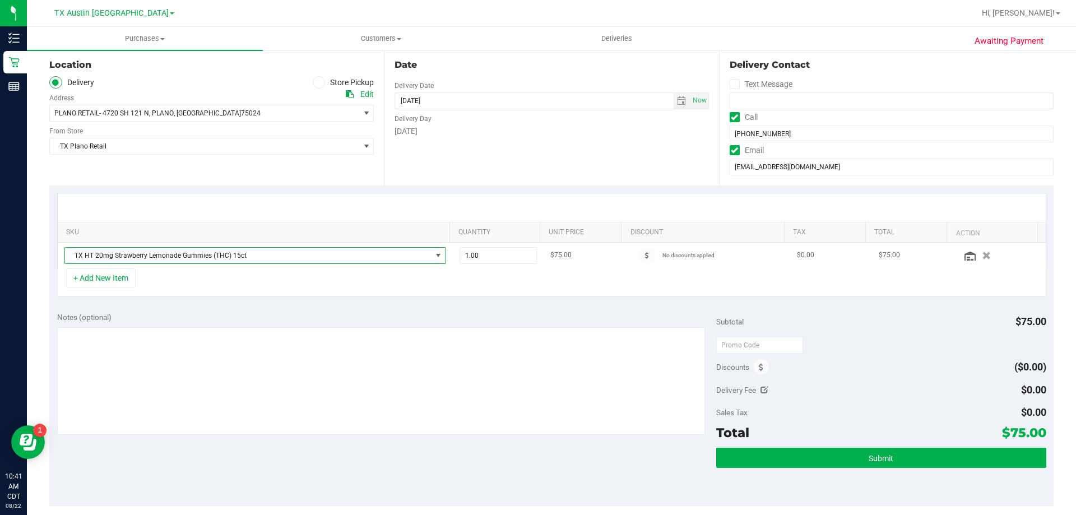
click at [318, 255] on span "TX HT 20mg Strawberry Lemonade Gummies (THC) 15ct" at bounding box center [248, 256] width 366 height 16
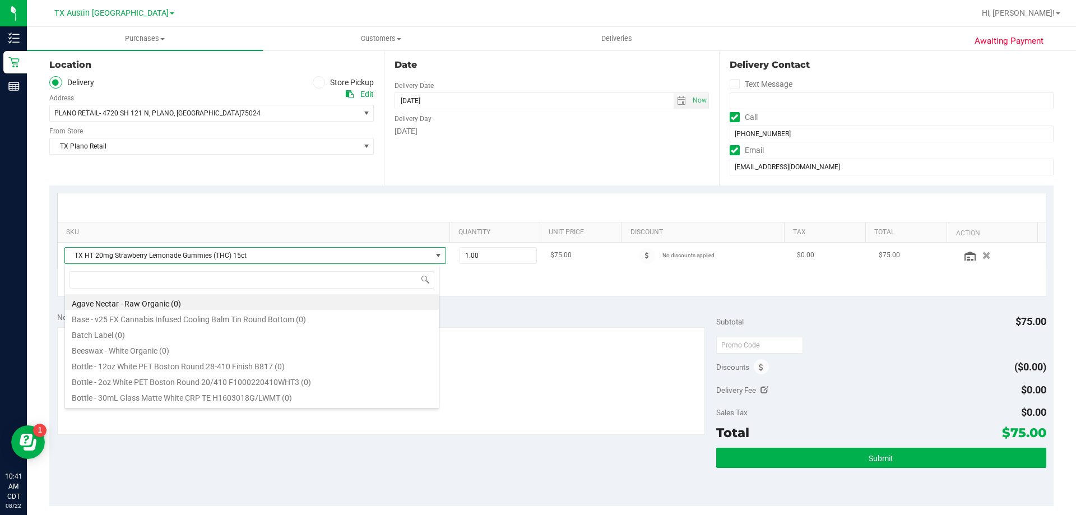
scroll to position [17, 375]
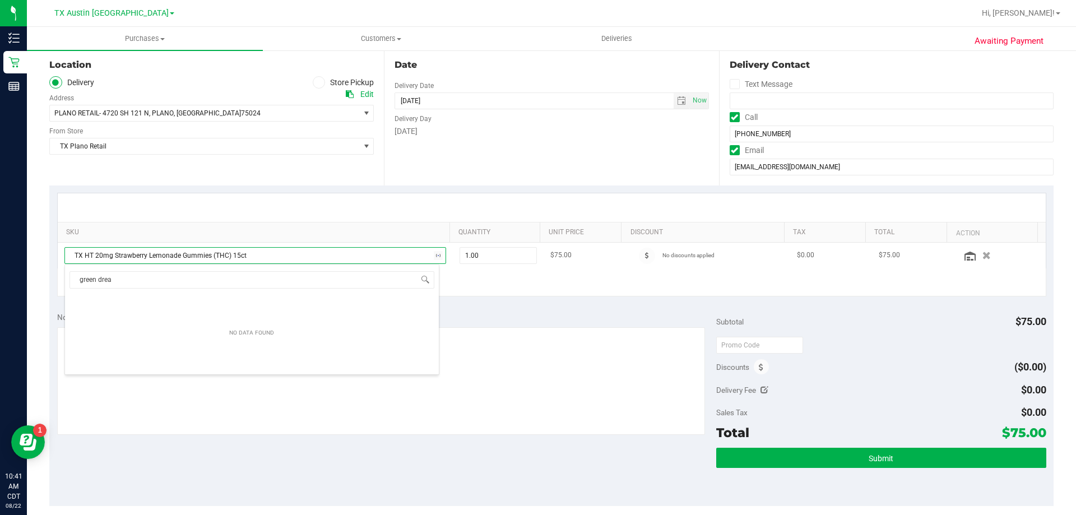
type input "green dream"
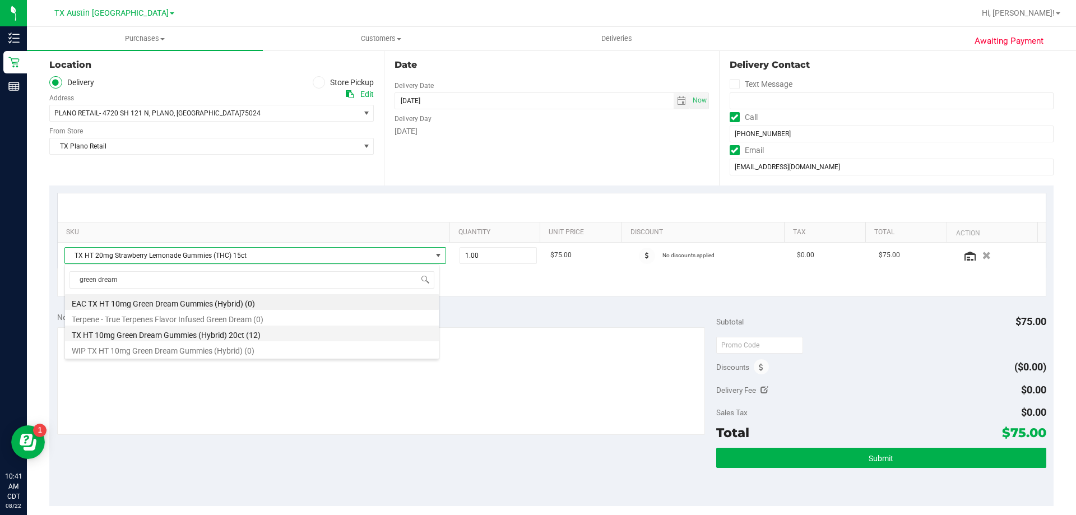
click at [245, 339] on li "TX HT 10mg Green Dream Gummies (Hybrid) 20ct (12)" at bounding box center [252, 333] width 374 height 16
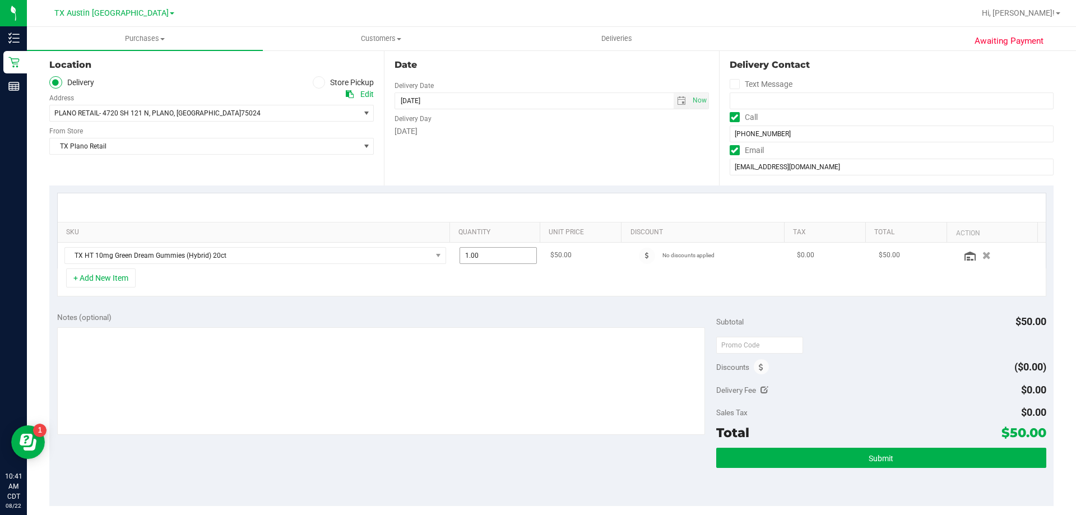
click at [494, 258] on span "1.00 1" at bounding box center [498, 255] width 78 height 17
type input "2"
type input "2.00"
click at [476, 179] on div "Date Delivery Date 08/23/2025 Now 08/23/2025 08:00 AM Now Delivery Day Saturday" at bounding box center [551, 116] width 334 height 137
click at [245, 334] on textarea at bounding box center [381, 381] width 648 height 108
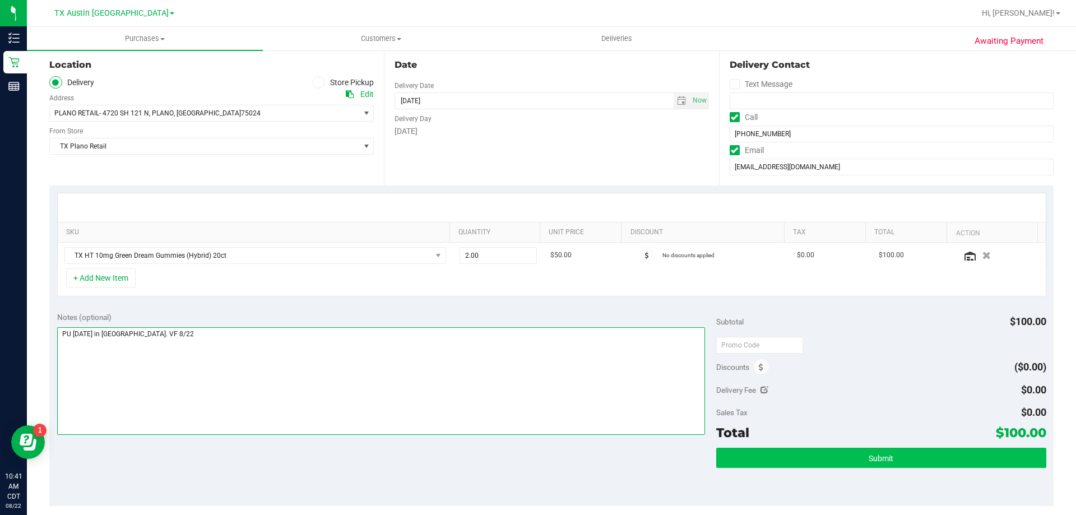
type textarea "PU Sat 9/23 in Plano. VF 8/22"
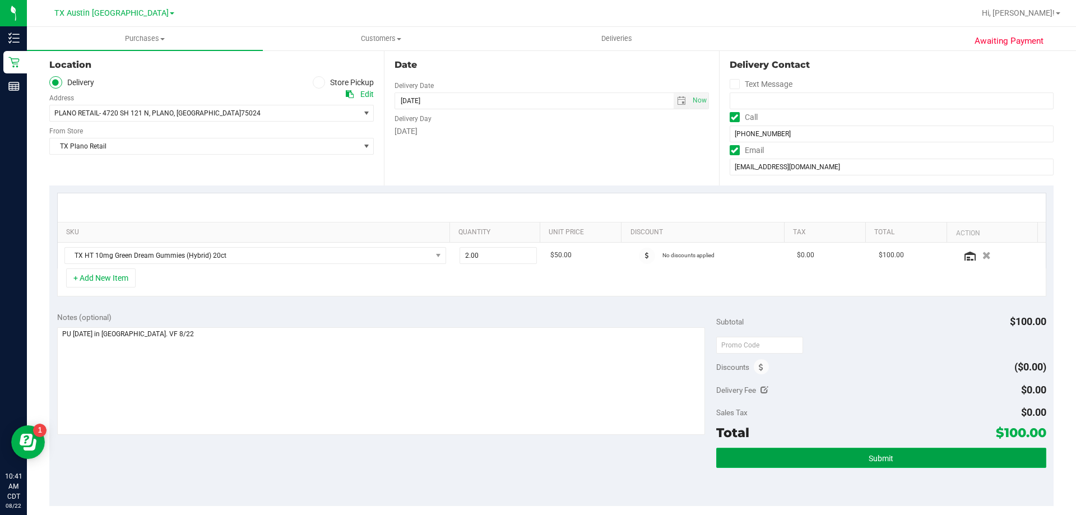
click at [854, 465] on button "Submit" at bounding box center [880, 458] width 329 height 20
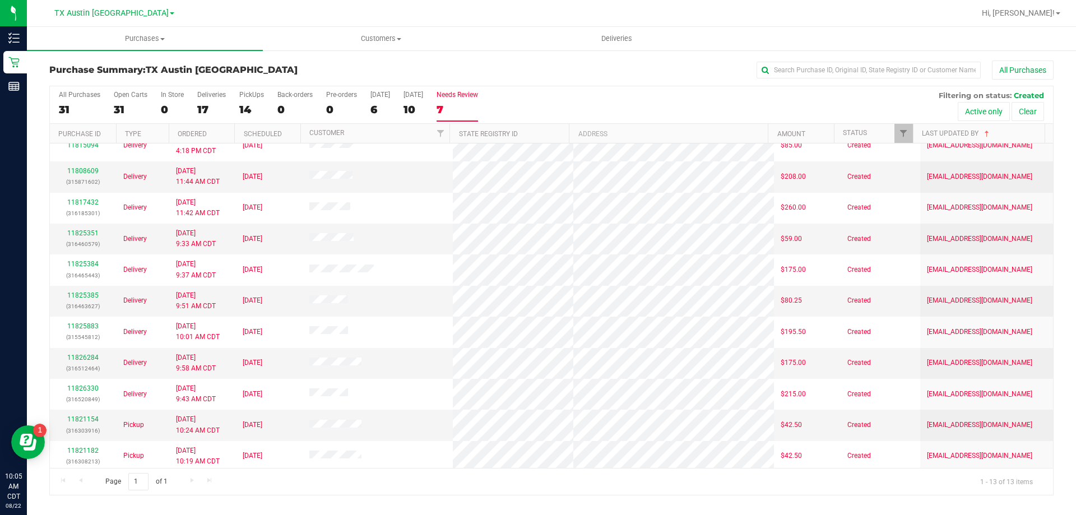
scroll to position [78, 0]
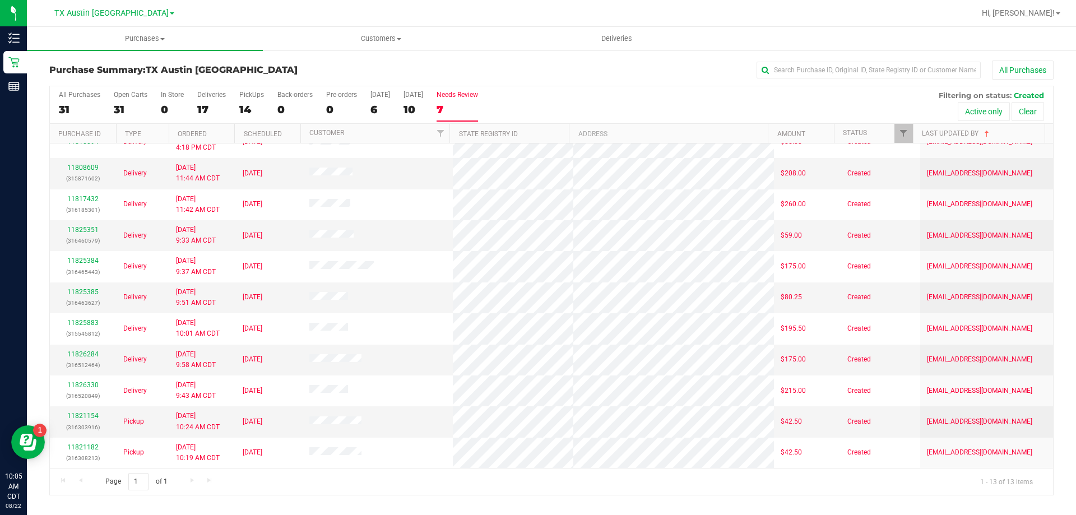
click at [447, 110] on div "7" at bounding box center [456, 109] width 41 height 13
click at [0, 0] on input "Needs Review 7" at bounding box center [0, 0] width 0 height 0
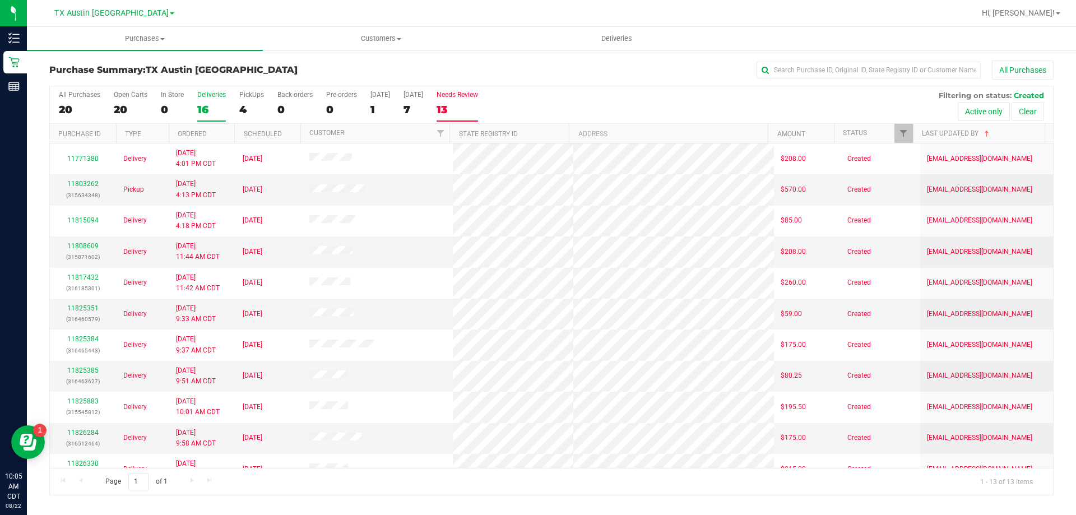
click at [197, 103] on div "16" at bounding box center [211, 109] width 29 height 13
click at [0, 0] on input "Deliveries 16" at bounding box center [0, 0] width 0 height 0
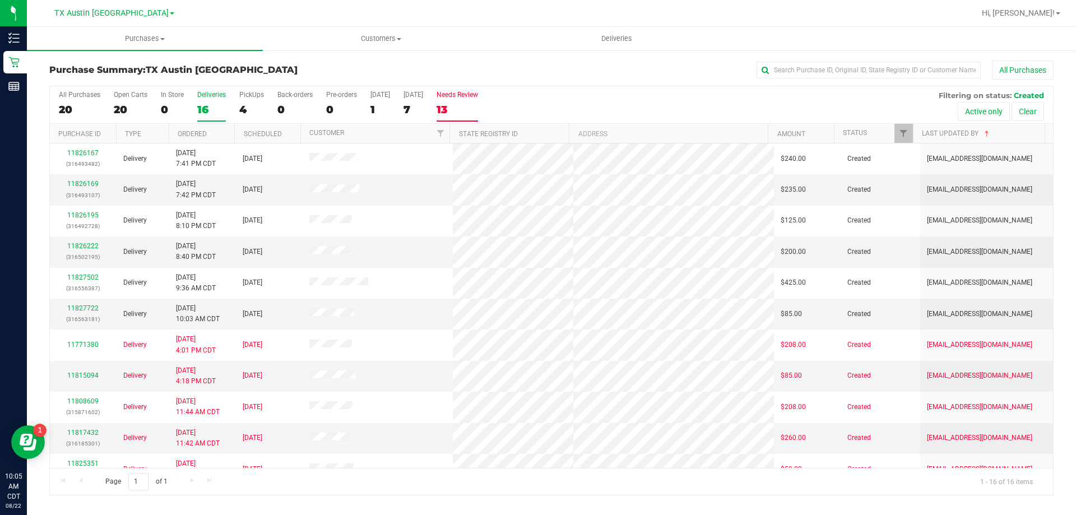
click at [459, 104] on div "13" at bounding box center [456, 109] width 41 height 13
click at [0, 0] on input "Needs Review 13" at bounding box center [0, 0] width 0 height 0
